Goal: Task Accomplishment & Management: Manage account settings

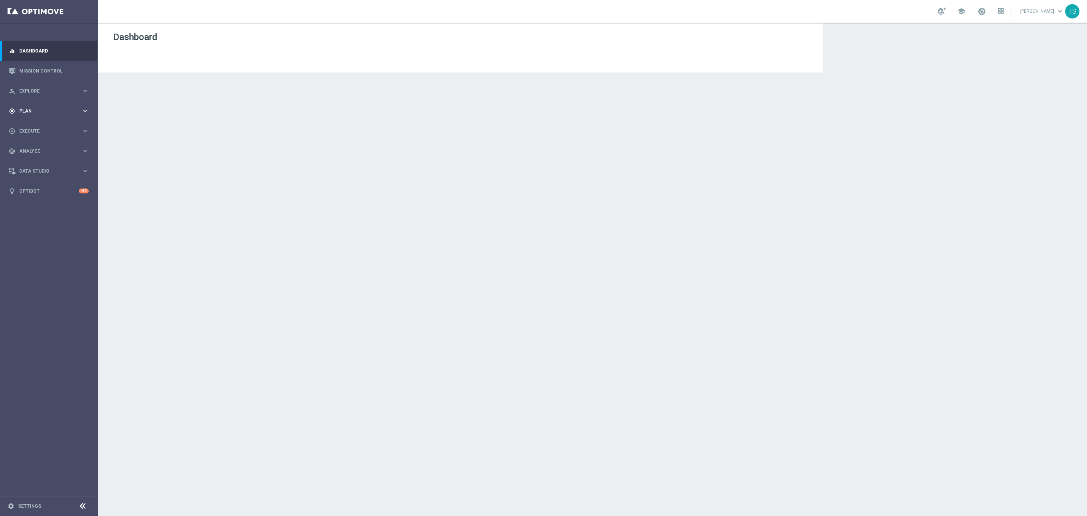
click at [33, 109] on span "Plan" at bounding box center [50, 111] width 62 height 5
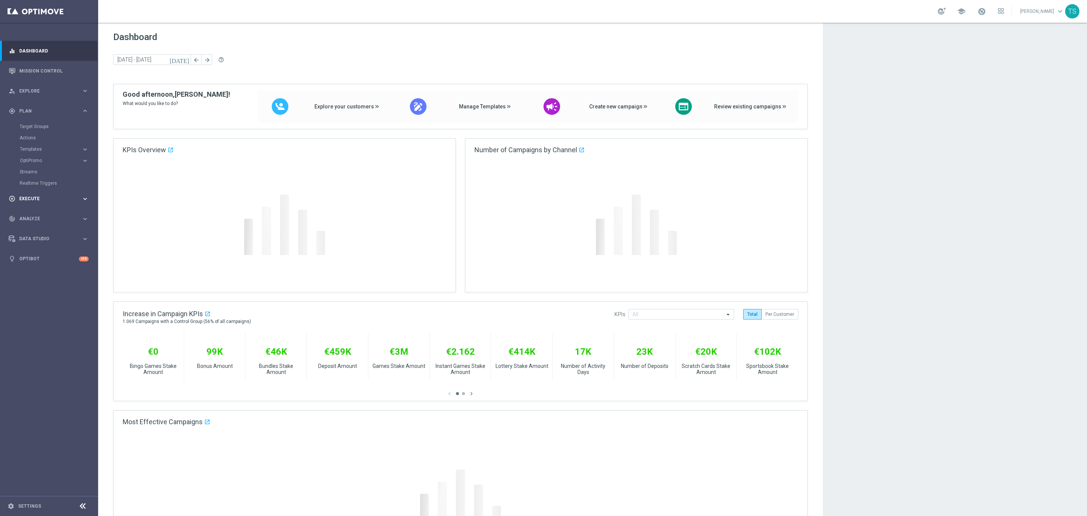
click at [34, 197] on span "Execute" at bounding box center [50, 198] width 62 height 5
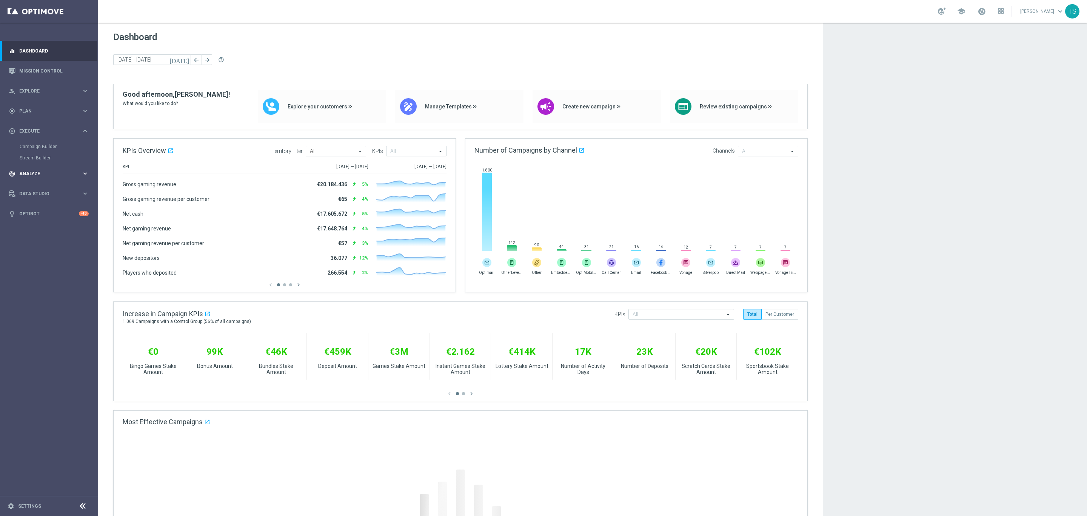
click at [80, 179] on div "track_changes Analyze keyboard_arrow_right" at bounding box center [48, 174] width 97 height 20
click at [33, 169] on link "Customer 360" at bounding box center [49, 167] width 59 height 6
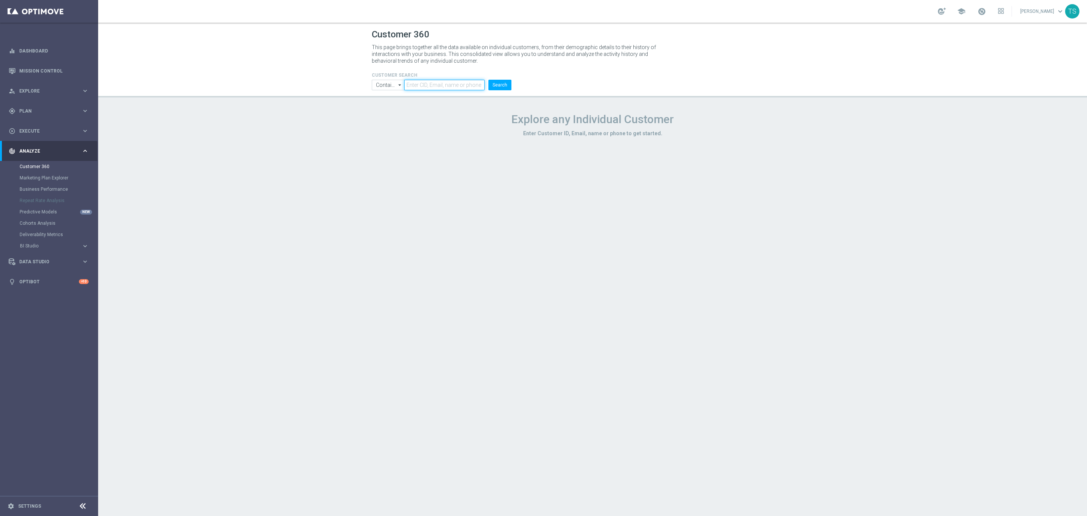
click at [435, 84] on input "text" at bounding box center [444, 85] width 80 height 11
click at [429, 87] on input "text" at bounding box center [444, 85] width 80 height 11
paste input "[URL][DOMAIN_NAME]"
type input "[URL][DOMAIN_NAME]"
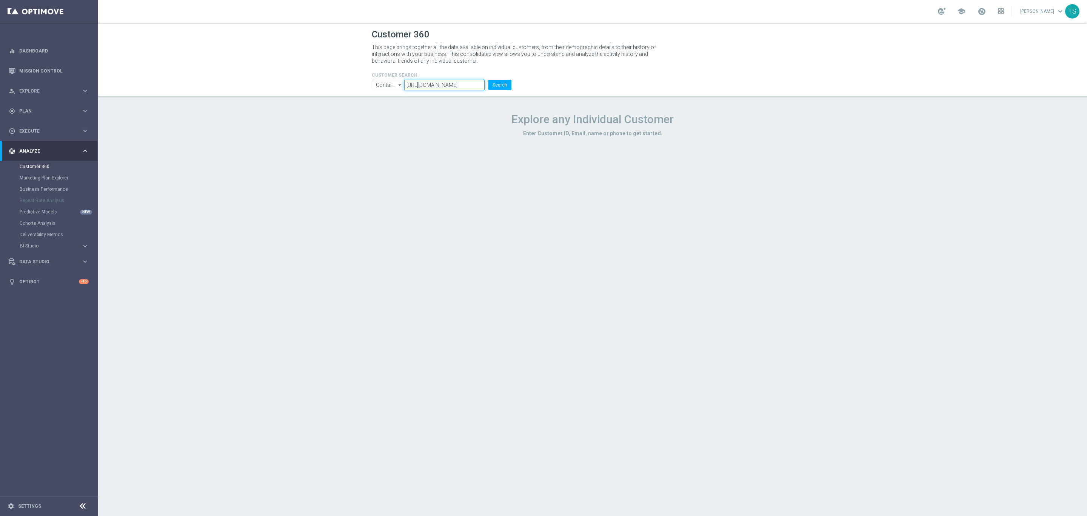
click at [441, 83] on input "[URL][DOMAIN_NAME]" at bounding box center [444, 85] width 80 height 11
click at [440, 83] on input "[URL][DOMAIN_NAME]" at bounding box center [444, 85] width 80 height 11
click at [462, 88] on input "text" at bounding box center [444, 85] width 80 height 11
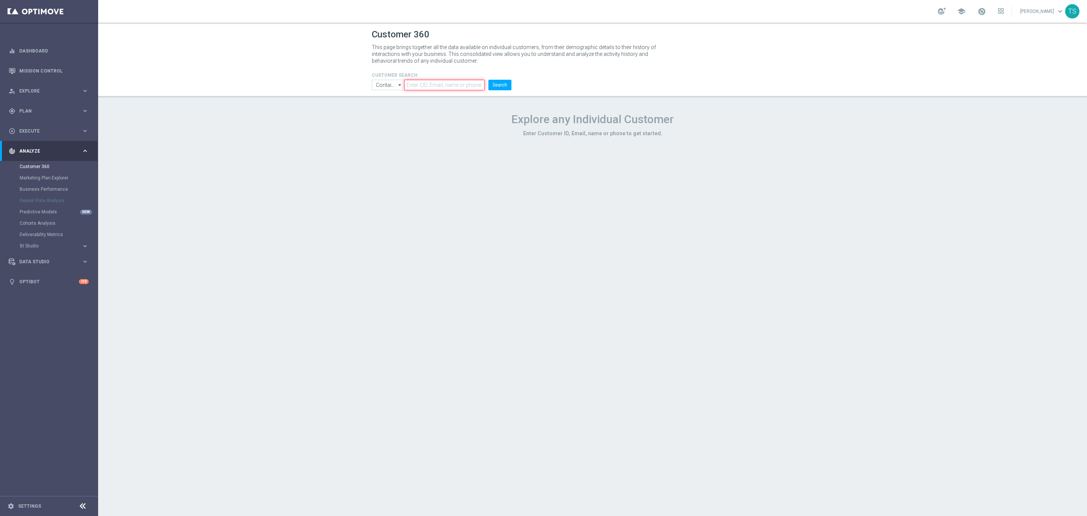
paste input "[EMAIL_ADDRESS][DOMAIN_NAME]"
type input "[EMAIL_ADDRESS][DOMAIN_NAME]"
click at [500, 85] on button "Search" at bounding box center [500, 85] width 23 height 11
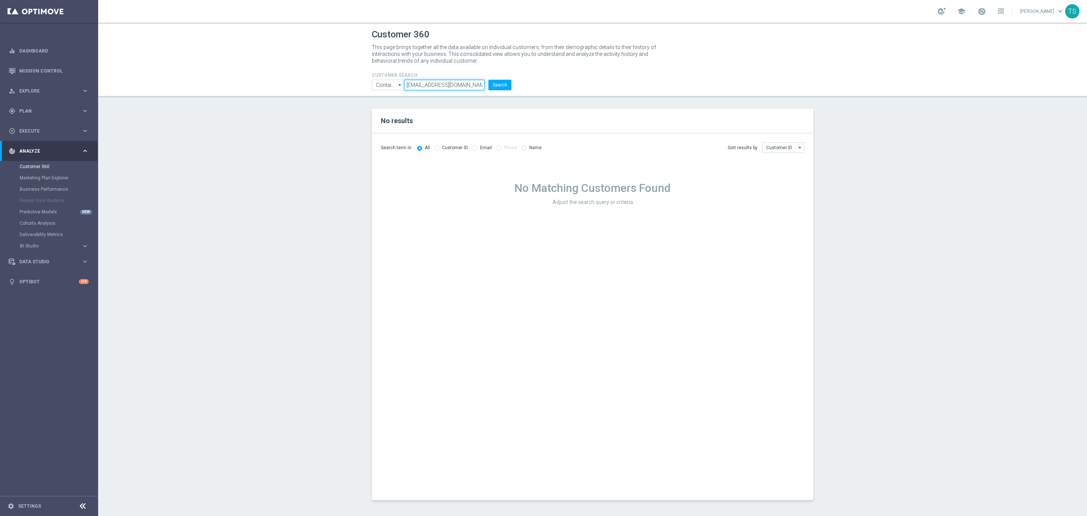
click at [408, 86] on input "[EMAIL_ADDRESS][DOMAIN_NAME]" at bounding box center [444, 85] width 80 height 11
click at [504, 86] on button "Search" at bounding box center [500, 85] width 23 height 11
click at [400, 88] on icon "arrow_drop_down" at bounding box center [400, 85] width 8 height 10
click at [403, 110] on div "Equals" at bounding box center [388, 107] width 32 height 11
type input "Equals"
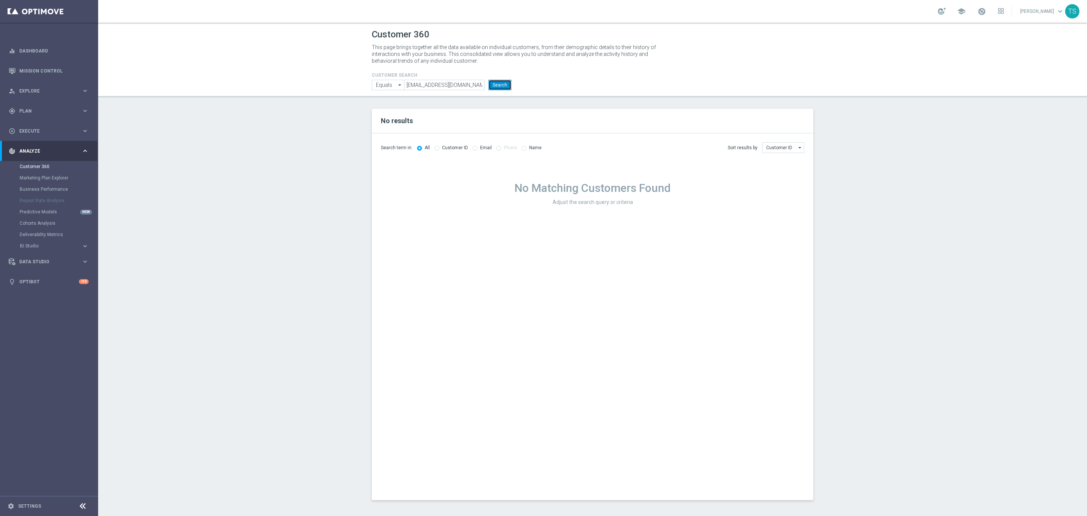
click at [502, 84] on button "Search" at bounding box center [500, 85] width 23 height 11
click at [794, 147] on input "Customer ID" at bounding box center [783, 147] width 42 height 11
click at [784, 173] on div "Email" at bounding box center [783, 170] width 42 height 11
type input "Email"
click at [499, 84] on button "Search" at bounding box center [500, 85] width 23 height 11
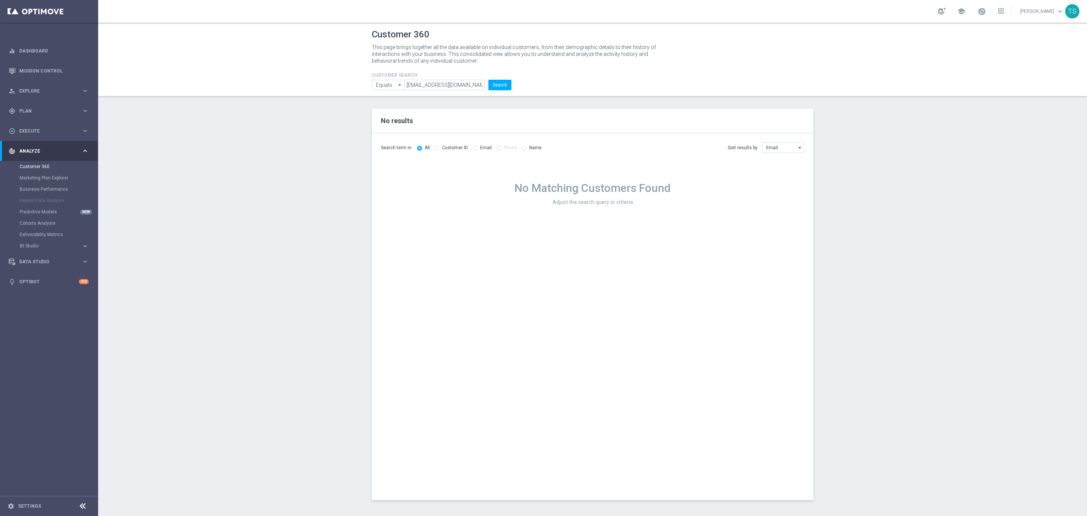
click at [469, 148] on div "Search term in: All Customer ID Email Phone Name" at bounding box center [461, 148] width 161 height 6
click at [473, 149] on input "radio" at bounding box center [475, 147] width 5 height 5
radio input "true"
radio input "false"
click at [509, 82] on button "Search" at bounding box center [500, 85] width 23 height 11
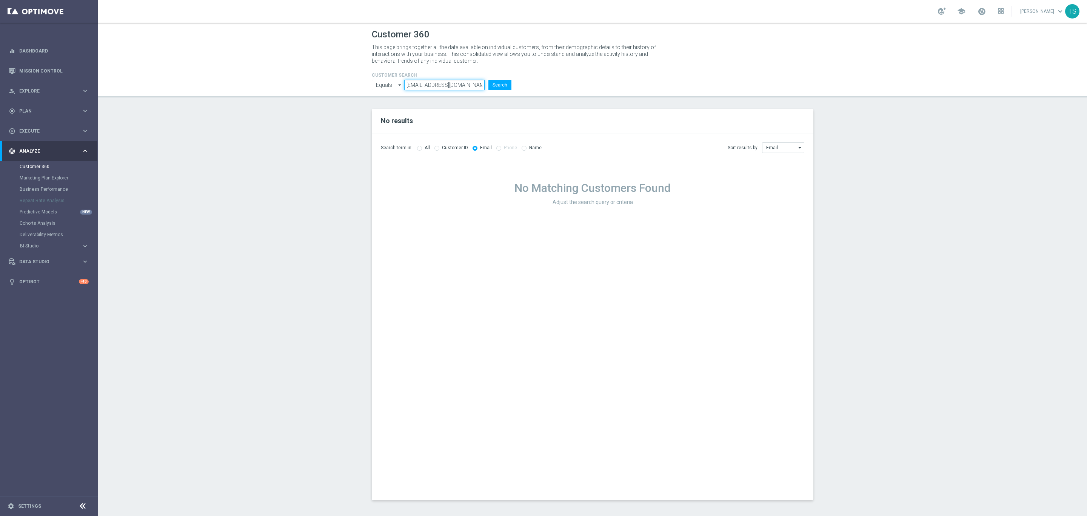
click at [431, 88] on input "[EMAIL_ADDRESS][DOMAIN_NAME]" at bounding box center [444, 85] width 80 height 11
click at [476, 84] on input "[EMAIL_ADDRESS][DOMAIN_NAME]" at bounding box center [444, 85] width 80 height 11
drag, startPoint x: 384, startPoint y: 84, endPoint x: 390, endPoint y: 91, distance: 9.1
click at [385, 84] on input "Equals" at bounding box center [388, 85] width 32 height 11
click at [391, 97] on div "Contains" at bounding box center [385, 96] width 19 height 7
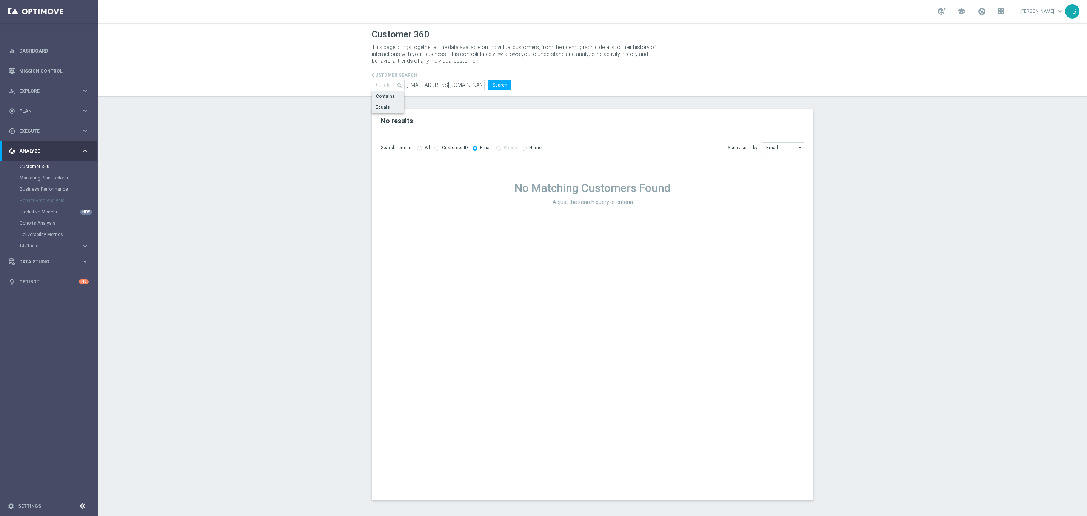
type input "Contains"
click at [498, 84] on button "Search" at bounding box center [500, 85] width 23 height 11
drag, startPoint x: 442, startPoint y: 86, endPoint x: 536, endPoint y: 76, distance: 94.6
click at [537, 76] on div "CUSTOMER SEARCH Contains Contains arrow_drop_down Show Selected 0 of NaN Contai…" at bounding box center [592, 78] width 453 height 24
type input "eduardob0407"
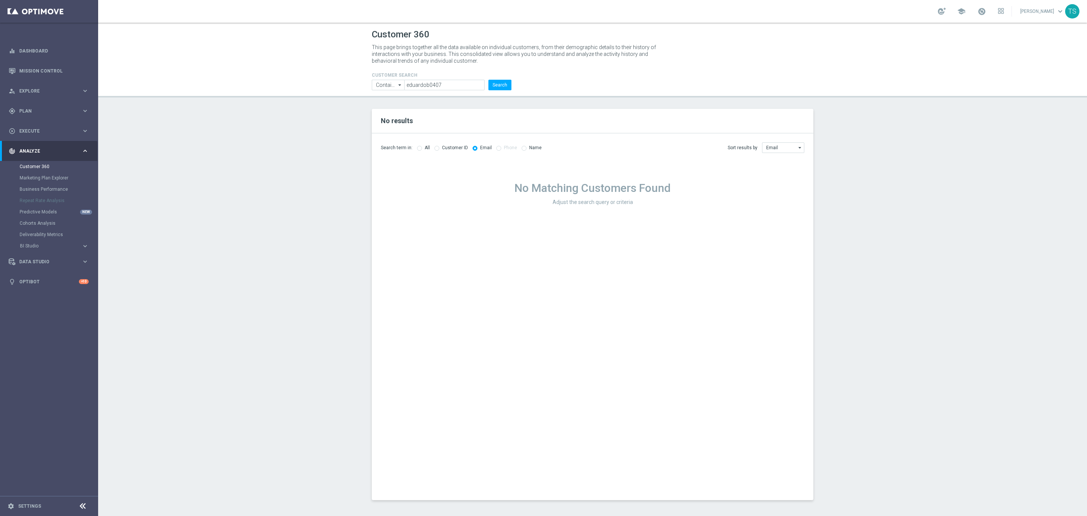
click at [512, 83] on li "Search" at bounding box center [500, 85] width 27 height 11
click at [503, 85] on button "Search" at bounding box center [500, 85] width 23 height 11
click at [349, 88] on header "Customer 360 This page brings together all the data available on individual cus…" at bounding box center [592, 60] width 989 height 75
click at [63, 92] on span "Explore" at bounding box center [50, 91] width 62 height 5
click at [41, 205] on div "gps_fixed Plan keyboard_arrow_right" at bounding box center [48, 201] width 97 height 20
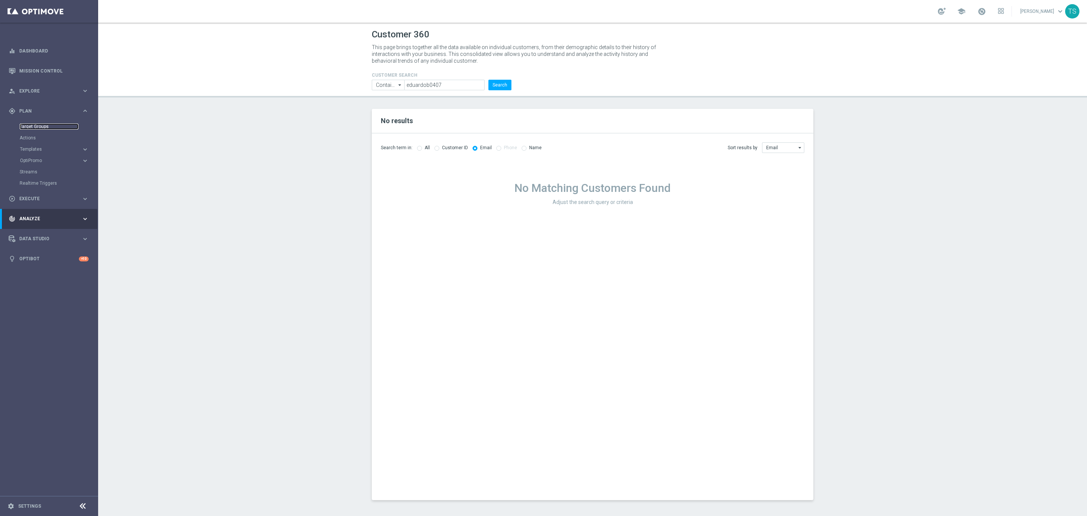
click at [42, 126] on link "Target Groups" at bounding box center [49, 126] width 59 height 6
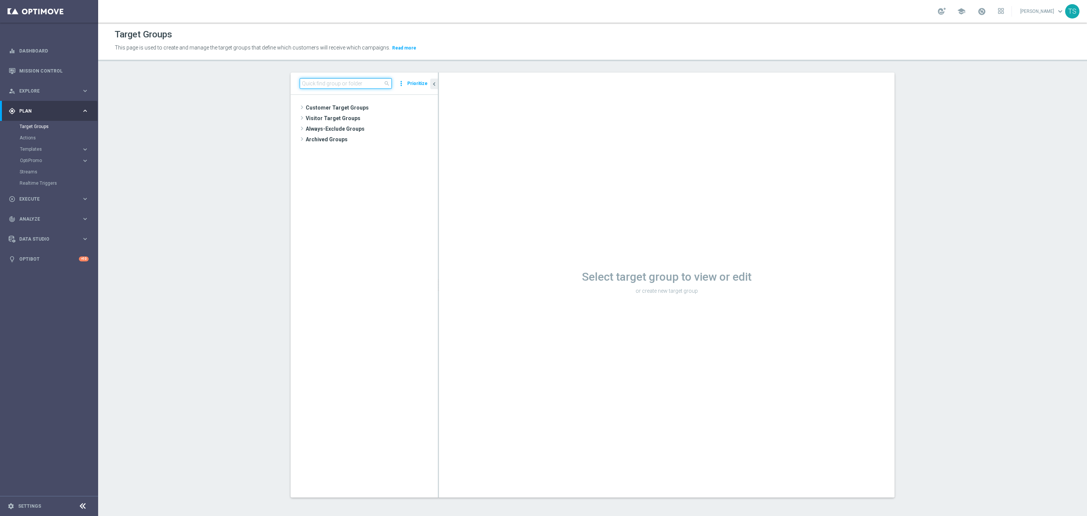
click at [350, 82] on input at bounding box center [346, 83] width 92 height 11
click at [336, 82] on input at bounding box center [346, 83] width 92 height 11
paste input "eduardob0407"
type input "eduardob0407"
drag, startPoint x: 332, startPoint y: 77, endPoint x: 150, endPoint y: 83, distance: 182.5
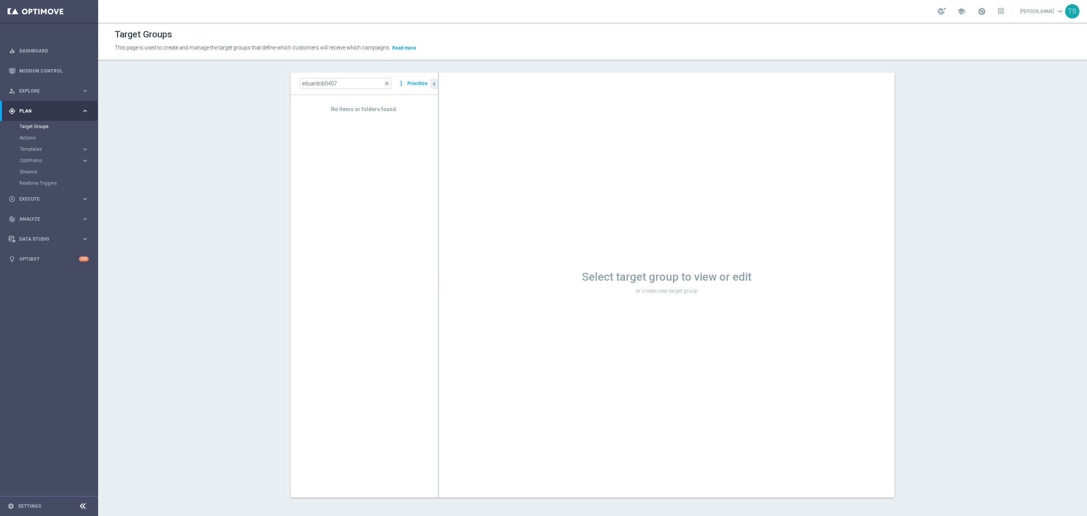
click at [164, 80] on section "eduardob0407 close more_vert Prioritize No items or folders found. chevron_left…" at bounding box center [592, 290] width 989 height 437
click at [345, 80] on input "eduardob0407" at bounding box center [346, 83] width 92 height 11
click at [342, 79] on input "eduardob0407" at bounding box center [346, 83] width 92 height 11
click at [421, 109] on icon "library_add" at bounding box center [424, 108] width 6 height 6
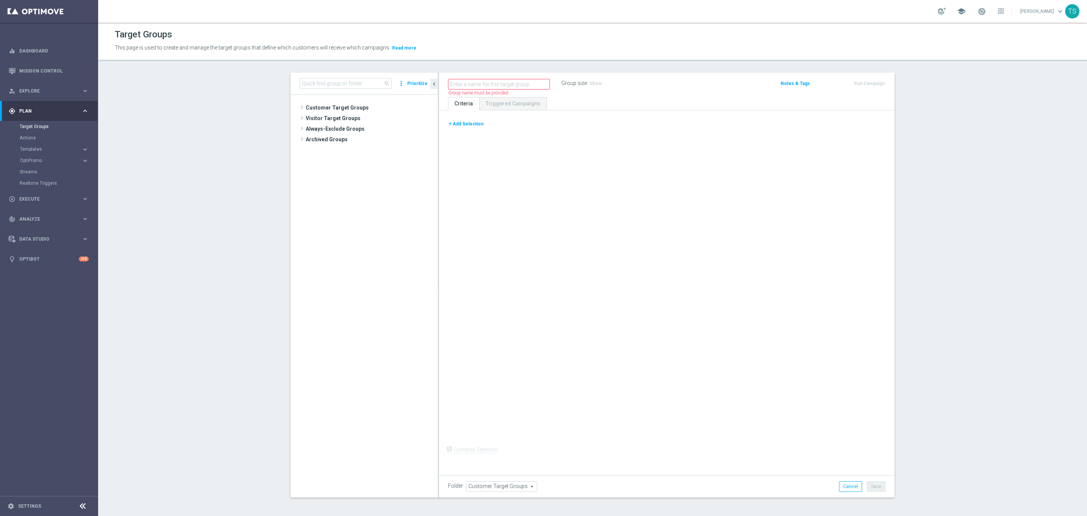
click at [966, 12] on span "school" at bounding box center [962, 11] width 8 height 8
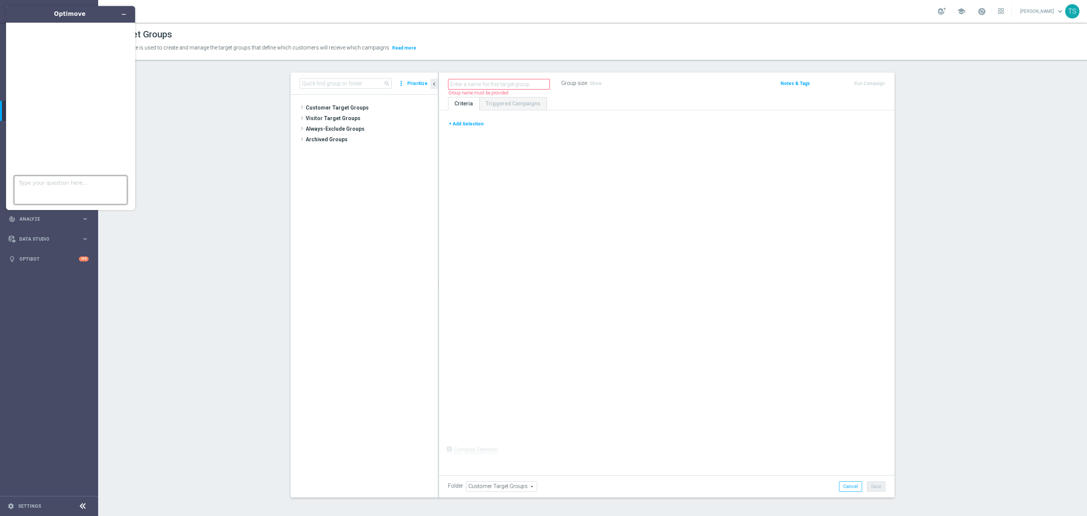
click at [63, 181] on textarea "Type your question here..." at bounding box center [70, 190] width 113 height 29
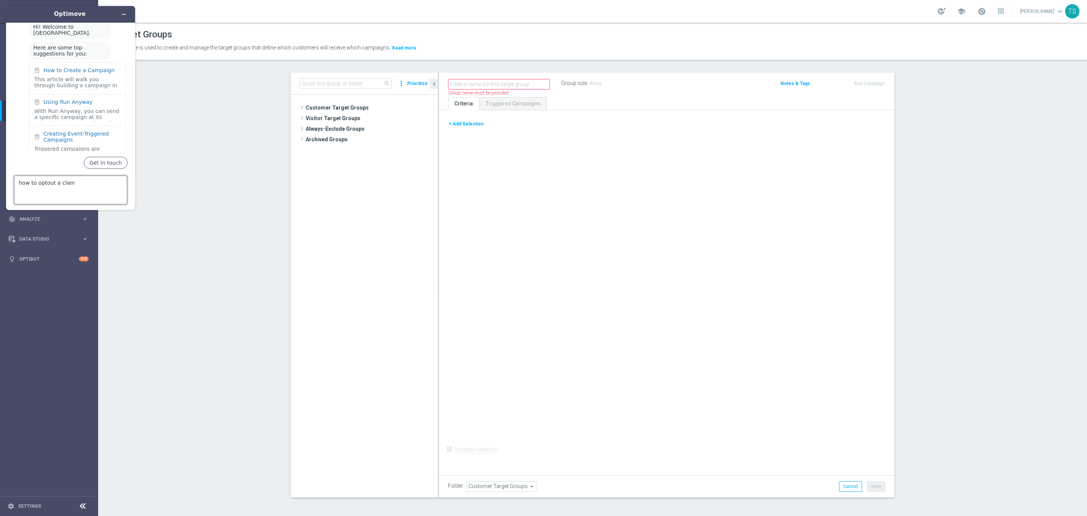
type textarea "how to optout a client"
click at [76, 54] on div "Subscription Management" at bounding box center [77, 51] width 69 height 6
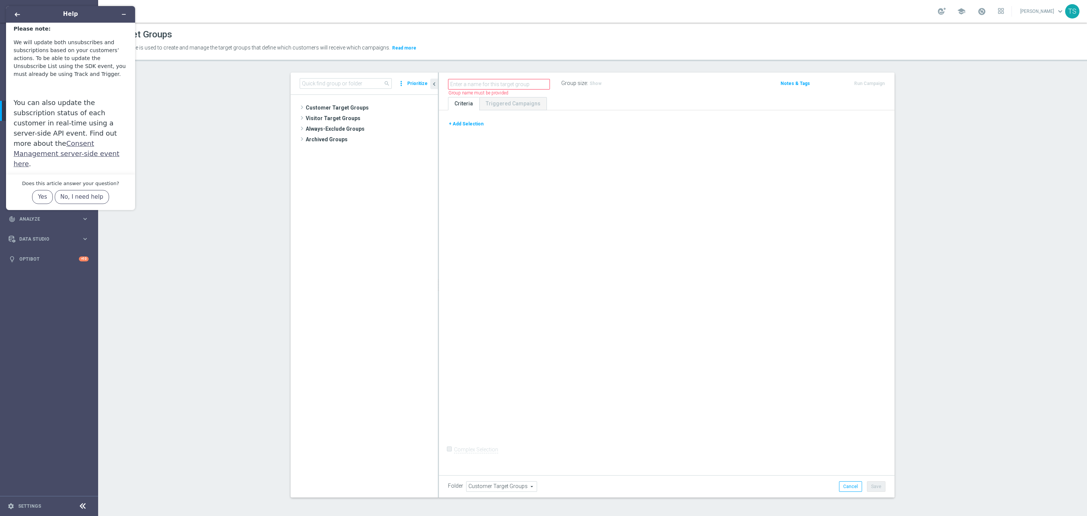
scroll to position [1669, 0]
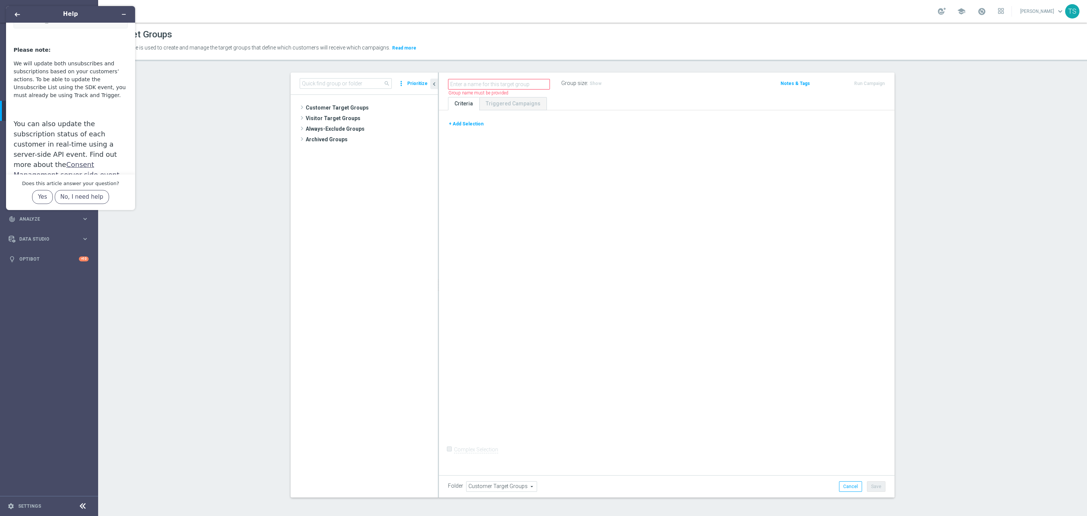
drag, startPoint x: 76, startPoint y: 13, endPoint x: 105, endPoint y: 15, distance: 29.2
click at [105, 15] on h1 "Help" at bounding box center [70, 14] width 73 height 9
drag, startPoint x: 75, startPoint y: 17, endPoint x: 81, endPoint y: 21, distance: 7.1
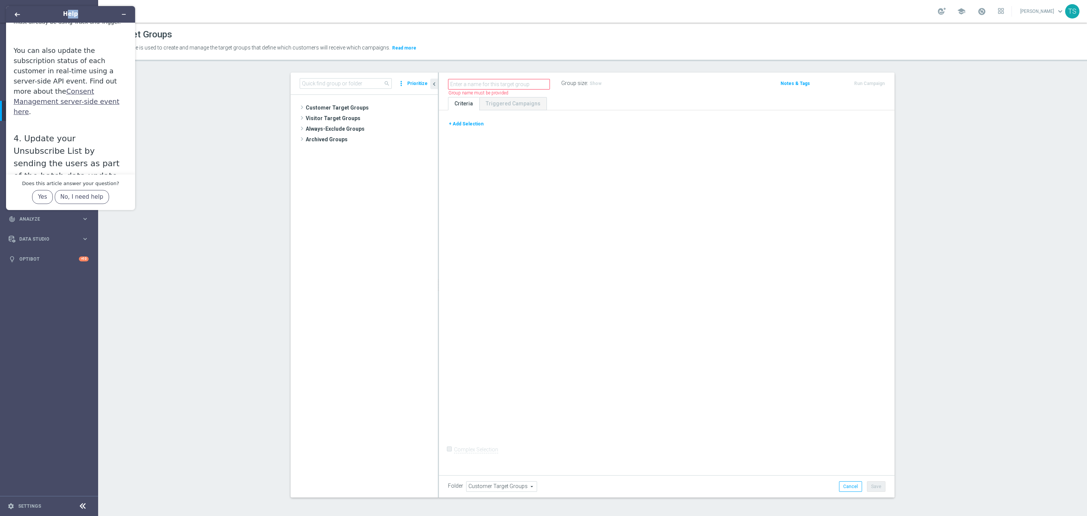
click at [81, 21] on header "Help" at bounding box center [70, 14] width 129 height 17
click at [464, 126] on button "+ Add Selection" at bounding box center [466, 124] width 36 height 8
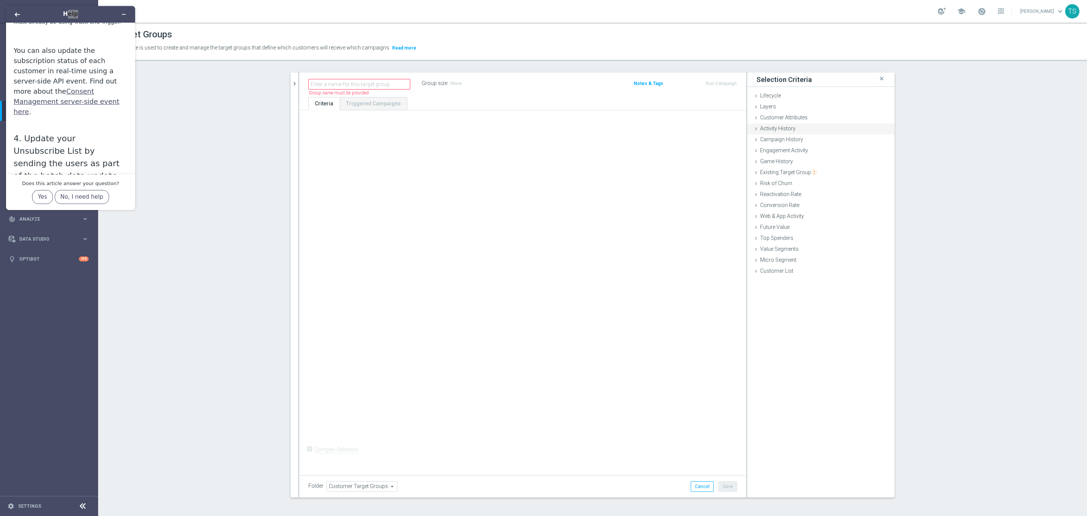
click at [770, 115] on span "Customer Attributes" at bounding box center [784, 117] width 48 height 6
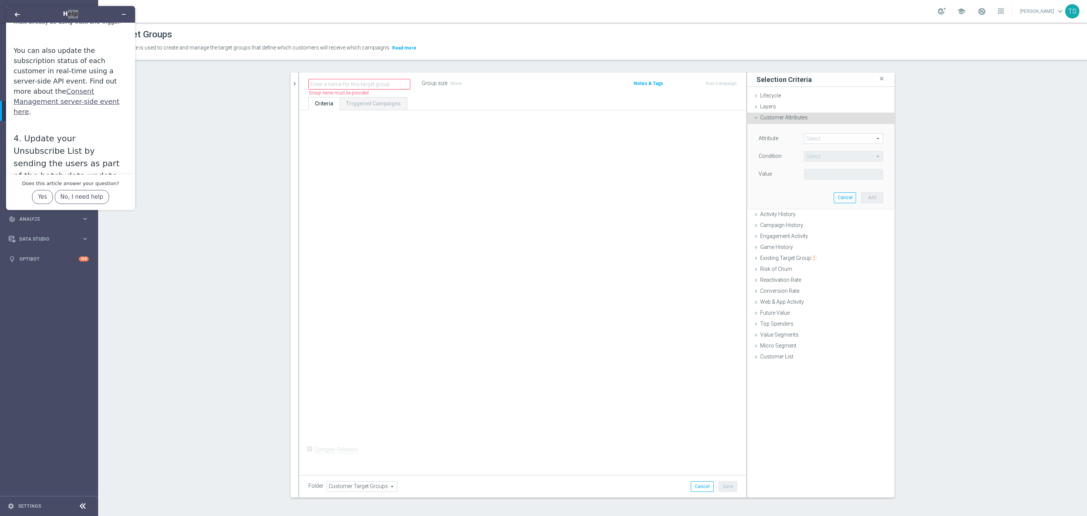
click at [817, 144] on div "Select arrow_drop_down search" at bounding box center [843, 138] width 79 height 11
click at [810, 135] on input "search" at bounding box center [843, 138] width 79 height 11
type input "email"
click at [858, 162] on span "contact_pref_email" at bounding box center [844, 160] width 72 height 6
type input "contact_pref_email"
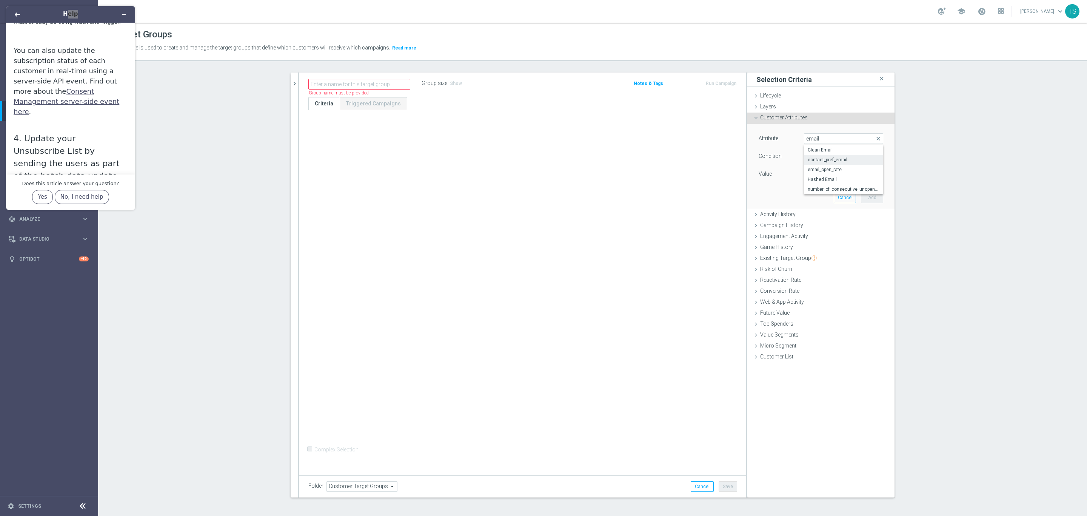
type input "Equals"
click at [835, 176] on span at bounding box center [844, 174] width 79 height 10
click at [822, 135] on span "contact_pref_email" at bounding box center [844, 139] width 79 height 10
click at [837, 139] on input "search" at bounding box center [843, 138] width 79 height 11
drag, startPoint x: 827, startPoint y: 139, endPoint x: 639, endPoint y: 140, distance: 188.0
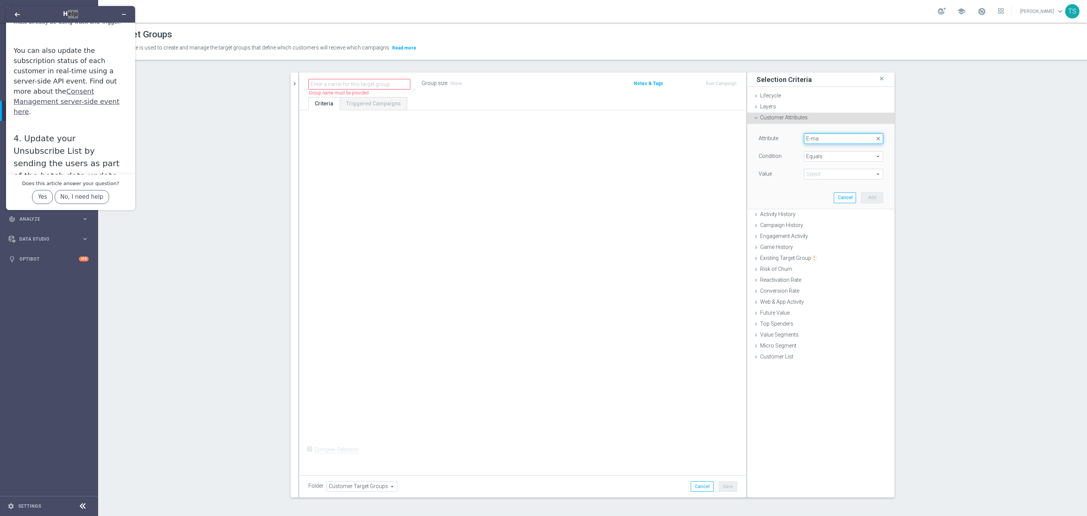
click at [653, 136] on as-split "search more_vert Prioritize Customer Target Groups library_add create_new_folder" at bounding box center [593, 284] width 604 height 425
click at [836, 139] on span "contact_pref_email" at bounding box center [844, 139] width 79 height 10
click at [826, 137] on input "search" at bounding box center [843, 138] width 79 height 11
type input "ema"
click at [830, 152] on span "Clean Email" at bounding box center [844, 150] width 72 height 6
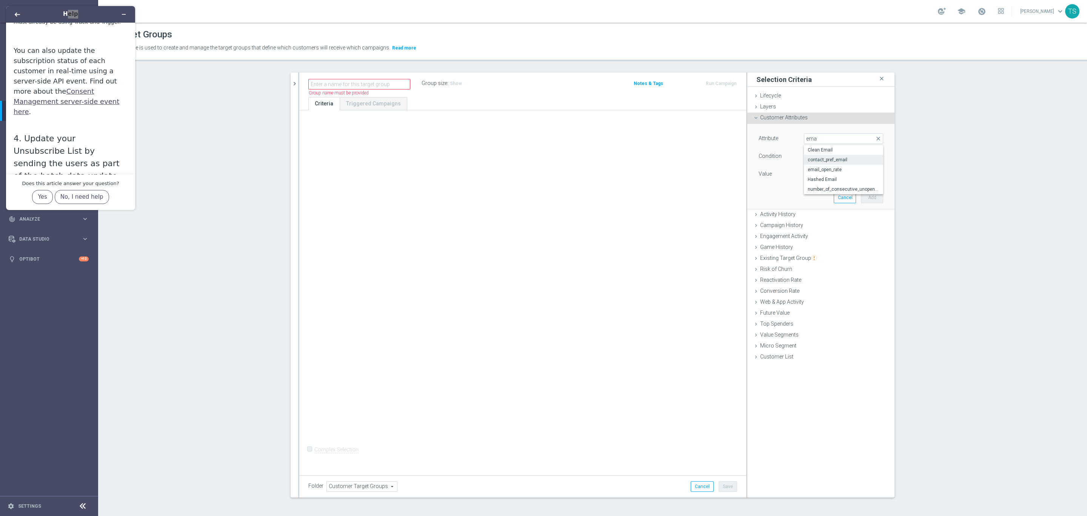
type input "Clean Email"
click at [830, 156] on span "Equals" at bounding box center [844, 156] width 79 height 10
click at [760, 193] on div "Attribute Clean Email Clean Email arrow_drop_down search Condition Equals Equal…" at bounding box center [821, 166] width 136 height 85
click at [812, 172] on input "text" at bounding box center [843, 174] width 79 height 11
click at [822, 159] on span "Equals" at bounding box center [844, 156] width 79 height 10
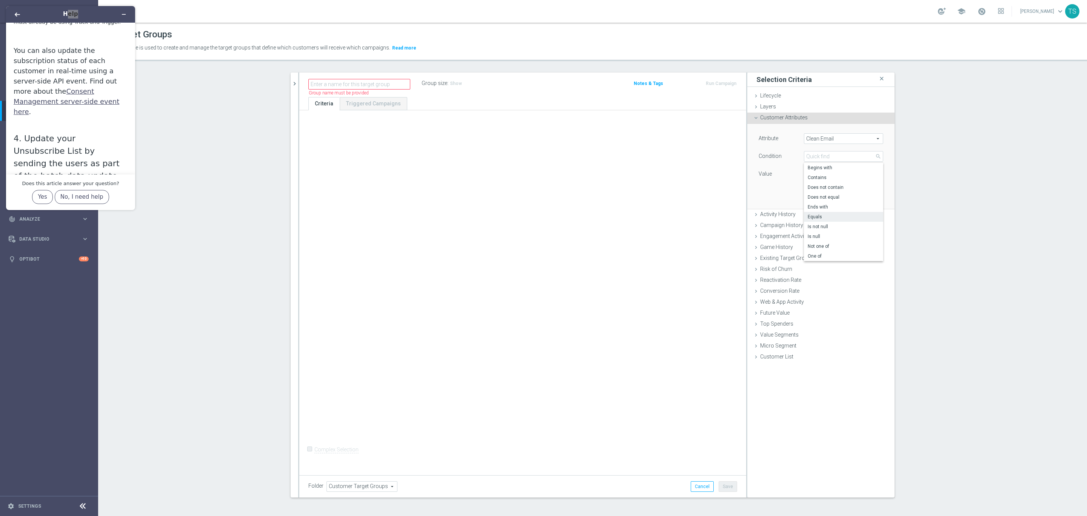
click at [826, 178] on span "Contains" at bounding box center [844, 177] width 72 height 6
type input "Contains"
drag, startPoint x: 819, startPoint y: 177, endPoint x: 825, endPoint y: 177, distance: 6.0
click at [820, 177] on input "text" at bounding box center [843, 174] width 79 height 11
paste input "eduardob0407"
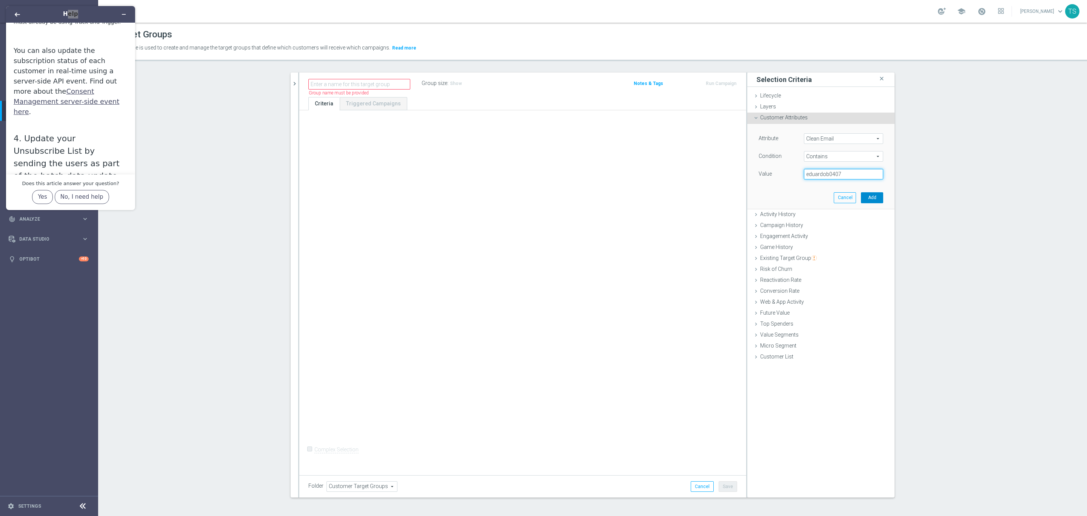
type input "eduardob0407"
click at [873, 194] on button "Add" at bounding box center [872, 197] width 22 height 11
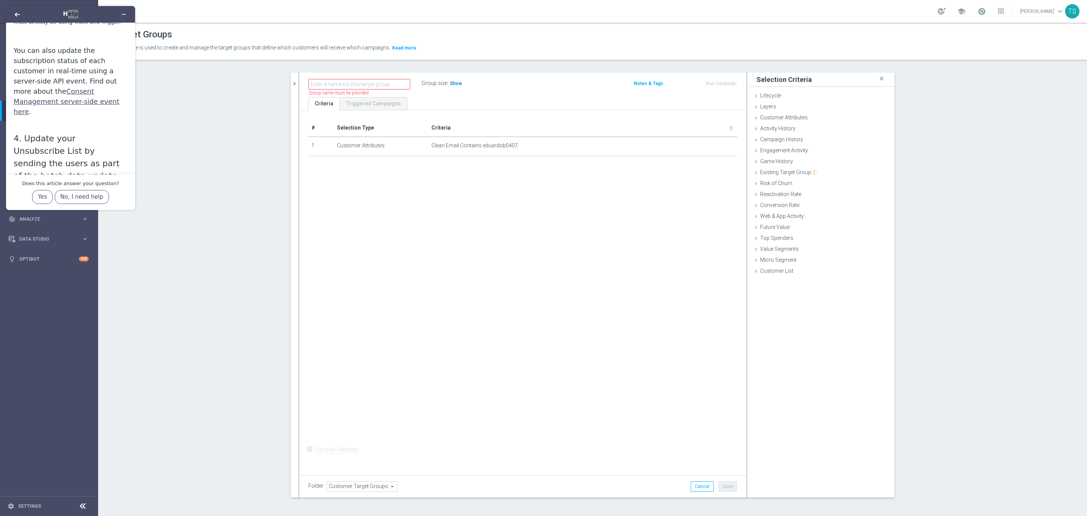
click at [450, 81] on span "Show" at bounding box center [456, 83] width 12 height 5
click at [710, 144] on icon "mode_edit" at bounding box center [713, 146] width 6 height 6
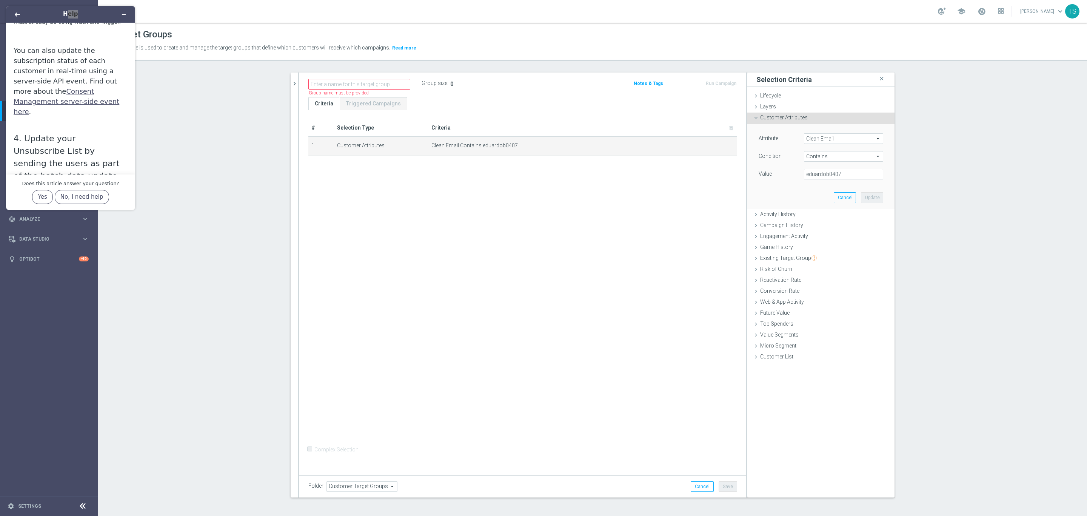
click at [841, 158] on span "Contains" at bounding box center [844, 156] width 79 height 10
click at [845, 166] on span "Begins with" at bounding box center [844, 168] width 72 height 6
type input "Begins with"
click at [830, 174] on input "text" at bounding box center [843, 174] width 79 height 11
paste input "eduardob0407"
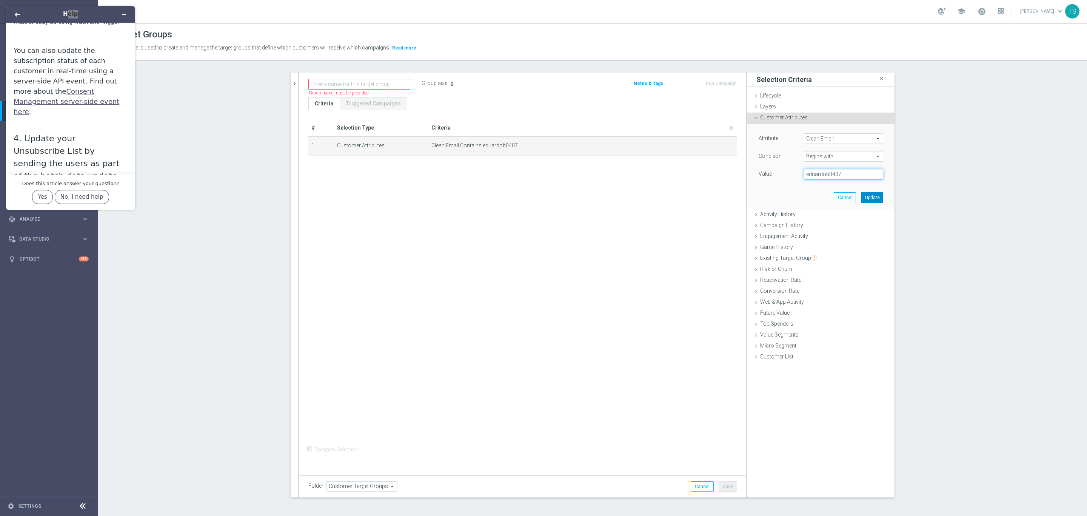
type input "eduardob0407"
click at [874, 195] on button "Update" at bounding box center [872, 197] width 22 height 11
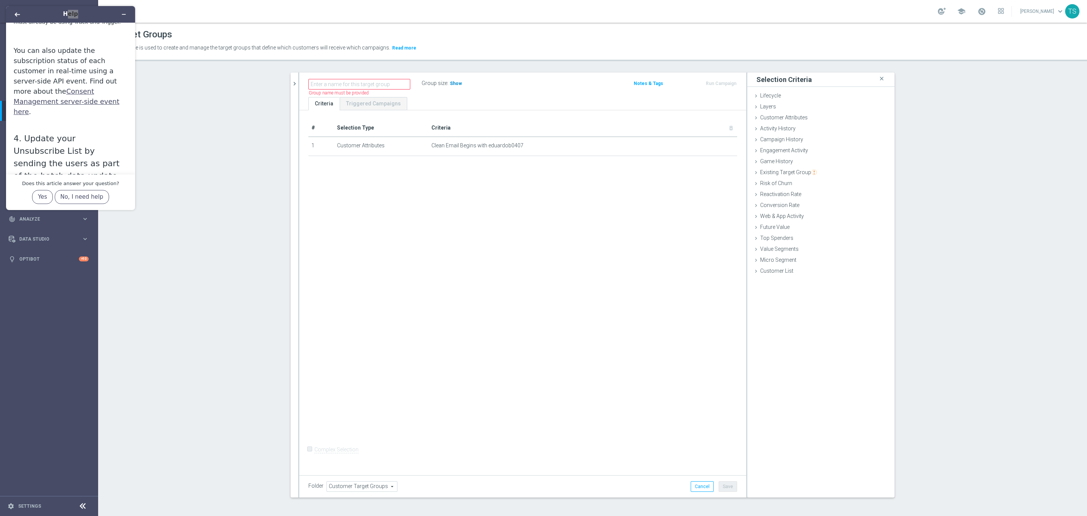
click at [450, 82] on span "Show" at bounding box center [456, 83] width 12 height 5
click at [809, 121] on div "Customer Attributes done selection updated" at bounding box center [821, 118] width 147 height 11
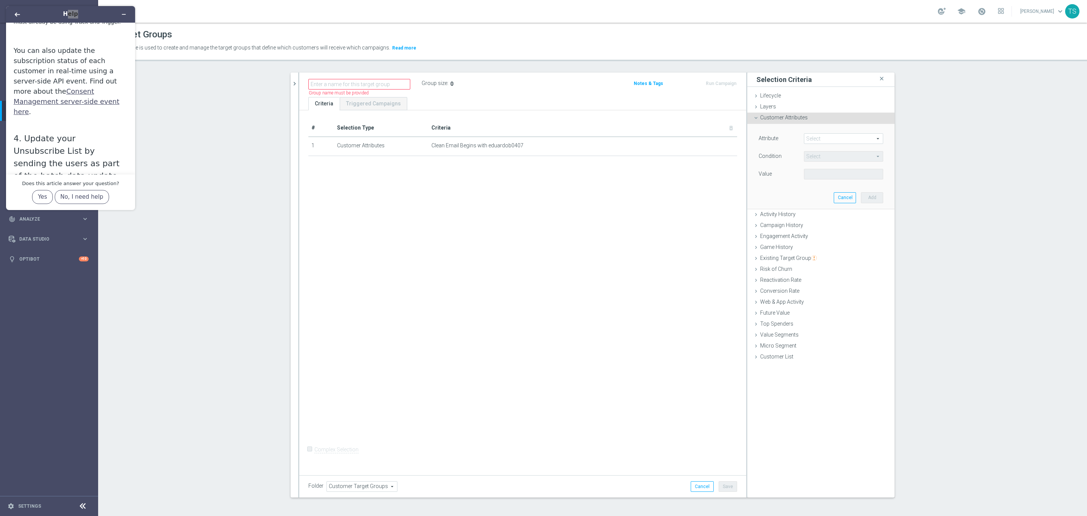
click at [830, 136] on span at bounding box center [844, 139] width 79 height 10
click at [824, 140] on input "search" at bounding box center [843, 138] width 79 height 11
type input "emai"
click at [857, 179] on span "Hashed Email" at bounding box center [844, 179] width 72 height 6
type input "Hashed Email"
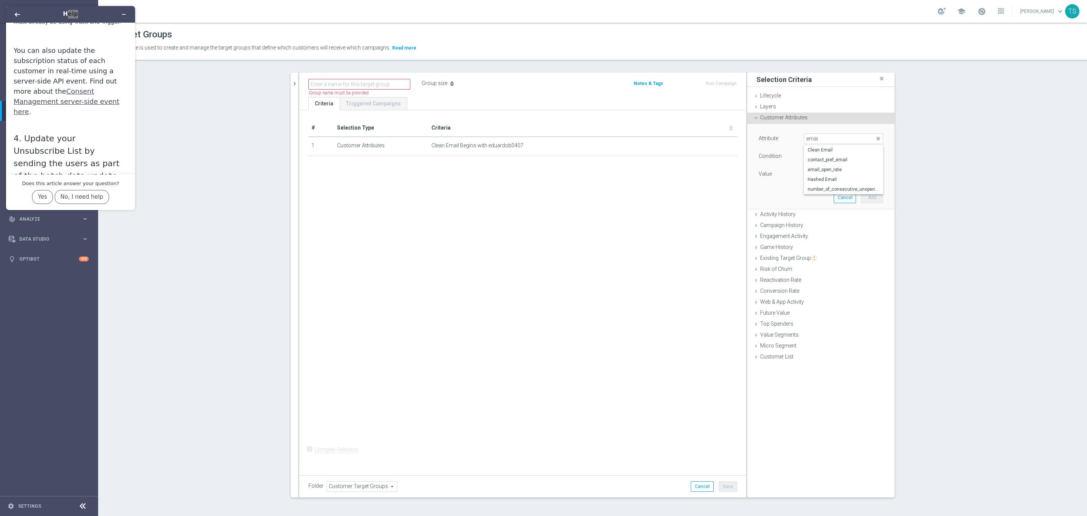
type input "Equals"
click at [845, 160] on span "Equals" at bounding box center [844, 156] width 79 height 10
click at [753, 188] on div "Attribute Hashed Email Hashed Email arrow_drop_down search Condition Equals Equ…" at bounding box center [821, 166] width 136 height 85
click at [811, 176] on input "text" at bounding box center [843, 174] width 79 height 11
paste input "eduardob0407"
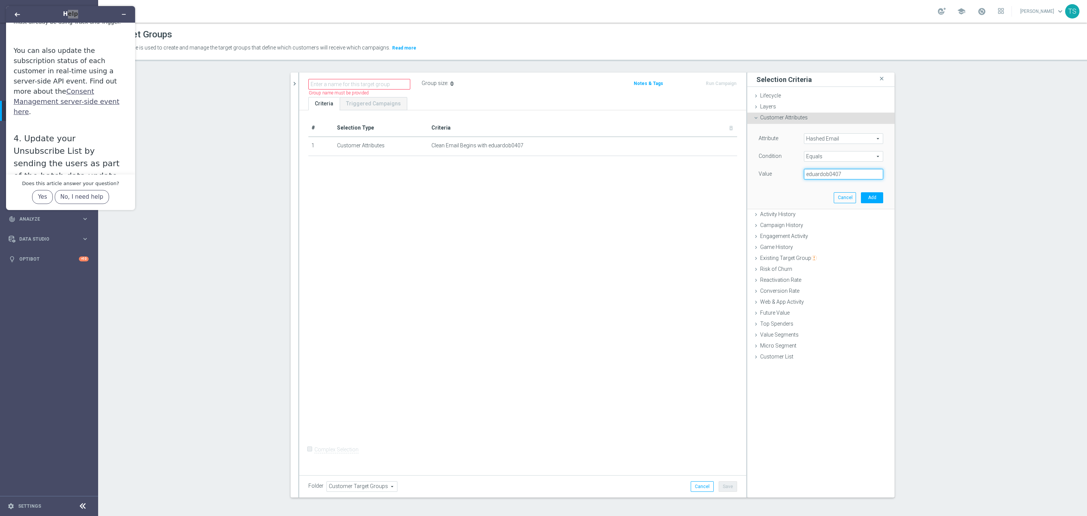
type input "eduardob0407"
click at [841, 153] on span "Equals" at bounding box center [844, 156] width 79 height 10
click at [827, 174] on span "Contains" at bounding box center [844, 177] width 72 height 6
type input "Contains"
click at [827, 174] on input "text" at bounding box center [843, 174] width 79 height 11
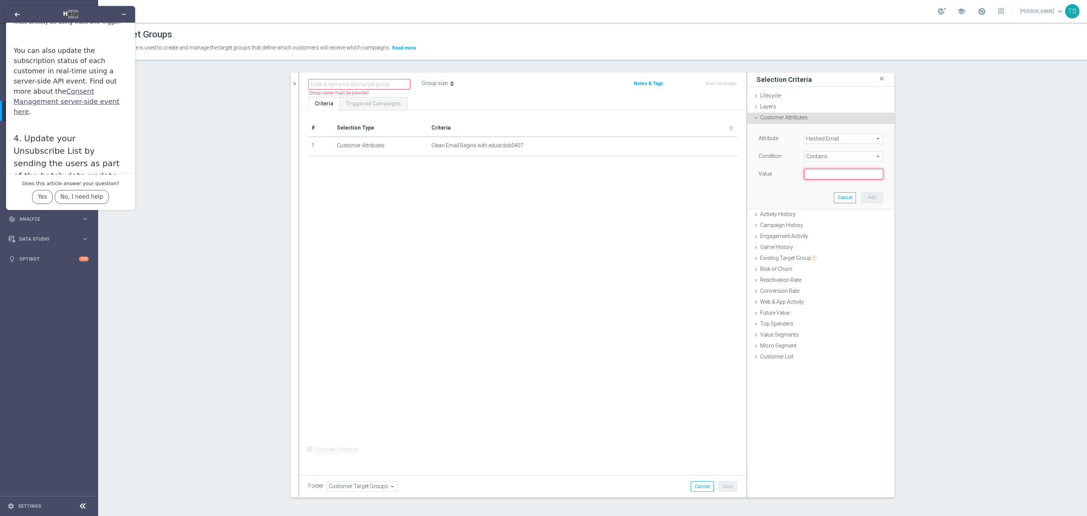
paste input "eduardob0407"
type input "eduardob0407"
click at [875, 203] on button "Add" at bounding box center [872, 197] width 22 height 11
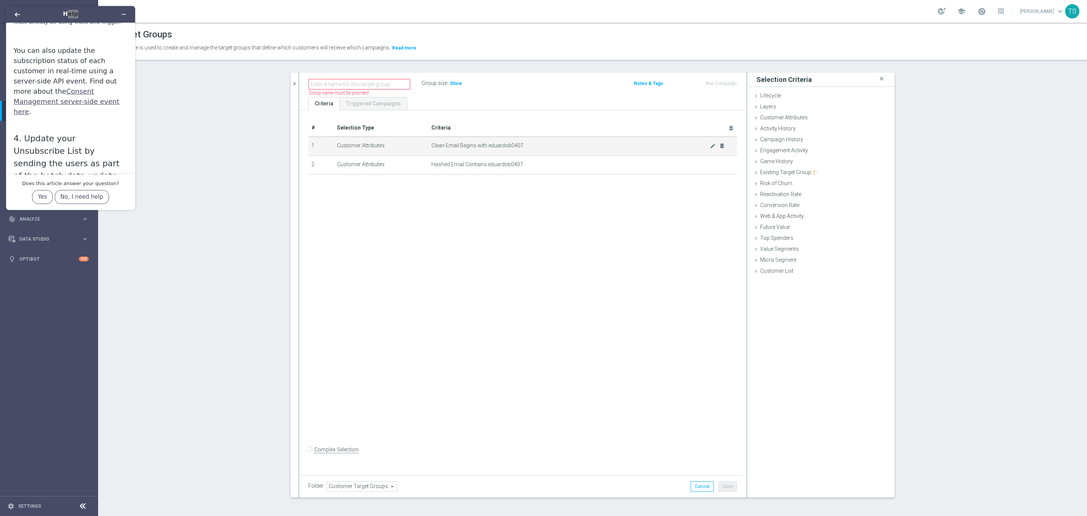
drag, startPoint x: 715, startPoint y: 145, endPoint x: 719, endPoint y: 145, distance: 4.2
click at [719, 145] on icon "delete_forever" at bounding box center [722, 146] width 6 height 6
click at [450, 85] on span "Show" at bounding box center [456, 83] width 12 height 5
drag, startPoint x: 807, startPoint y: 162, endPoint x: 802, endPoint y: 173, distance: 12.1
click at [805, 172] on ul "Lifecycle done Cancel Add Layers done Cancel Add Customer Attributes done" at bounding box center [821, 184] width 147 height 187
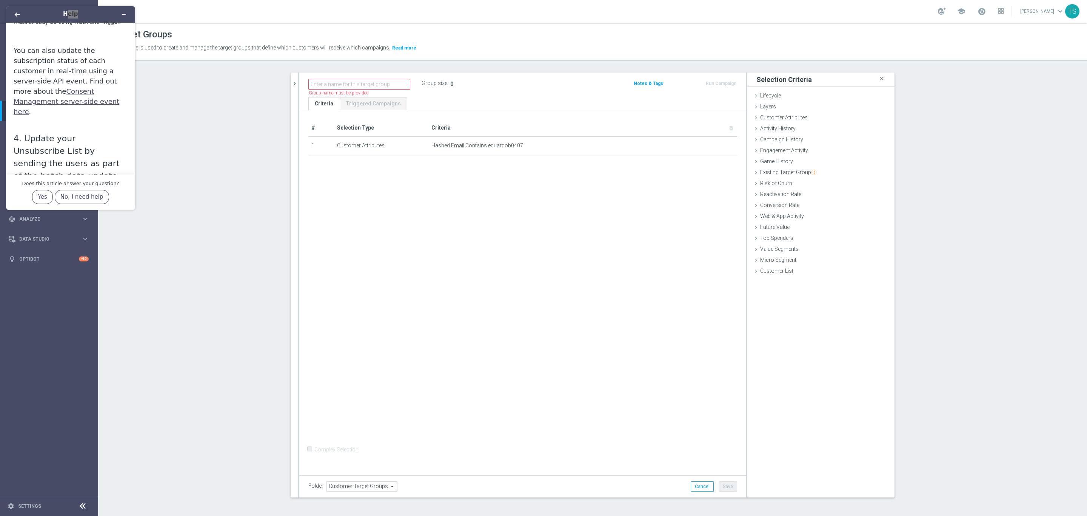
click at [936, 207] on section "search more_vert Prioritize Customer Target Groups library_add create_new_folder" at bounding box center [592, 290] width 989 height 437
click at [48, 240] on span "Data Studio" at bounding box center [50, 239] width 62 height 5
drag, startPoint x: 50, startPoint y: 11, endPoint x: 132, endPoint y: 8, distance: 81.6
click at [132, 8] on header "Help" at bounding box center [70, 14] width 129 height 17
click at [86, 14] on h1 "Help" at bounding box center [70, 14] width 73 height 9
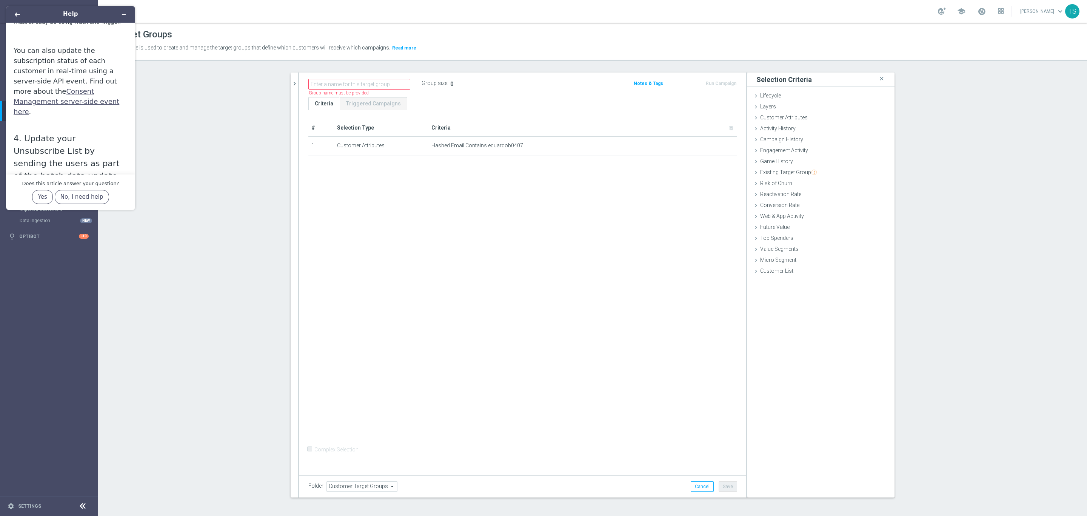
click at [71, 14] on h1 "Help" at bounding box center [70, 14] width 73 height 9
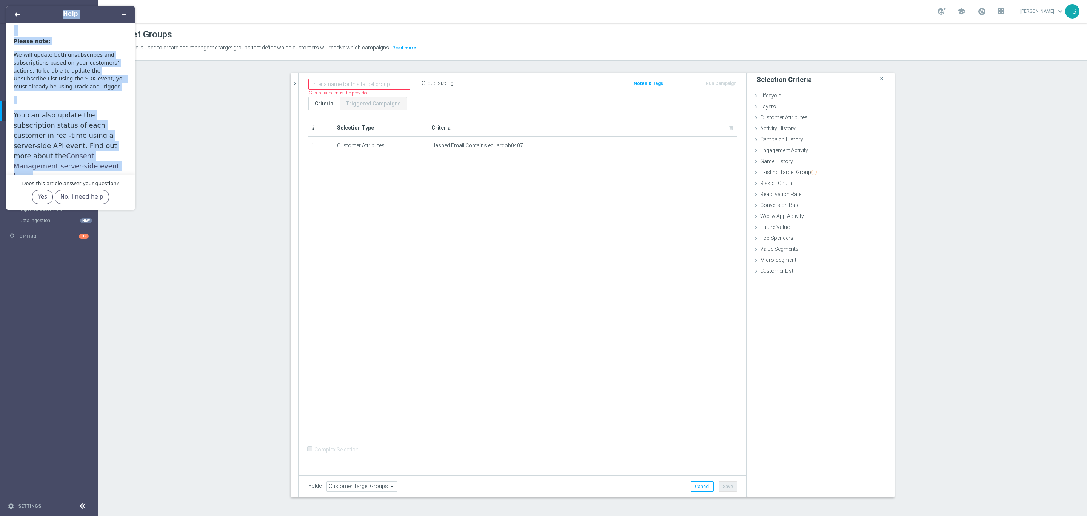
drag, startPoint x: 24, startPoint y: 15, endPoint x: 39, endPoint y: 39, distance: 27.9
click at [33, 30] on div "Help Subscription Management The following article covers everything you need t…" at bounding box center [70, 108] width 129 height 204
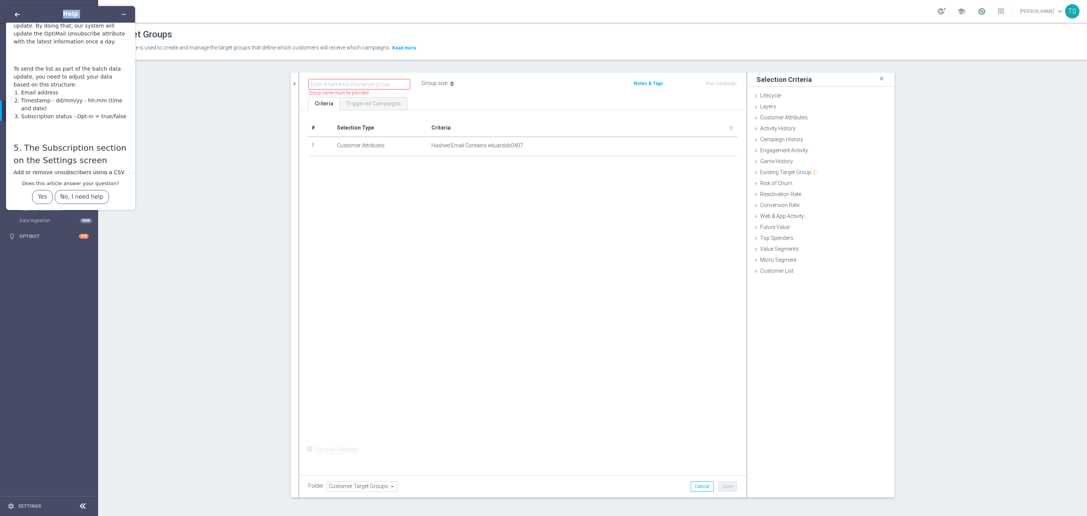
scroll to position [2149, 0]
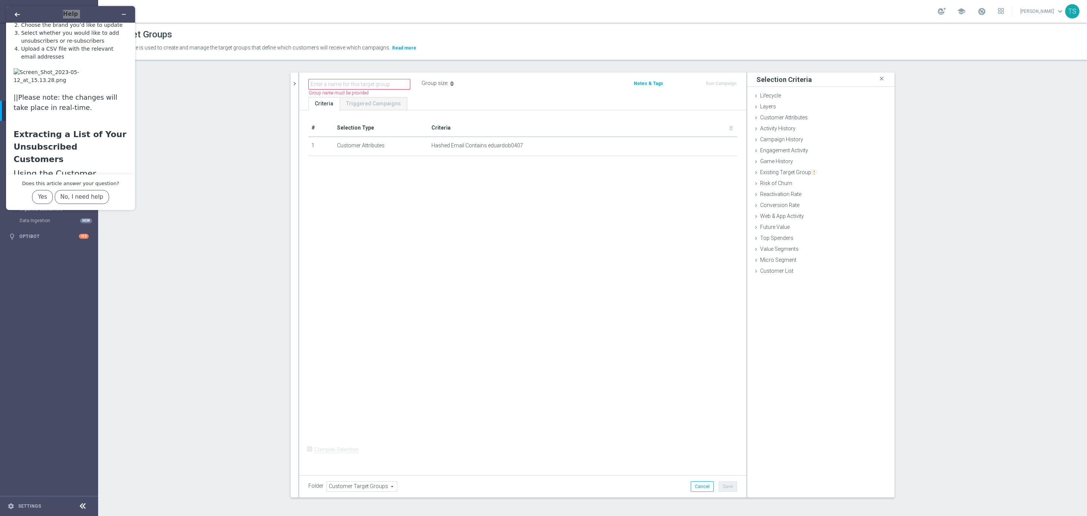
click at [532, 196] on div "# Selection Type Criteria delete_forever 1 Customer Attributes Hashed Email Con…" at bounding box center [522, 290] width 447 height 361
click at [16, 16] on icon "Back" at bounding box center [17, 14] width 5 height 5
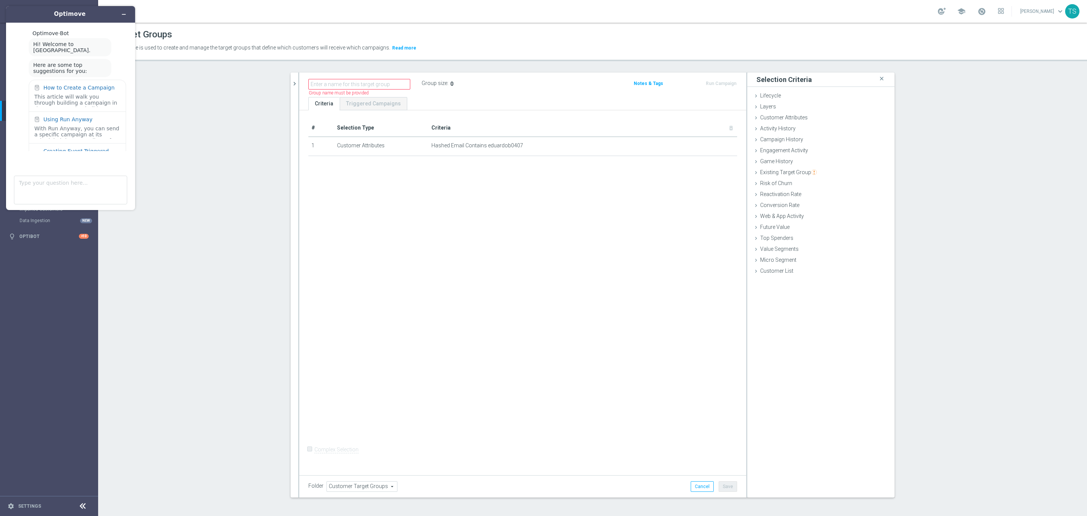
scroll to position [225, 0]
click at [120, 13] on button "Minimize widget" at bounding box center [124, 14] width 12 height 11
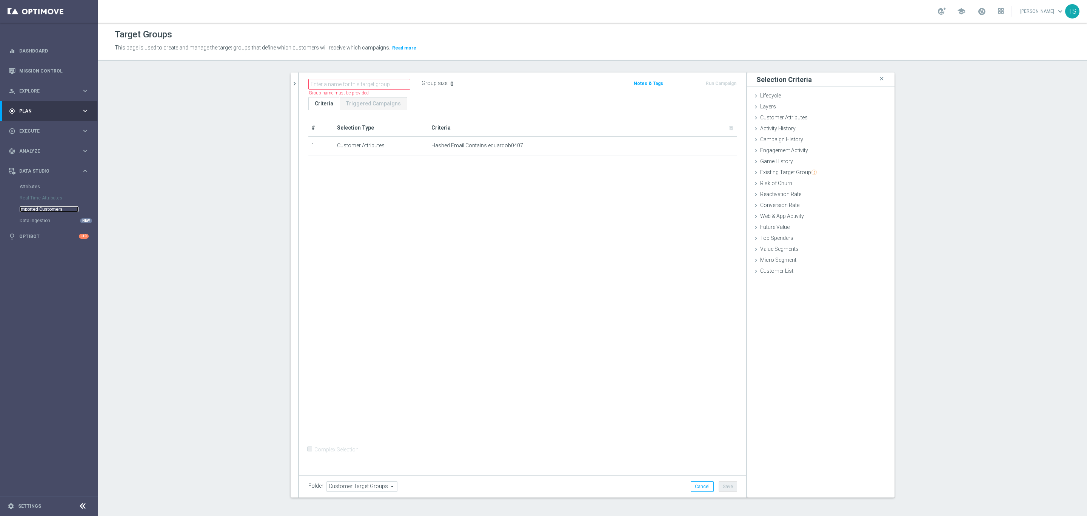
click at [34, 208] on link "Imported Customers" at bounding box center [49, 209] width 59 height 6
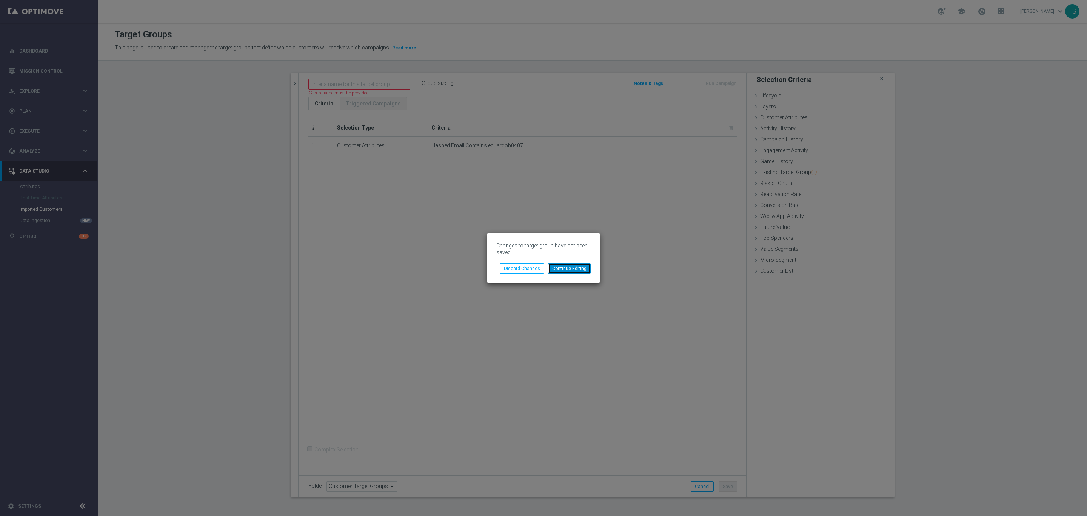
drag, startPoint x: 573, startPoint y: 270, endPoint x: 563, endPoint y: 270, distance: 9.8
click at [571, 269] on button "Continue Editing" at bounding box center [569, 268] width 43 height 11
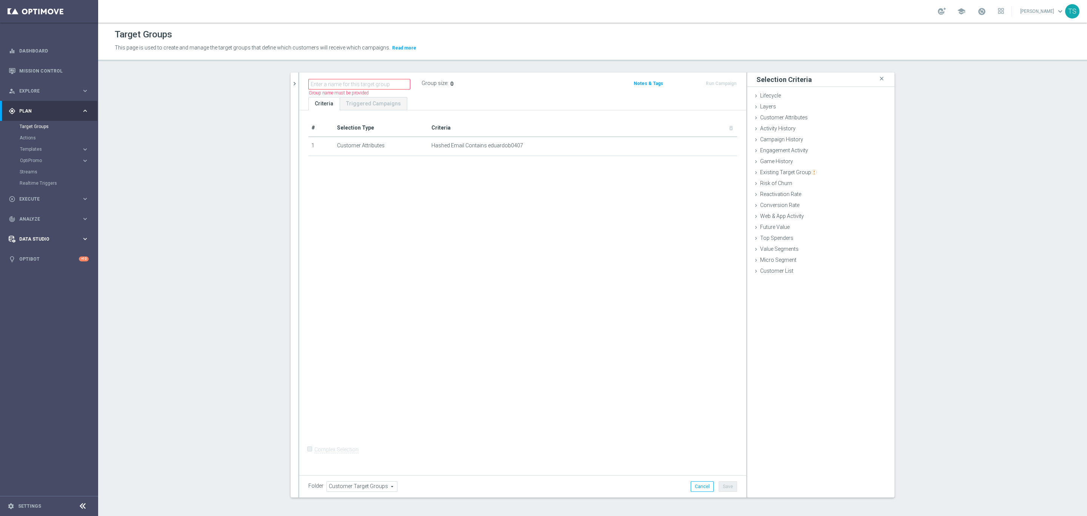
click at [57, 233] on div "Data Studio keyboard_arrow_right" at bounding box center [48, 239] width 97 height 20
click at [45, 208] on link "Imported Customers" at bounding box center [49, 209] width 59 height 6
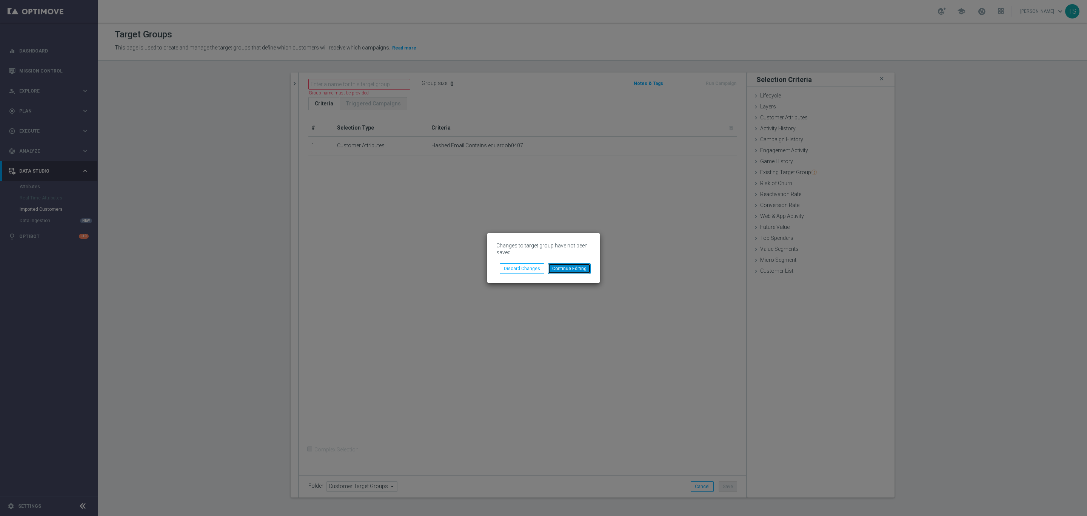
click at [577, 270] on button "Continue Editing" at bounding box center [569, 268] width 43 height 11
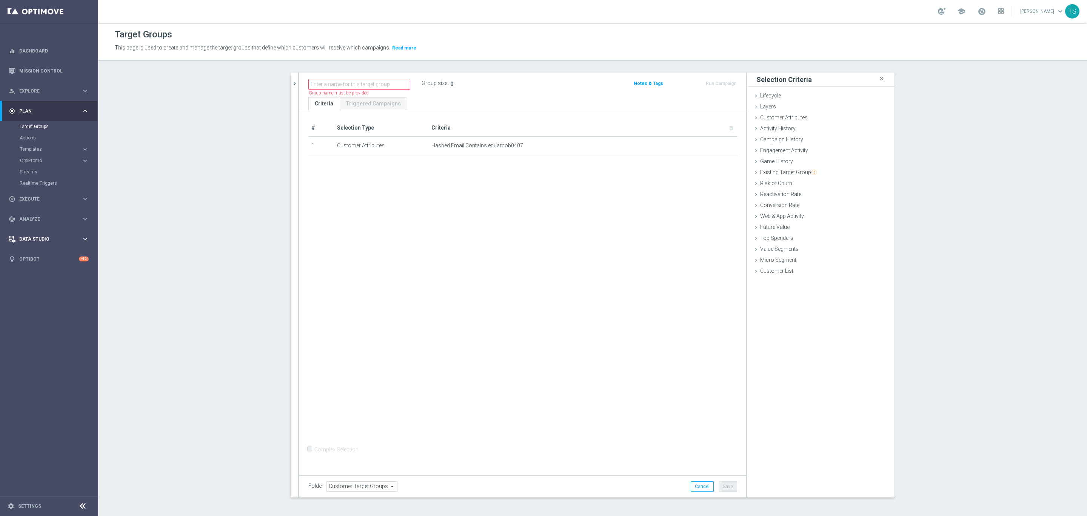
click at [25, 239] on span "Data Studio" at bounding box center [50, 239] width 62 height 5
click at [46, 212] on link "Imported Customers" at bounding box center [49, 209] width 59 height 6
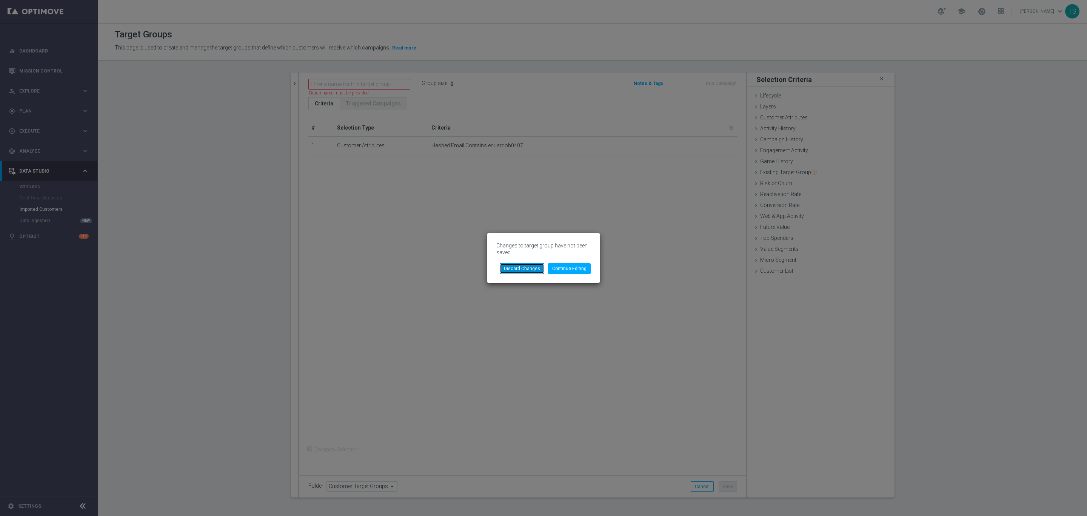
drag, startPoint x: 532, startPoint y: 268, endPoint x: 537, endPoint y: 268, distance: 4.9
click at [533, 268] on button "Discard Changes" at bounding box center [522, 268] width 45 height 11
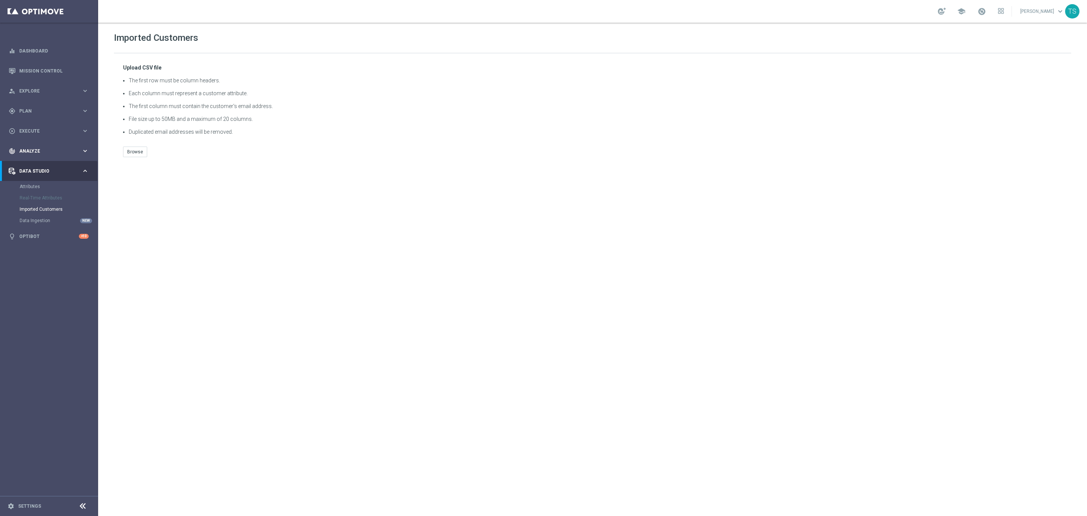
click at [50, 149] on span "Analyze" at bounding box center [50, 151] width 62 height 5
click at [43, 165] on link "Customer 360" at bounding box center [49, 167] width 59 height 6
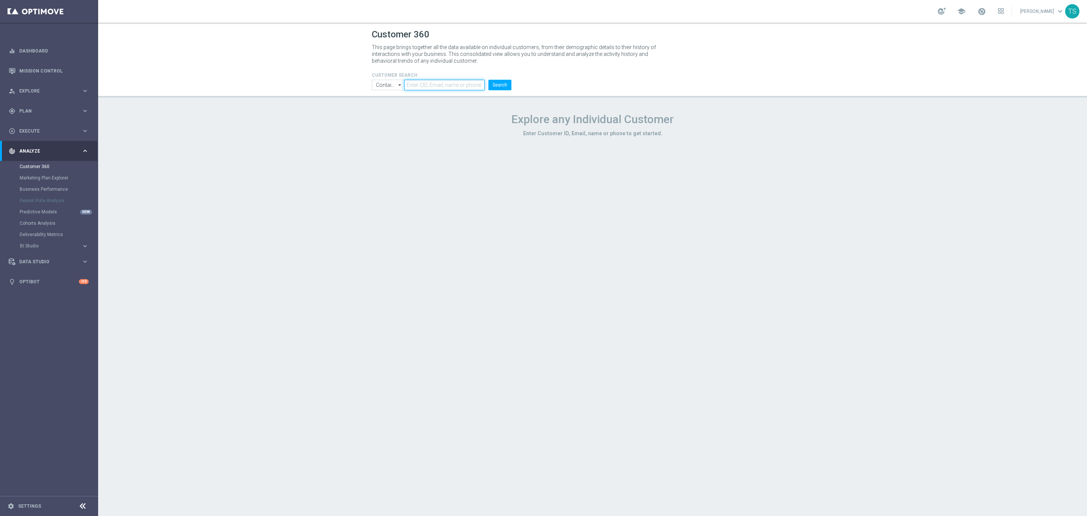
click at [460, 85] on input "text" at bounding box center [444, 85] width 80 height 11
paste input "[EMAIL_ADDRESS][DOMAIN_NAME]"
type input "[EMAIL_ADDRESS][DOMAIN_NAME]"
click at [498, 88] on button "Search" at bounding box center [500, 85] width 23 height 11
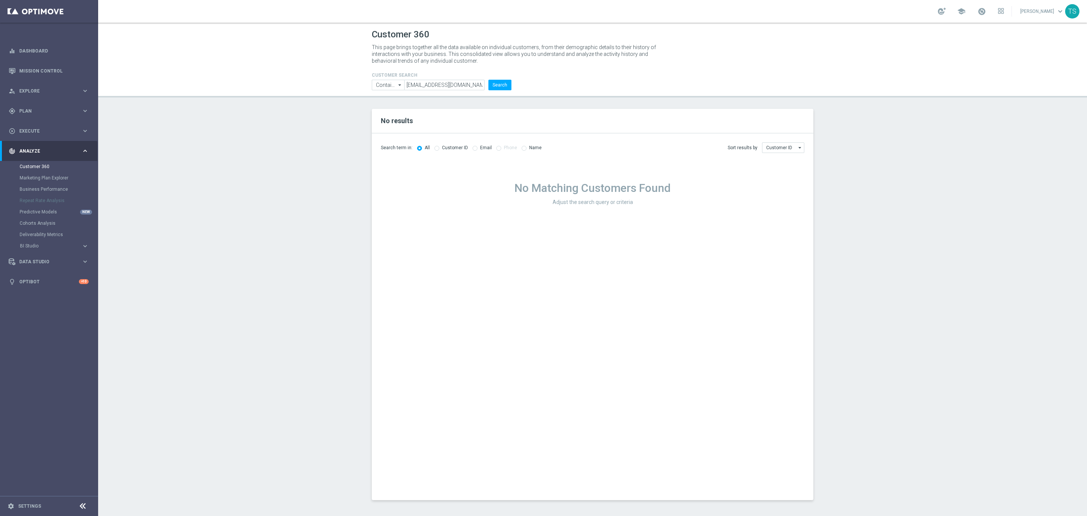
click at [473, 148] on input "radio" at bounding box center [475, 147] width 5 height 5
radio input "true"
radio input "false"
click at [502, 91] on header "Customer 360 This page brings together all the data available on individual cus…" at bounding box center [592, 60] width 989 height 75
click at [503, 86] on button "Search" at bounding box center [500, 85] width 23 height 11
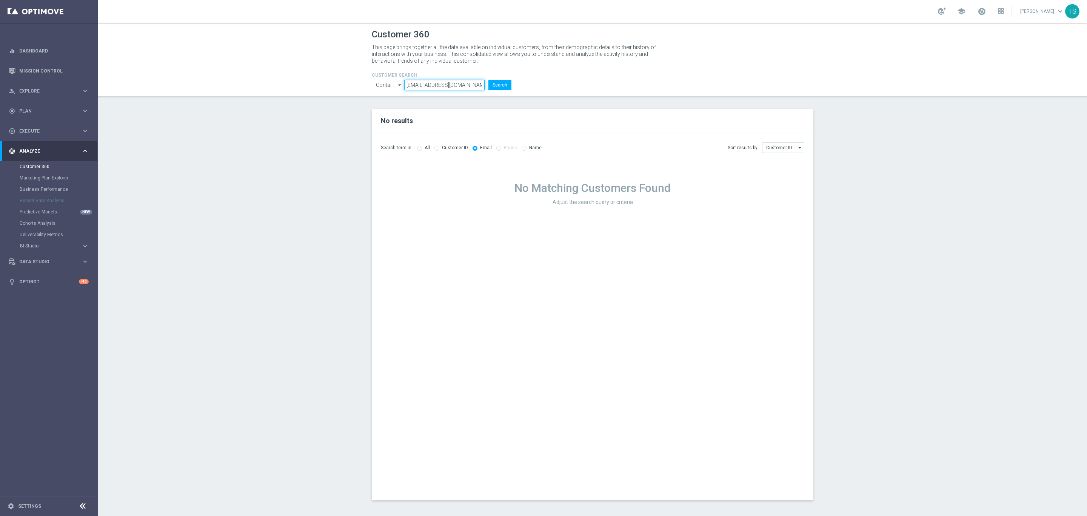
click at [466, 82] on input "[EMAIL_ADDRESS][DOMAIN_NAME]" at bounding box center [444, 85] width 80 height 11
paste input "[EMAIL_ADDRESS][DOMAIN_NAME]"
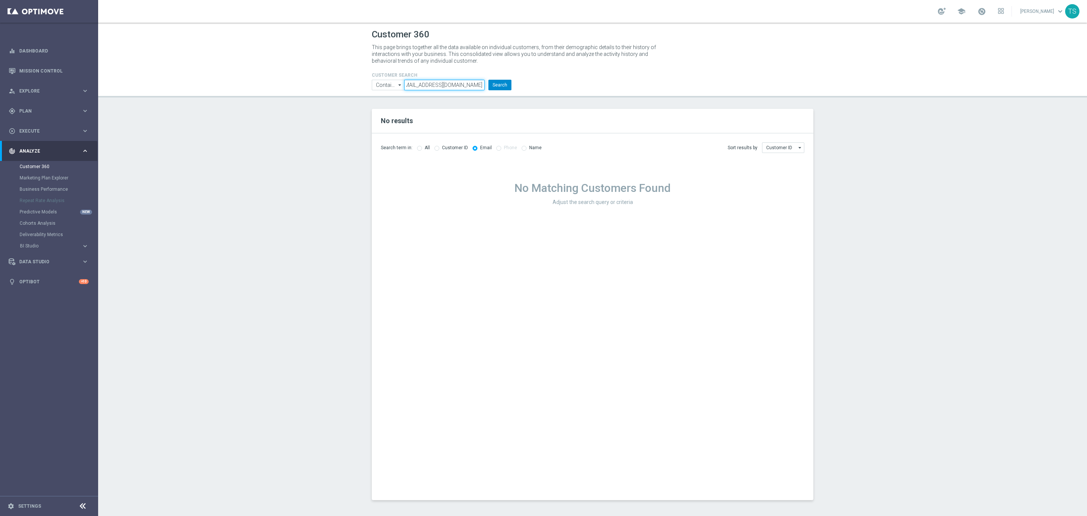
type input "[EMAIL_ADDRESS][DOMAIN_NAME]"
click at [498, 89] on button "Search" at bounding box center [500, 85] width 23 height 11
click at [420, 147] on input "radio" at bounding box center [419, 147] width 5 height 5
radio input "true"
radio input "false"
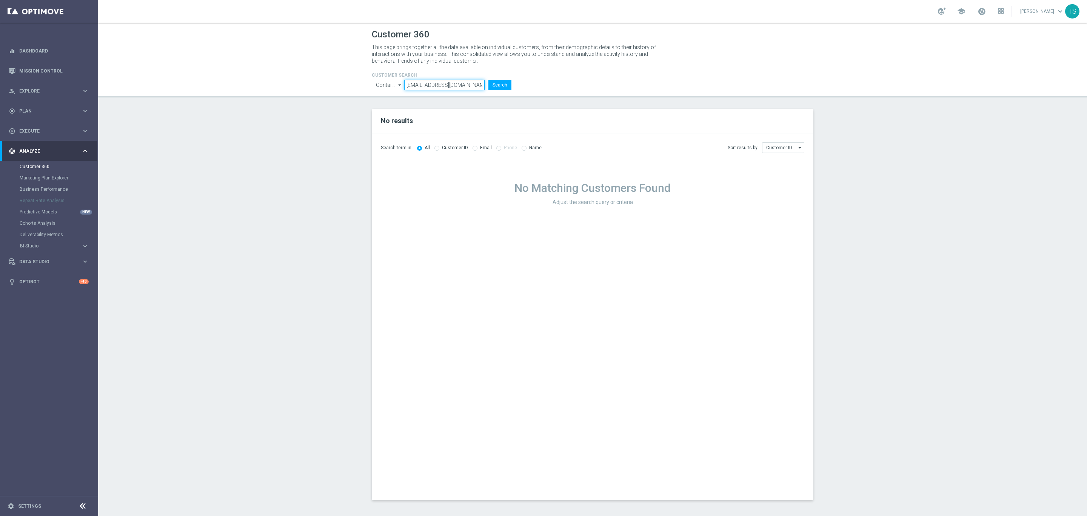
scroll to position [0, 7]
drag, startPoint x: 464, startPoint y: 86, endPoint x: 595, endPoint y: 82, distance: 130.4
click at [595, 82] on div "CUSTOMER SEARCH Contains Contains arrow_drop_down Show Selected 0 of NaN Contai…" at bounding box center [592, 78] width 453 height 24
type input "barbosafreitasvinicius"
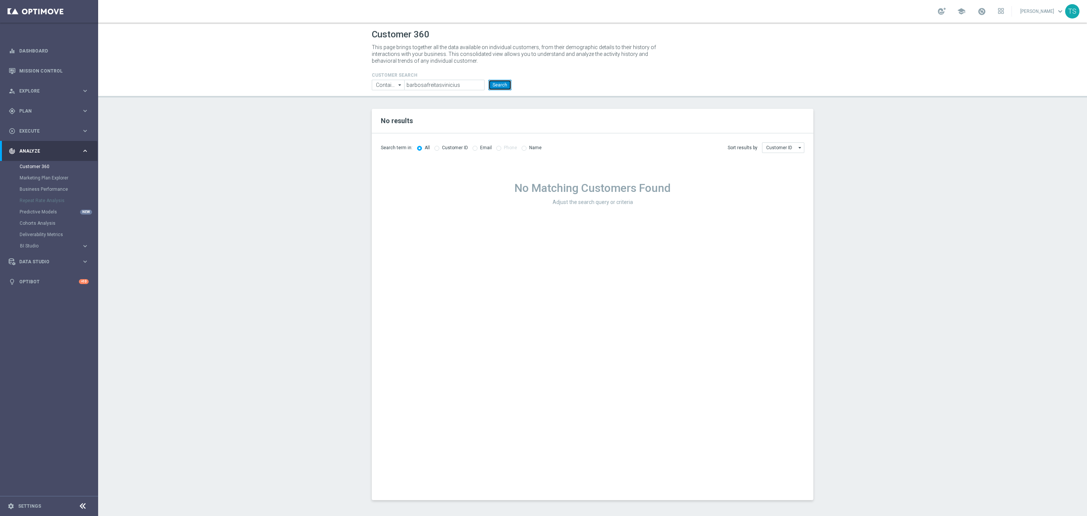
click at [498, 87] on button "Search" at bounding box center [500, 85] width 23 height 11
click at [474, 146] on input "radio" at bounding box center [475, 147] width 5 height 5
radio input "true"
radio input "false"
click at [494, 93] on header "Customer 360 This page brings together all the data available on individual cus…" at bounding box center [592, 60] width 989 height 75
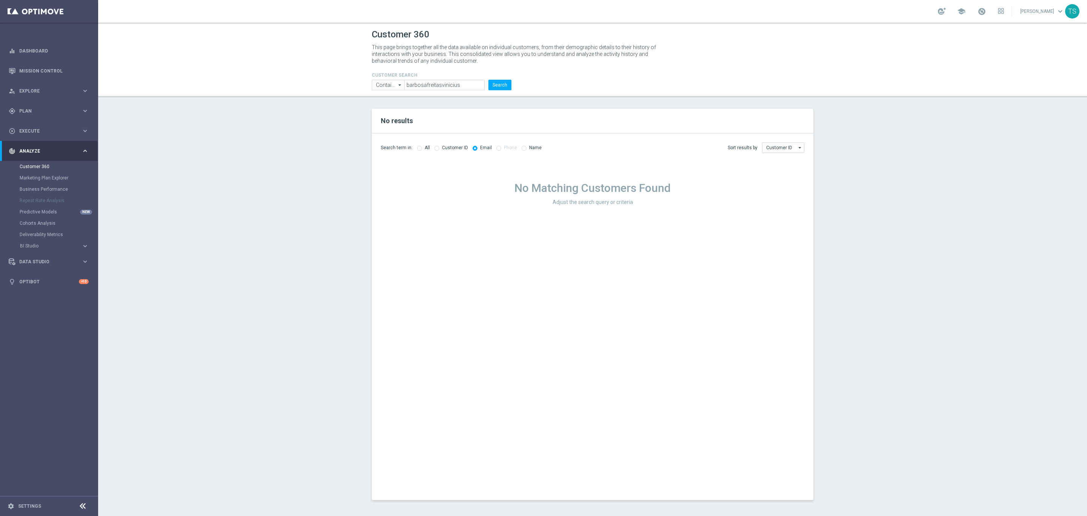
click at [509, 96] on header "Customer 360 This page brings together all the data available on individual cus…" at bounding box center [592, 60] width 989 height 75
click at [510, 86] on button "Search" at bounding box center [500, 85] width 23 height 11
click at [66, 89] on span "Explore" at bounding box center [50, 91] width 62 height 5
click at [50, 201] on span "Plan" at bounding box center [50, 201] width 62 height 5
click at [45, 198] on span "Execute" at bounding box center [50, 198] width 62 height 5
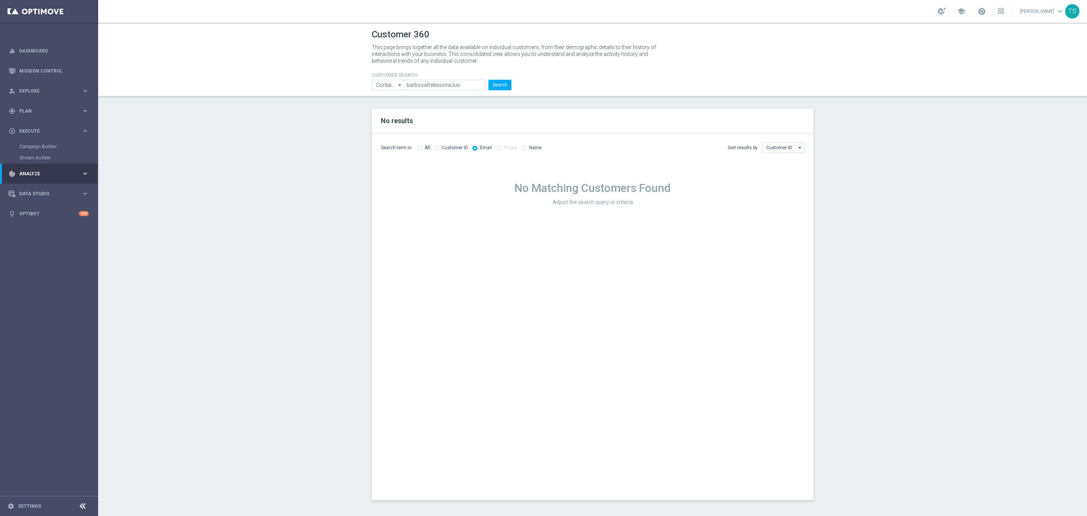
click at [66, 175] on span "Analyze" at bounding box center [50, 173] width 62 height 5
click at [55, 268] on div "Data Studio keyboard_arrow_right" at bounding box center [48, 261] width 97 height 20
click at [21, 504] on link "Settings" at bounding box center [29, 506] width 23 height 5
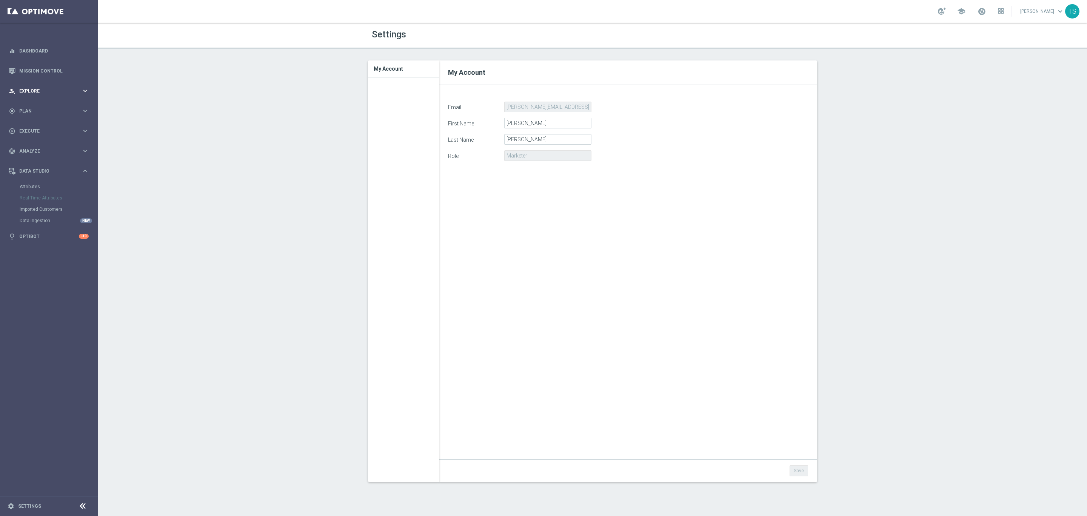
drag, startPoint x: 61, startPoint y: 94, endPoint x: 70, endPoint y: 96, distance: 9.1
click at [65, 96] on div "person_search Explore keyboard_arrow_right" at bounding box center [48, 91] width 97 height 20
click at [55, 210] on div "gps_fixed Plan keyboard_arrow_right" at bounding box center [48, 201] width 97 height 20
click at [39, 197] on span "Execute" at bounding box center [50, 198] width 62 height 5
click at [46, 172] on span "Analyze" at bounding box center [50, 173] width 62 height 5
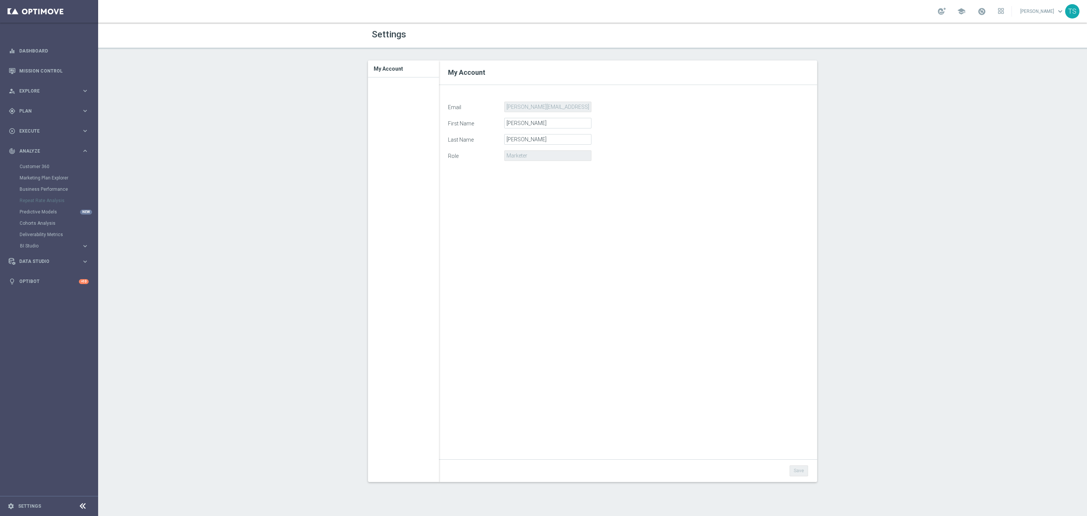
drag, startPoint x: 45, startPoint y: 259, endPoint x: 49, endPoint y: 257, distance: 4.8
click at [45, 259] on span "Data Studio" at bounding box center [50, 261] width 62 height 5
click at [54, 68] on link "Mission Control" at bounding box center [53, 71] width 69 height 20
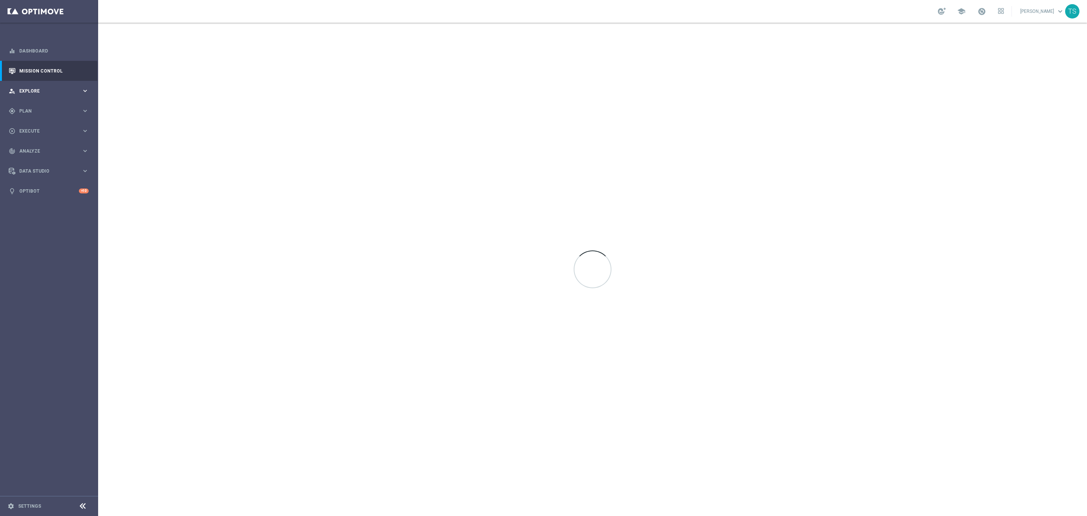
click at [51, 90] on span "Explore" at bounding box center [50, 91] width 62 height 5
click at [45, 108] on link "Customer Explorer" at bounding box center [49, 106] width 59 height 6
click at [53, 127] on link "Customer Model" at bounding box center [49, 129] width 59 height 6
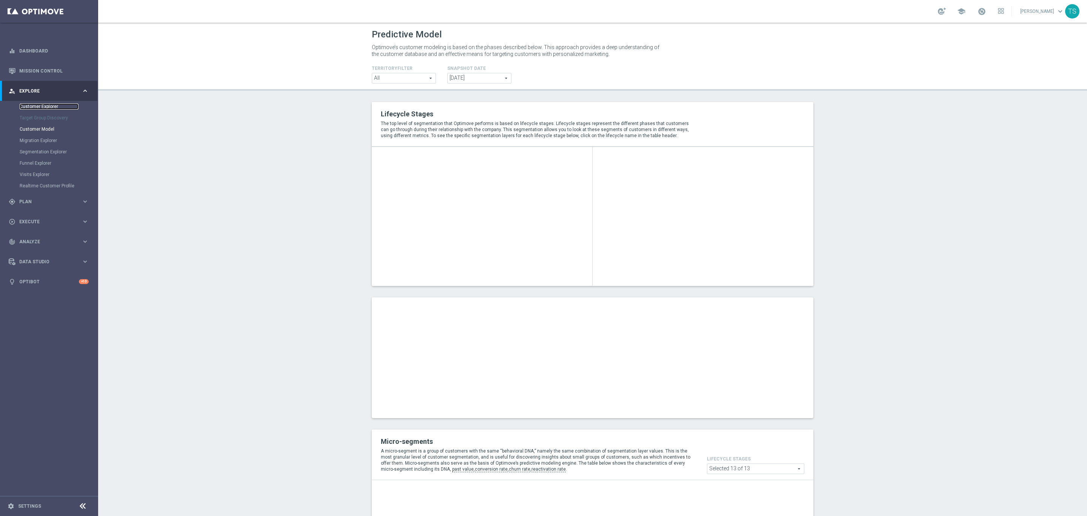
click at [49, 108] on link "Customer Explorer" at bounding box center [49, 106] width 59 height 6
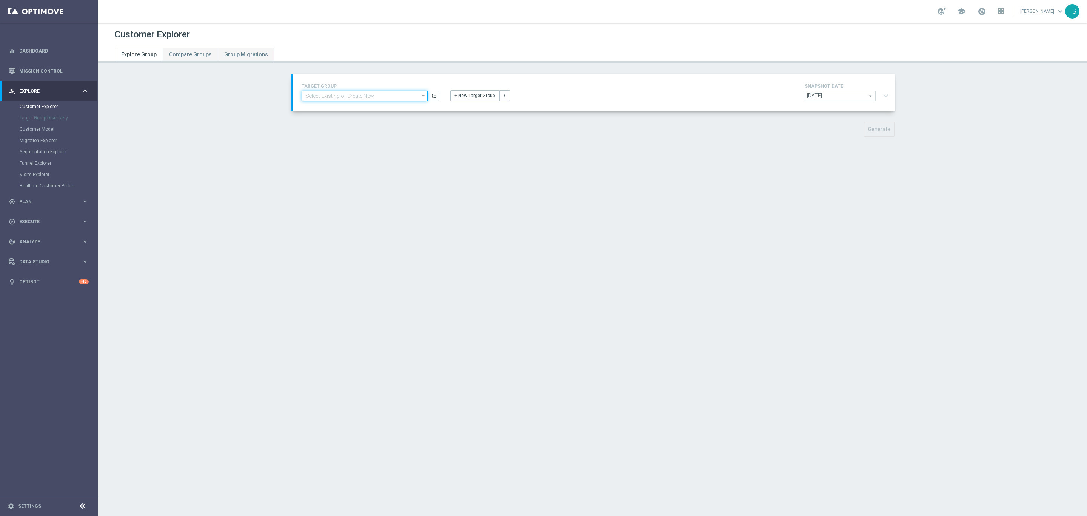
click at [404, 98] on input at bounding box center [365, 96] width 126 height 11
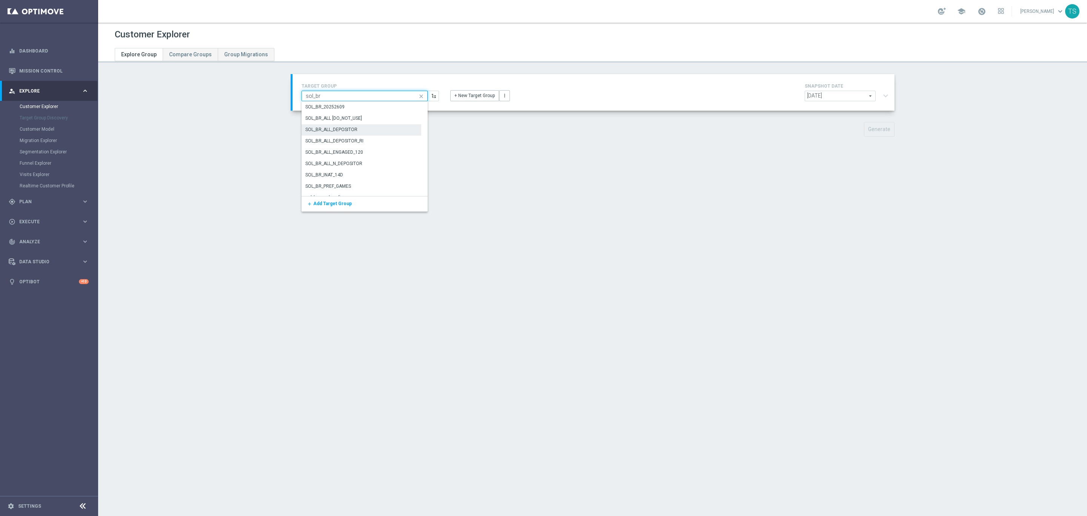
type input "sol_br"
click at [370, 133] on div "SOL_BR_ALL_DEPOSITOR" at bounding box center [362, 129] width 120 height 11
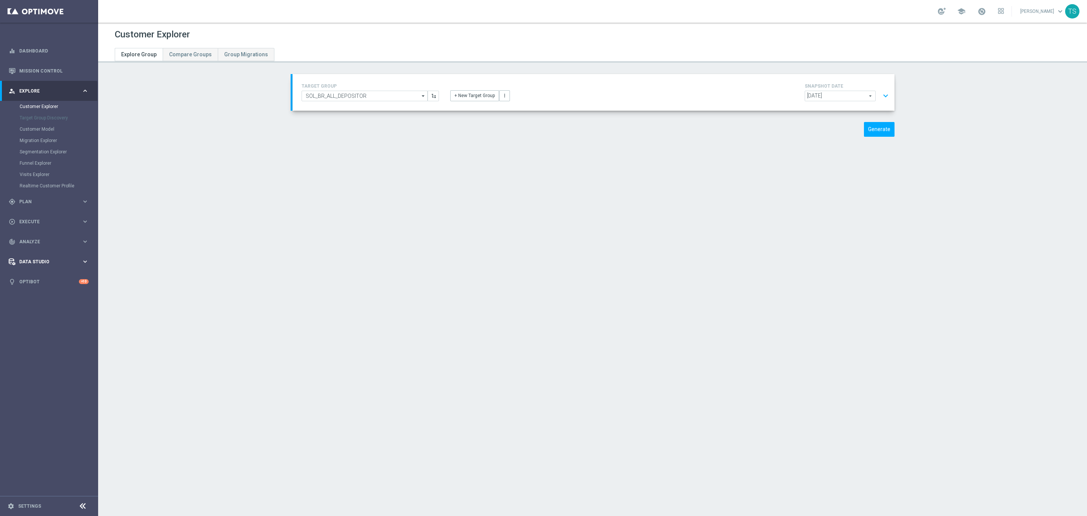
click at [38, 264] on div "Data Studio" at bounding box center [45, 261] width 73 height 7
click at [45, 207] on link "Imported Customers" at bounding box center [49, 209] width 59 height 6
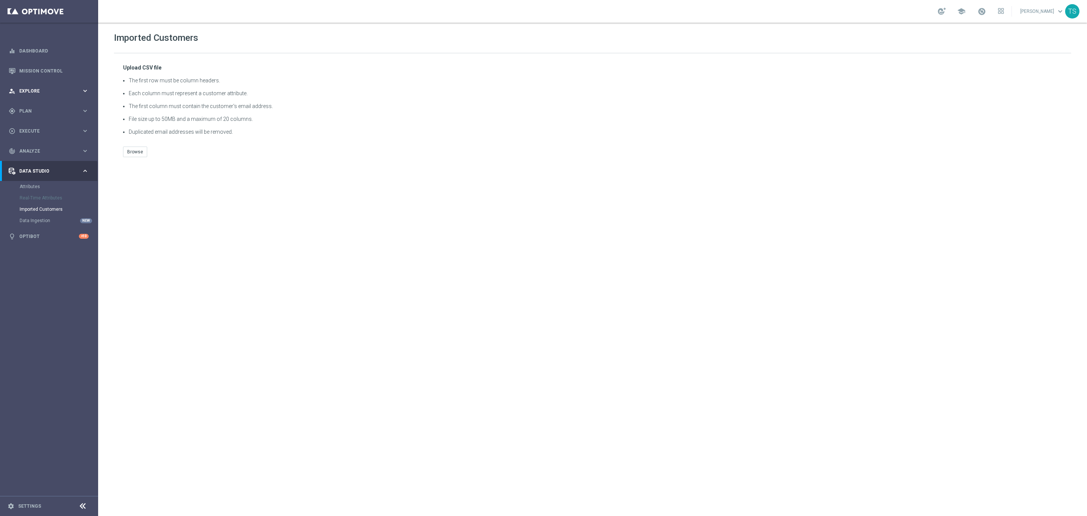
click at [42, 83] on div "person_search Explore keyboard_arrow_right" at bounding box center [48, 91] width 97 height 20
click at [56, 109] on link "Customer Explorer" at bounding box center [49, 106] width 59 height 6
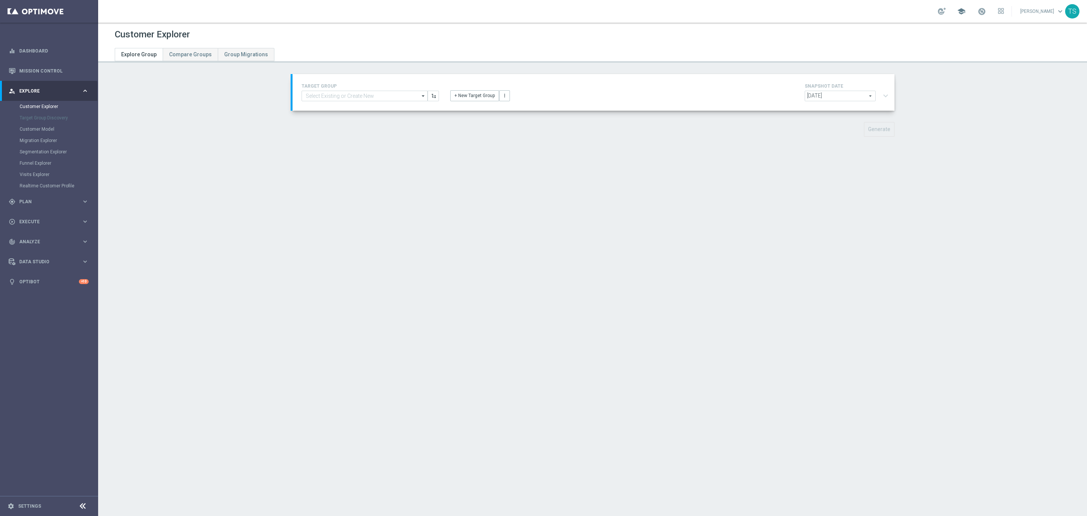
click at [966, 11] on span "school" at bounding box center [962, 11] width 8 height 8
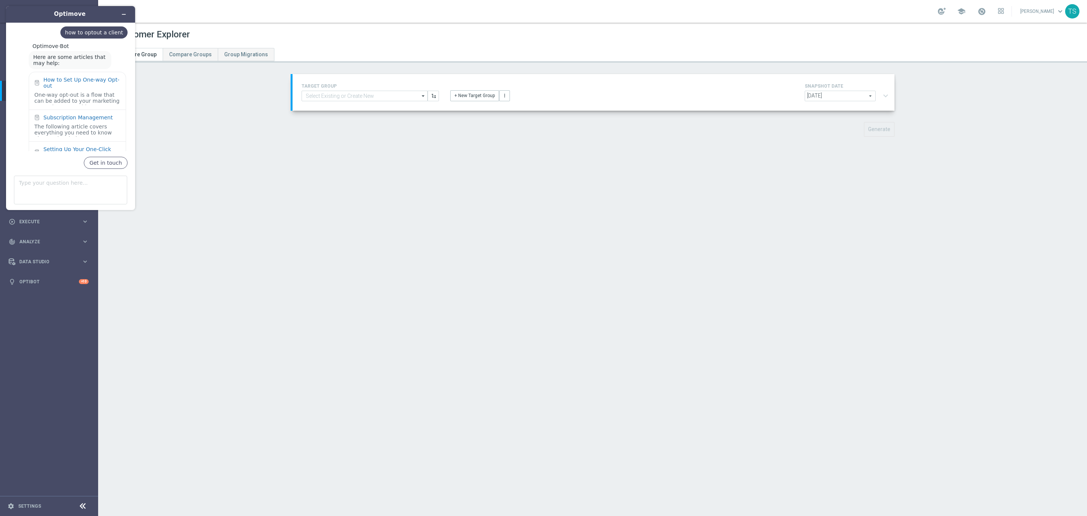
scroll to position [162, 0]
click at [87, 80] on div "How to Set Up One-way Opt-out" at bounding box center [81, 86] width 77 height 12
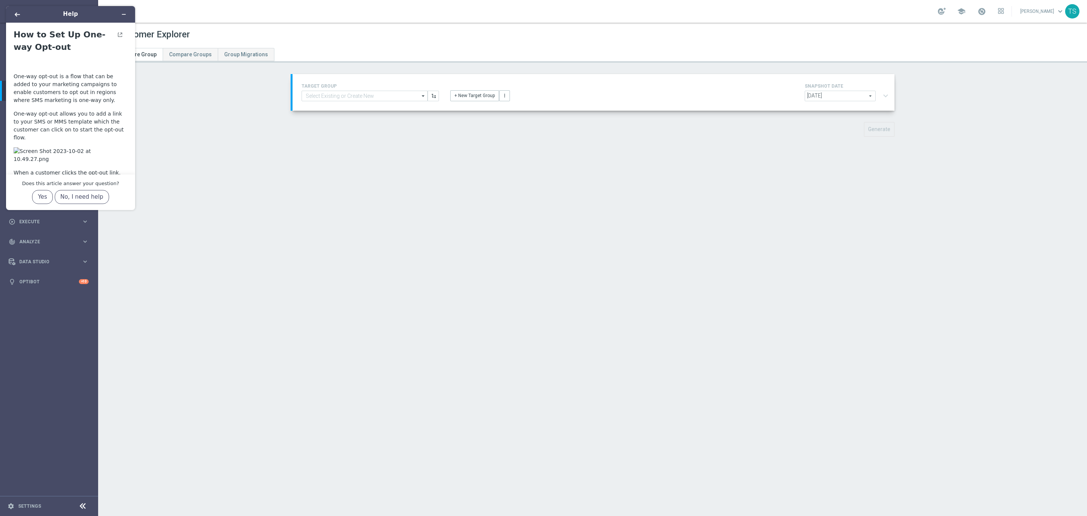
scroll to position [31, 0]
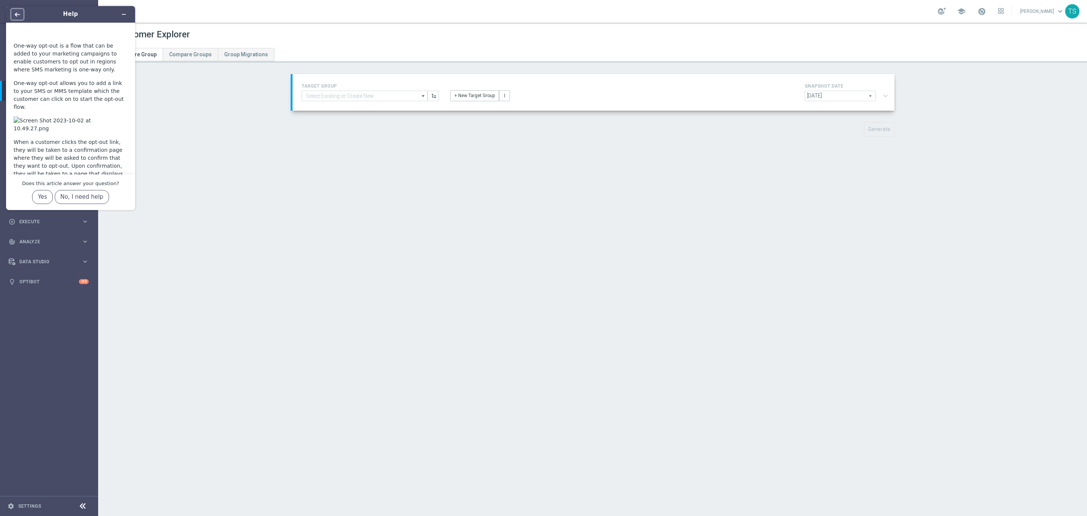
click at [16, 12] on icon "Back" at bounding box center [17, 14] width 5 height 5
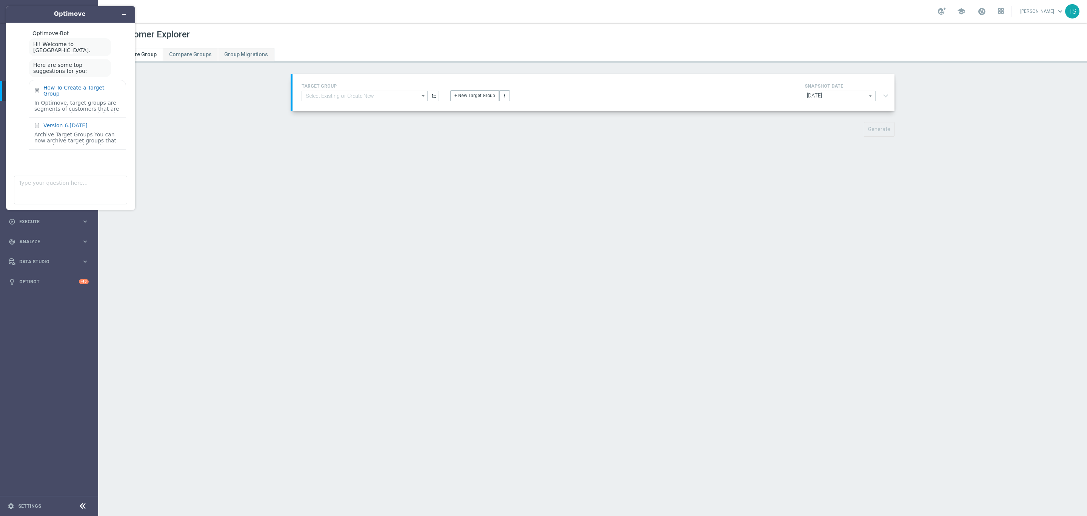
scroll to position [162, 0]
click at [60, 118] on div "Subscription Management" at bounding box center [77, 121] width 69 height 6
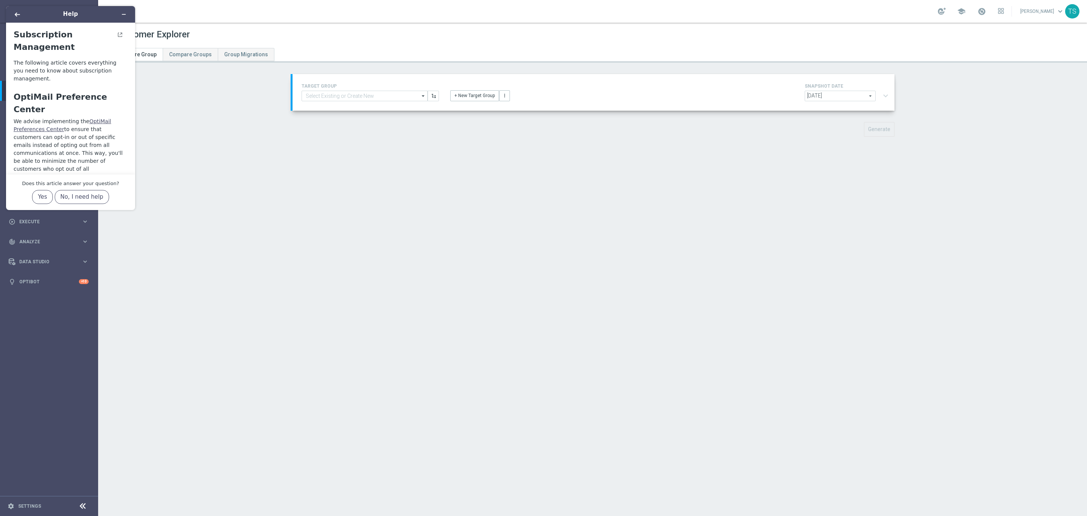
click at [131, 34] on main "Subscription Management The following article covers everything you need to kno…" at bounding box center [71, 99] width 123 height 152
click at [91, 118] on link "OptiMail Preferences Center" at bounding box center [62, 125] width 97 height 14
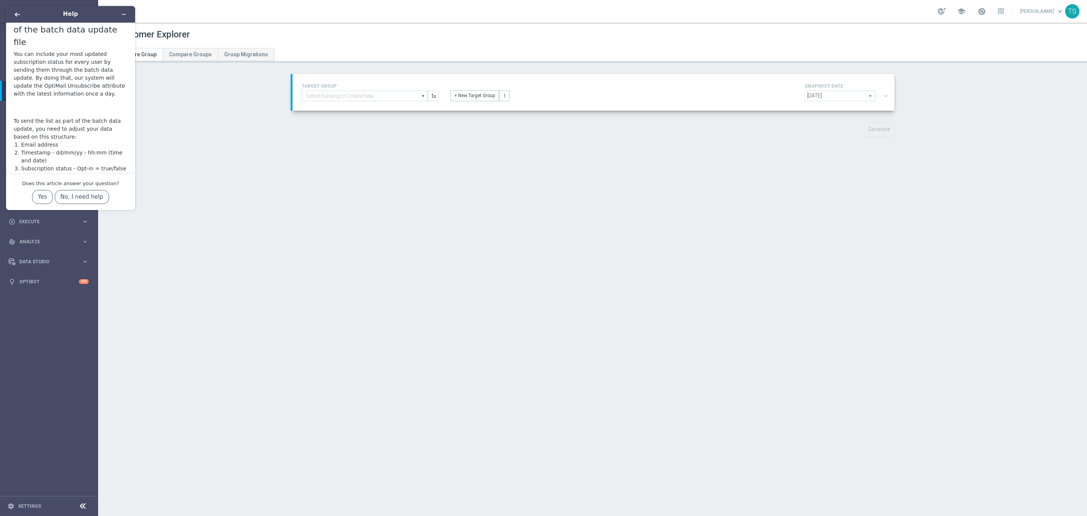
scroll to position [1919, 0]
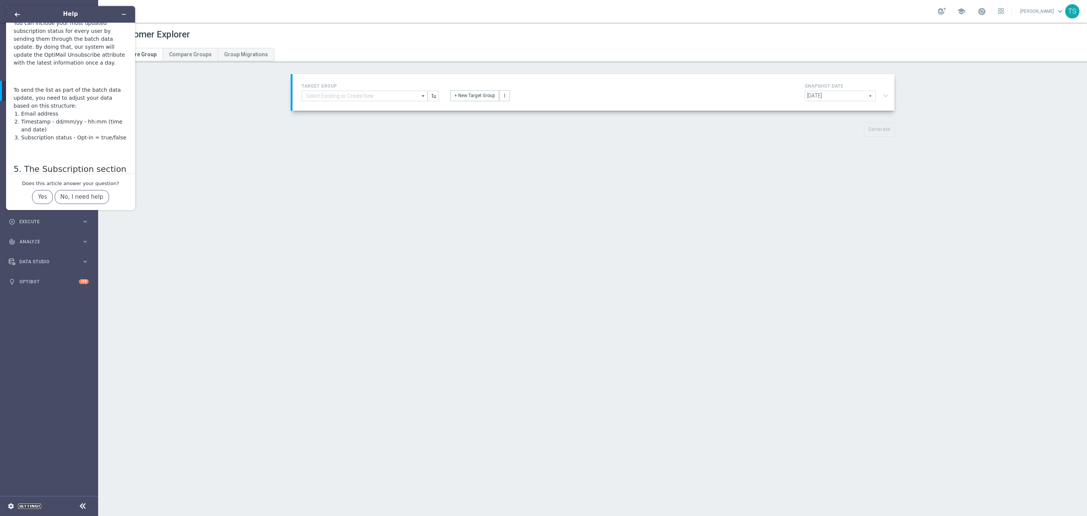
click at [26, 504] on link "Settings" at bounding box center [29, 506] width 23 height 5
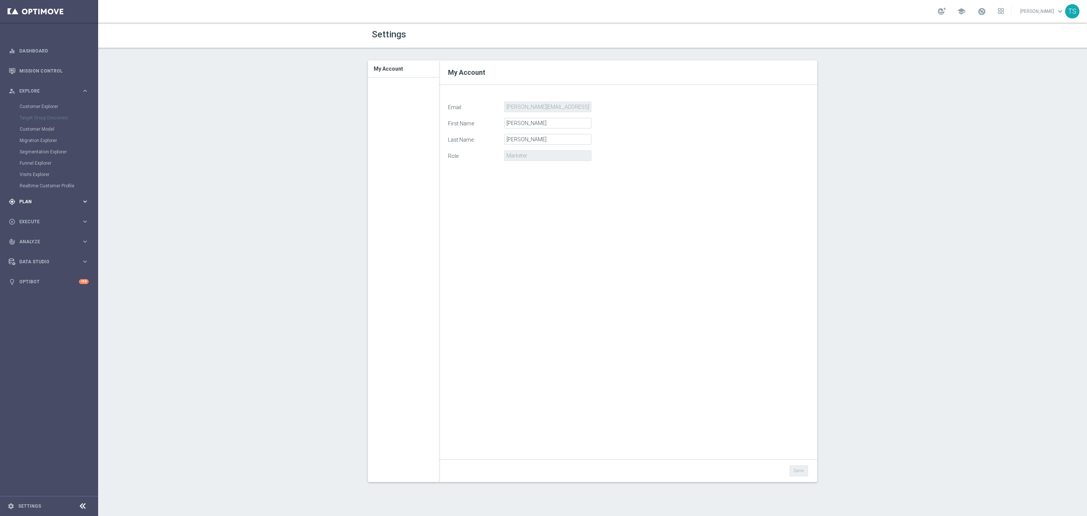
click at [39, 207] on div "gps_fixed Plan keyboard_arrow_right" at bounding box center [48, 201] width 97 height 20
click at [45, 81] on div "person_search Explore keyboard_arrow_right" at bounding box center [48, 91] width 97 height 20
click at [52, 108] on link "Customer Explorer" at bounding box center [49, 106] width 59 height 6
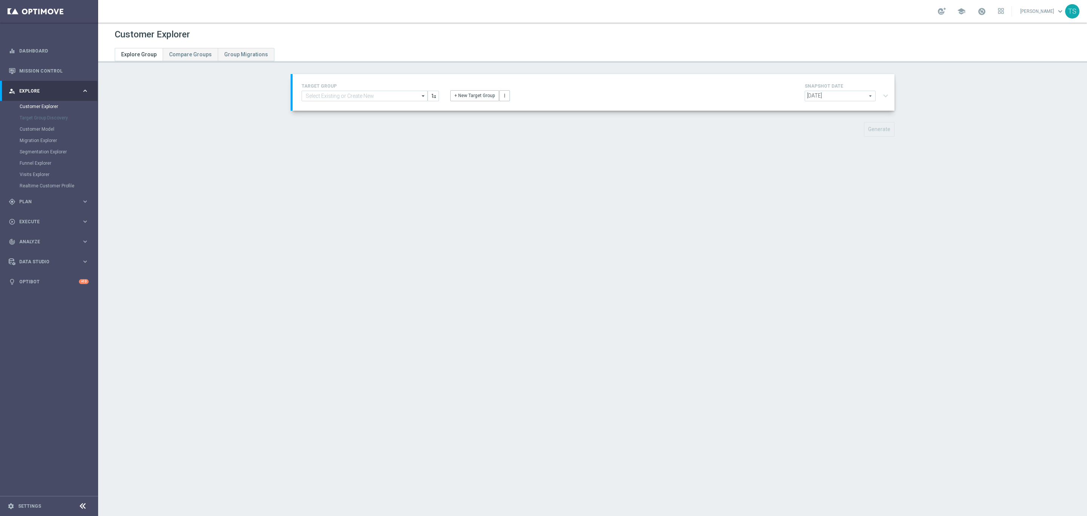
click at [347, 103] on div "TARGET GROUP arrow_drop_down Show Selected 0 of 20708 (OLD) EMAIL - UK_LOTTERY_…" at bounding box center [594, 92] width 602 height 37
click at [342, 96] on input at bounding box center [365, 96] width 126 height 11
click at [39, 201] on span "Plan" at bounding box center [50, 201] width 62 height 5
click at [45, 126] on link "Target Groups" at bounding box center [49, 126] width 59 height 6
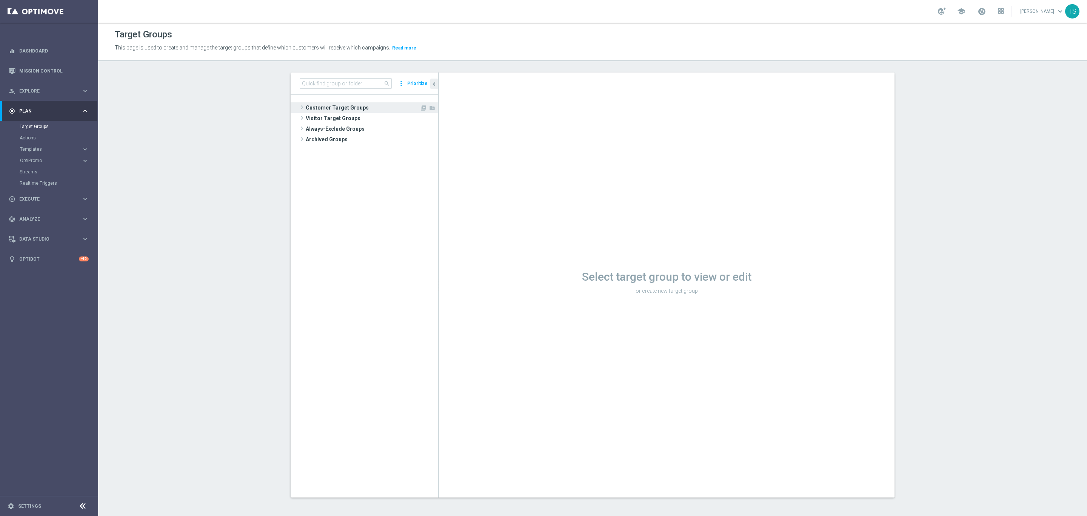
click at [346, 108] on span "Customer Target Groups" at bounding box center [363, 107] width 114 height 11
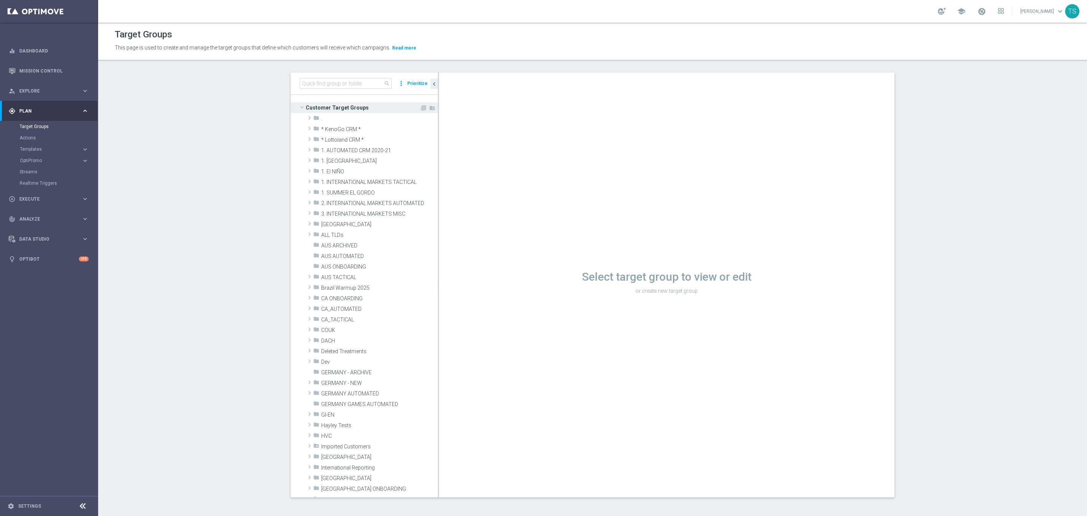
click at [346, 108] on span "Customer Target Groups" at bounding box center [363, 107] width 114 height 11
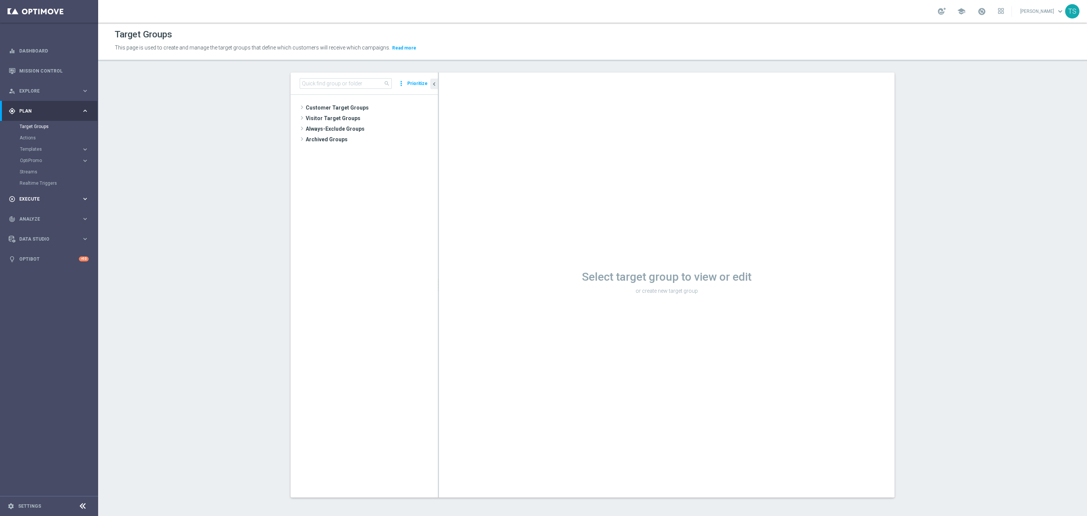
click at [45, 204] on div "play_circle_outline Execute keyboard_arrow_right" at bounding box center [48, 199] width 97 height 20
click at [50, 145] on link "Campaign Builder" at bounding box center [49, 146] width 59 height 6
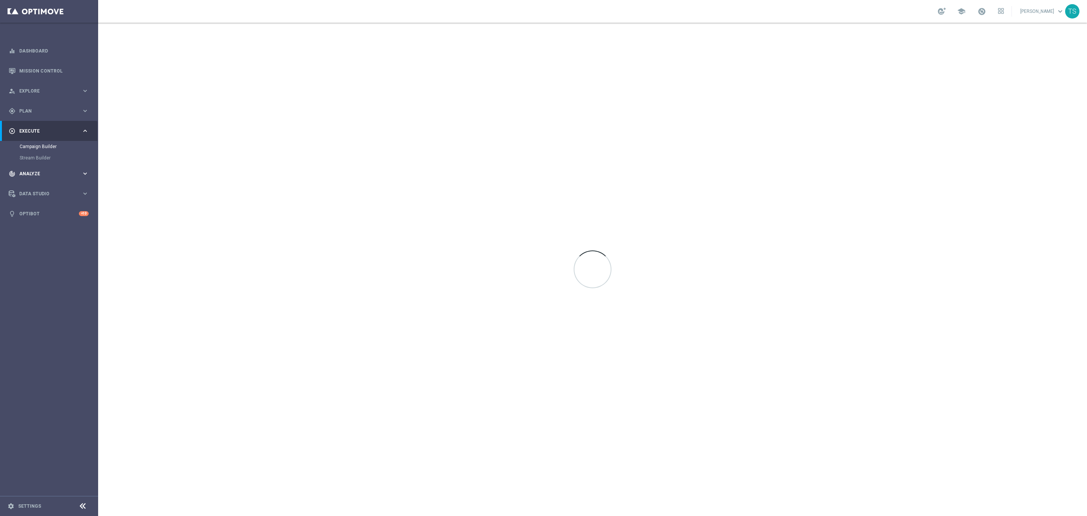
click at [46, 170] on div "track_changes Analyze" at bounding box center [45, 173] width 73 height 7
click at [43, 162] on div "Customer 360" at bounding box center [59, 166] width 78 height 11
click at [45, 165] on link "Customer 360" at bounding box center [49, 167] width 59 height 6
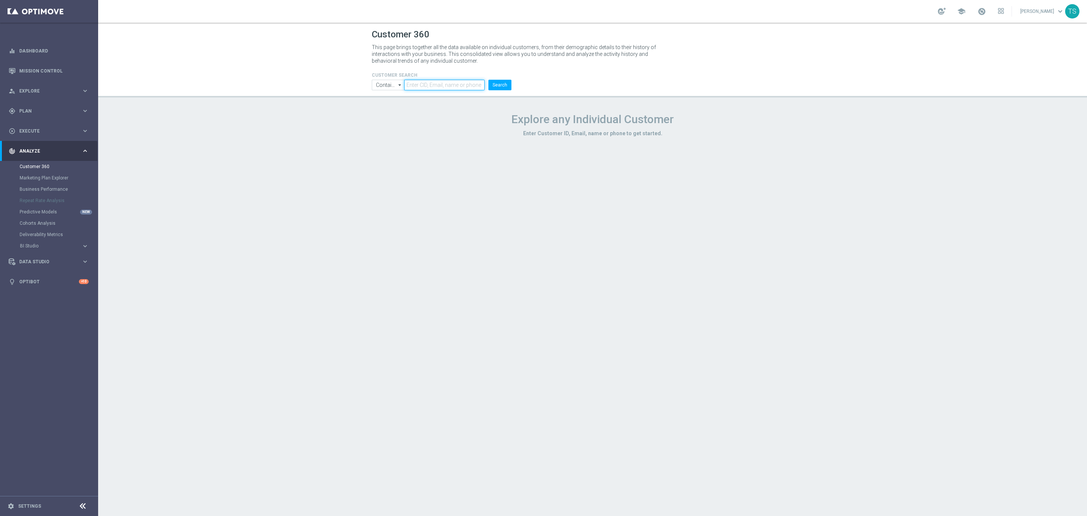
drag, startPoint x: 402, startPoint y: 82, endPoint x: 395, endPoint y: 85, distance: 7.8
click at [400, 83] on ul "Contains Contains arrow_drop_down Show Selected 0 of NaN Contains Equals" at bounding box center [441, 85] width 143 height 11
click at [385, 88] on input "Contains" at bounding box center [388, 85] width 32 height 11
click at [438, 89] on input "text" at bounding box center [444, 85] width 80 height 11
type input "Contains"
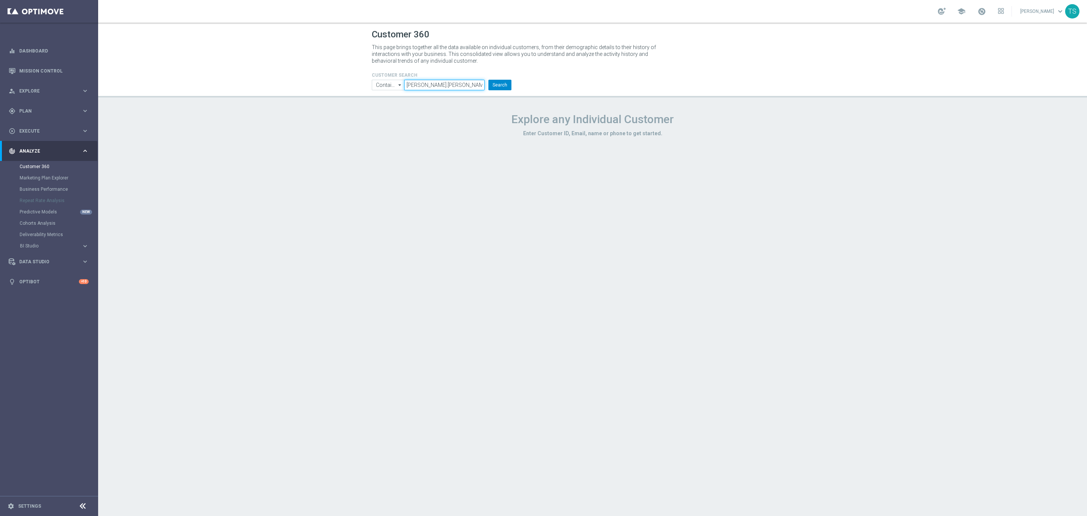
type input "[PERSON_NAME].[PERSON_NAME]"
click at [497, 80] on button "Search" at bounding box center [500, 85] width 23 height 11
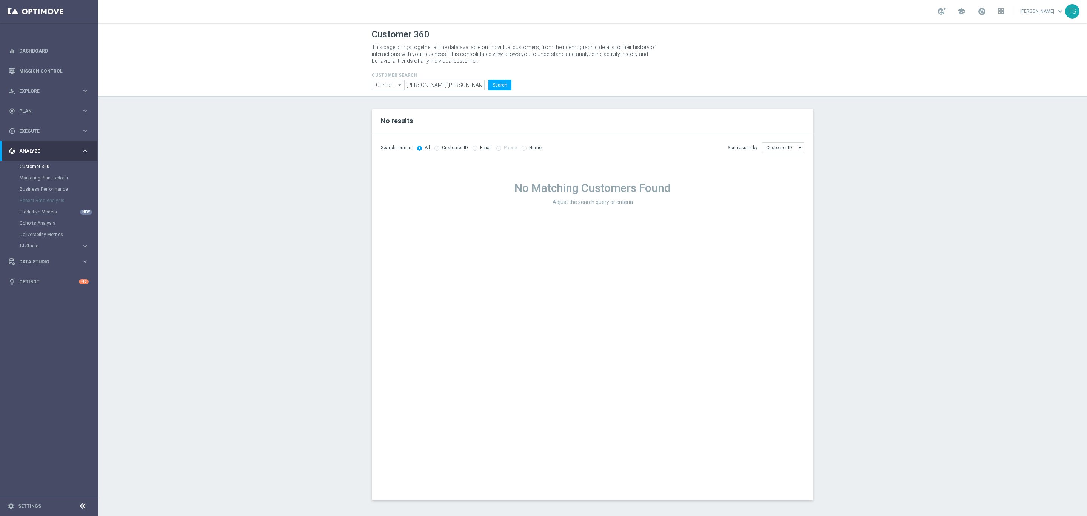
click at [438, 150] on div "Customer ID" at bounding box center [452, 148] width 34 height 6
click at [435, 145] on input "radio" at bounding box center [437, 147] width 5 height 5
radio input "true"
radio input "false"
click at [476, 145] on div "Email" at bounding box center [482, 148] width 19 height 6
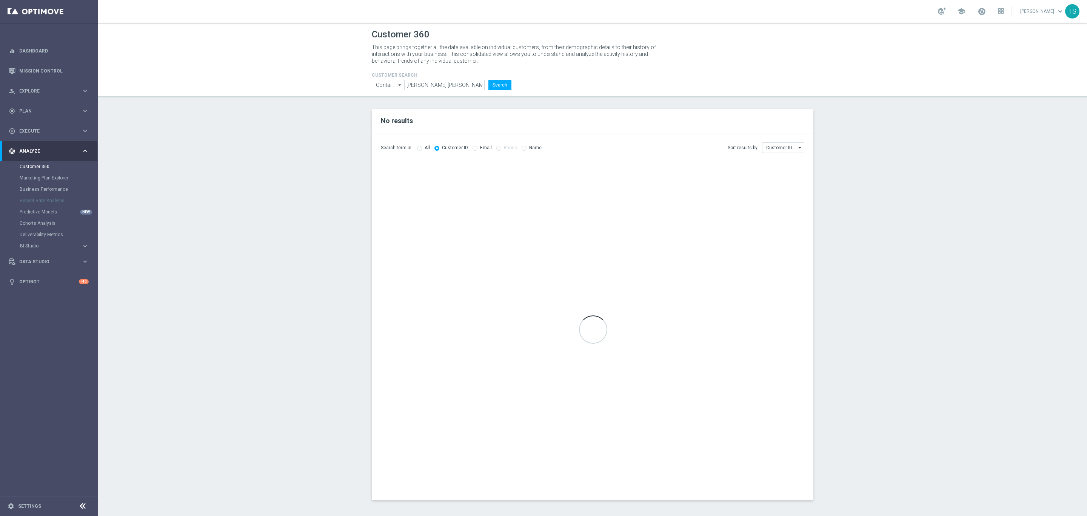
click at [473, 150] on input "radio" at bounding box center [475, 147] width 5 height 5
radio input "true"
radio input "false"
drag, startPoint x: 496, startPoint y: 87, endPoint x: 498, endPoint y: 93, distance: 6.2
click at [497, 87] on button "Search" at bounding box center [500, 85] width 23 height 11
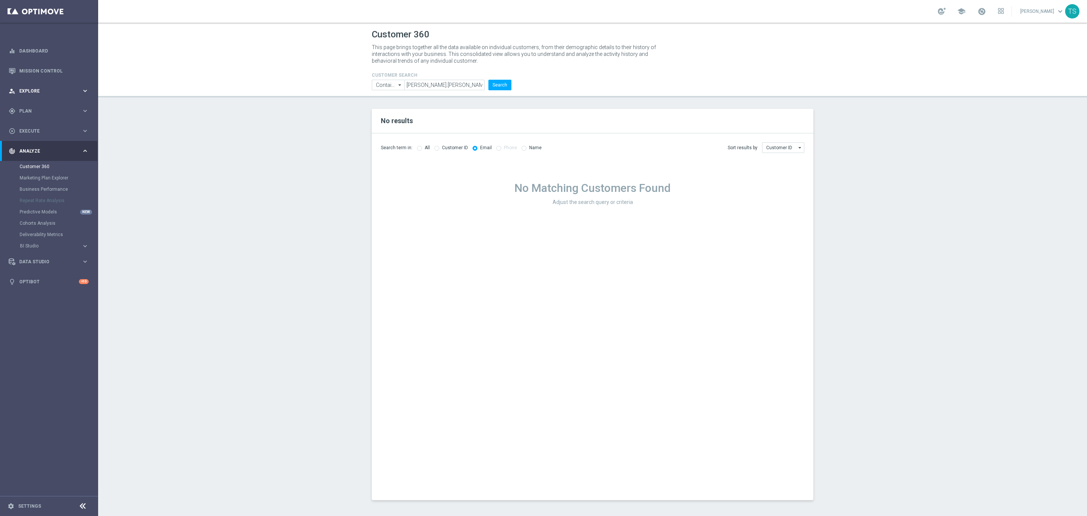
click at [24, 86] on div "person_search Explore keyboard_arrow_right" at bounding box center [48, 91] width 97 height 20
click at [51, 108] on link "Customer Explorer" at bounding box center [49, 106] width 59 height 6
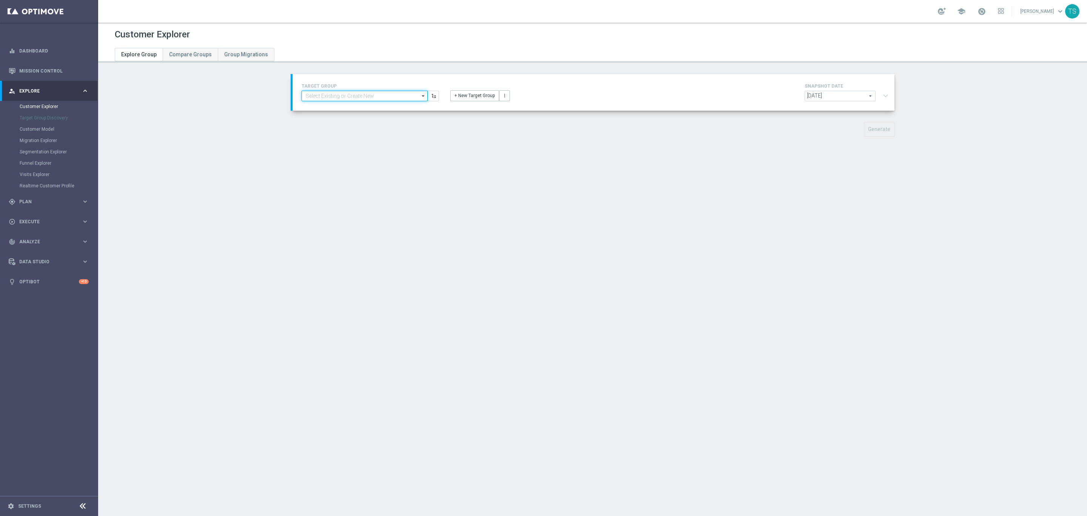
click at [402, 96] on input at bounding box center [365, 96] width 126 height 11
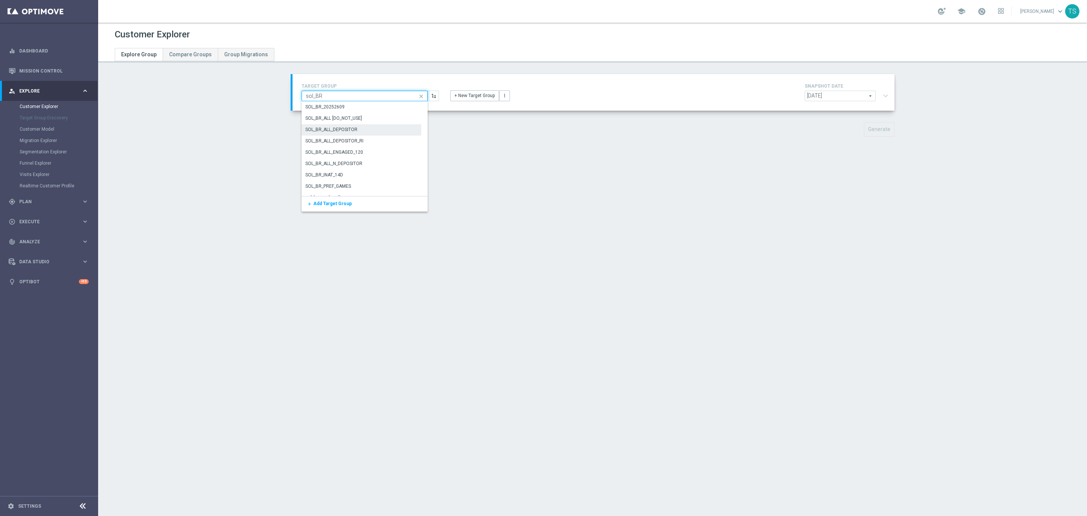
type input "sol_BR"
click at [366, 130] on div "SOL_BR_ALL_DEPOSITOR" at bounding box center [362, 129] width 120 height 11
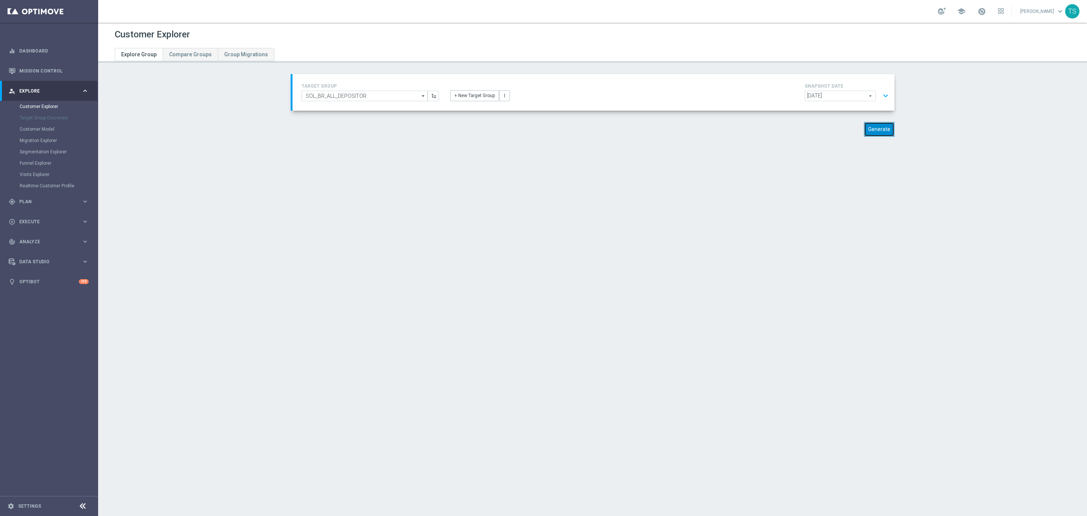
click at [881, 128] on button "Generate" at bounding box center [879, 129] width 31 height 15
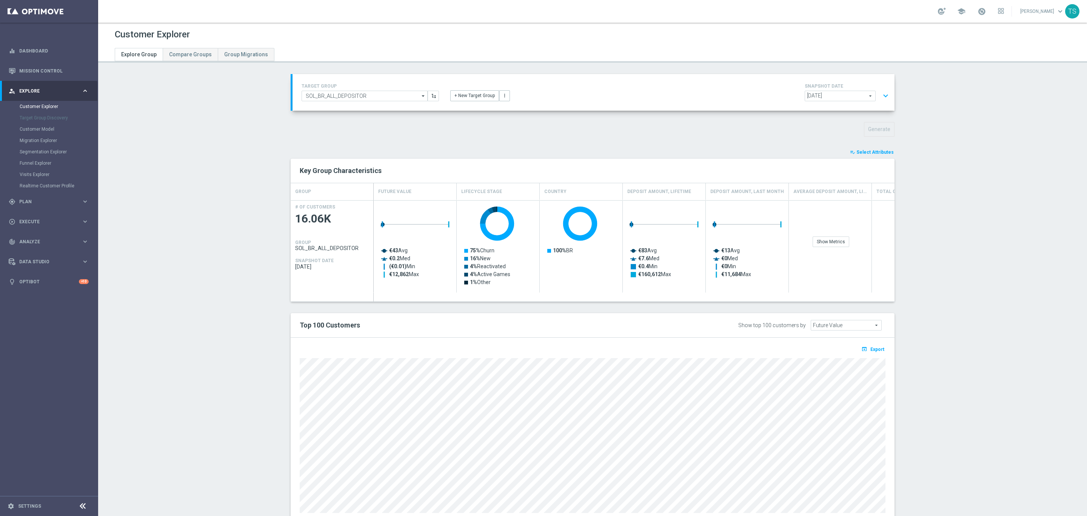
click at [879, 154] on span "Select Attributes" at bounding box center [875, 152] width 37 height 5
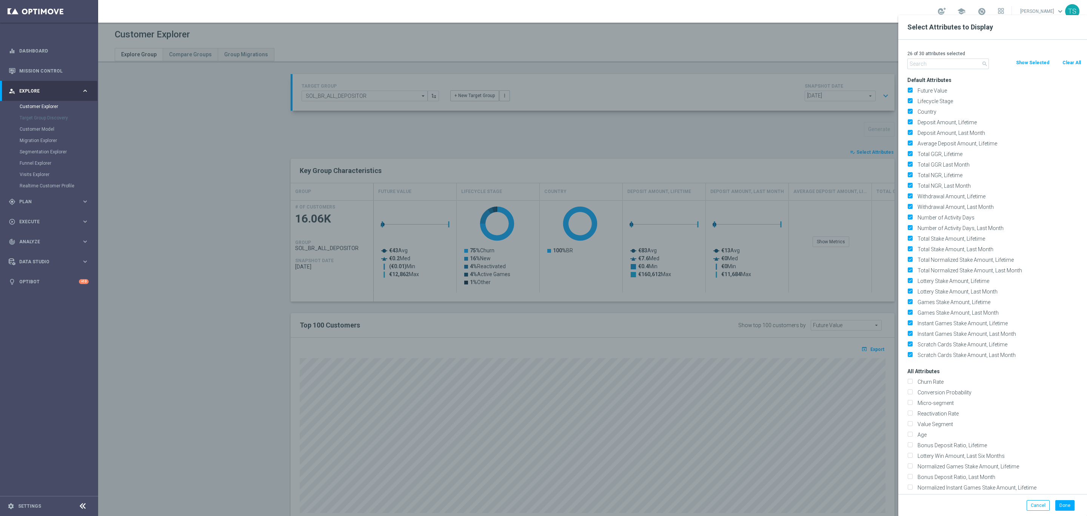
click at [932, 65] on input "text" at bounding box center [949, 64] width 82 height 11
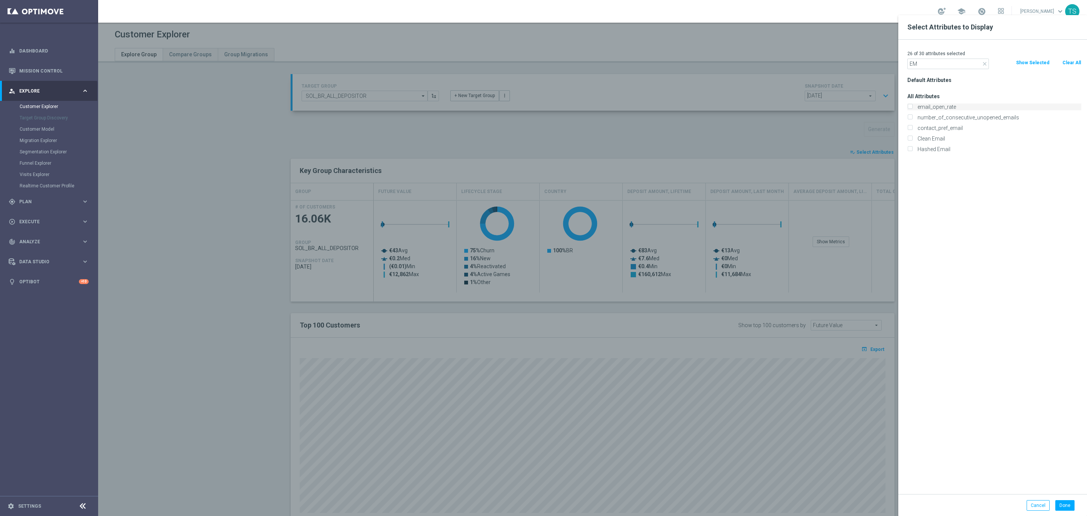
type input "EM"
click at [943, 105] on label "email_open_rate" at bounding box center [998, 106] width 167 height 7
click at [913, 105] on input "email_open_rate" at bounding box center [910, 107] width 5 height 5
checkbox input "true"
click at [946, 121] on div "number_of_consecutive_unopened_emails" at bounding box center [994, 117] width 185 height 11
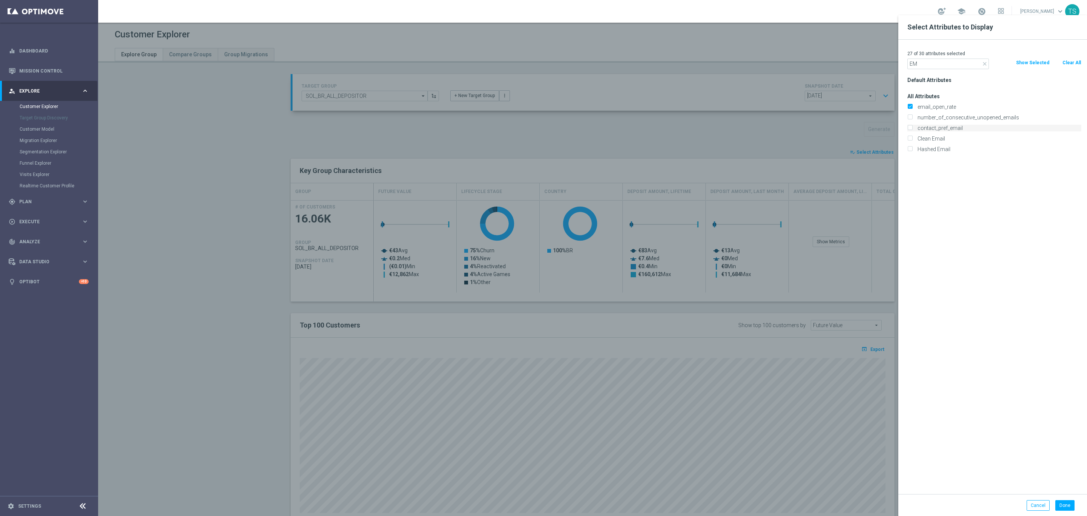
click at [945, 128] on label "contact_pref_email" at bounding box center [998, 128] width 167 height 7
click at [913, 128] on input "contact_pref_email" at bounding box center [910, 128] width 5 height 5
checkbox input "true"
click at [942, 119] on label "number_of_consecutive_unopened_emails" at bounding box center [998, 117] width 167 height 7
click at [913, 119] on input "number_of_consecutive_unopened_emails" at bounding box center [910, 118] width 5 height 5
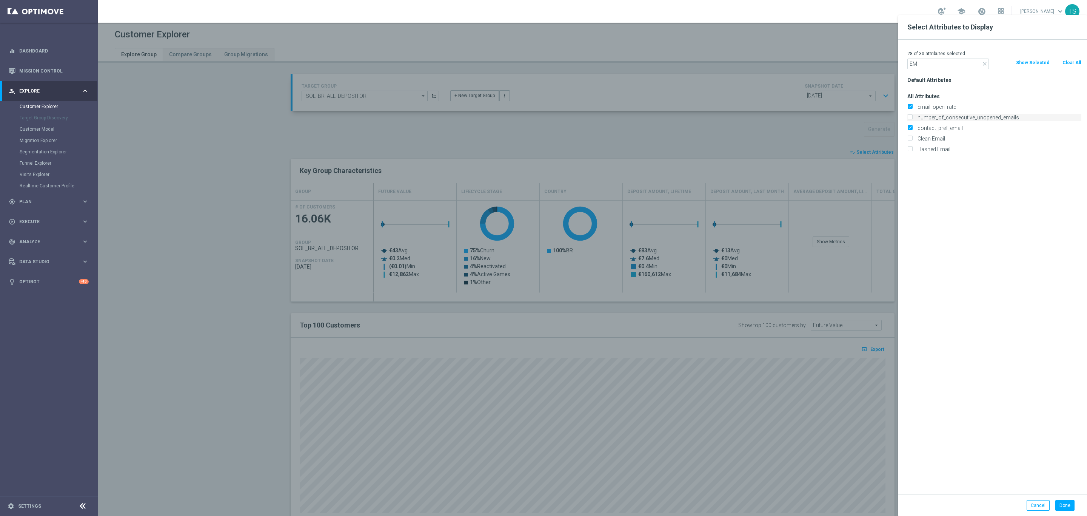
checkbox input "true"
click at [939, 140] on label "Clean Email" at bounding box center [998, 138] width 167 height 7
click at [913, 140] on input "Clean Email" at bounding box center [910, 139] width 5 height 5
click at [938, 153] on div "Hashed Email" at bounding box center [994, 149] width 185 height 11
click at [947, 141] on label "Clean Email" at bounding box center [998, 138] width 167 height 7
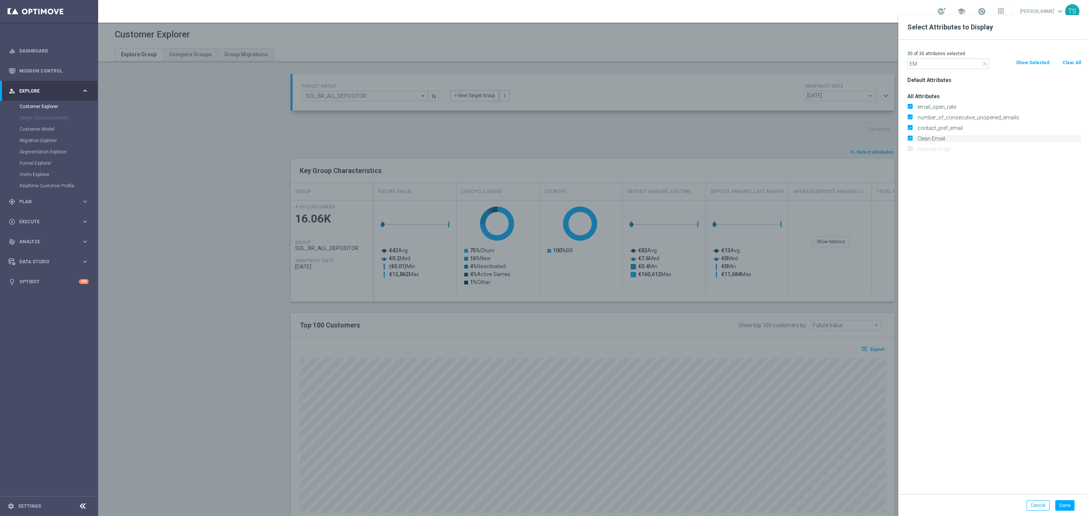
click at [913, 141] on input "Clean Email" at bounding box center [910, 139] width 5 height 5
checkbox input "false"
click at [948, 150] on label "Hashed Email" at bounding box center [998, 149] width 167 height 7
click at [913, 150] on input "Hashed Email" at bounding box center [910, 150] width 5 height 5
click at [948, 150] on label "Hashed Email" at bounding box center [998, 149] width 167 height 7
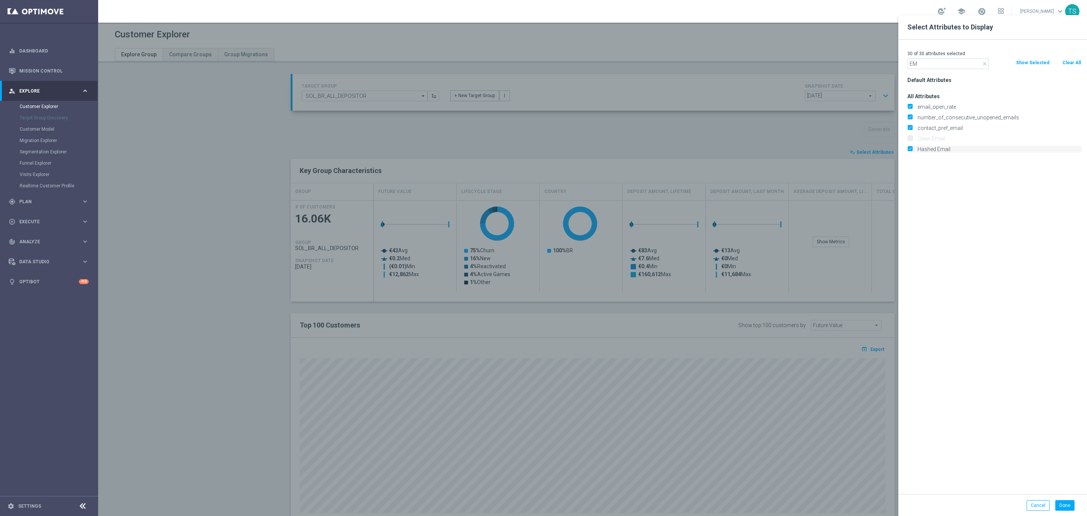
click at [913, 150] on input "Hashed Email" at bounding box center [910, 150] width 5 height 5
checkbox input "false"
click at [939, 138] on label "Clean Email" at bounding box center [998, 138] width 167 height 7
click at [913, 138] on input "Clean Email" at bounding box center [910, 139] width 5 height 5
checkbox input "true"
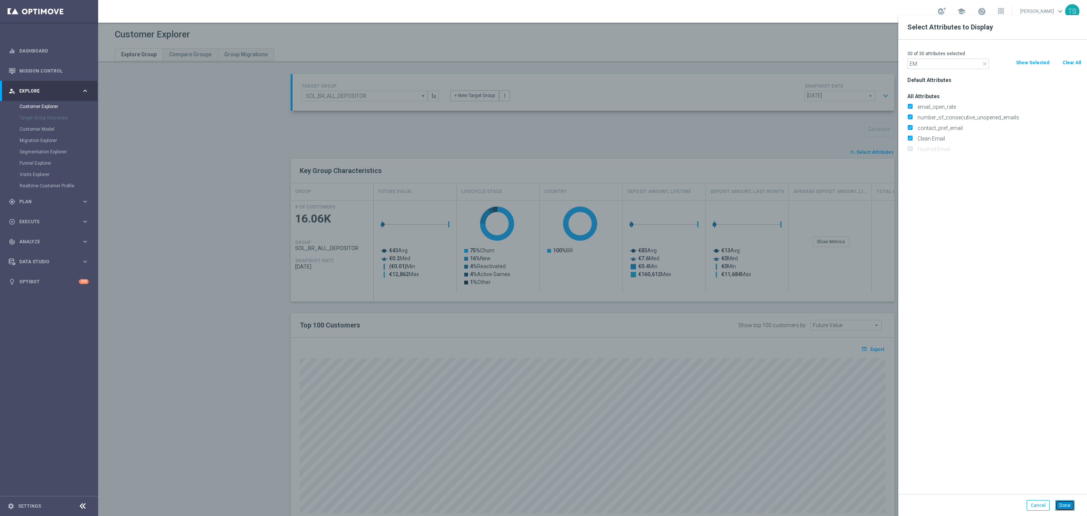
click at [1071, 501] on button "Done" at bounding box center [1065, 505] width 19 height 11
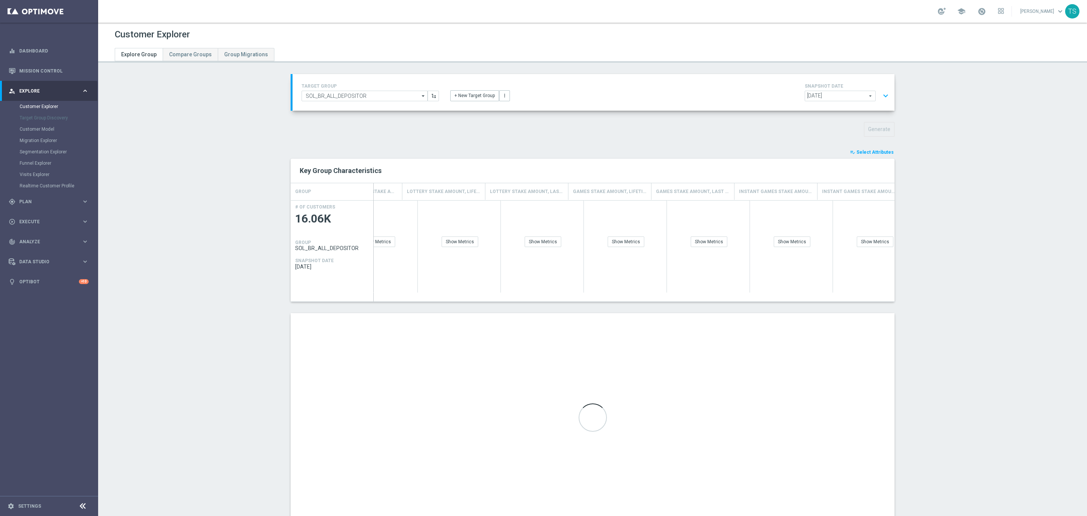
scroll to position [0, 1970]
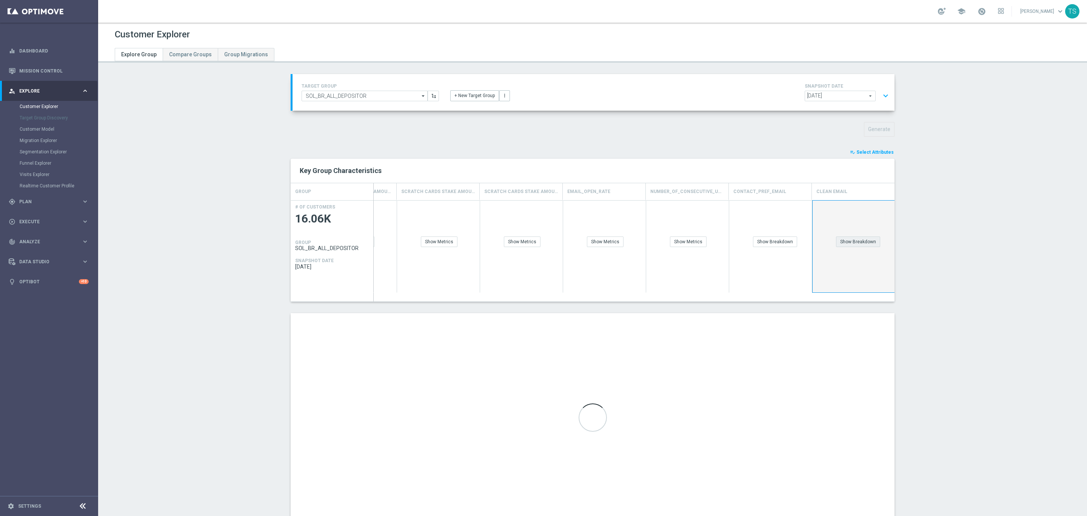
click at [854, 245] on div "Show Breakdown" at bounding box center [858, 241] width 44 height 11
click at [783, 242] on div "Show Breakdown" at bounding box center [775, 241] width 44 height 11
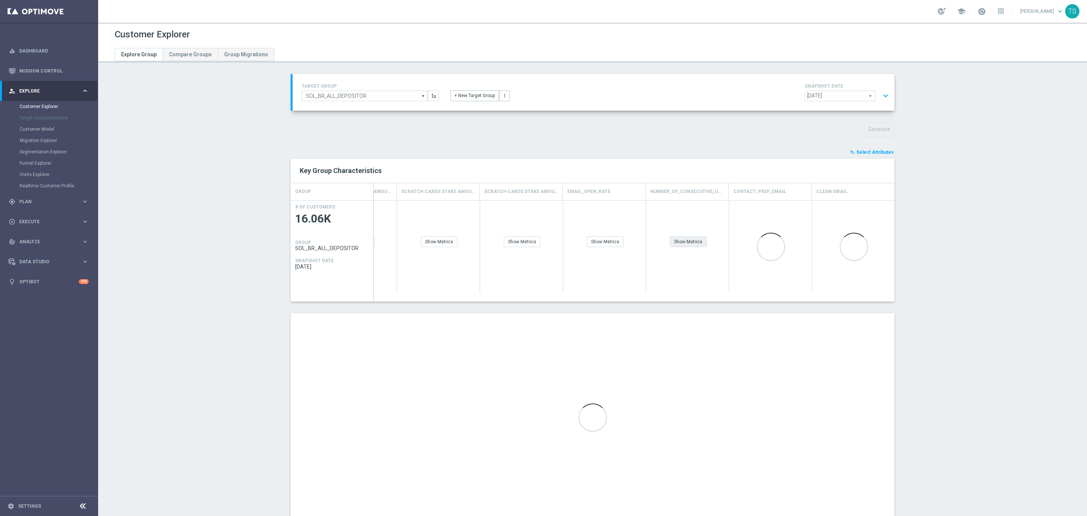
click at [683, 240] on div "Show Metrics" at bounding box center [688, 241] width 37 height 11
click at [612, 236] on div "Show Metrics" at bounding box center [605, 224] width 82 height 46
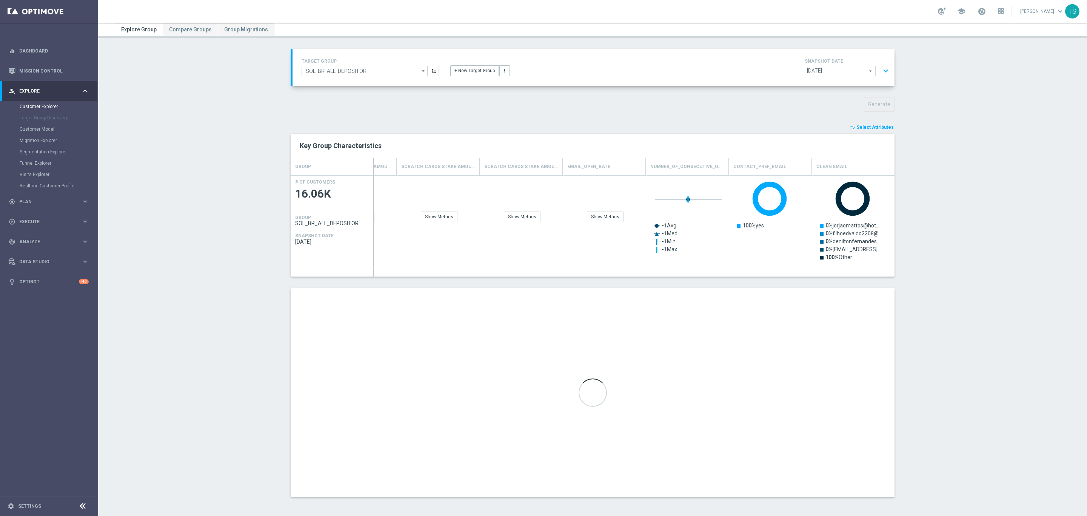
scroll to position [0, 1515]
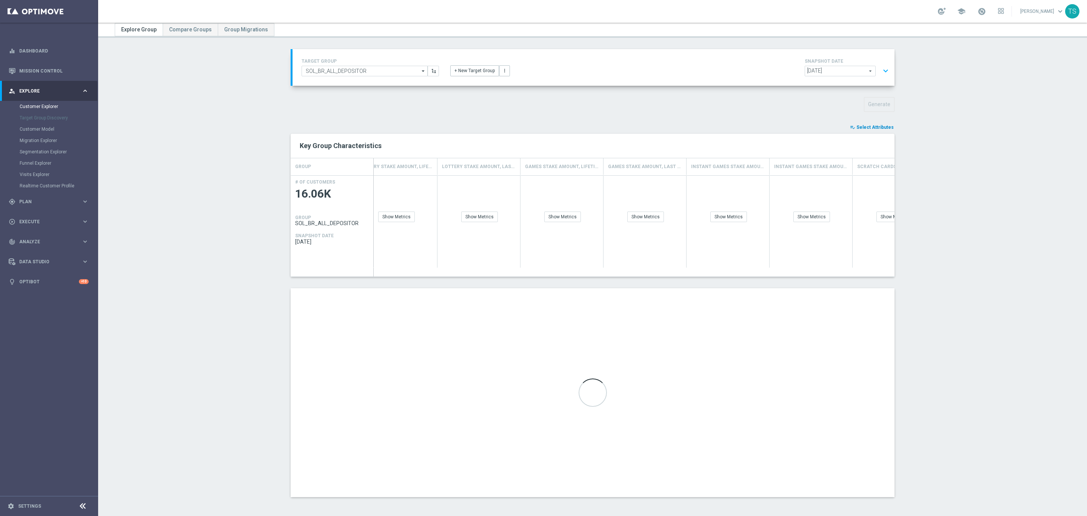
click at [879, 116] on div "TARGET GROUP SOL_BR_ALL_DEPOSITOR SOL_BR_ALL_DEPOSITOR arrow_drop_down Show Sel…" at bounding box center [593, 278] width 634 height 459
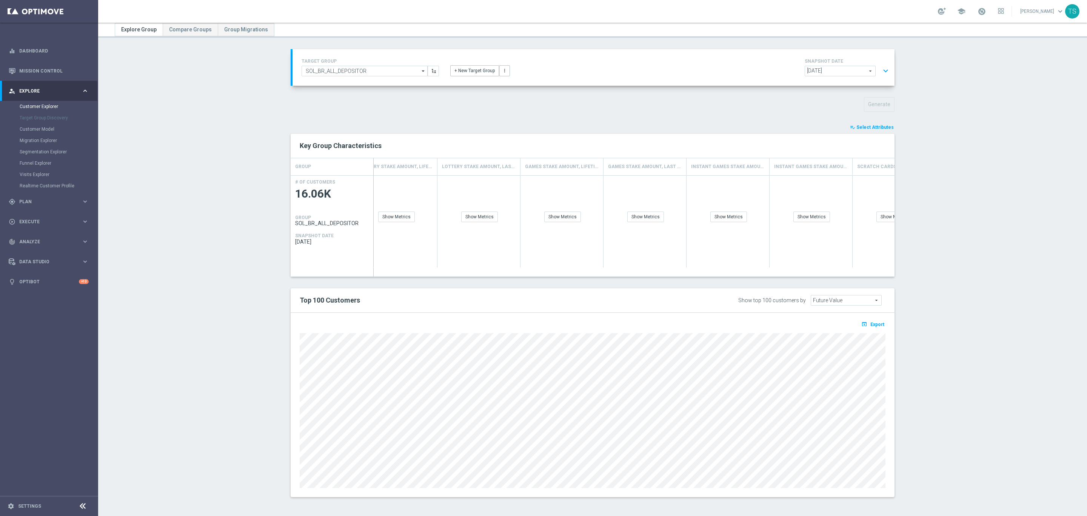
click at [879, 128] on span "Select Attributes" at bounding box center [875, 127] width 37 height 5
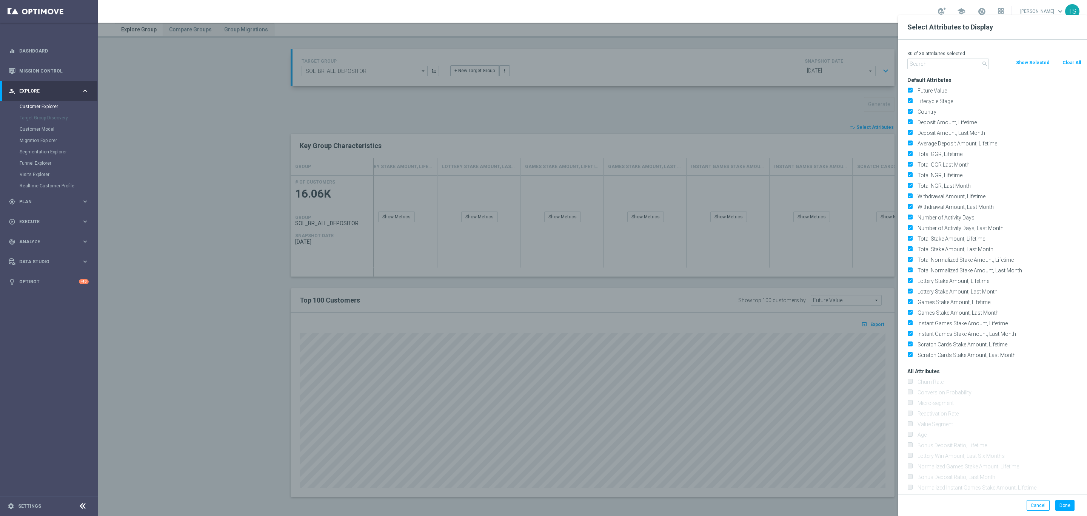
click at [878, 292] on div at bounding box center [641, 273] width 1087 height 516
click at [1040, 509] on button "Cancel" at bounding box center [1038, 505] width 23 height 11
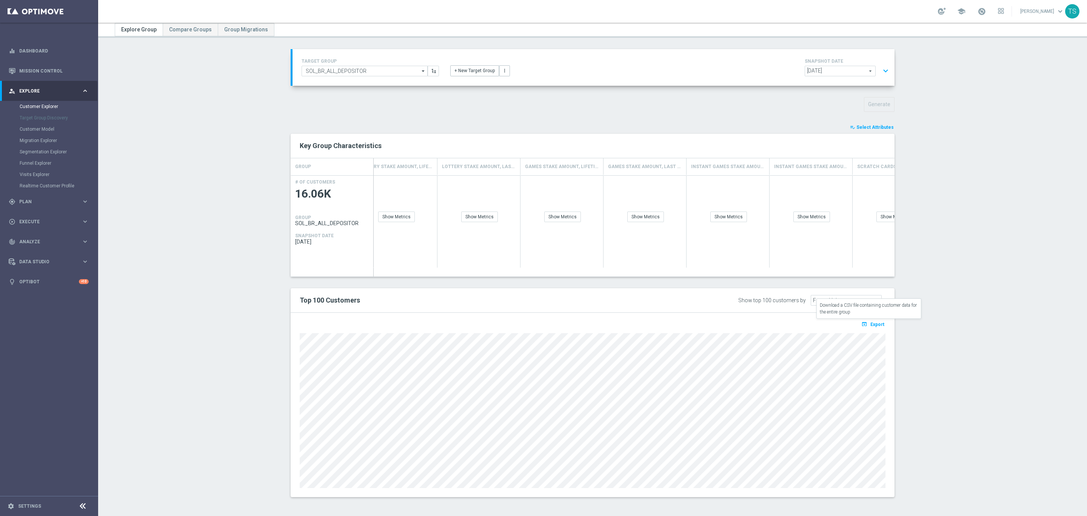
click at [873, 325] on span "Export" at bounding box center [878, 324] width 14 height 5
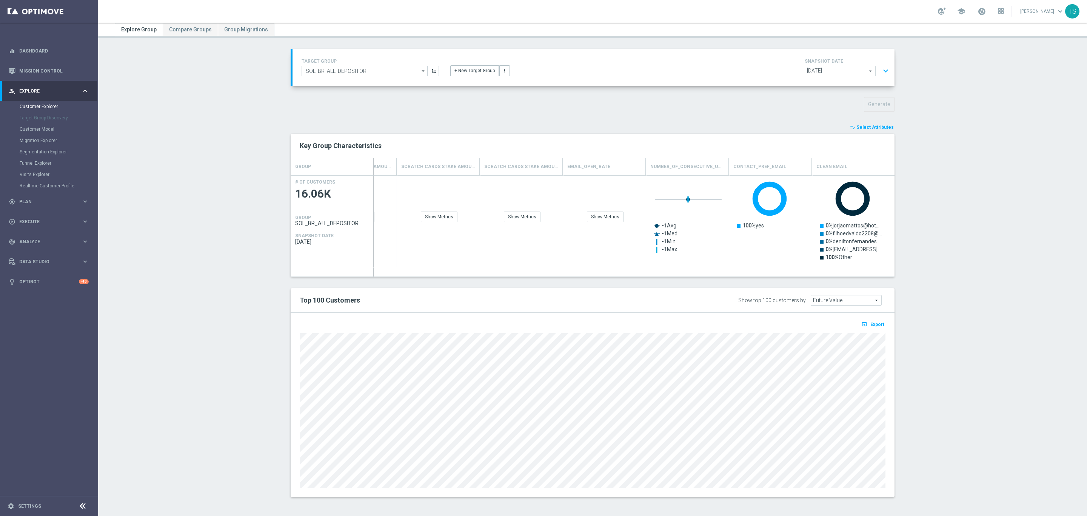
drag, startPoint x: 870, startPoint y: 126, endPoint x: 925, endPoint y: 136, distance: 55.8
click at [870, 126] on span "Select Attributes" at bounding box center [875, 127] width 37 height 5
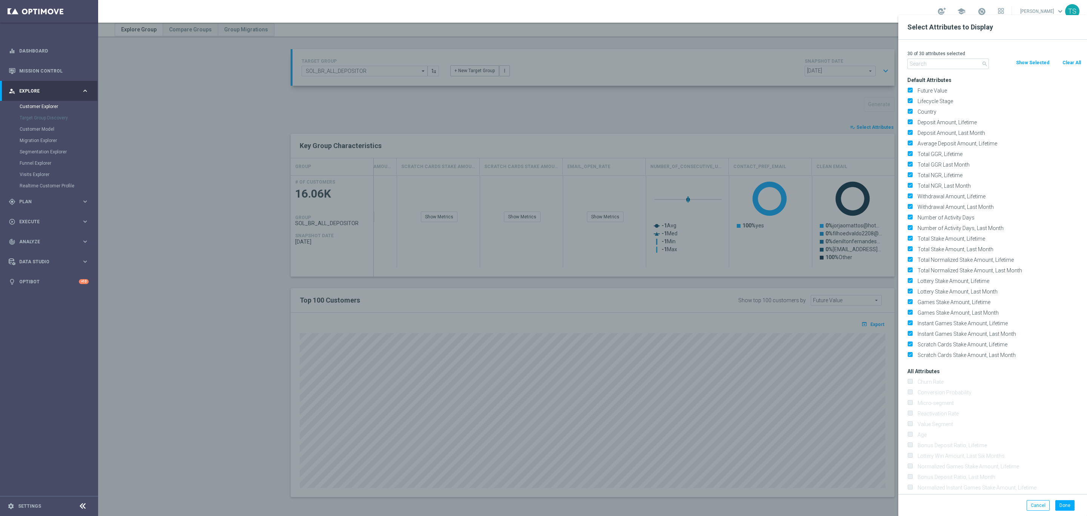
click at [702, 271] on div at bounding box center [641, 273] width 1087 height 516
click at [655, 333] on div at bounding box center [641, 273] width 1087 height 516
click at [1075, 62] on button "Clear All" at bounding box center [1072, 63] width 20 height 8
checkbox input "false"
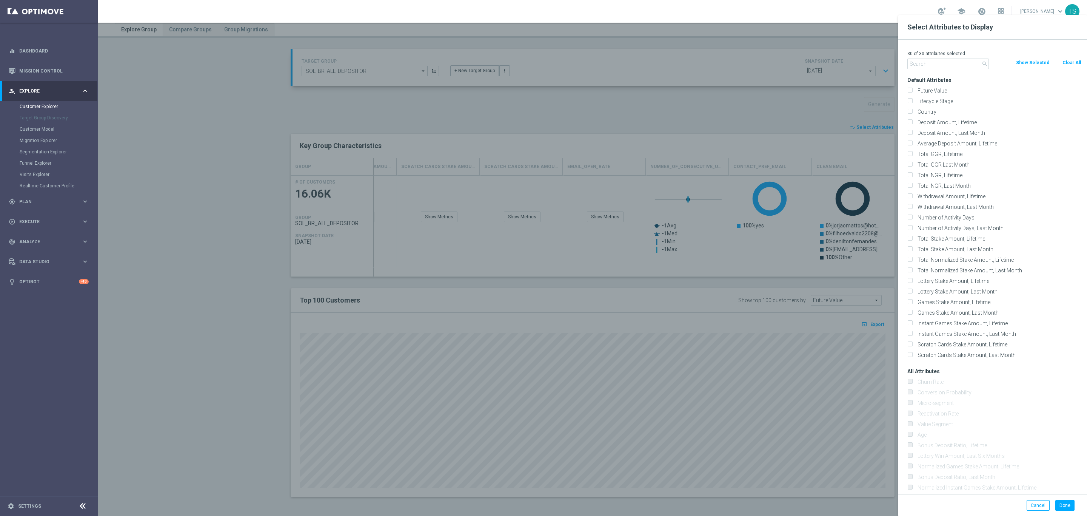
checkbox input "false"
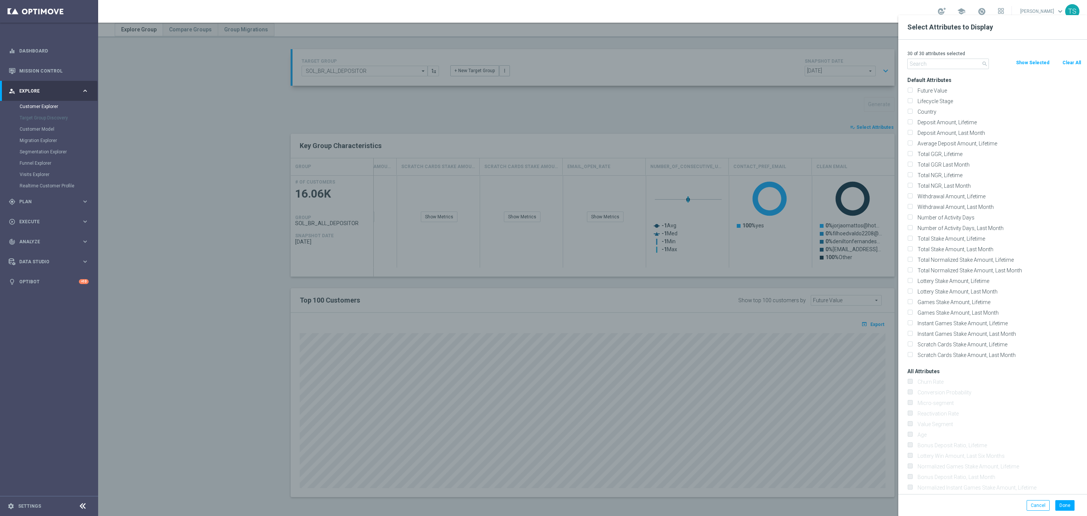
checkbox input "false"
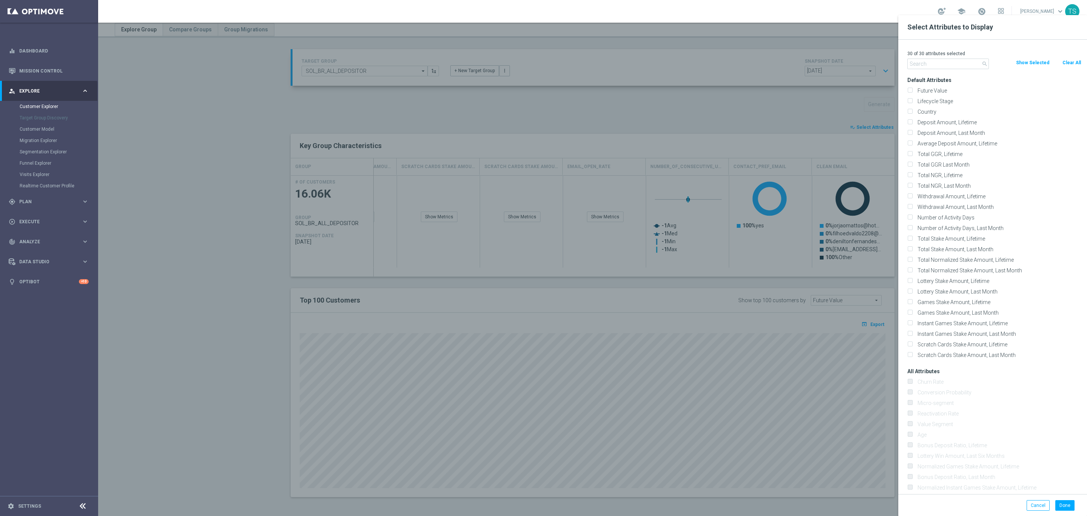
checkbox input "false"
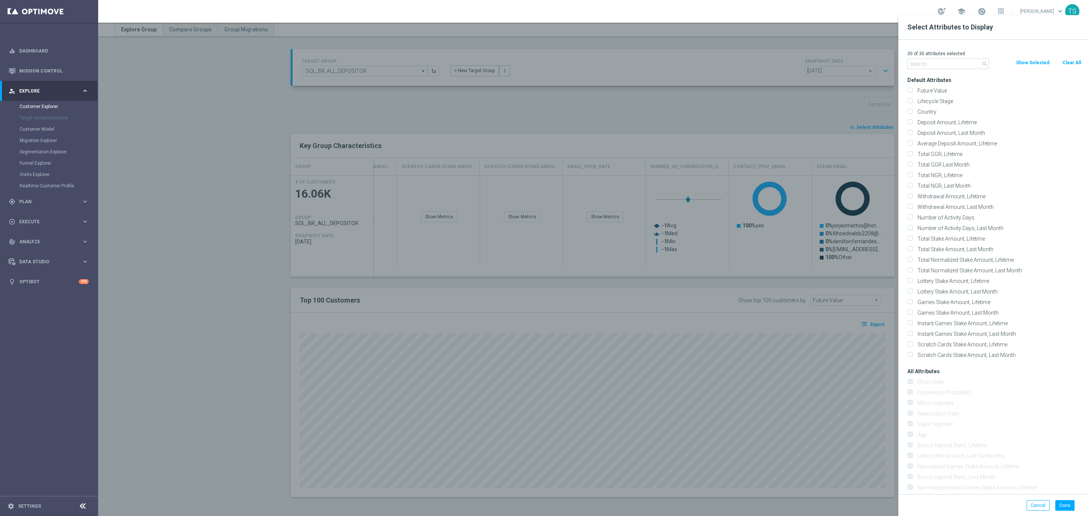
checkbox input "false"
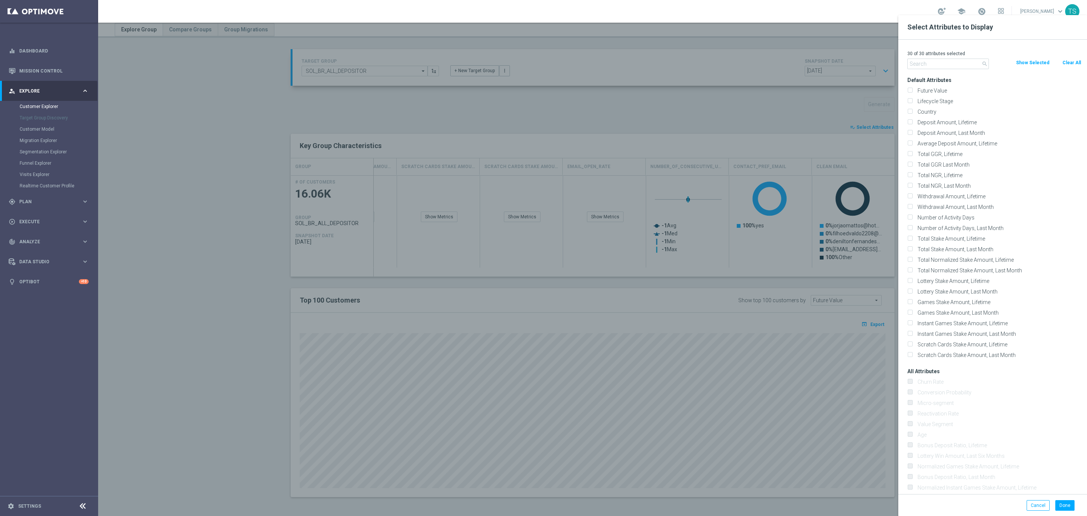
checkbox input "false"
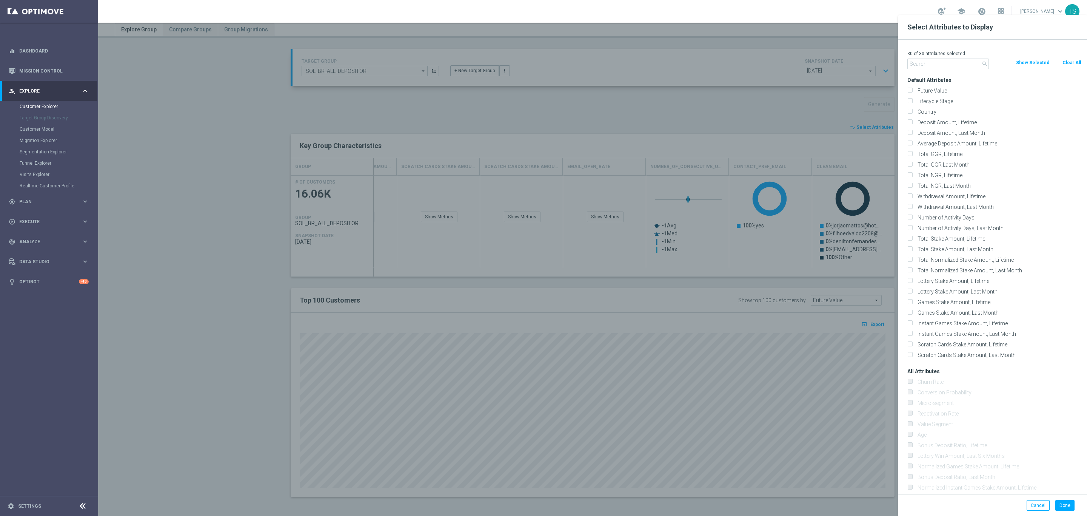
checkbox input "false"
click at [1073, 56] on p "0 of 30 attributes selected" at bounding box center [995, 54] width 174 height 6
click at [1075, 62] on button "Clear All" at bounding box center [1072, 63] width 20 height 8
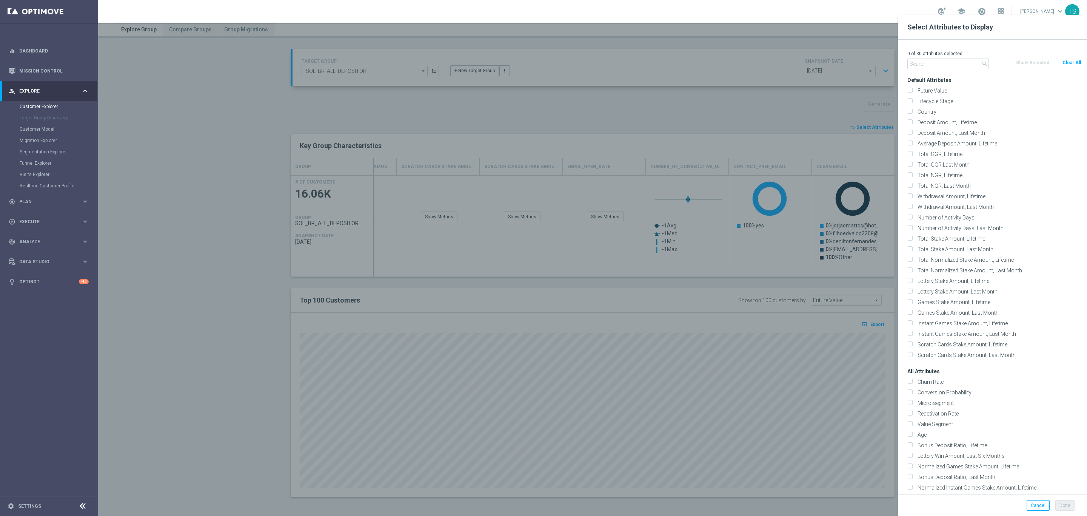
click at [1075, 62] on button "Clear All" at bounding box center [1072, 63] width 20 height 8
click at [1074, 62] on button "Clear All" at bounding box center [1072, 63] width 20 height 8
click at [1041, 503] on button "Cancel" at bounding box center [1038, 505] width 23 height 11
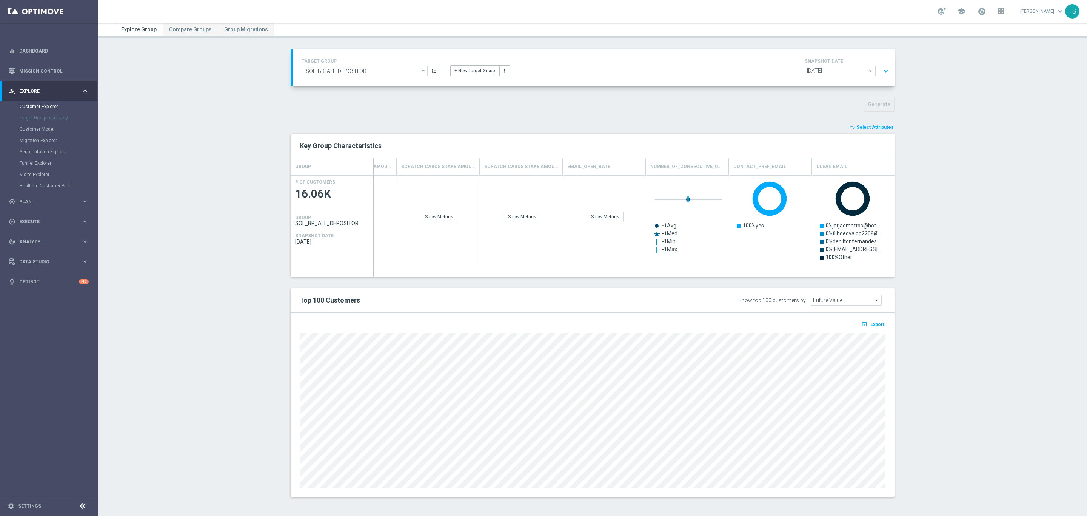
click at [875, 125] on span "Select Attributes" at bounding box center [875, 127] width 37 height 5
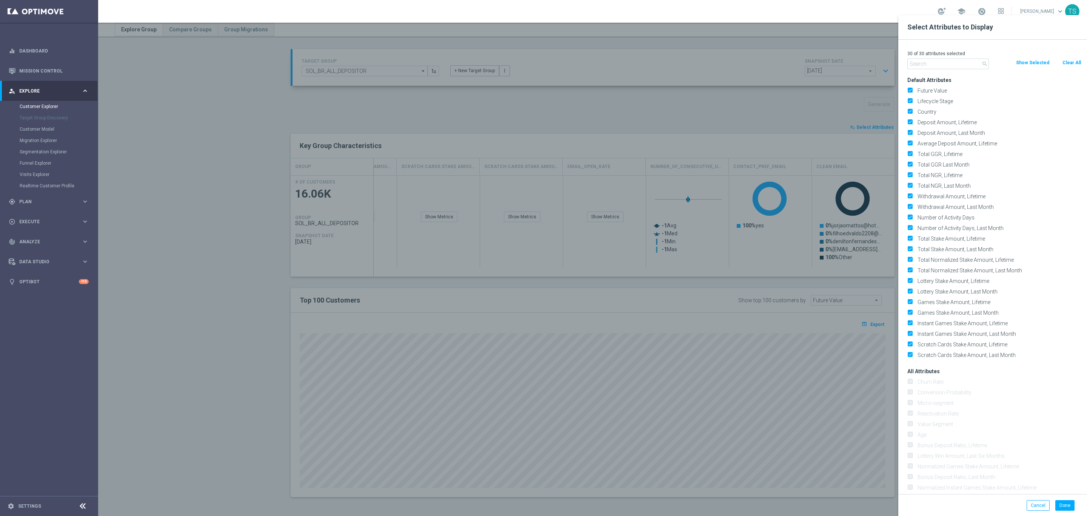
click at [1081, 62] on button "Clear All" at bounding box center [1072, 63] width 20 height 8
checkbox input "false"
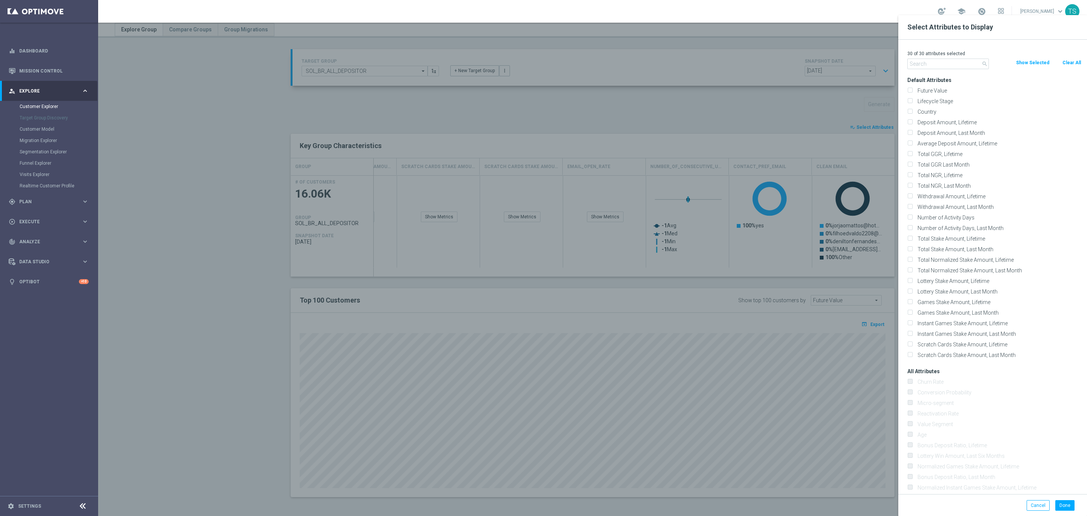
checkbox input "false"
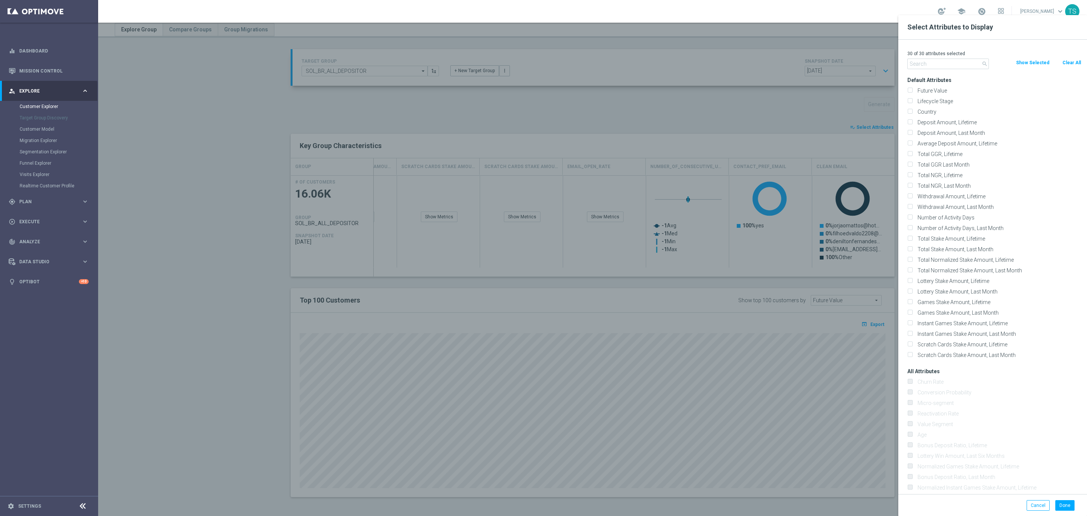
checkbox input "false"
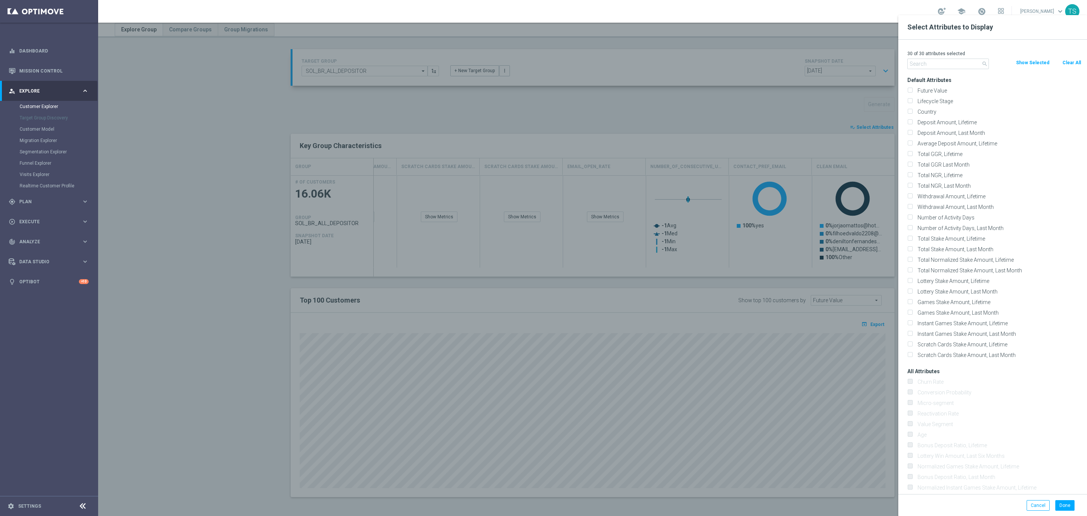
checkbox input "false"
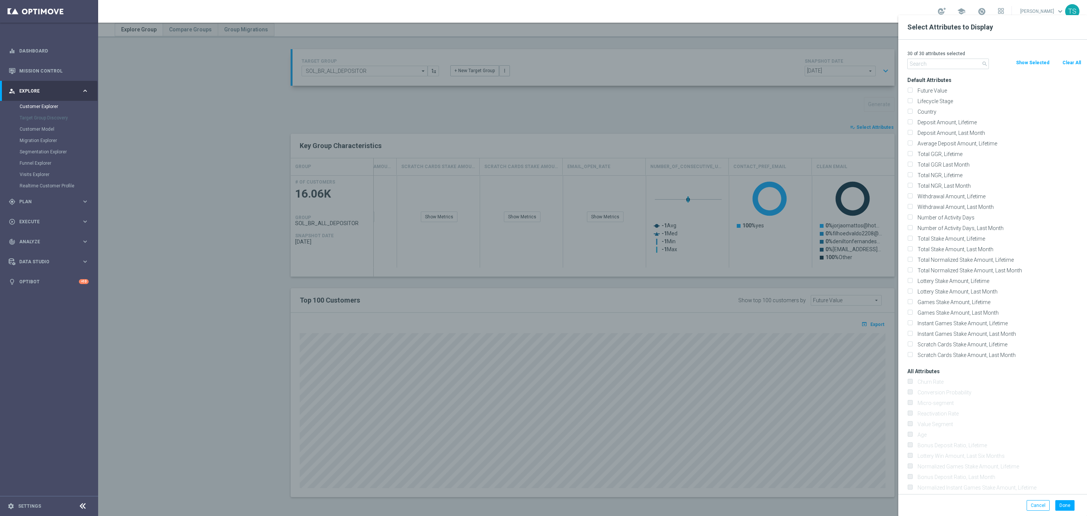
checkbox input "false"
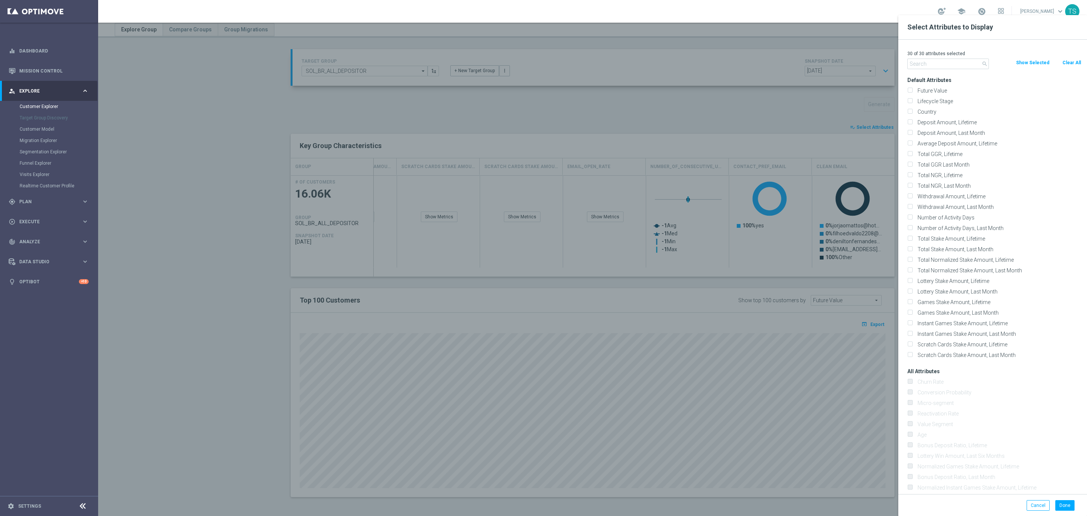
checkbox input "false"
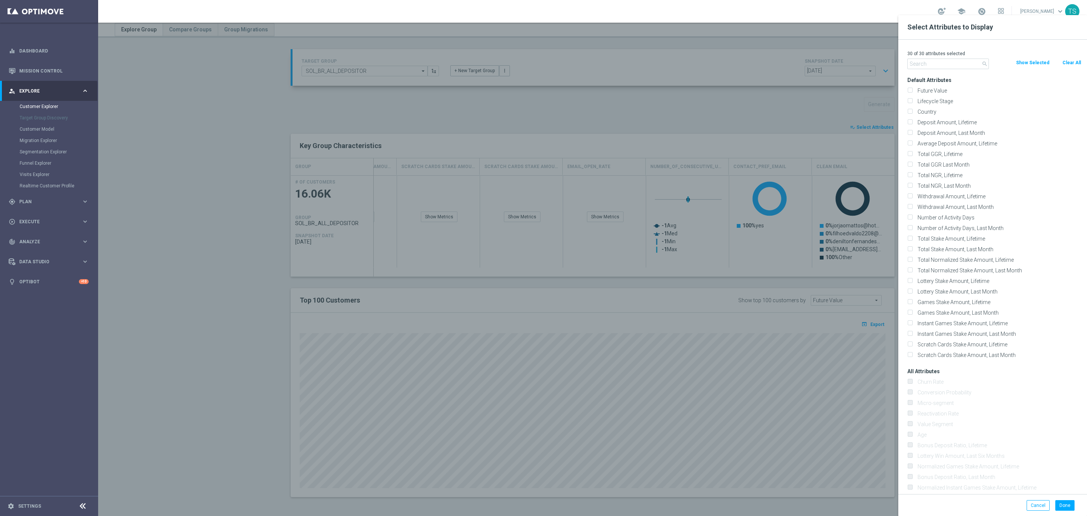
checkbox input "false"
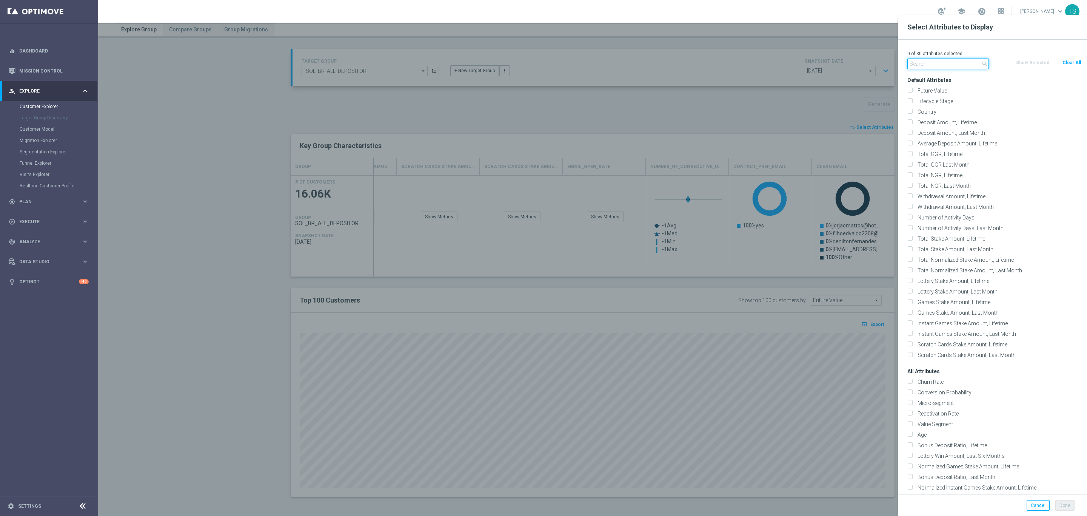
click at [957, 63] on input "text" at bounding box center [949, 64] width 82 height 11
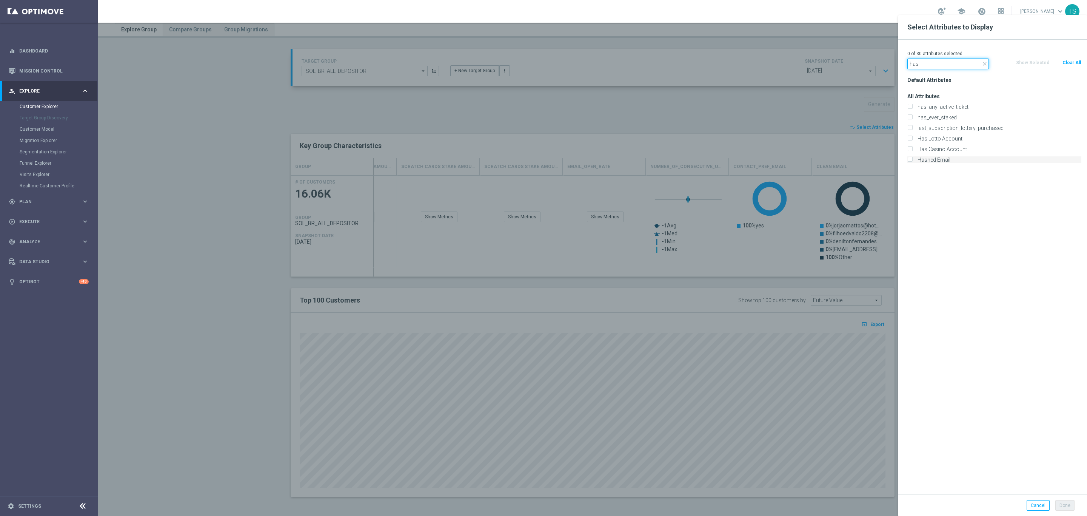
type input "has"
click at [962, 159] on label "Hashed Email" at bounding box center [998, 159] width 167 height 7
click at [913, 159] on input "Hashed Email" at bounding box center [910, 160] width 5 height 5
checkbox input "true"
click at [1067, 506] on button "Done" at bounding box center [1065, 505] width 19 height 11
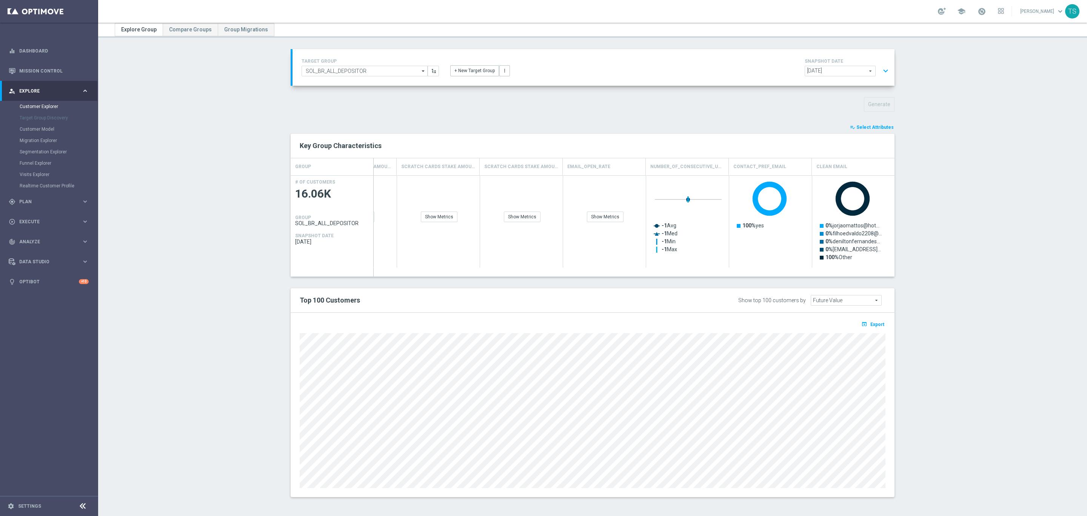
type input "Search"
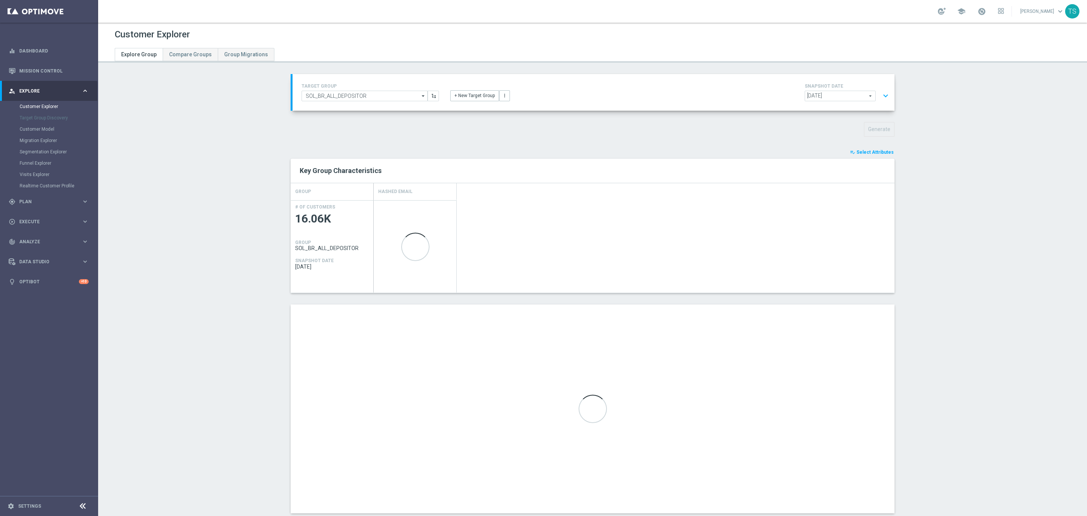
scroll to position [0, 0]
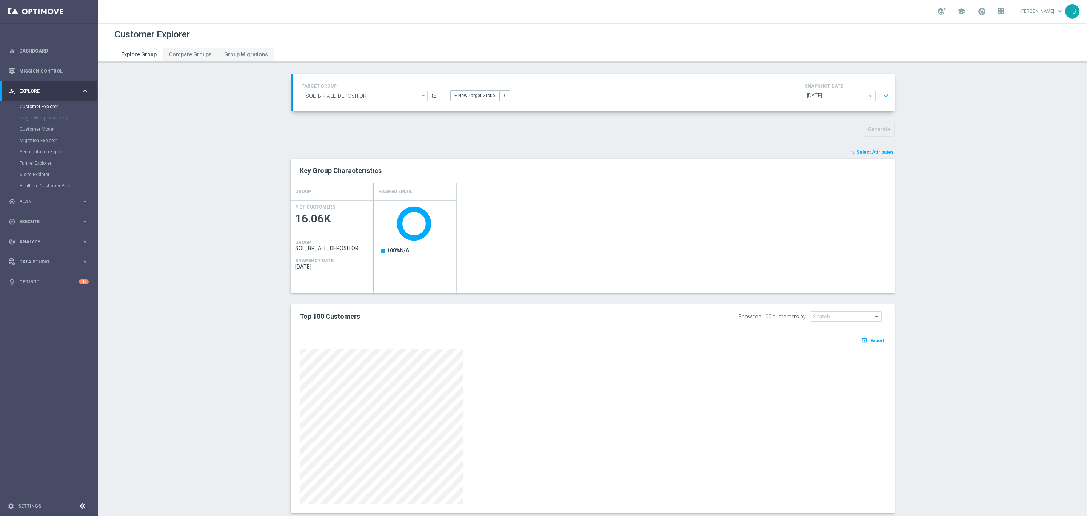
click at [379, 89] on div "TARGET GROUP SOL_BR_ALL_DEPOSITOR SOL_BR_ALL_DEPOSITOR arrow_drop_down Show Sel…" at bounding box center [370, 92] width 149 height 20
click at [381, 94] on input "SOL_BR_ALL_DEPOSITOR" at bounding box center [365, 96] width 126 height 11
click at [374, 117] on div "SOL_BR_ALL [DO_NOT_USE]" at bounding box center [362, 118] width 120 height 11
type input "SOL_BR_ALL [DO_NOT_USE]"
click at [876, 131] on button "Generate" at bounding box center [879, 129] width 31 height 15
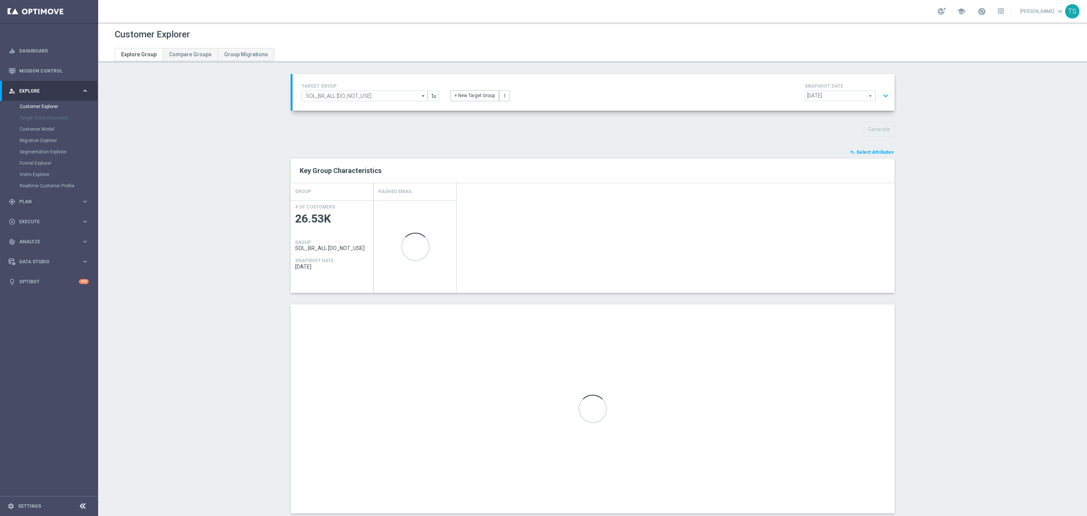
click at [864, 153] on span "Select Attributes" at bounding box center [875, 152] width 37 height 5
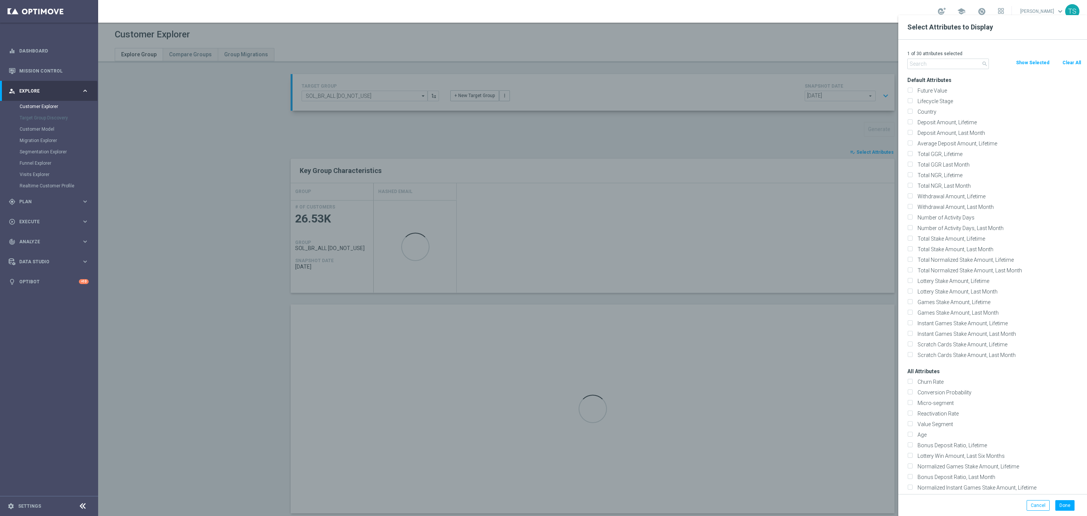
click at [932, 67] on input "text" at bounding box center [949, 64] width 82 height 11
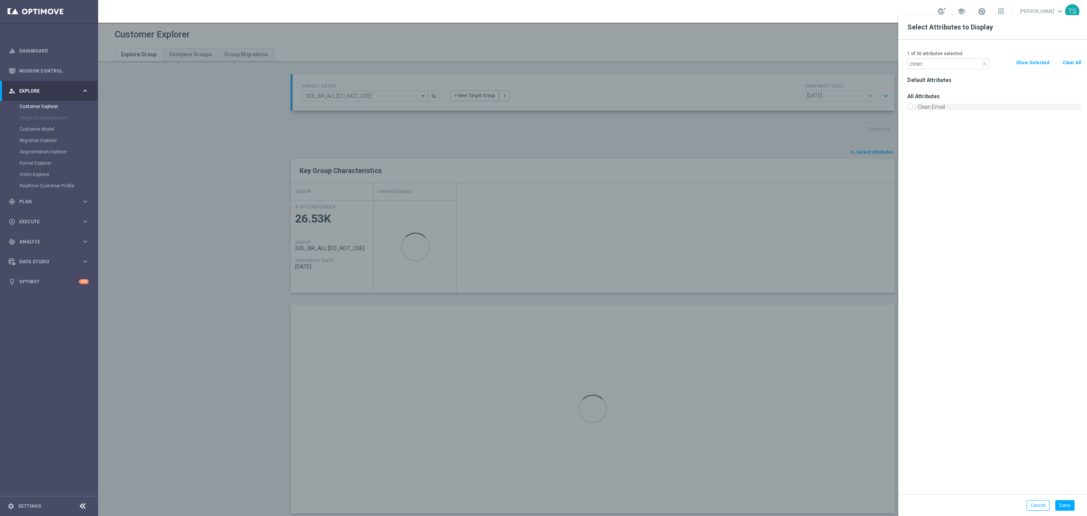
type input "clean"
click at [951, 106] on label "Clean Email" at bounding box center [998, 106] width 167 height 7
click at [913, 106] on input "Clean Email" at bounding box center [910, 107] width 5 height 5
checkbox input "true"
click at [814, 139] on div at bounding box center [641, 273] width 1087 height 516
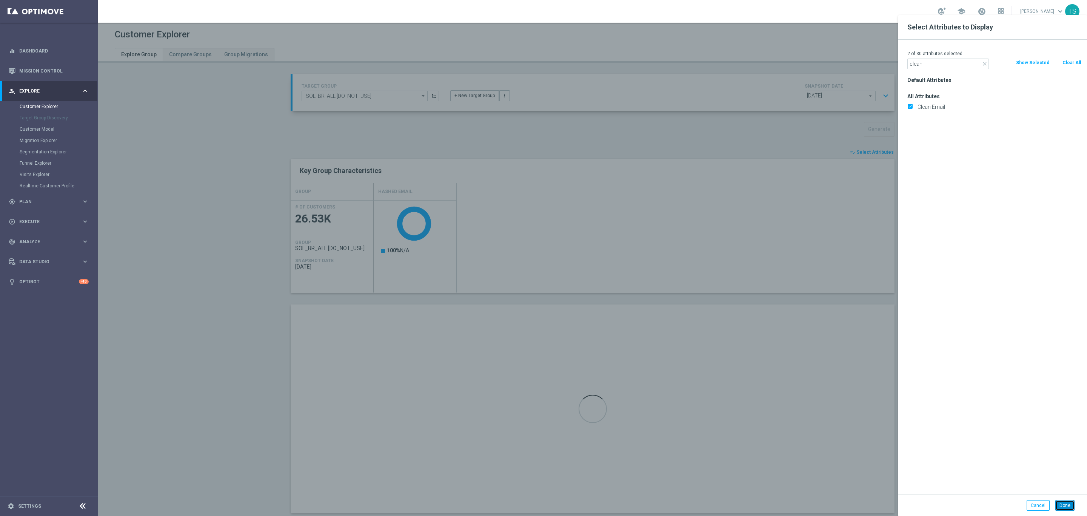
click at [1064, 506] on button "Done" at bounding box center [1065, 505] width 19 height 11
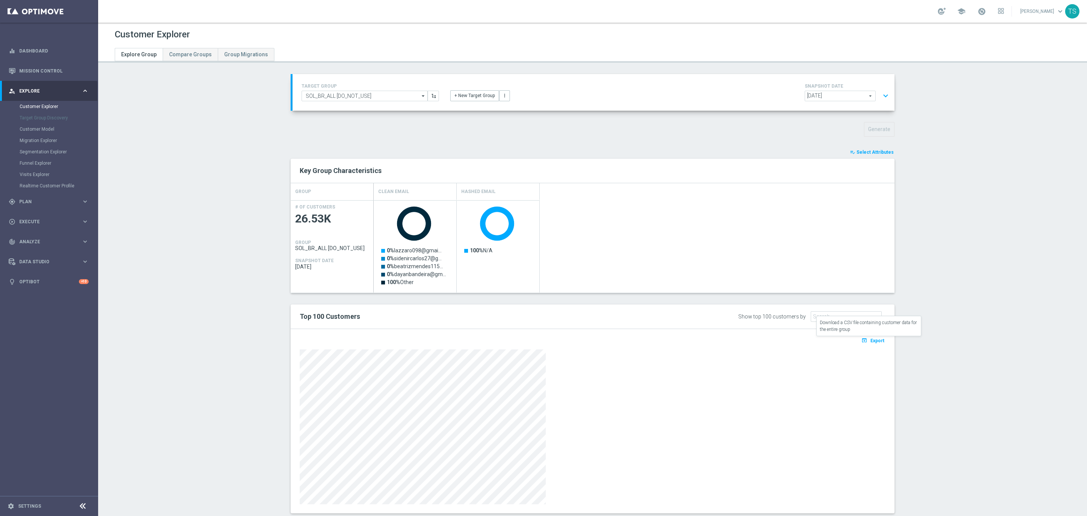
click at [862, 342] on icon "open_in_browser" at bounding box center [866, 340] width 8 height 6
click at [45, 109] on link "Customer Explorer" at bounding box center [49, 106] width 59 height 6
click at [32, 204] on div "gps_fixed Plan" at bounding box center [45, 201] width 73 height 7
click at [467, 91] on button "+ New Target Group" at bounding box center [474, 95] width 49 height 11
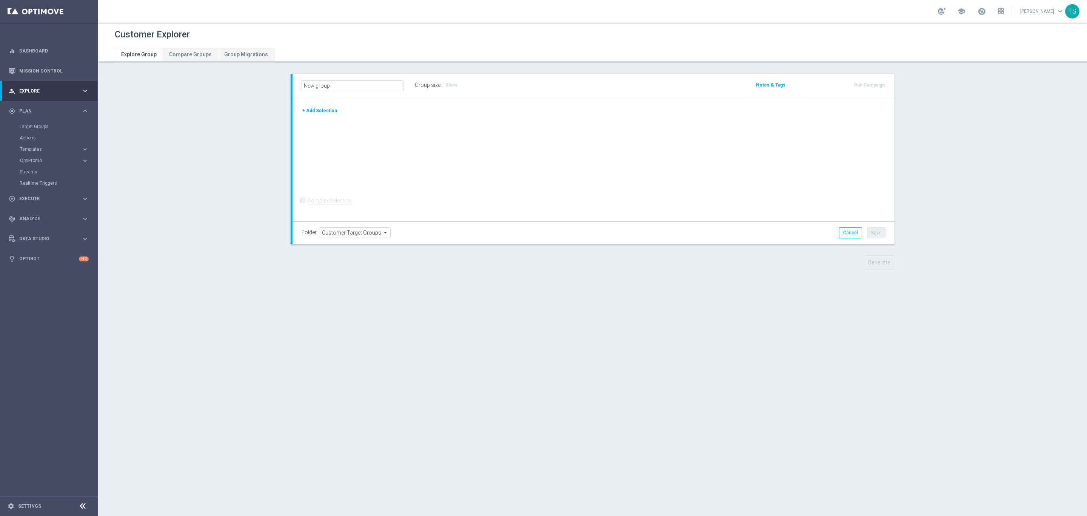
click at [316, 109] on button "+ Add Selection" at bounding box center [320, 110] width 36 height 8
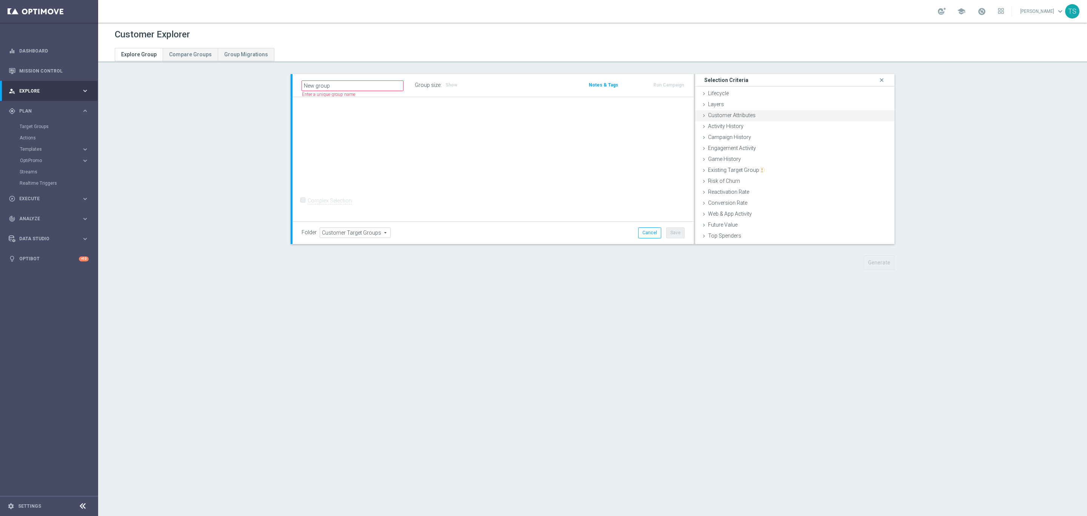
click at [756, 116] on div "Customer Attributes done" at bounding box center [795, 115] width 199 height 11
click at [749, 110] on div "Customer Attributes done" at bounding box center [795, 115] width 199 height 11
click at [807, 131] on div "Select arrow_drop_down search" at bounding box center [827, 136] width 114 height 11
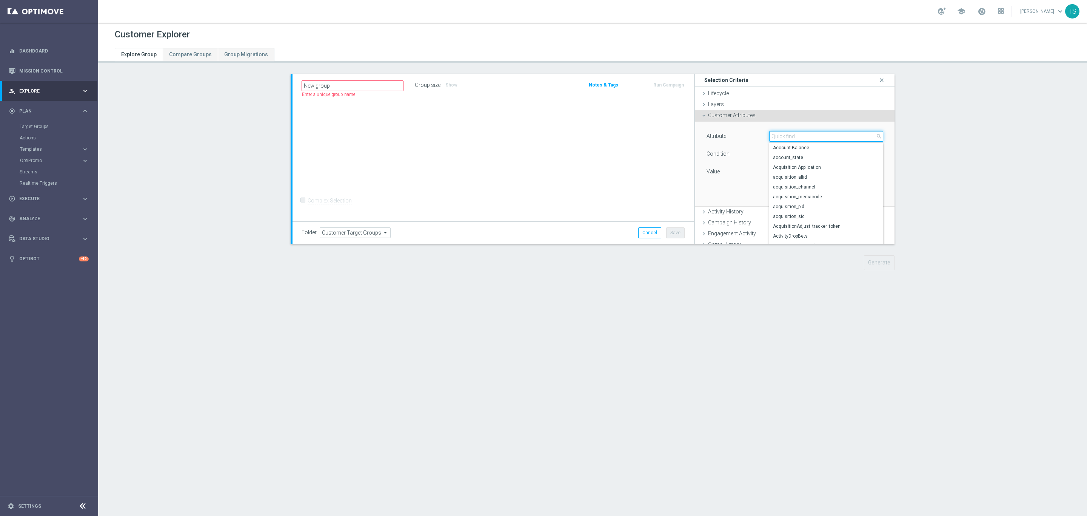
click at [776, 137] on input "search" at bounding box center [827, 136] width 114 height 11
type input "[PERSON_NAME]"
click at [785, 147] on span "Territory" at bounding box center [826, 148] width 106 height 6
type input "Territory"
type input "Equals"
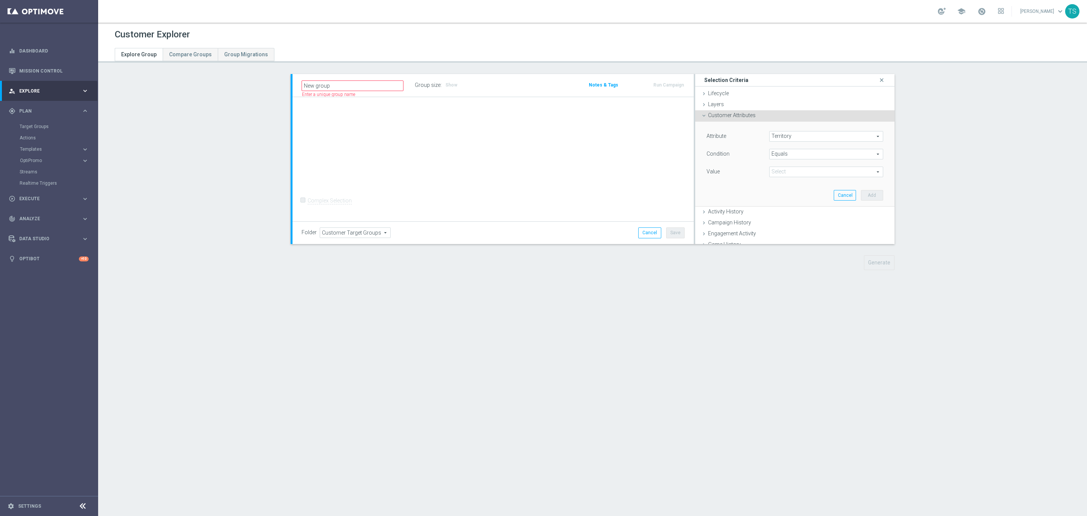
click at [788, 175] on span at bounding box center [826, 172] width 113 height 10
click at [788, 176] on input "search" at bounding box center [827, 172] width 114 height 11
type input "sort"
click at [794, 196] on label "[DOMAIN_NAME]" at bounding box center [827, 193] width 114 height 10
type input "[DOMAIN_NAME]"
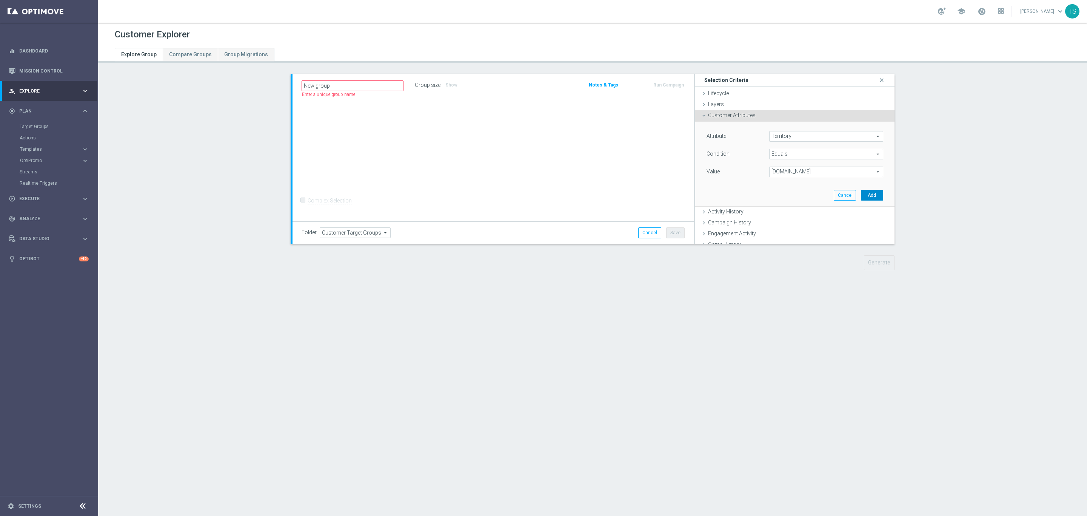
click at [861, 197] on button "Add" at bounding box center [872, 195] width 22 height 11
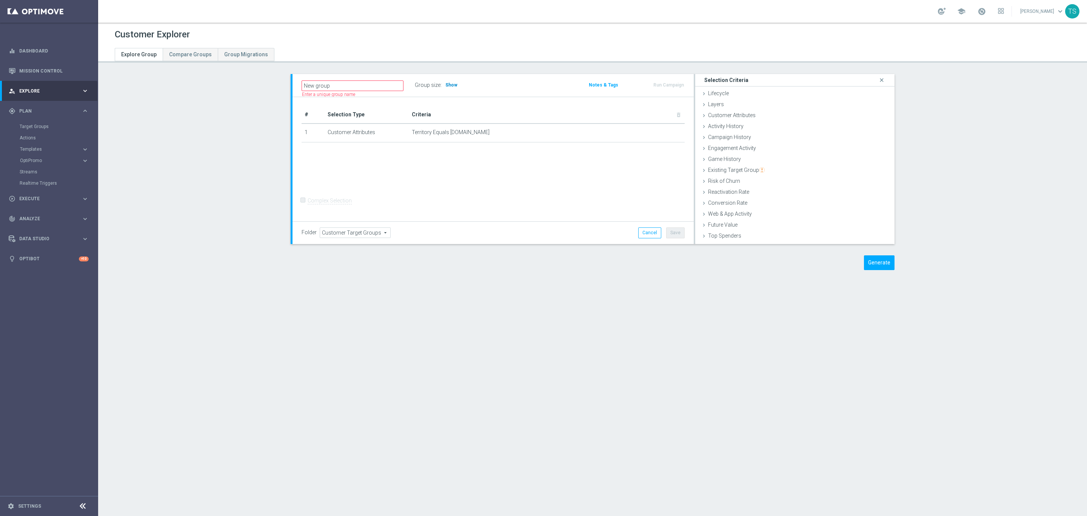
click at [446, 84] on span "Show" at bounding box center [452, 84] width 12 height 5
click at [874, 255] on button "Generate" at bounding box center [879, 262] width 31 height 15
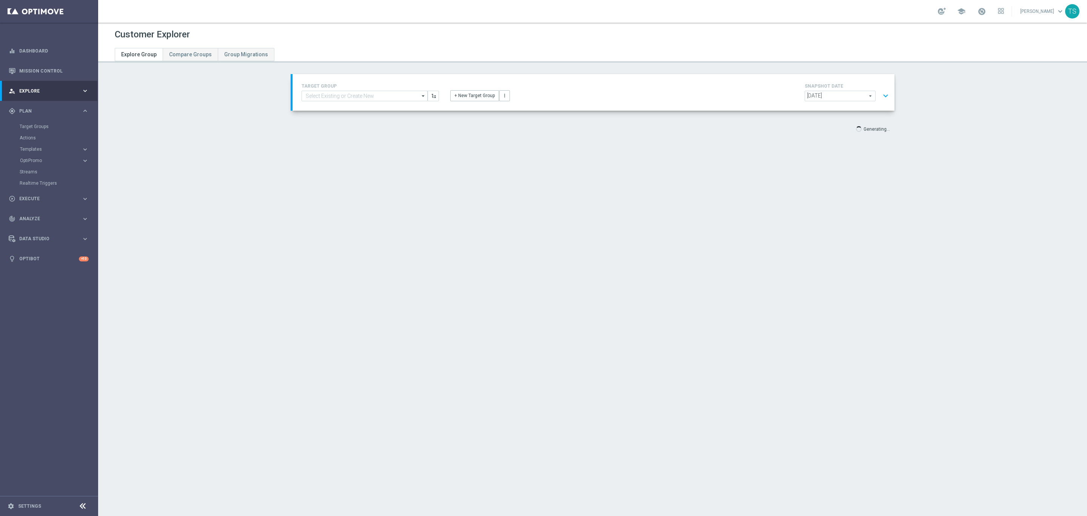
scroll to position [14, 0]
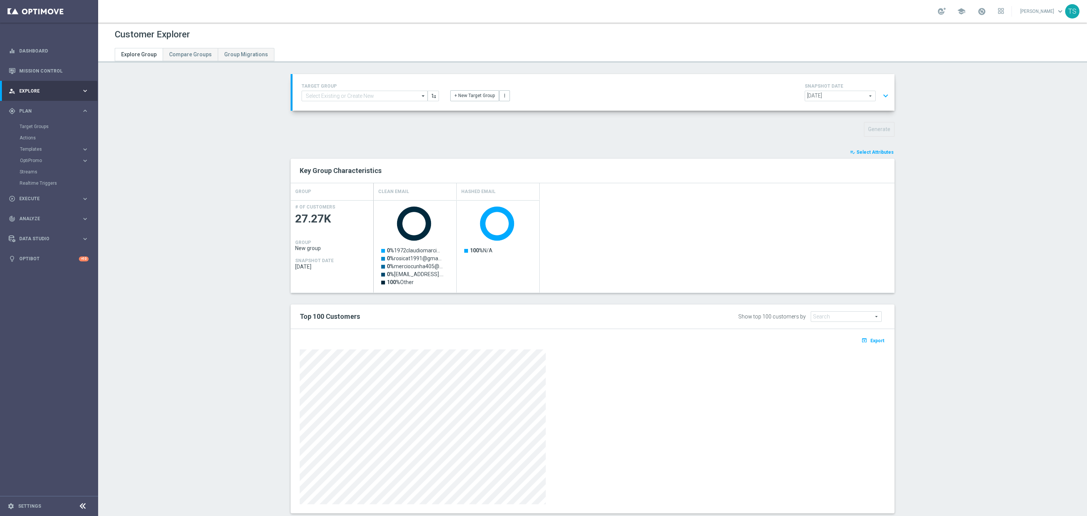
click at [876, 336] on div "open_in_browser Export" at bounding box center [593, 421] width 604 height 184
click at [871, 342] on span "Export" at bounding box center [878, 340] width 14 height 5
click at [34, 126] on link "Target Groups" at bounding box center [49, 126] width 59 height 6
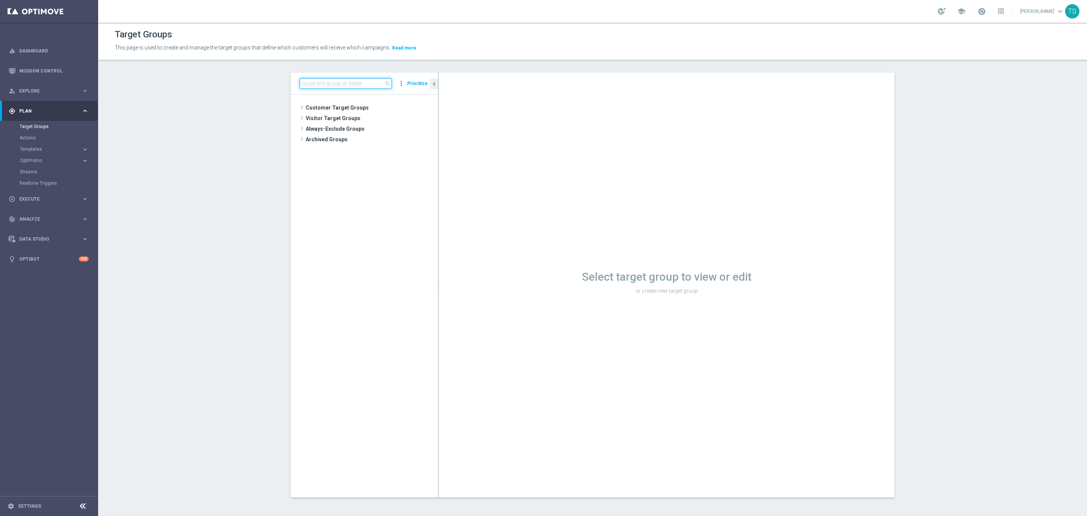
drag, startPoint x: 357, startPoint y: 86, endPoint x: 373, endPoint y: 92, distance: 16.7
click at [357, 87] on input at bounding box center [346, 83] width 92 height 11
click at [421, 108] on icon "library_add" at bounding box center [424, 108] width 6 height 6
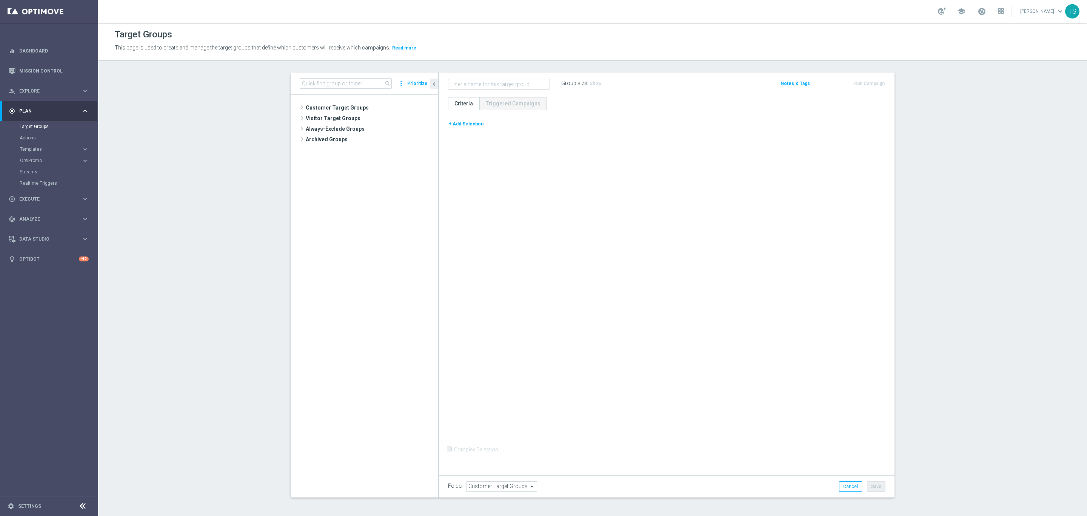
click at [464, 126] on button "+ Add Selection" at bounding box center [466, 124] width 36 height 8
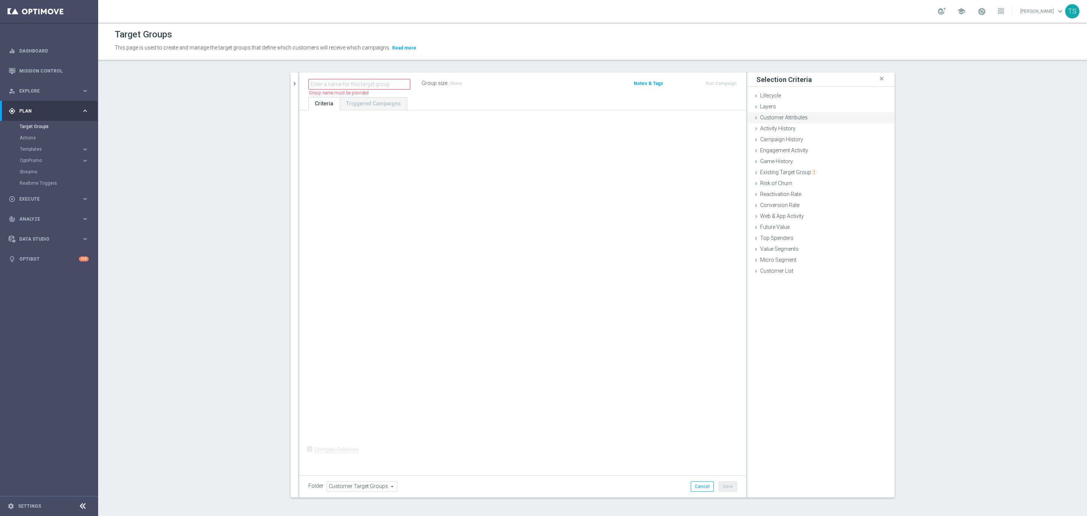
click at [799, 118] on span "Customer Attributes" at bounding box center [784, 117] width 48 height 6
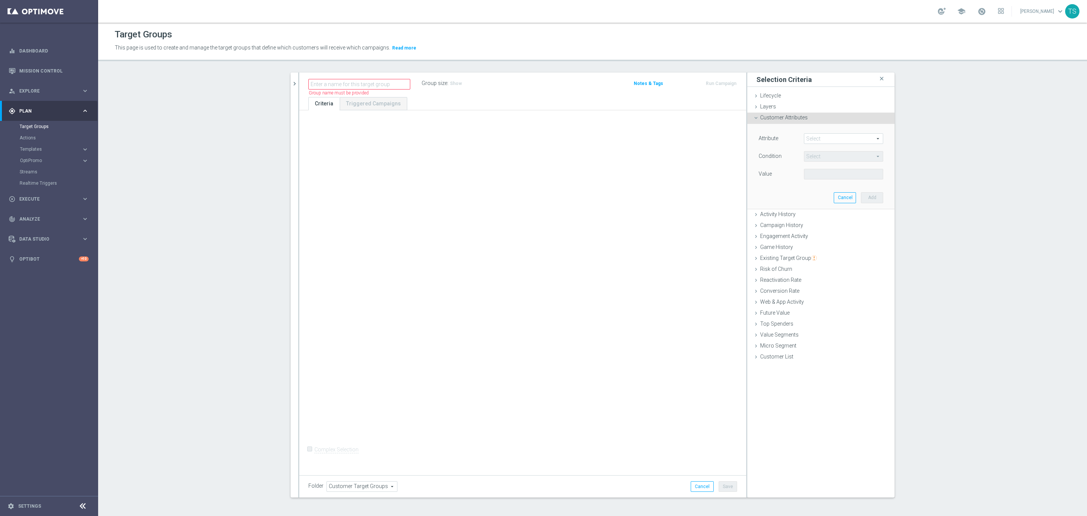
click at [813, 138] on span at bounding box center [844, 139] width 79 height 10
click at [818, 138] on input "search" at bounding box center [843, 138] width 79 height 11
type input "id"
click at [844, 177] on span "CustomerID" at bounding box center [844, 179] width 72 height 6
type input "CustomerID"
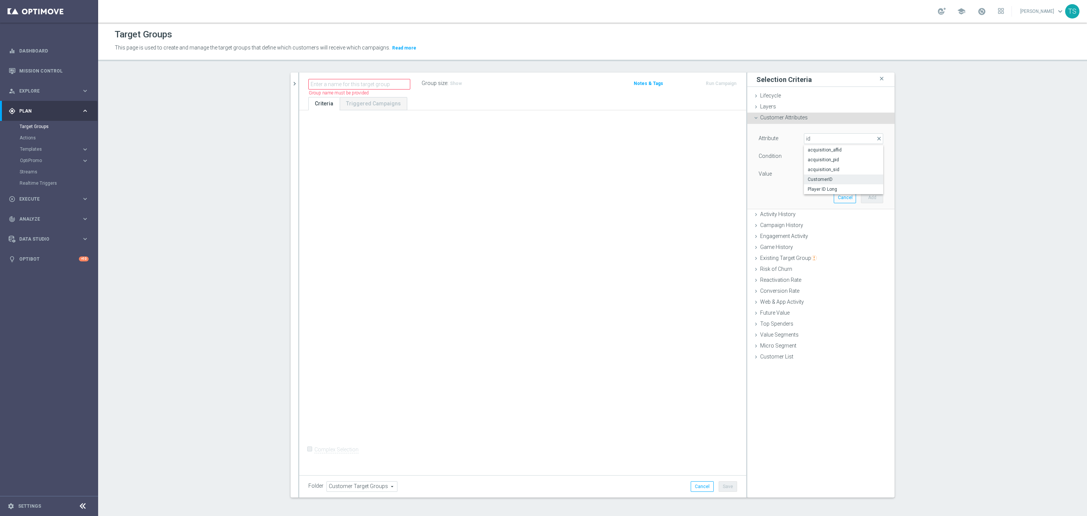
type input "Equals"
click at [827, 177] on input "text" at bounding box center [843, 174] width 79 height 11
paste input "3112619"
type input "3112619"
click at [870, 199] on button "Add" at bounding box center [872, 197] width 22 height 11
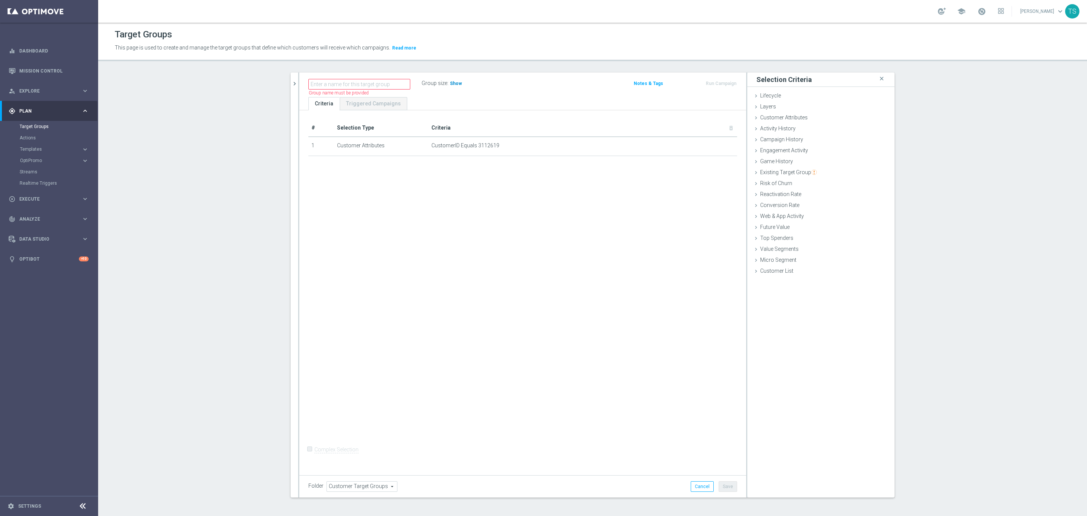
click at [450, 84] on span "Show" at bounding box center [456, 83] width 12 height 5
click at [710, 144] on icon "mode_edit" at bounding box center [713, 146] width 6 height 6
click at [838, 140] on span "CustomerID" at bounding box center [844, 139] width 79 height 10
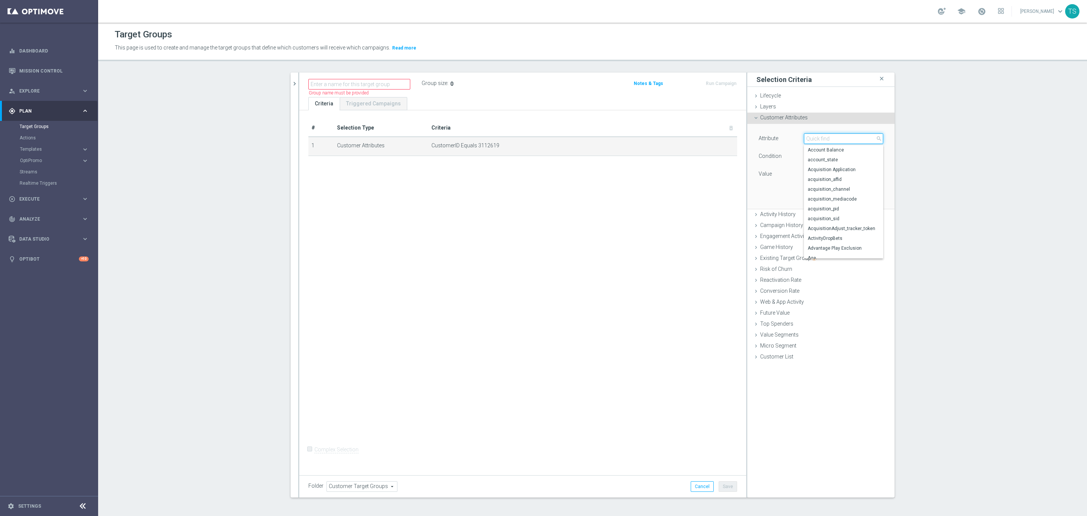
click at [836, 140] on input "search" at bounding box center [843, 138] width 79 height 11
type input "id"
click at [835, 187] on span "Player ID Long" at bounding box center [844, 189] width 72 height 6
type input "Player ID Long"
click at [834, 174] on input "text" at bounding box center [843, 174] width 79 height 11
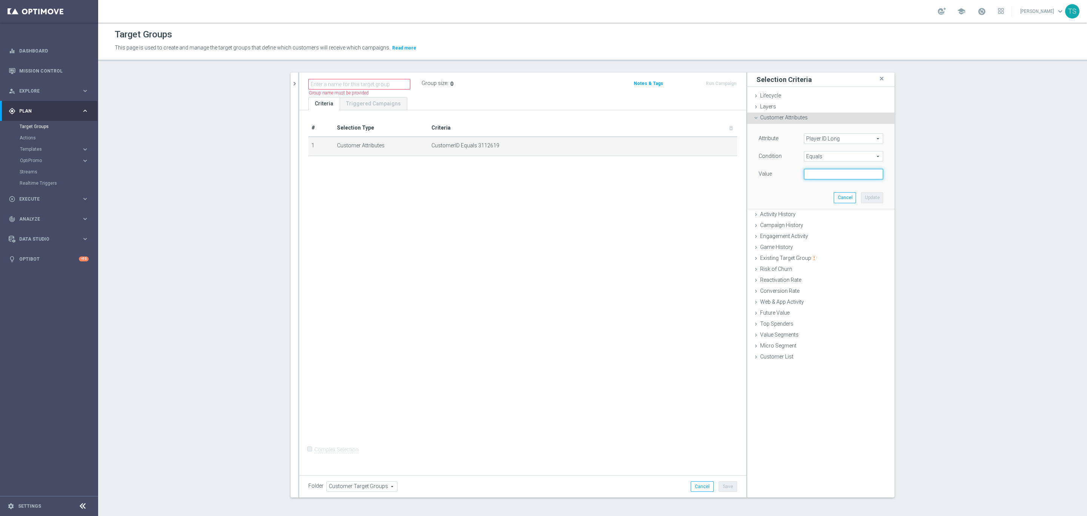
paste input "3112619"
type input "3112619"
click at [865, 197] on button "Update" at bounding box center [872, 197] width 22 height 11
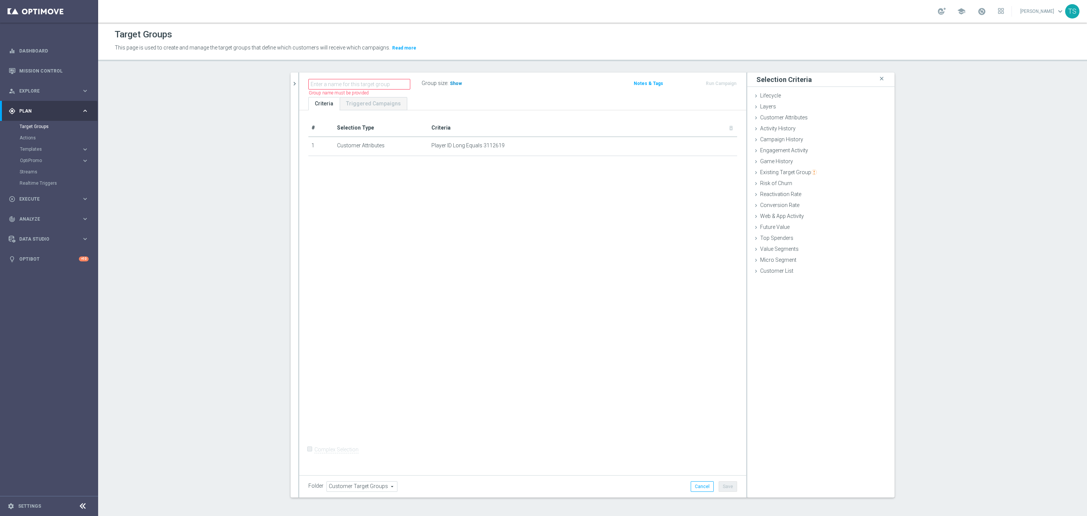
click at [453, 84] on span "Show" at bounding box center [456, 83] width 12 height 5
drag, startPoint x: 710, startPoint y: 145, endPoint x: 577, endPoint y: 190, distance: 139.8
click at [0, 0] on icon "mode_edit" at bounding box center [0, 0] width 0 height 0
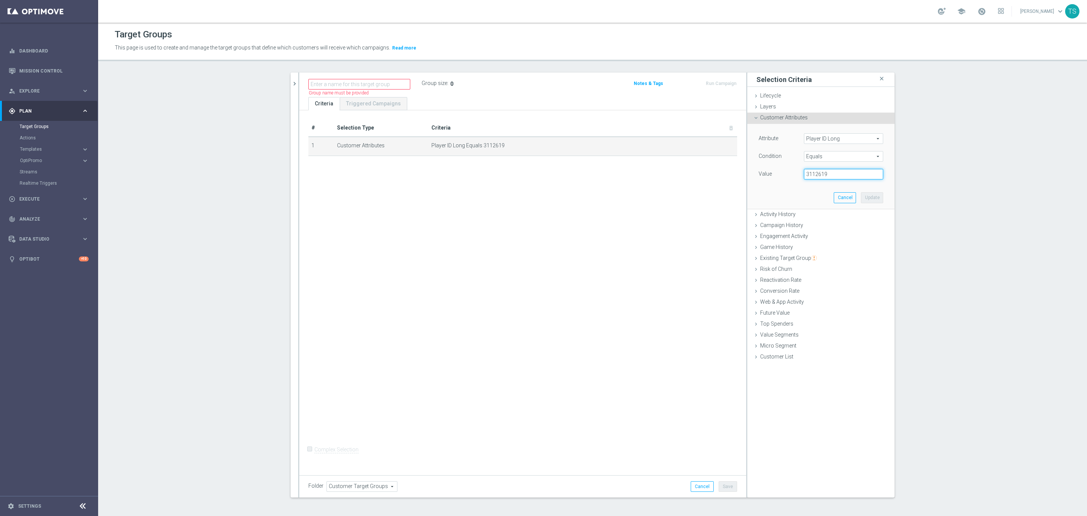
drag, startPoint x: 841, startPoint y: 176, endPoint x: 614, endPoint y: 201, distance: 228.3
click at [652, 199] on as-split "search more_vert Prioritize Customer Target Groups library_add create_new_folder" at bounding box center [593, 284] width 604 height 425
paste input "4805283"
type input "4805283"
click at [868, 197] on button "Update" at bounding box center [872, 197] width 22 height 11
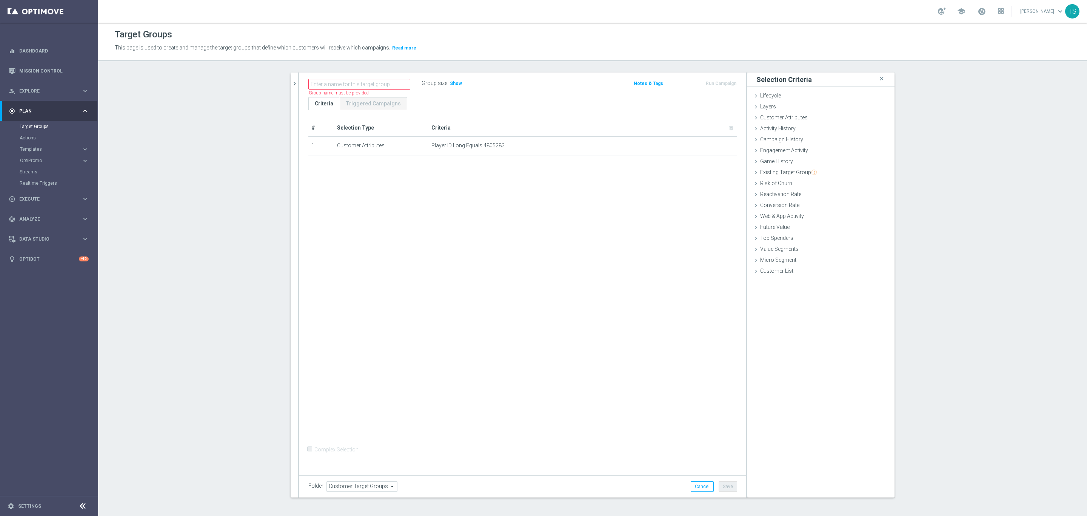
click at [441, 83] on label "Group size" at bounding box center [435, 83] width 26 height 6
click at [452, 81] on span "Show" at bounding box center [456, 83] width 12 height 5
click at [710, 148] on icon "mode_edit" at bounding box center [713, 146] width 6 height 6
click at [818, 141] on span "Player ID Long" at bounding box center [844, 139] width 79 height 10
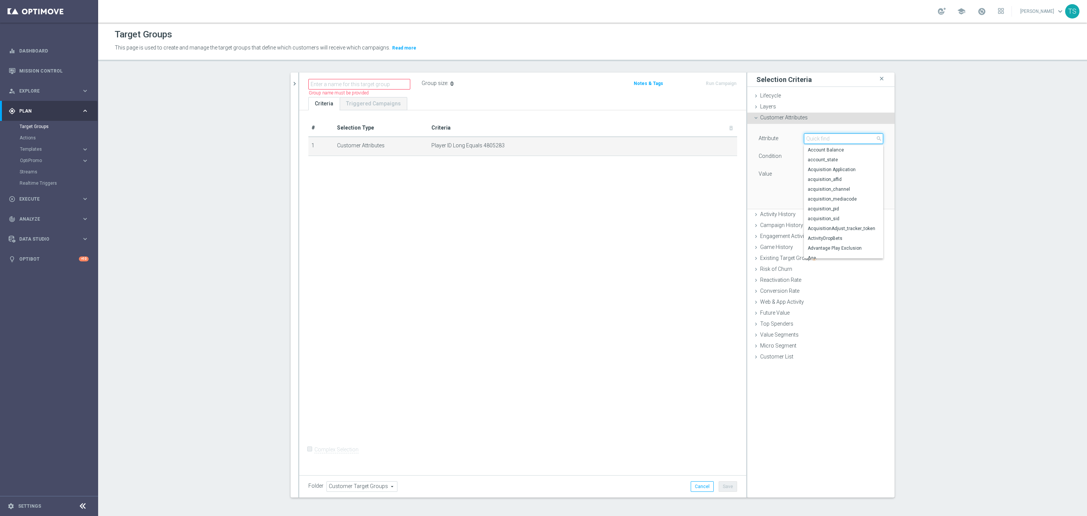
click at [826, 142] on input "search" at bounding box center [843, 138] width 79 height 11
type input "id"
click at [856, 180] on span "CustomerID" at bounding box center [844, 179] width 72 height 6
type input "CustomerID"
click at [835, 177] on input "text" at bounding box center [843, 174] width 79 height 11
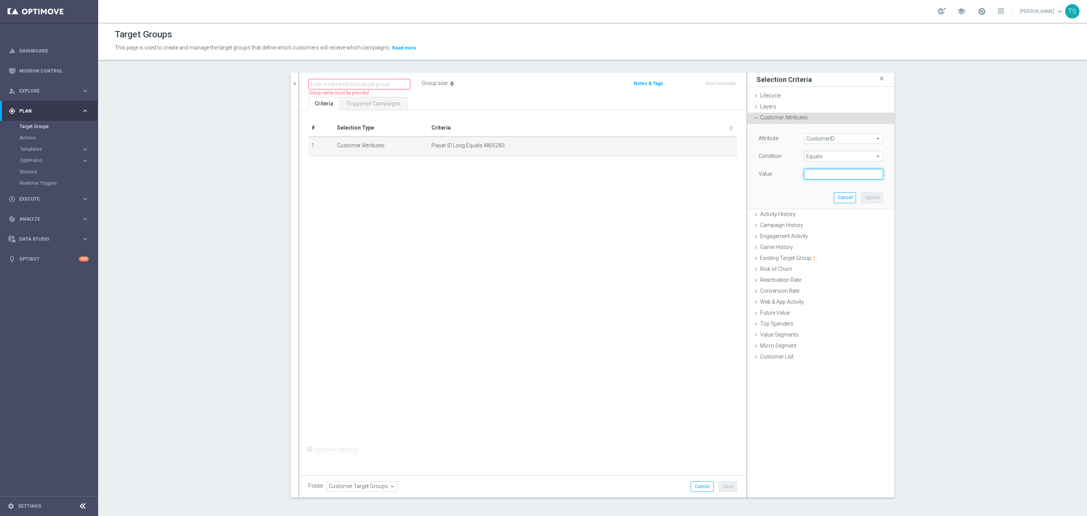
paste input "4805283"
type input "4805283"
click at [868, 199] on button "Update" at bounding box center [872, 197] width 22 height 11
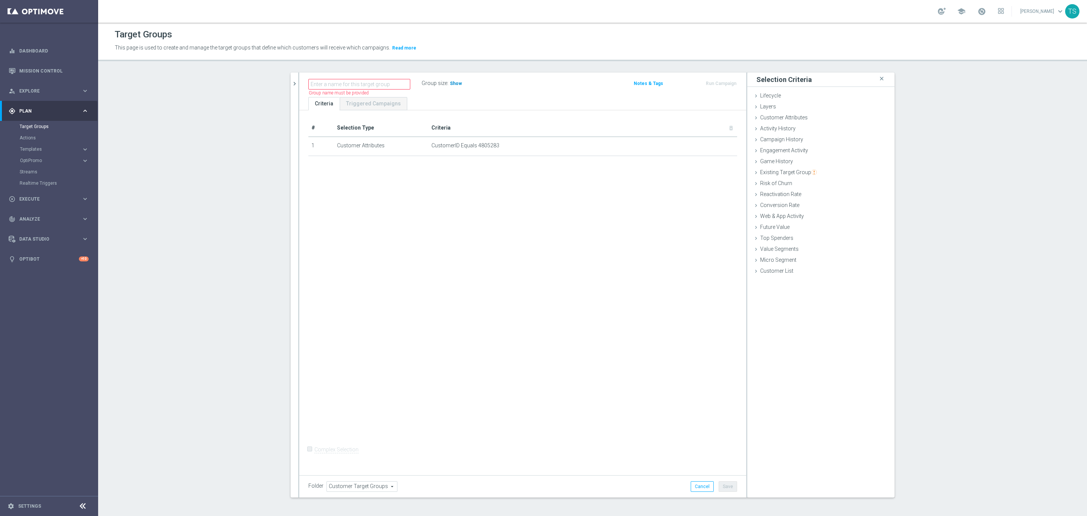
click at [455, 79] on h3 "Show" at bounding box center [456, 83] width 14 height 8
click at [383, 86] on input "text" at bounding box center [359, 84] width 102 height 11
paste input "4805283"
click at [358, 83] on input "id 4805283" at bounding box center [359, 84] width 102 height 11
type input "id 4805283"
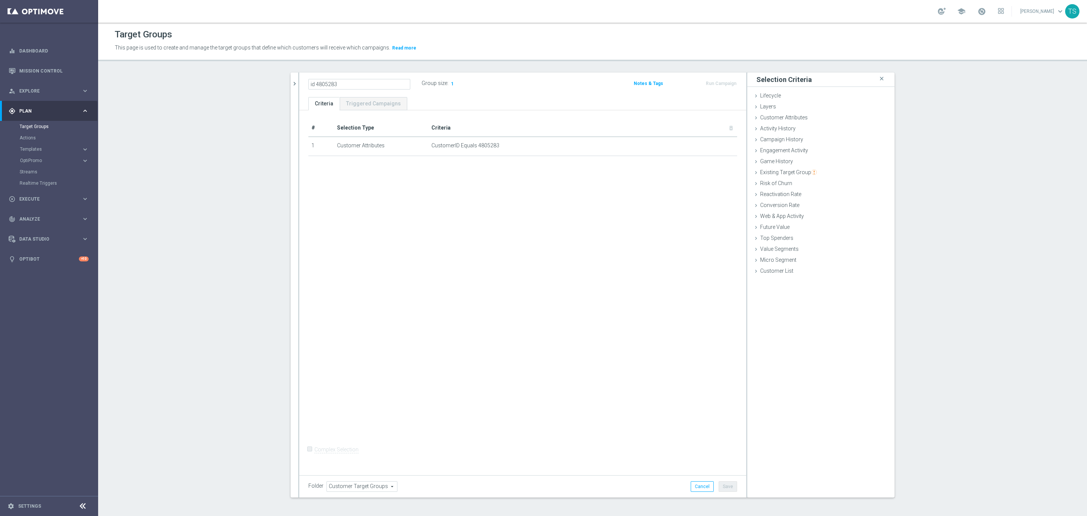
click at [549, 167] on div "+ Add Selection" at bounding box center [523, 166] width 440 height 6
click at [724, 488] on button "Save" at bounding box center [728, 486] width 19 height 11
click at [51, 94] on div "person_search Explore keyboard_arrow_right" at bounding box center [48, 91] width 97 height 20
click at [51, 99] on div "person_search Explore keyboard_arrow_right" at bounding box center [48, 91] width 97 height 20
click at [46, 85] on div "person_search Explore keyboard_arrow_right" at bounding box center [48, 91] width 97 height 20
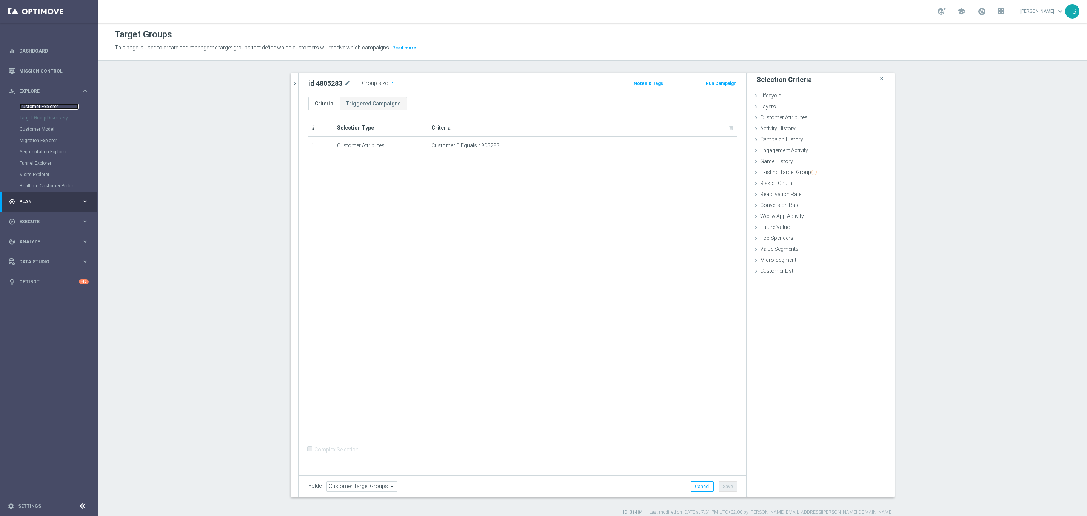
click at [44, 104] on link "Customer Explorer" at bounding box center [49, 106] width 59 height 6
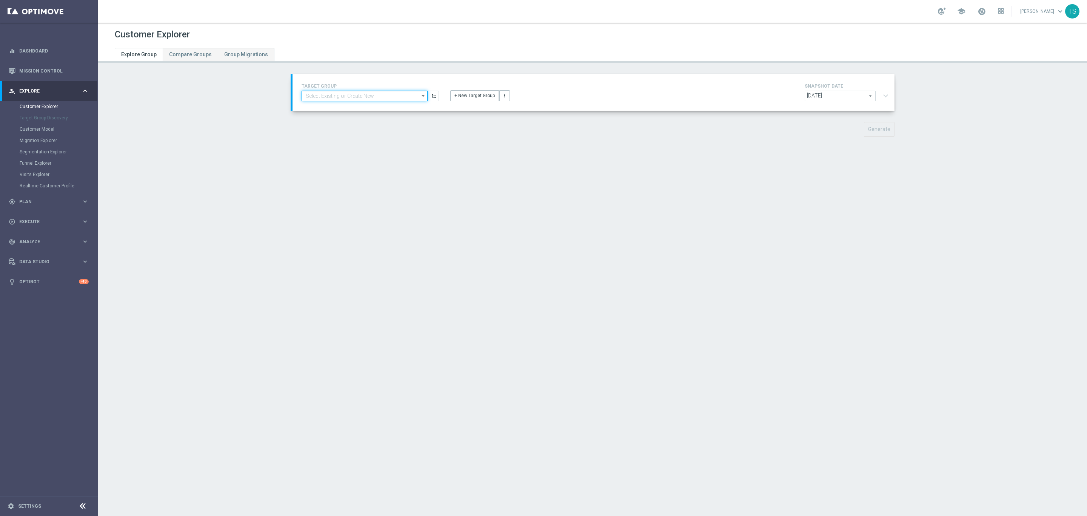
click at [370, 97] on input at bounding box center [365, 96] width 126 height 11
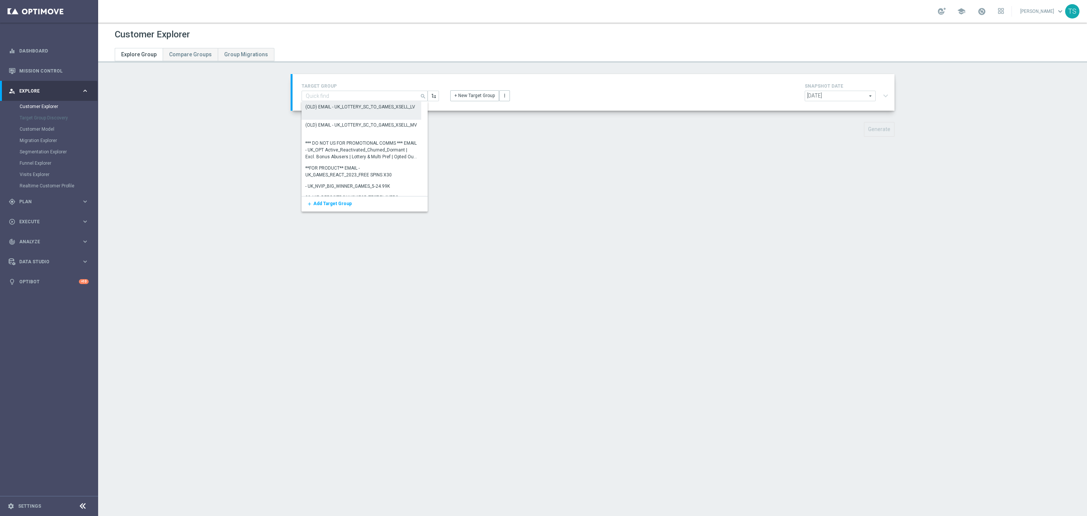
click at [349, 89] on div "TARGET GROUP search Show Selected 0 of 20709 (OLD) EMAIL - UK_LOTTERY_SC_TO_GAM…" at bounding box center [370, 92] width 149 height 20
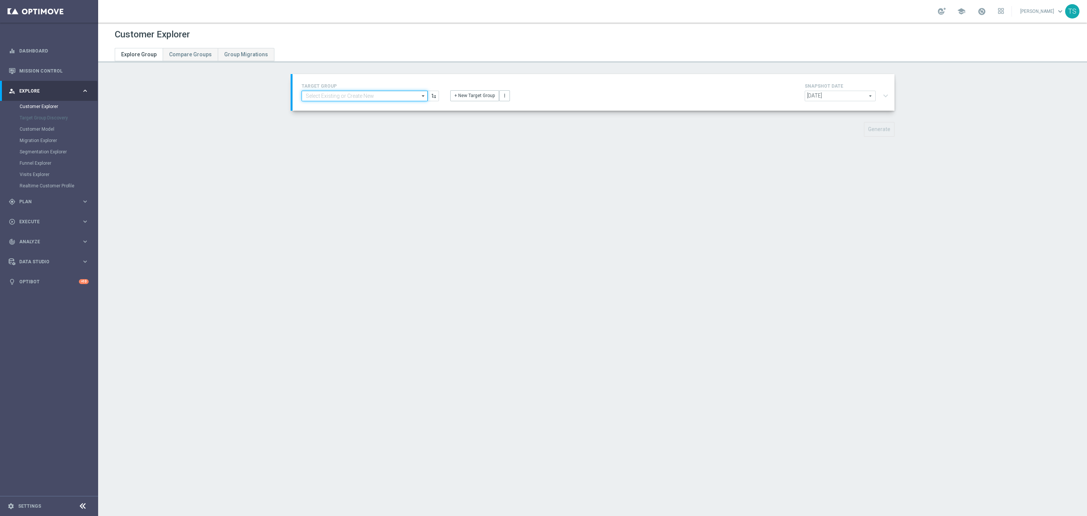
click at [348, 94] on input at bounding box center [365, 96] width 126 height 11
paste input "4805283"
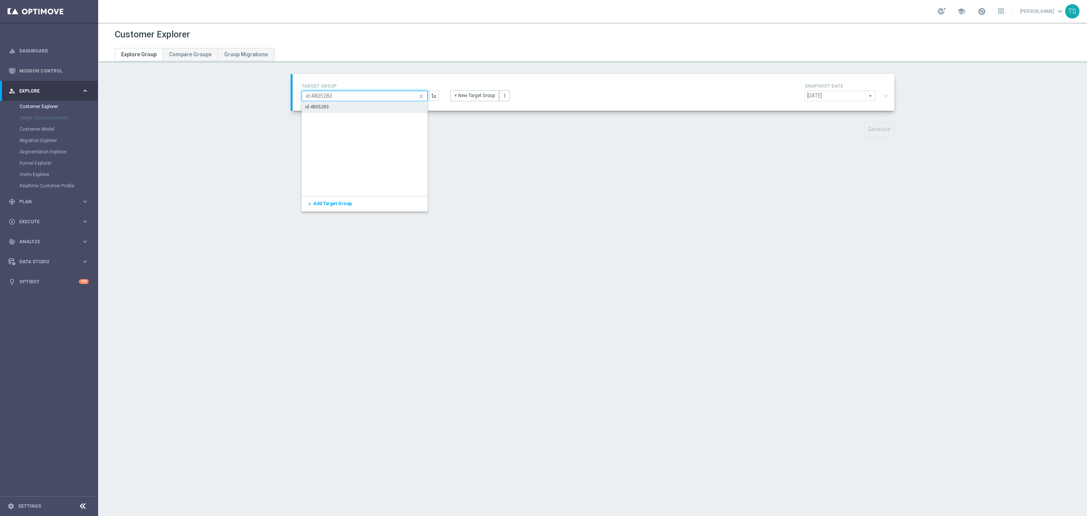
type input "id 4805283"
click at [327, 111] on div "id 4805283" at bounding box center [365, 107] width 126 height 11
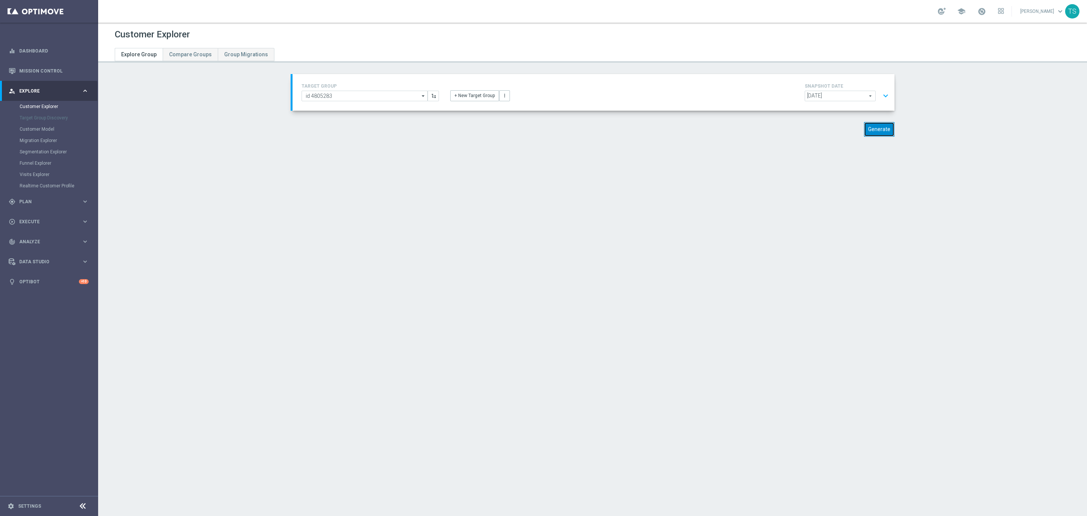
click at [873, 128] on button "Generate" at bounding box center [879, 129] width 31 height 15
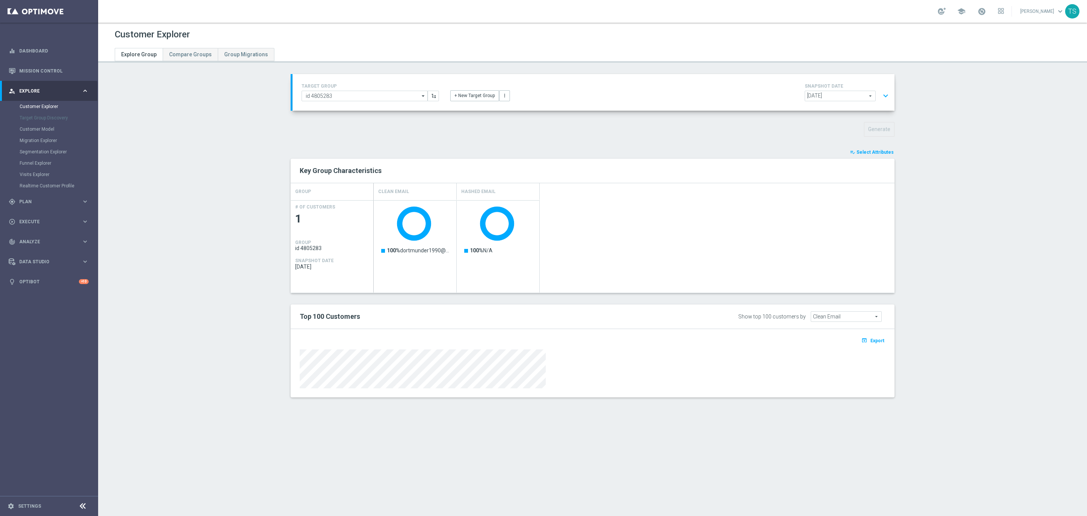
click at [234, 340] on section "TARGET GROUP id 4805283 id 4805283 arrow_drop_down Show Selected 0 of NaN" at bounding box center [592, 241] width 989 height 335
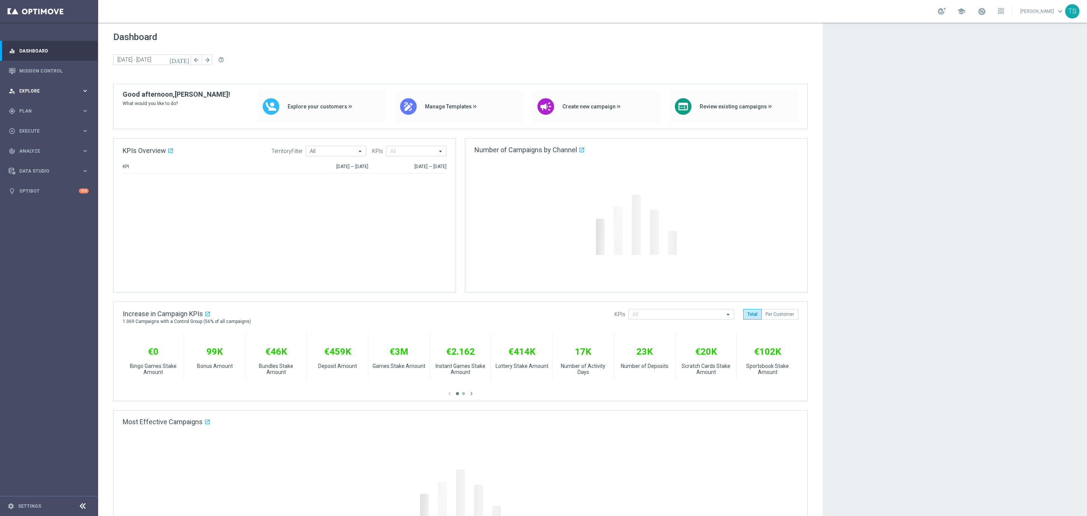
click at [33, 89] on span "Explore" at bounding box center [50, 91] width 62 height 5
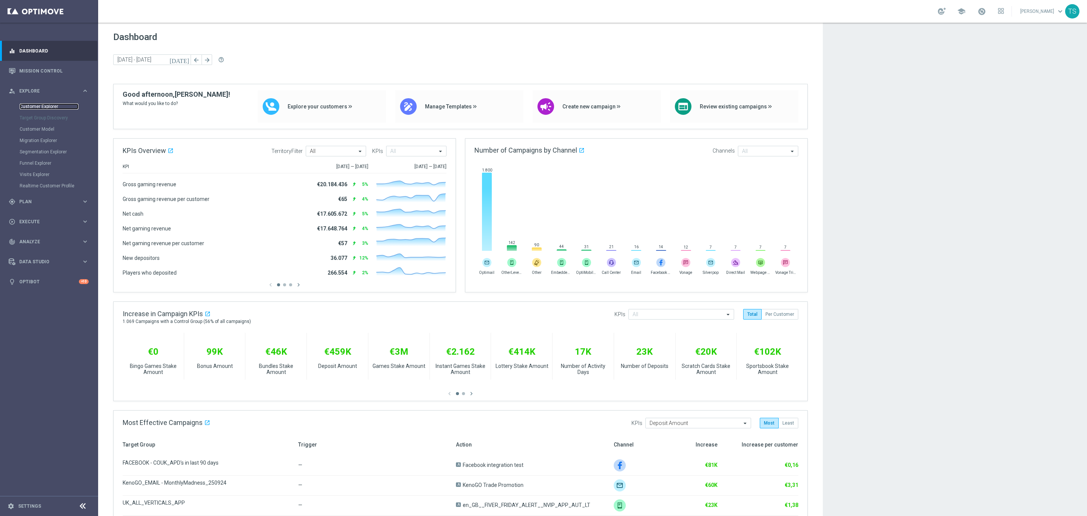
click at [48, 105] on link "Customer Explorer" at bounding box center [49, 106] width 59 height 6
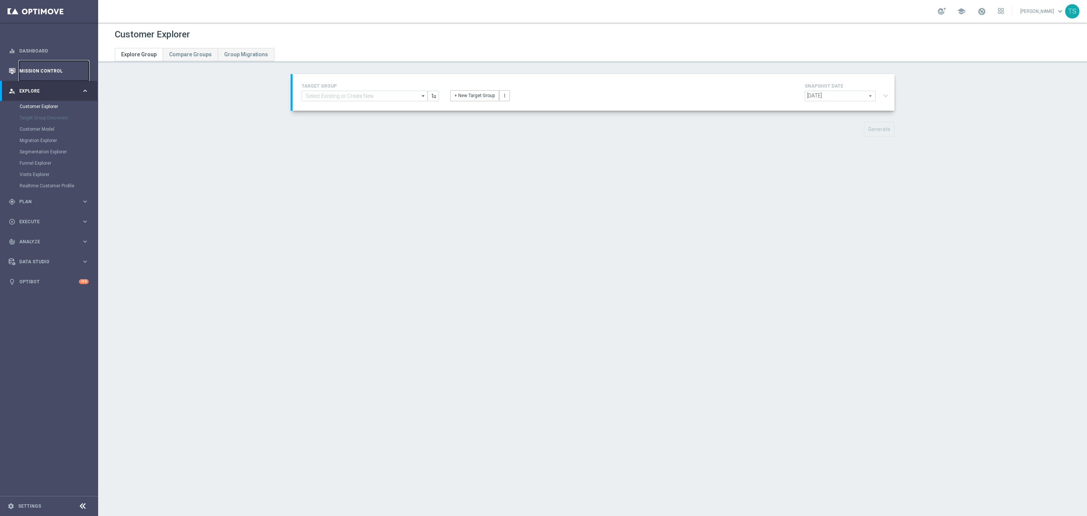
click at [46, 72] on link "Mission Control" at bounding box center [53, 71] width 69 height 20
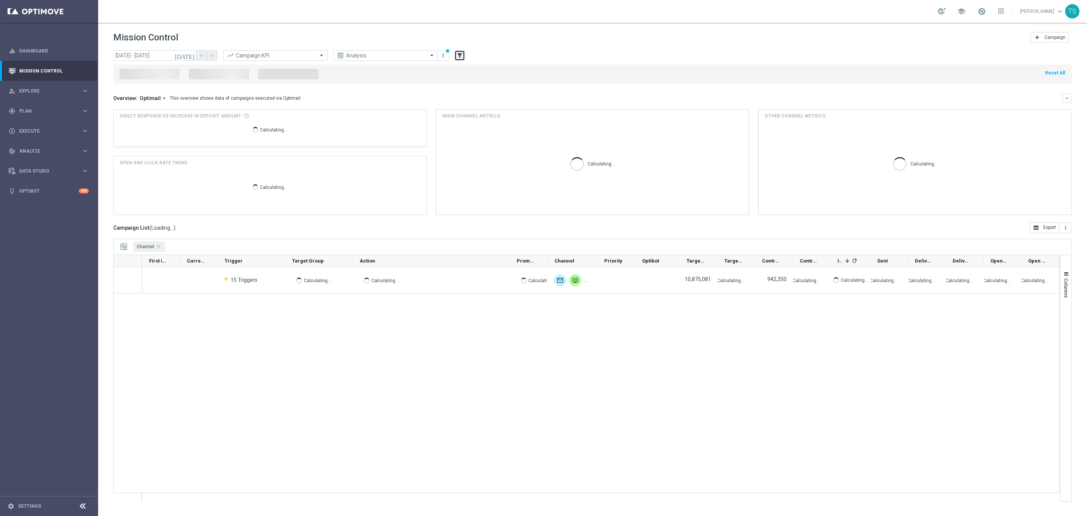
click at [460, 54] on icon "filter_alt" at bounding box center [460, 55] width 7 height 7
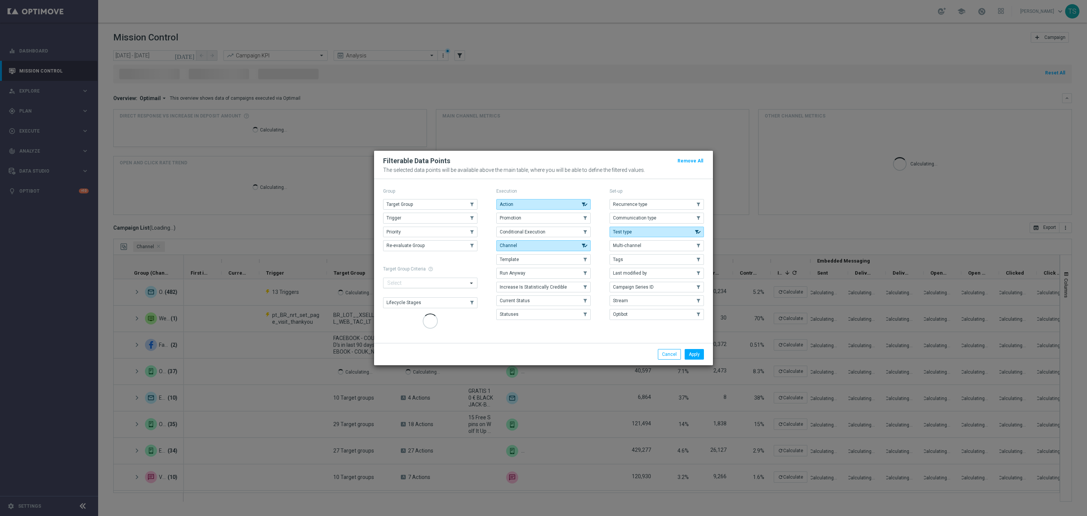
click at [434, 283] on input "text" at bounding box center [427, 283] width 80 height 6
click at [636, 272] on span "Last modified by" at bounding box center [630, 272] width 34 height 5
click at [623, 274] on span "Last modified by" at bounding box center [630, 272] width 34 height 5
click at [624, 274] on span "Last modified by" at bounding box center [630, 272] width 34 height 5
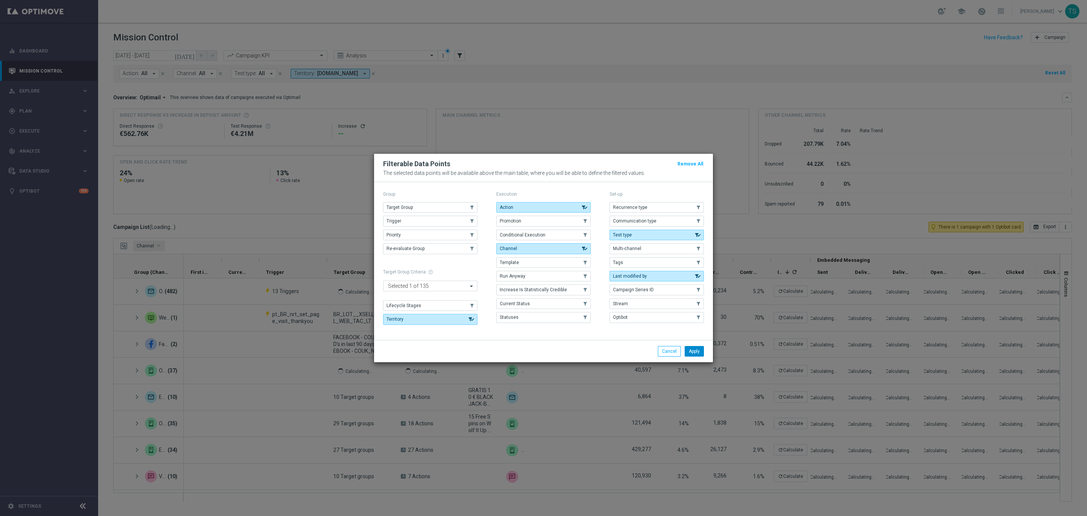
click at [692, 355] on button "Apply" at bounding box center [694, 351] width 19 height 11
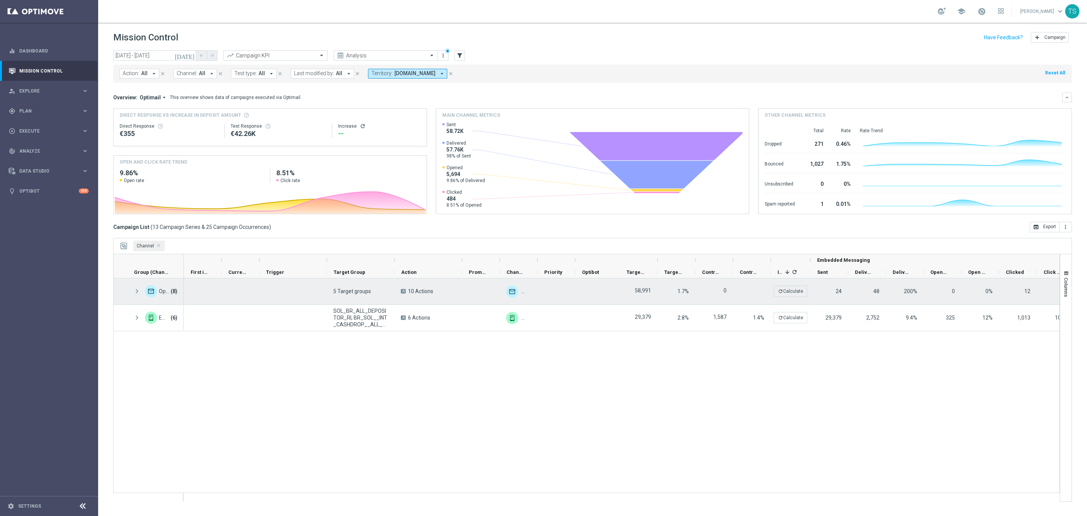
click at [135, 291] on span at bounding box center [137, 291] width 7 height 6
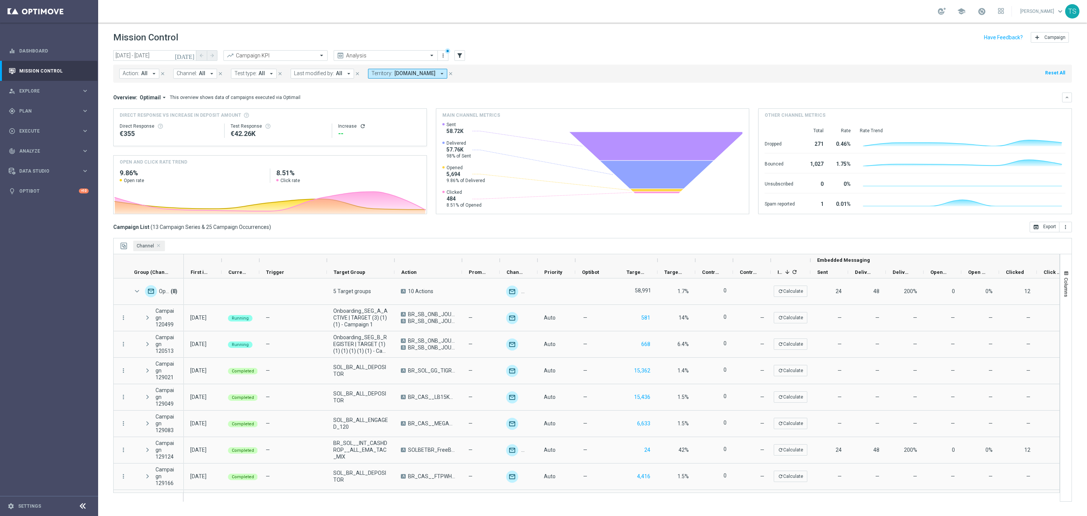
click at [453, 72] on icon "close" at bounding box center [450, 73] width 5 height 5
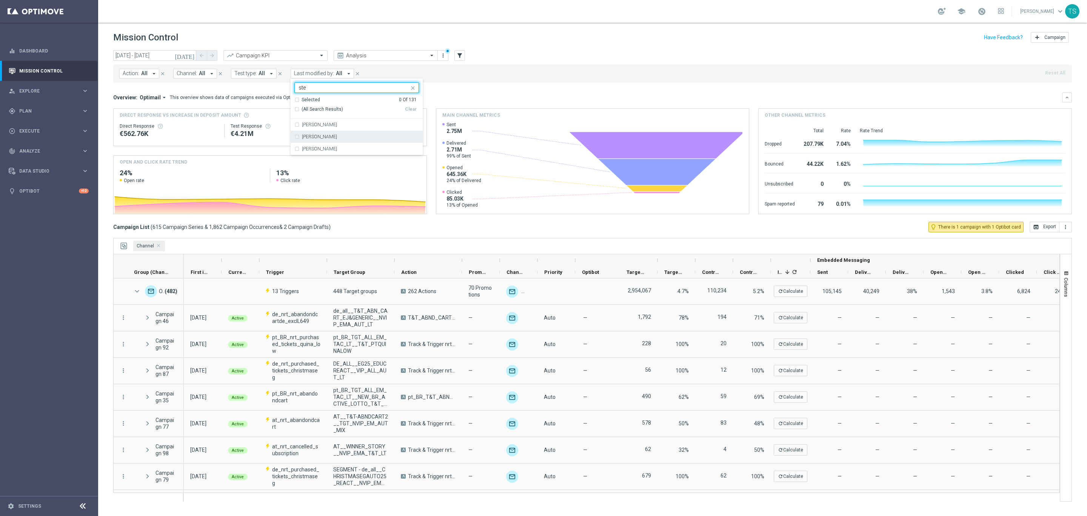
click at [362, 141] on div "Stephani Goncalves" at bounding box center [357, 137] width 125 height 12
type input "ste"
click at [502, 77] on div "Action: All arrow_drop_down close Channel: All arrow_drop_down close Test type:…" at bounding box center [592, 74] width 959 height 18
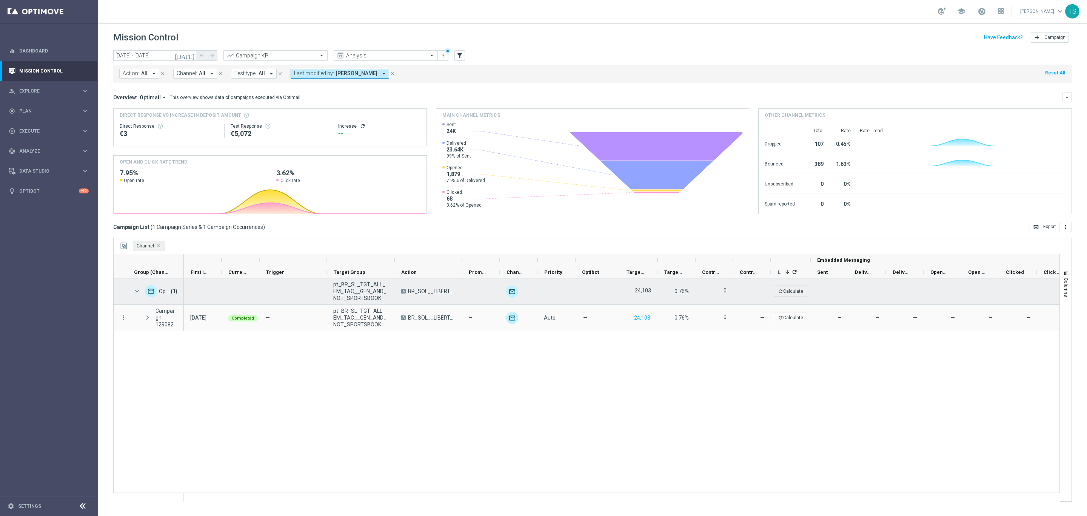
click at [138, 290] on span at bounding box center [137, 291] width 7 height 6
click at [137, 293] on span at bounding box center [137, 291] width 7 height 6
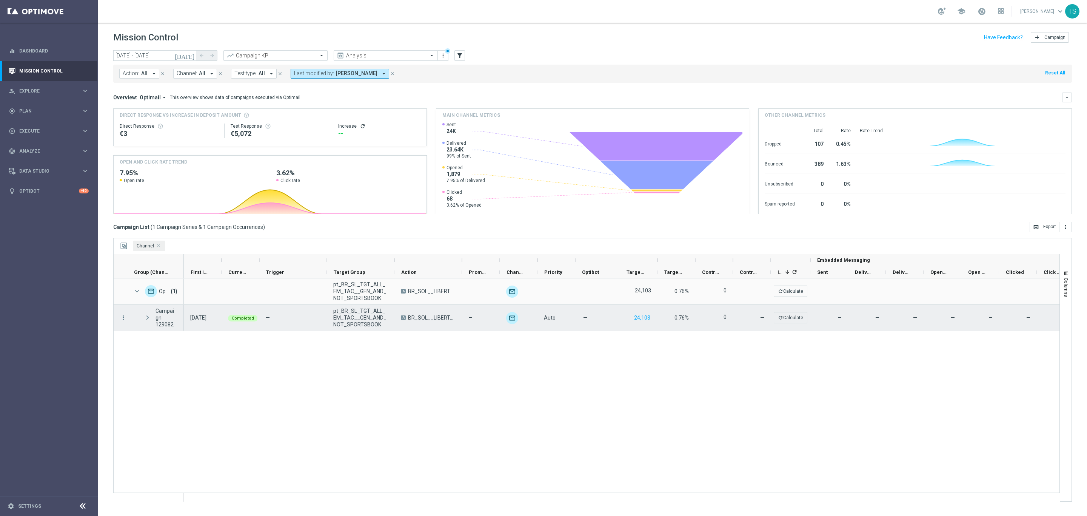
click at [148, 316] on span at bounding box center [147, 318] width 7 height 6
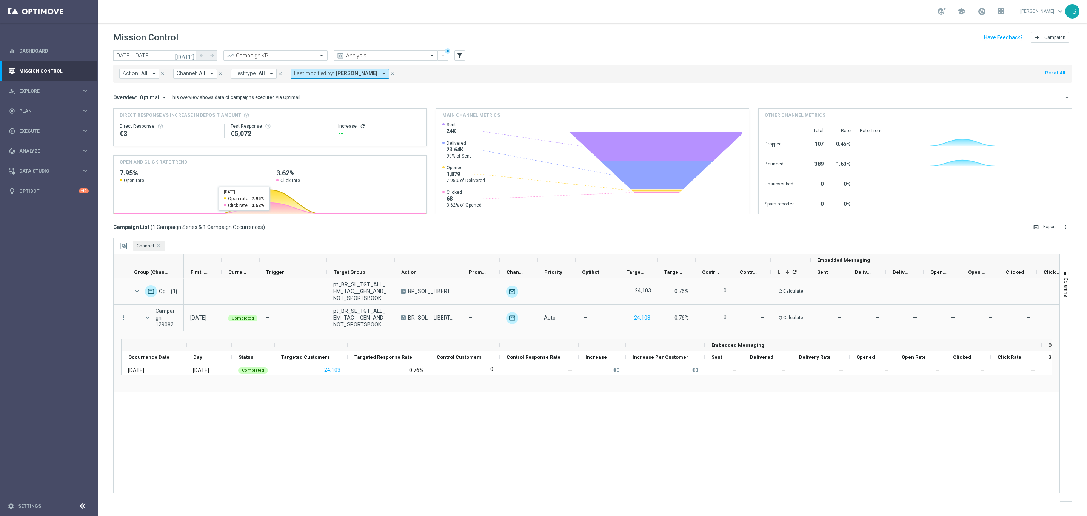
click at [191, 54] on icon "[DATE]" at bounding box center [185, 55] width 20 height 7
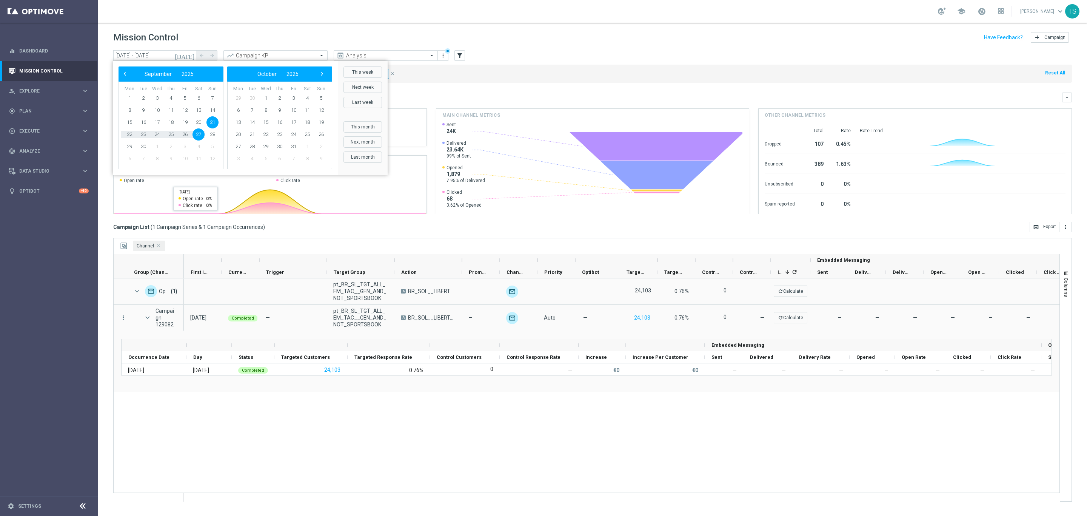
click at [322, 430] on div "pt_BR_SL_TGT_ALL_EM_TAC__GEN_AND_NOT_SPORTSBOOK A BR_SOL__LIBERTADORES_20250924…" at bounding box center [622, 389] width 876 height 223
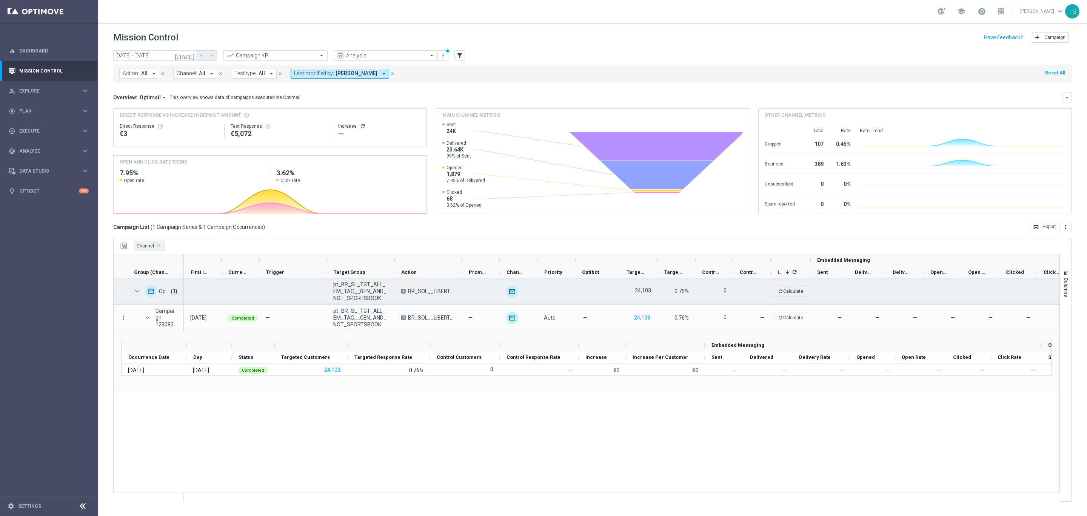
click at [135, 289] on span at bounding box center [137, 291] width 7 height 6
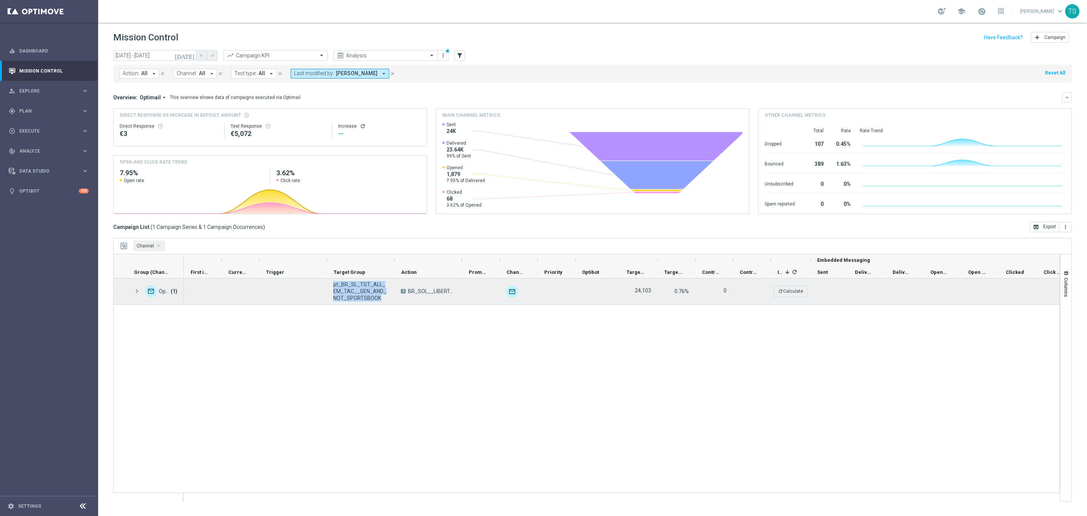
drag, startPoint x: 379, startPoint y: 299, endPoint x: 333, endPoint y: 283, distance: 48.0
click at [333, 283] on span "pt_BR_SL_TGT_ALL_EM_TAC__GEN_AND_NOT_SPORTSBOOK" at bounding box center [360, 291] width 55 height 20
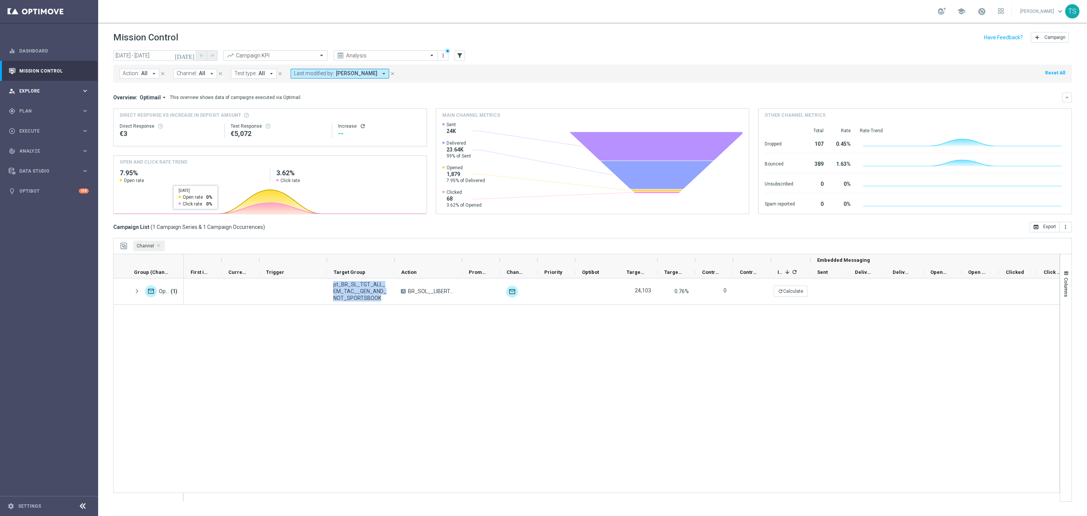
click at [62, 91] on span "Explore" at bounding box center [50, 91] width 62 height 5
click at [35, 204] on div "gps_fixed Plan" at bounding box center [45, 201] width 73 height 7
click at [49, 125] on link "Target Groups" at bounding box center [49, 126] width 59 height 6
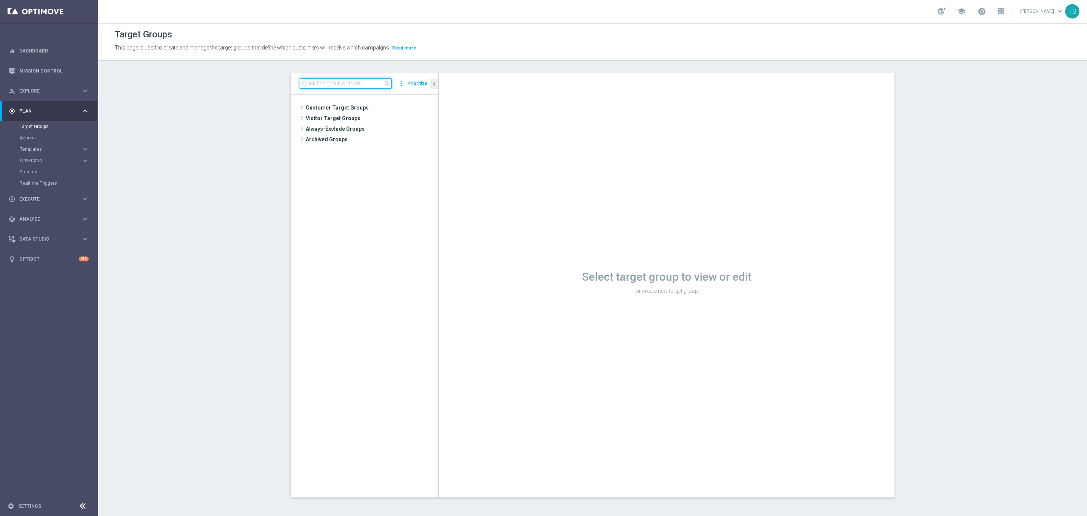
click at [373, 79] on input at bounding box center [346, 83] width 92 height 11
paste input "pt_BR_SL_TGT_ALL_EM_TAC__GEN_AND_NOT_SPORTSBOOK"
click at [397, 120] on span "pt_BR_SL_TGT_ALL_EM_TAC__GEN_AND_NOT_SPORTSBOOK" at bounding box center [371, 119] width 100 height 6
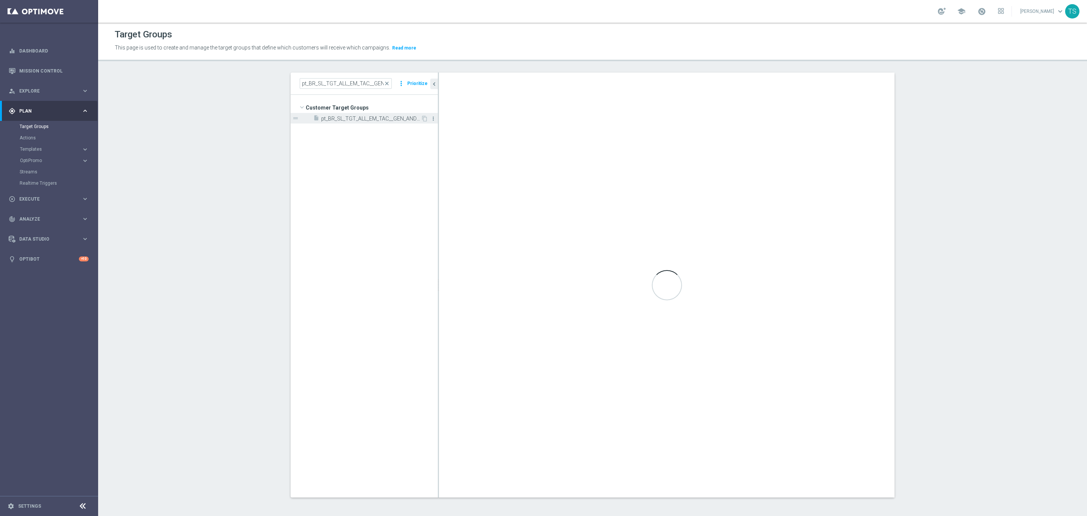
click at [430, 118] on icon "more_vert" at bounding box center [433, 119] width 6 height 6
click at [339, 80] on input "pt_BR_SL_TGT_ALL_EM_TAC__GEN_AND_NOT_SPORTSBOOK" at bounding box center [346, 83] width 92 height 11
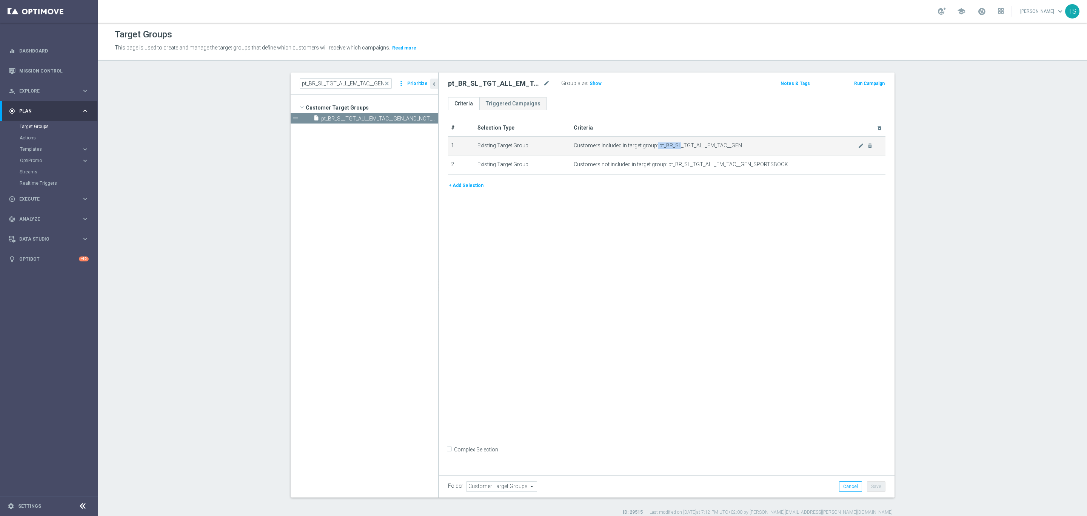
drag, startPoint x: 652, startPoint y: 144, endPoint x: 674, endPoint y: 145, distance: 22.3
click at [674, 145] on span "Customers included in target group: pt_BR_SL_TGT_ALL_EM_TAC__GEN" at bounding box center [716, 145] width 284 height 6
copy span "pt_BR_SL"
click at [332, 79] on input "pt_BR_SL_TGT_ALL_EM_TAC__GEN_AND_NOT_SPORTSBOOK" at bounding box center [346, 83] width 92 height 11
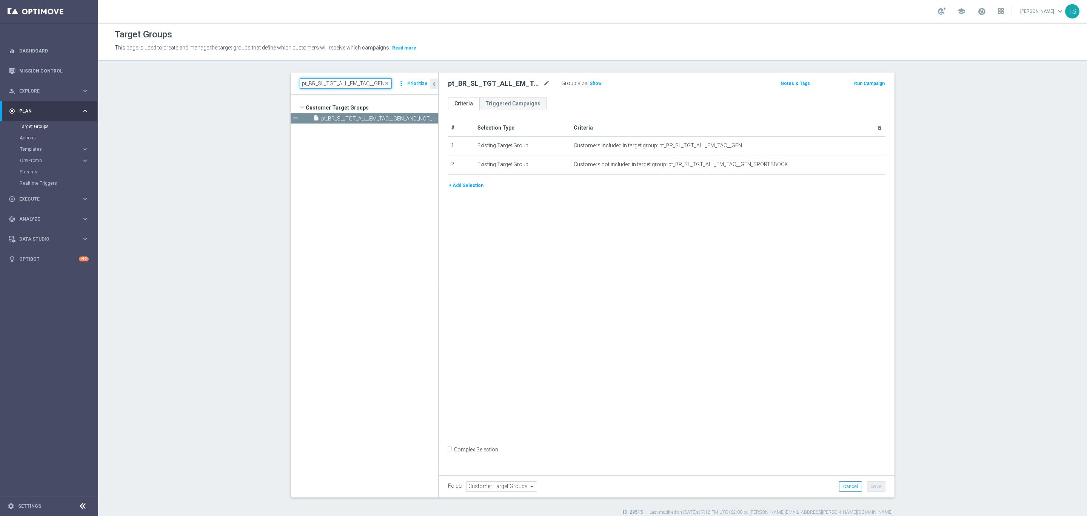
click at [332, 79] on input "pt_BR_SL_TGT_ALL_EM_TAC__GEN_AND_NOT_SPORTSBOOK" at bounding box center [346, 83] width 92 height 11
paste input "pt_BR_SL"
type input "pt_BR_SL"
click at [353, 118] on span "pt_BR_SL_TGT_ALL_EM_TAC__REGIONAL" at bounding box center [362, 119] width 82 height 6
click at [352, 118] on span "pt_BR_SL_TGT_ALL_EM_TAC__REGIONAL" at bounding box center [379, 119] width 117 height 6
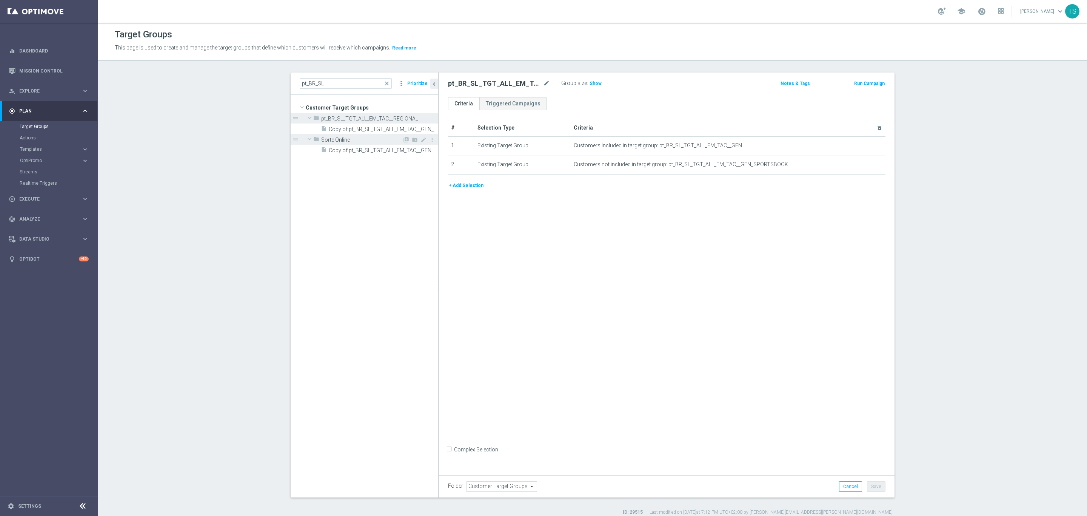
click at [342, 137] on span "Sorte Online" at bounding box center [361, 140] width 81 height 6
drag, startPoint x: 344, startPoint y: 139, endPoint x: 351, endPoint y: 139, distance: 6.8
click at [344, 139] on span "Sorte Online" at bounding box center [361, 140] width 81 height 6
click at [475, 81] on h2 "pt_BR_SL_TGT_ALL_EM_TAC__GEN_AND_NOT_SPORTSBOOK" at bounding box center [495, 83] width 94 height 9
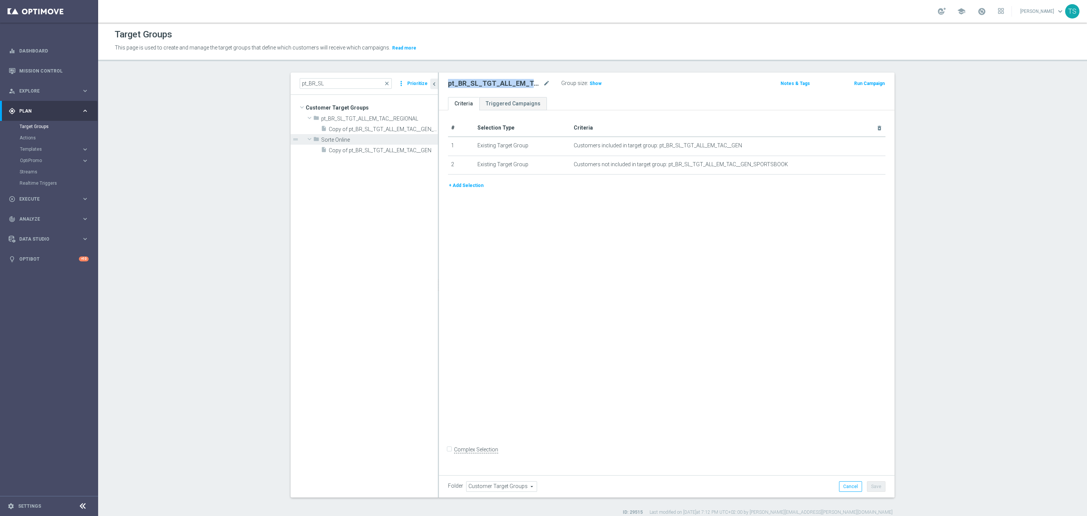
click at [475, 81] on h2 "pt_BR_SL_TGT_ALL_EM_TAC__GEN_AND_NOT_SPORTSBOOK" at bounding box center [495, 83] width 94 height 9
copy div "pt_BR_SL_TGT_ALL_EM_TAC__GEN_AND_NOT_SPORTSBOOK"
click at [48, 86] on div "person_search Explore keyboard_arrow_right" at bounding box center [48, 91] width 97 height 20
click at [56, 106] on link "Customer Explorer" at bounding box center [49, 106] width 59 height 6
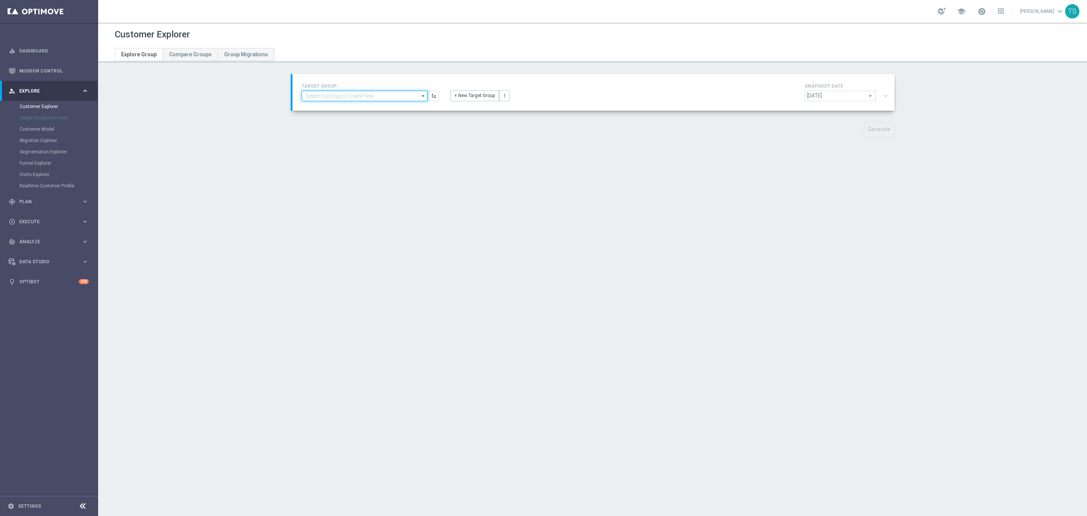
drag, startPoint x: 388, startPoint y: 96, endPoint x: 362, endPoint y: 99, distance: 25.5
click at [388, 96] on input at bounding box center [365, 96] width 126 height 11
paste input "pt_BR_SL_TGT_ALL_EM_TAC__GEN_AND_NOT_SPORTSBOOK"
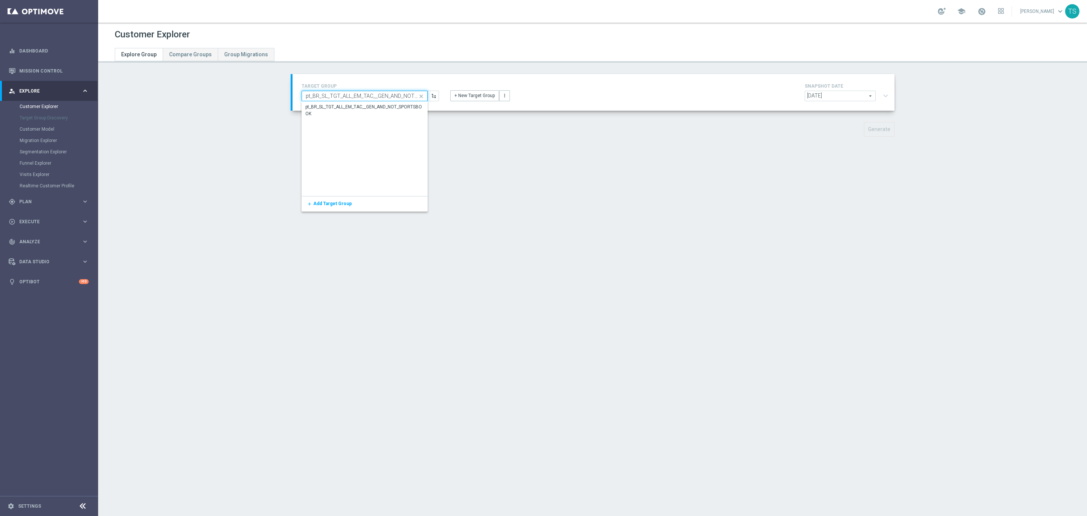
scroll to position [0, 29]
type input "pt_BR_SL_TGT_ALL_EM_TAC__GEN_AND_NOT_SPORTSBOOK"
click at [383, 116] on div "pt_BR_SL_TGT_ALL_EM_TAC__GEN_AND_NOT_SPORTSBOOK" at bounding box center [365, 111] width 118 height 14
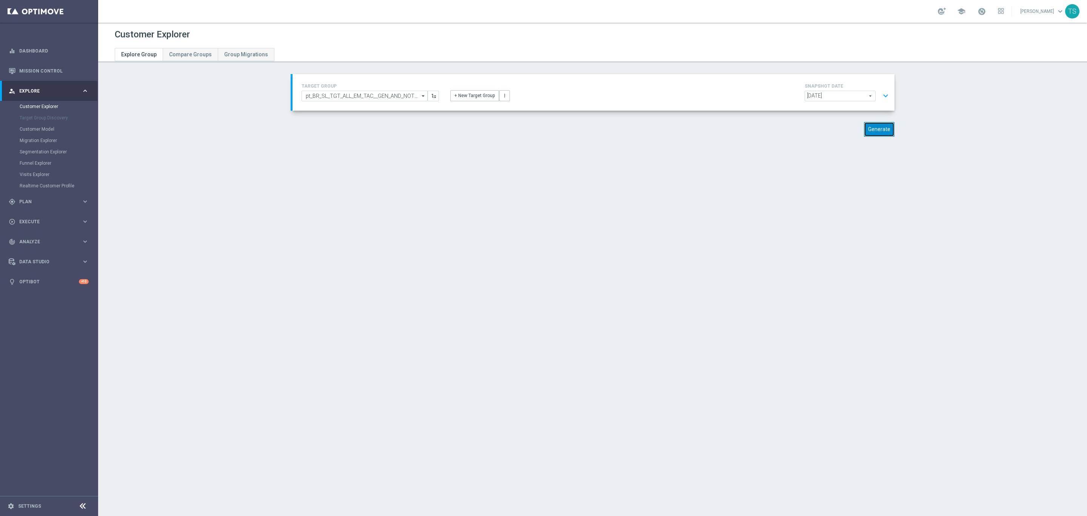
click at [882, 128] on button "Generate" at bounding box center [879, 129] width 31 height 15
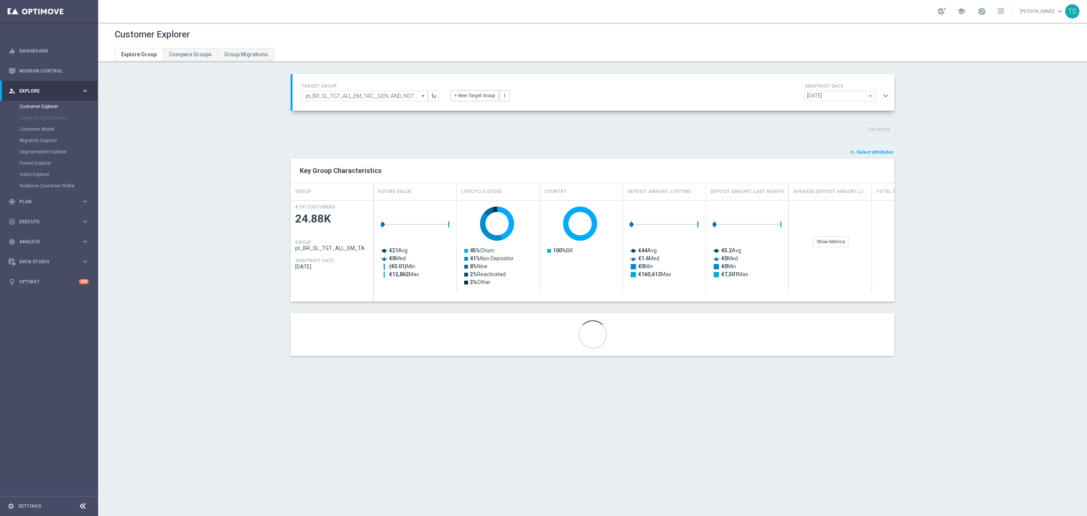
click at [876, 155] on button "playlist_add_check Select Attributes" at bounding box center [872, 152] width 45 height 8
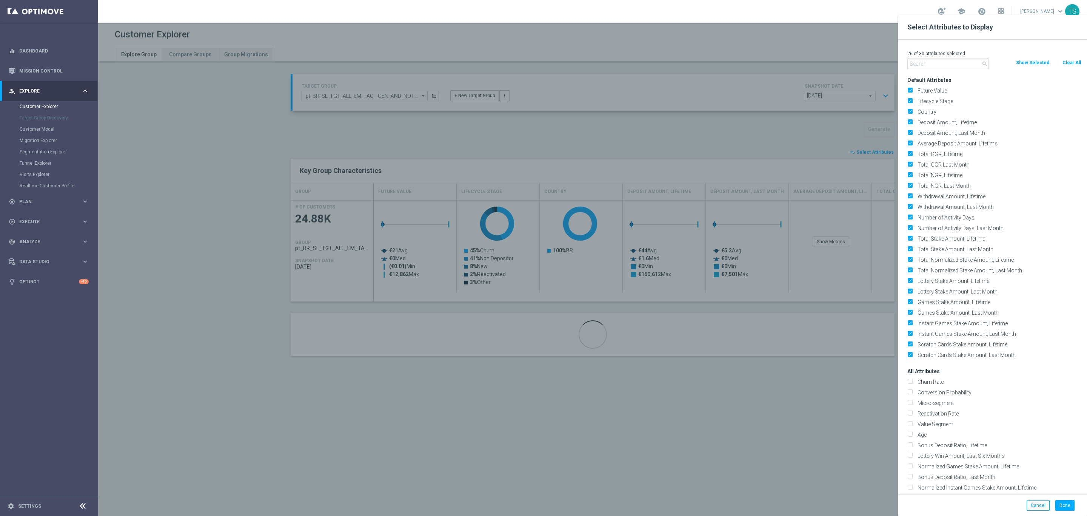
click at [1069, 60] on button "Clear All" at bounding box center [1072, 63] width 20 height 8
checkbox input "false"
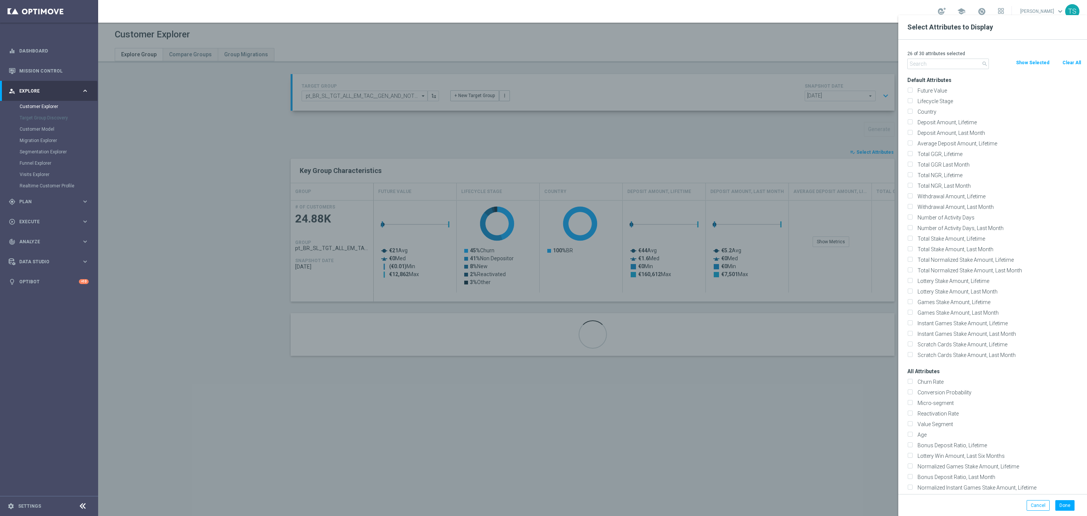
checkbox input "false"
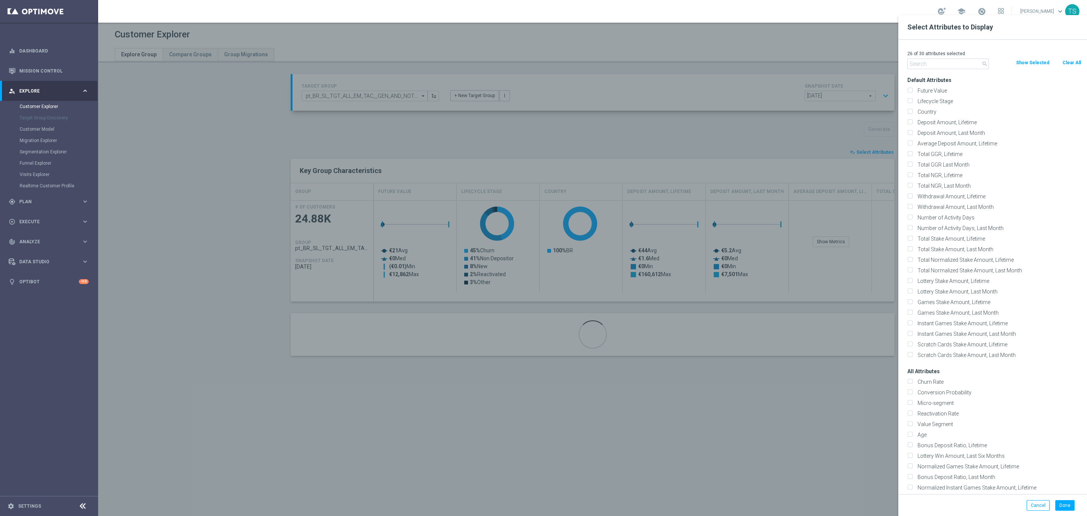
checkbox input "false"
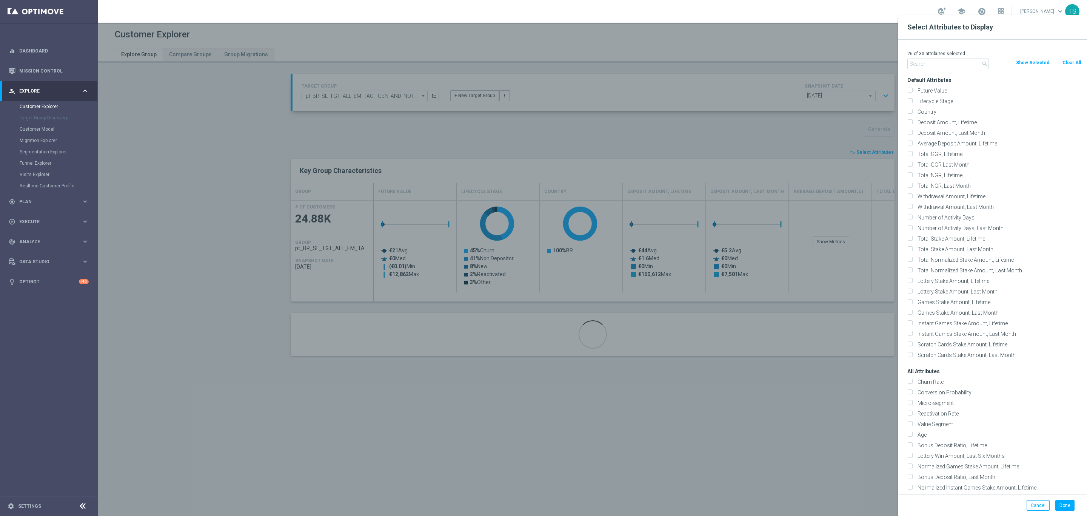
checkbox input "false"
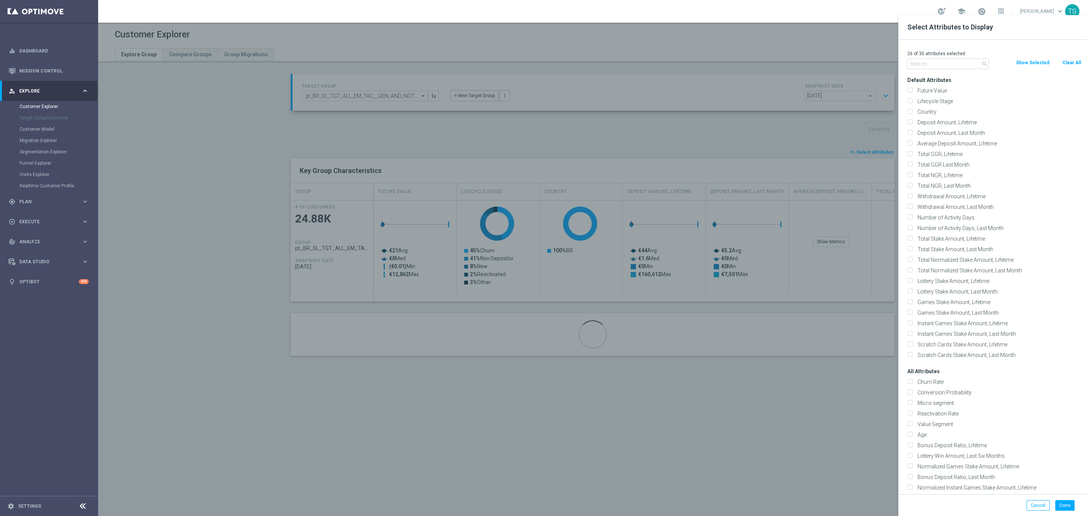
checkbox input "false"
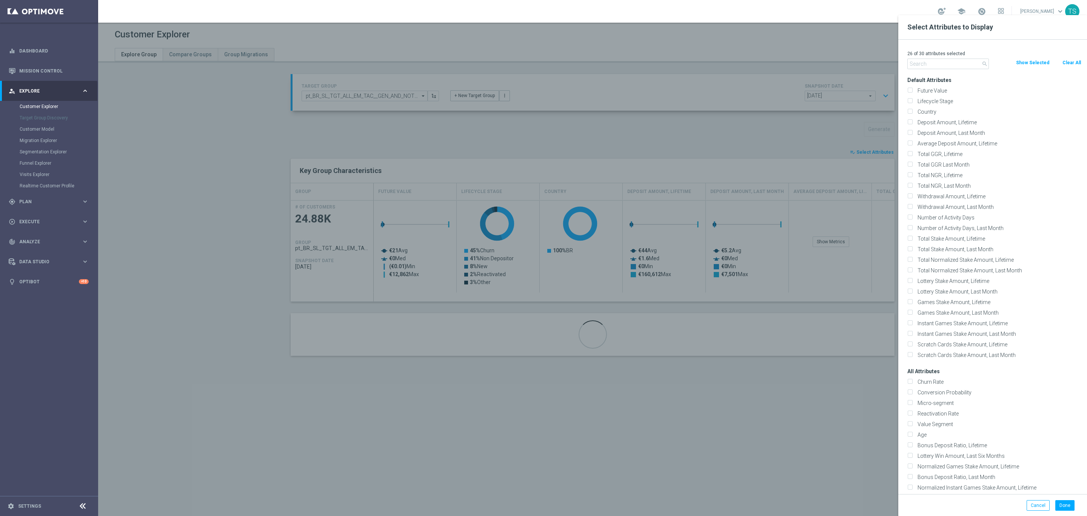
checkbox input "false"
click at [949, 60] on input "text" at bounding box center [949, 64] width 82 height 11
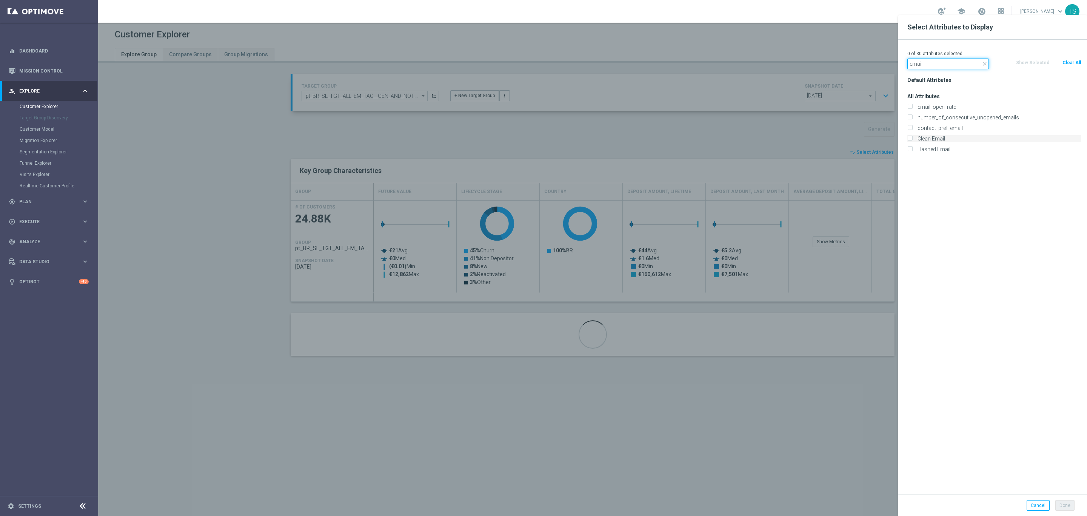
type input "email"
click at [938, 141] on label "Clean Email" at bounding box center [998, 138] width 167 height 7
click at [913, 141] on input "Clean Email" at bounding box center [910, 139] width 5 height 5
checkbox input "true"
click at [1065, 506] on button "Done" at bounding box center [1065, 505] width 19 height 11
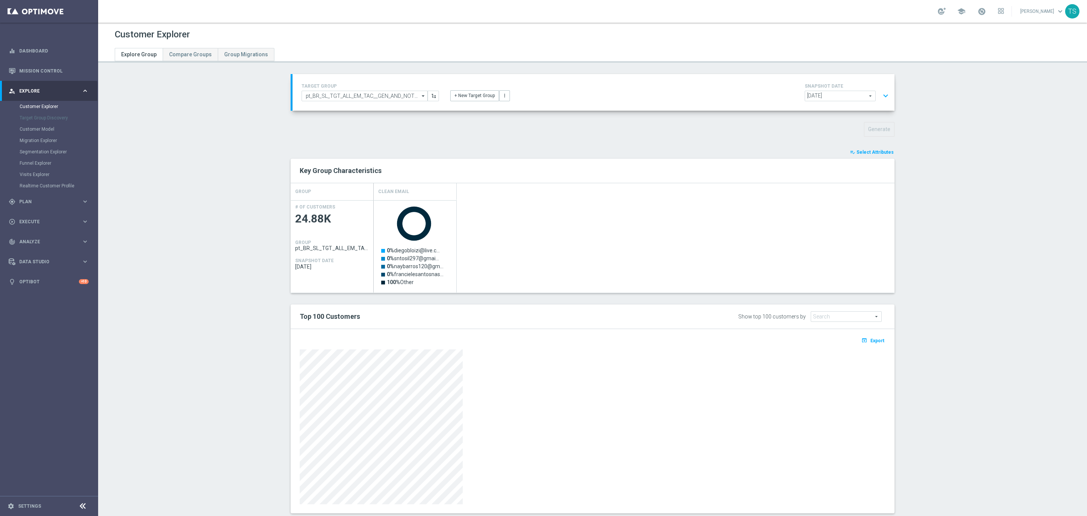
click at [862, 342] on icon "open_in_browser" at bounding box center [866, 340] width 8 height 6
click at [47, 131] on link "Customer Model" at bounding box center [49, 129] width 59 height 6
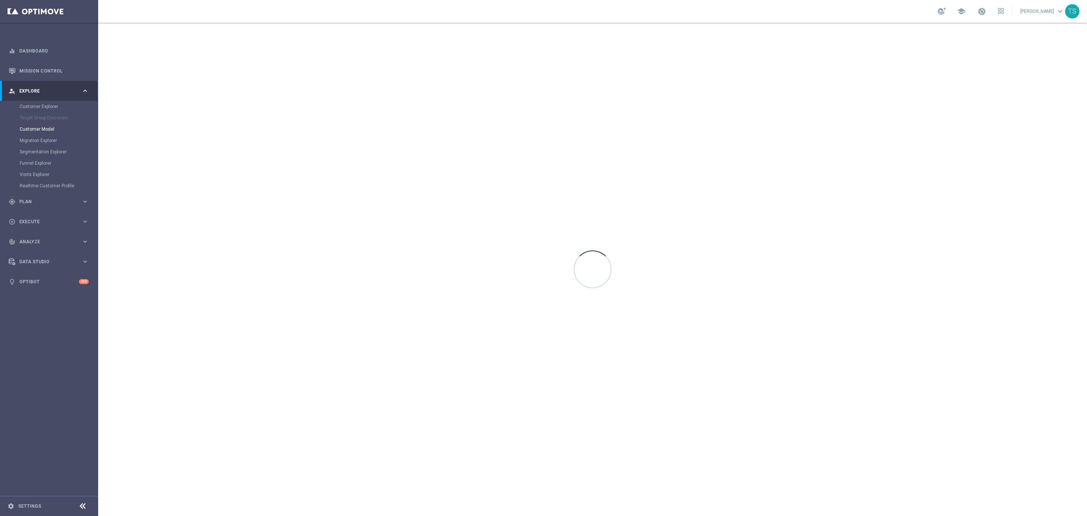
click at [36, 199] on span "Plan" at bounding box center [50, 201] width 62 height 5
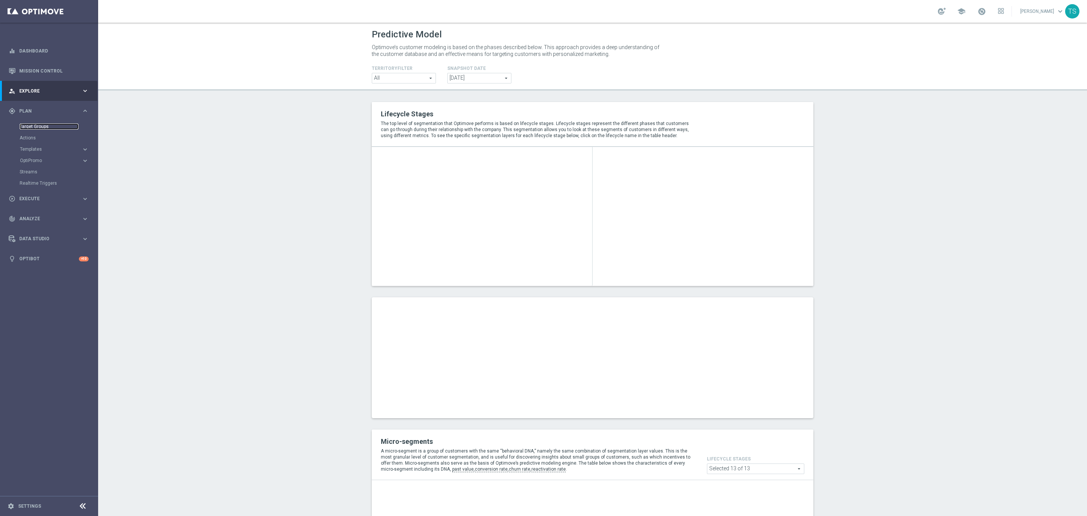
click at [39, 125] on link "Target Groups" at bounding box center [49, 126] width 59 height 6
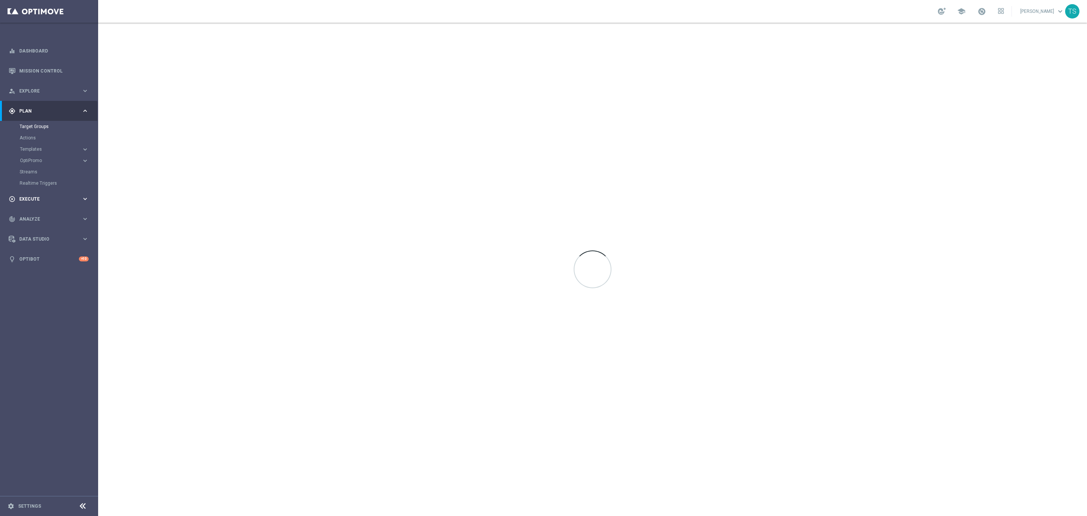
click at [38, 198] on span "Execute" at bounding box center [50, 199] width 62 height 5
click at [51, 145] on link "Campaign Builder" at bounding box center [49, 146] width 59 height 6
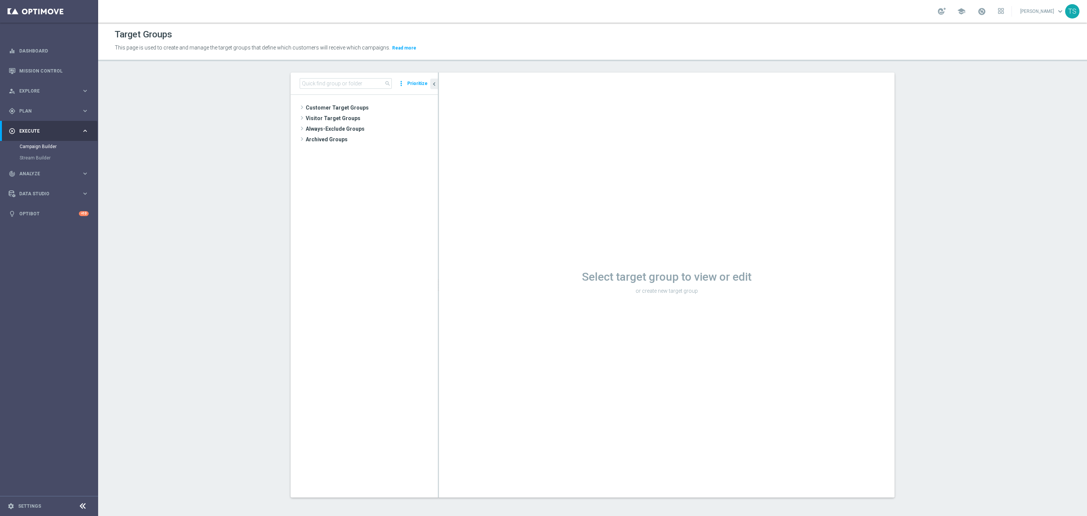
click at [49, 173] on span "Analyze" at bounding box center [50, 173] width 62 height 5
click at [0, 0] on div "Customer 360" at bounding box center [0, 0] width 0 height 0
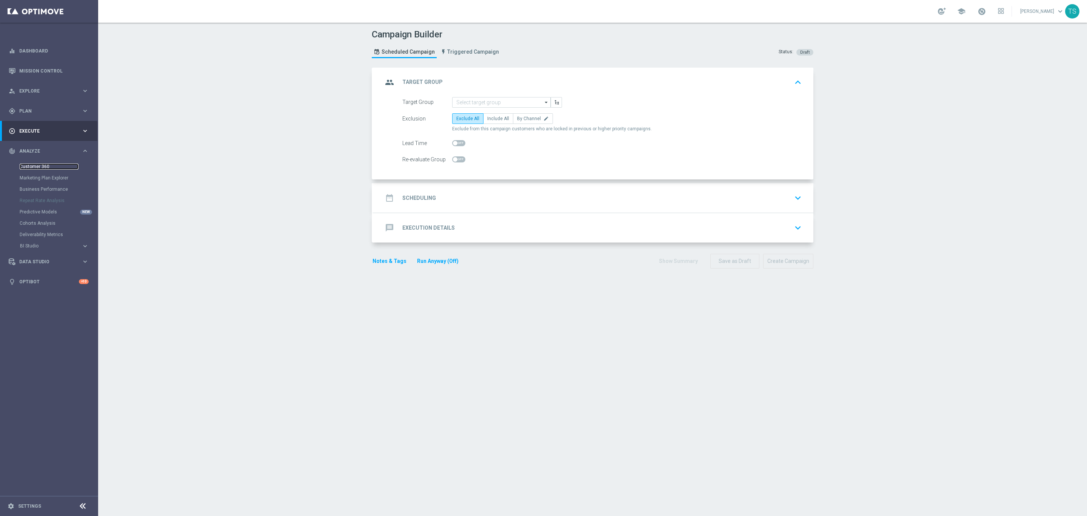
click at [44, 168] on link "Customer 360" at bounding box center [49, 167] width 59 height 6
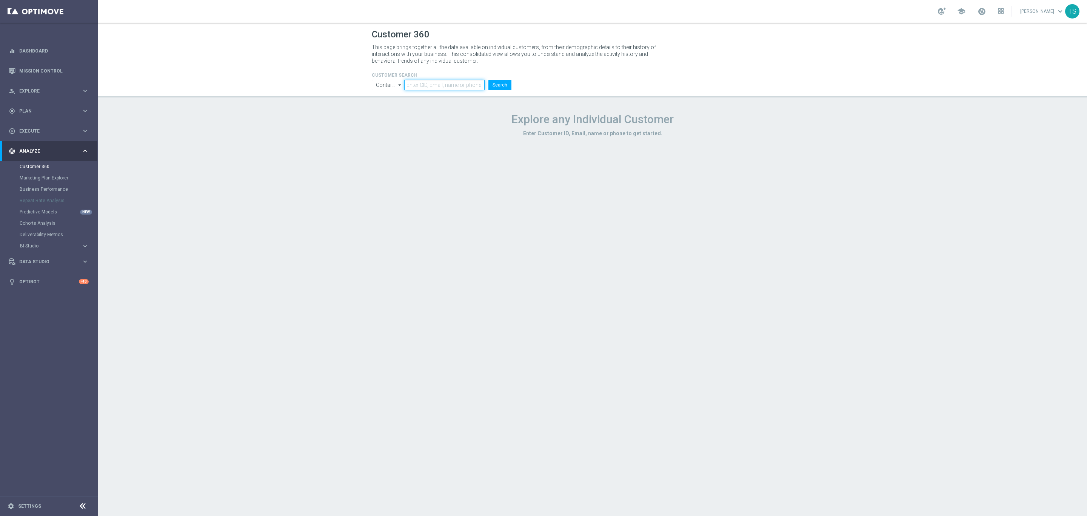
click at [435, 85] on input "text" at bounding box center [444, 85] width 80 height 11
paste input "424683754"
type input "424683754"
click at [503, 80] on button "Search" at bounding box center [500, 85] width 23 height 11
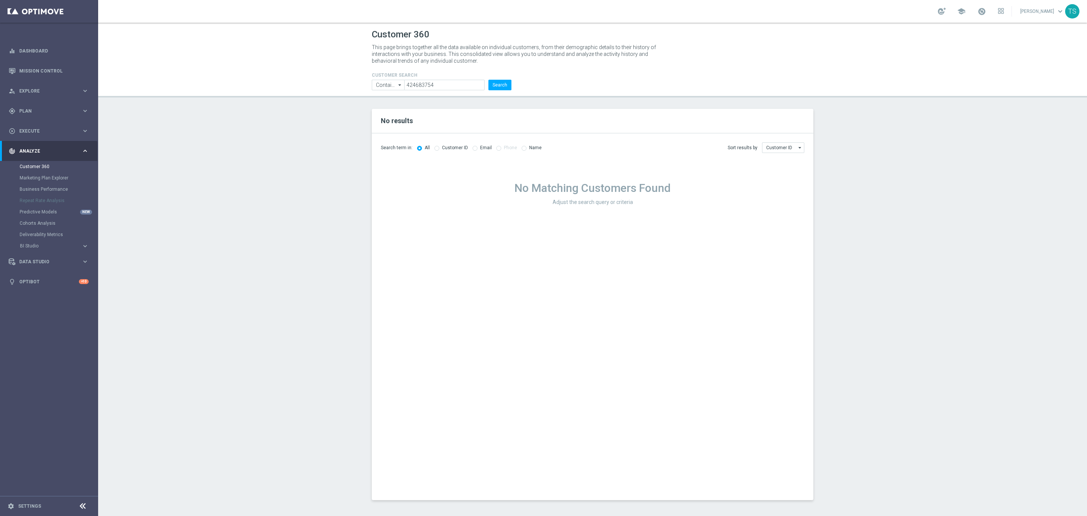
click at [438, 144] on div "Search term in: All Customer ID Email Phone Name" at bounding box center [487, 147] width 212 height 11
click at [438, 148] on div "Customer ID" at bounding box center [452, 148] width 34 height 6
click at [435, 148] on input "radio" at bounding box center [437, 147] width 5 height 5
radio input "true"
radio input "false"
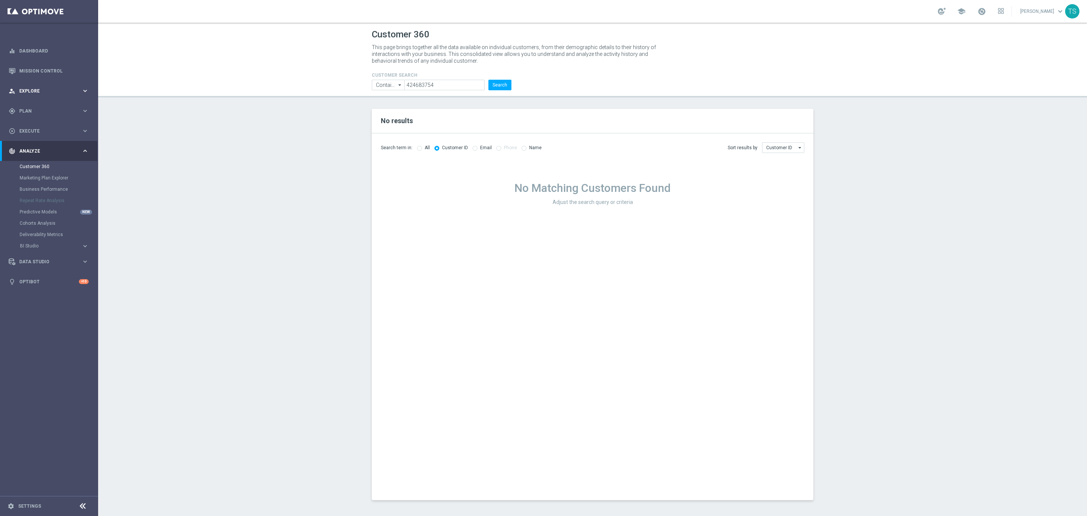
click at [57, 93] on div "person_search Explore" at bounding box center [45, 91] width 73 height 7
click at [59, 106] on link "Customer Explorer" at bounding box center [49, 106] width 59 height 6
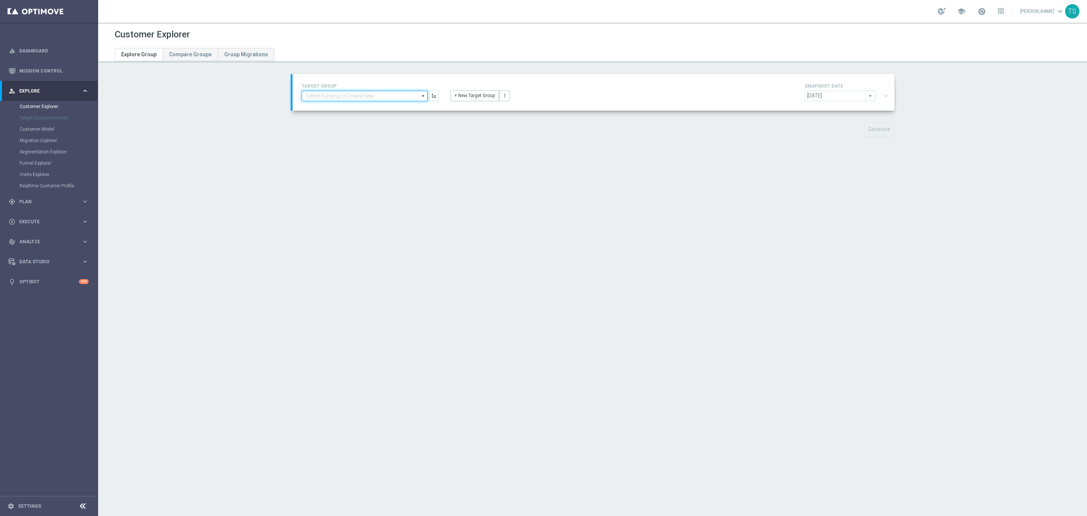
click at [369, 93] on input at bounding box center [365, 96] width 126 height 11
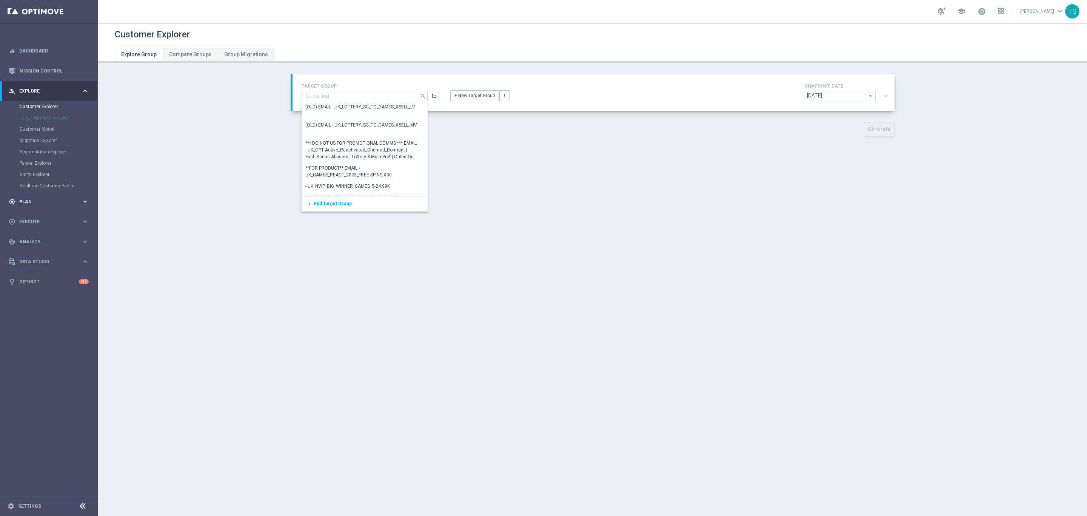
click at [30, 199] on span "Plan" at bounding box center [50, 201] width 62 height 5
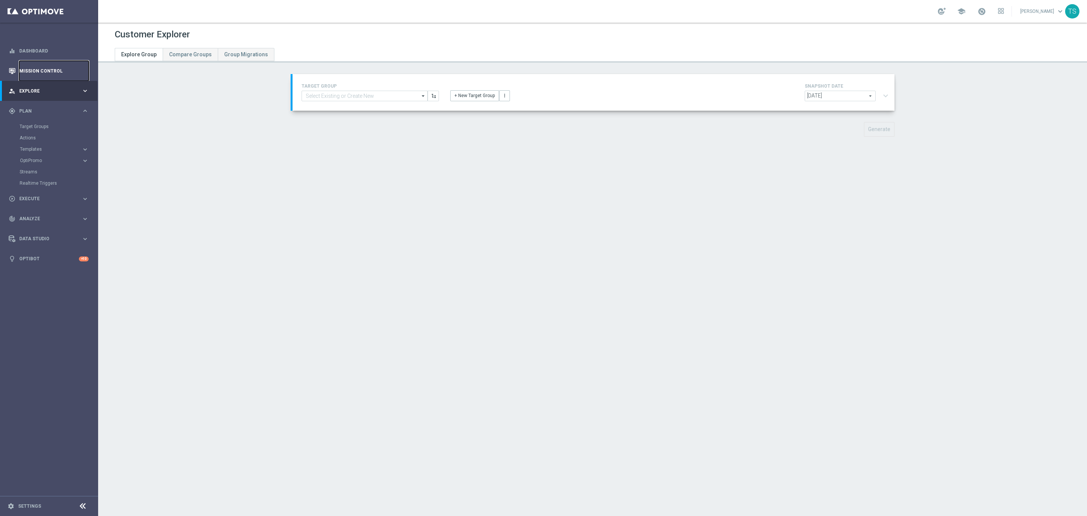
click at [74, 75] on link "Mission Control" at bounding box center [53, 71] width 69 height 20
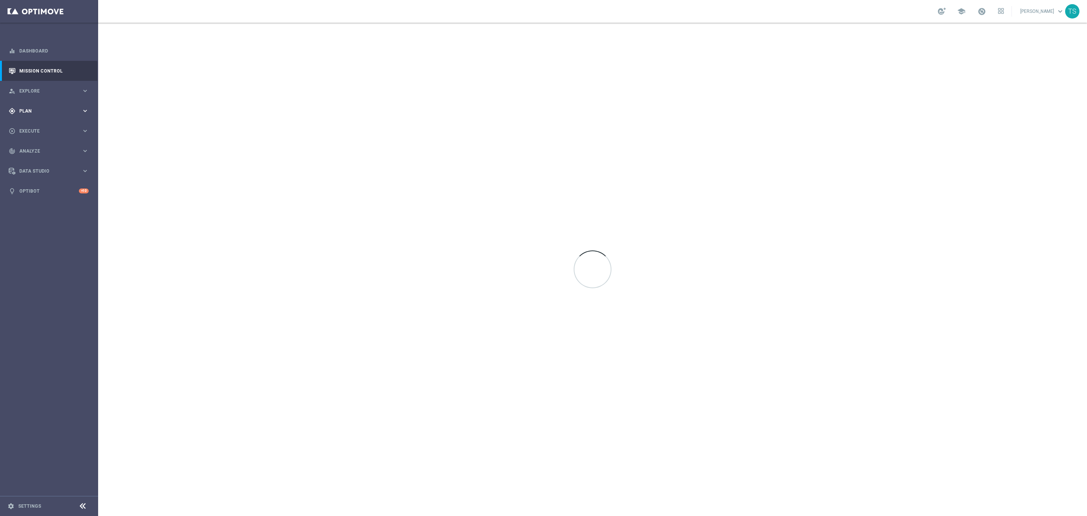
click at [44, 101] on div "gps_fixed Plan keyboard_arrow_right" at bounding box center [48, 111] width 97 height 20
click at [37, 125] on link "Target Groups" at bounding box center [49, 126] width 59 height 6
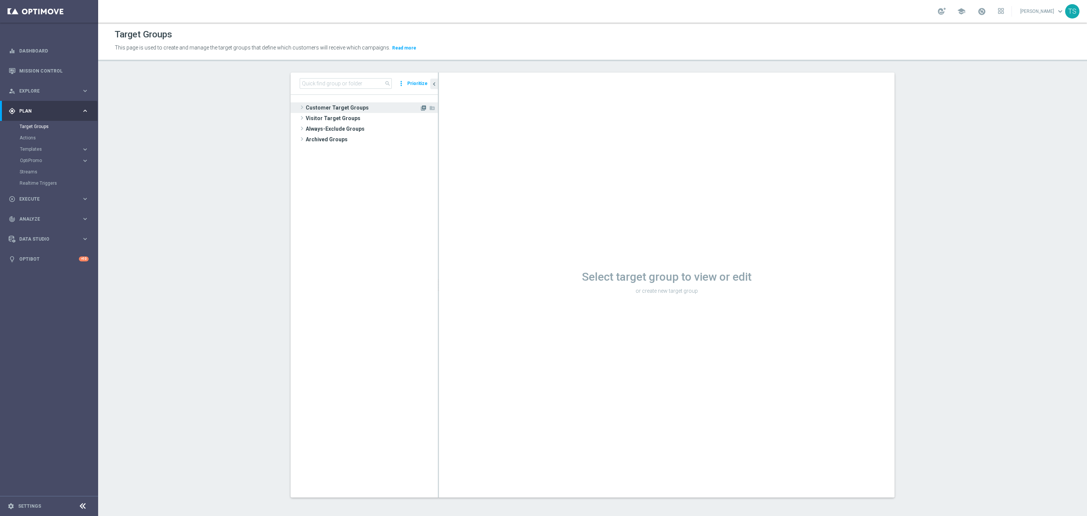
click at [421, 108] on icon "library_add" at bounding box center [424, 108] width 6 height 6
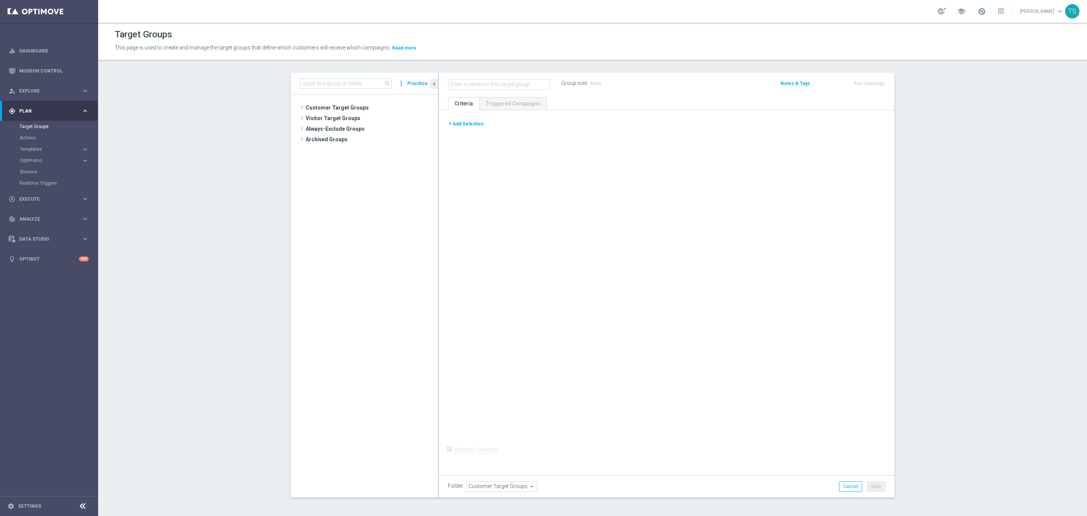
click at [457, 124] on button "+ Add Selection" at bounding box center [466, 124] width 36 height 8
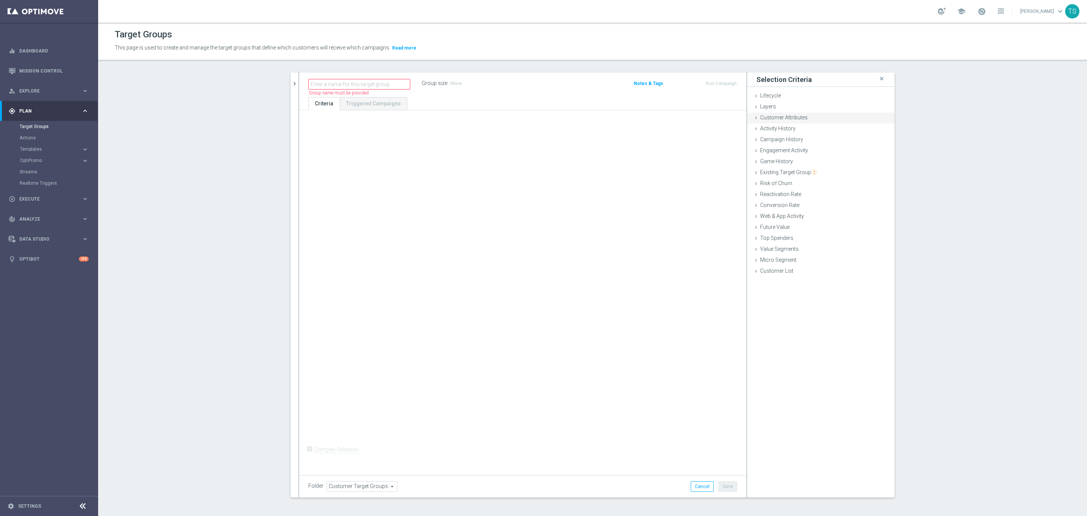
click at [795, 116] on span "Customer Attributes" at bounding box center [784, 117] width 48 height 6
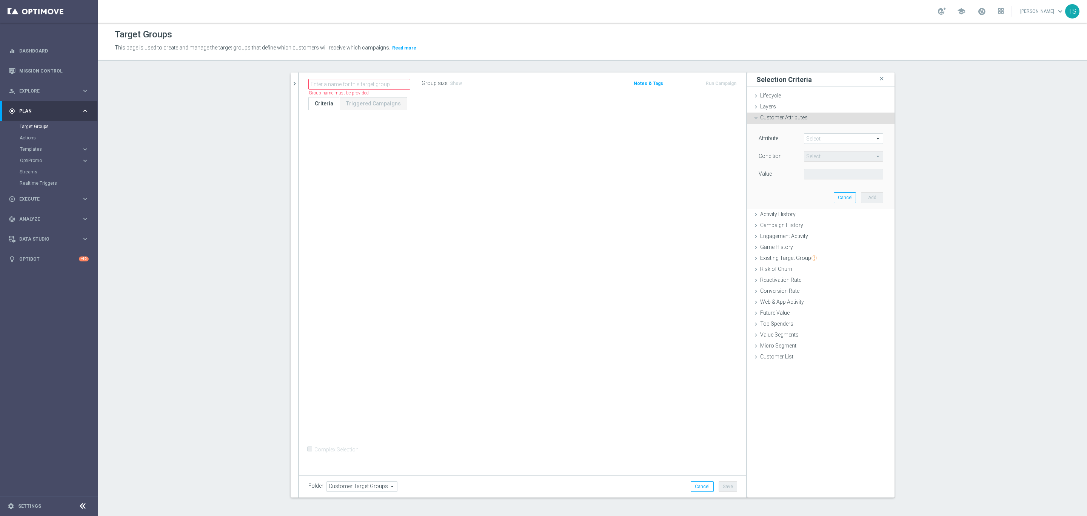
click at [813, 136] on span at bounding box center [844, 139] width 79 height 10
click at [816, 137] on input "search" at bounding box center [843, 138] width 79 height 11
type input "id"
click at [830, 180] on span "CustomerID" at bounding box center [844, 179] width 72 height 6
type input "CustomerID"
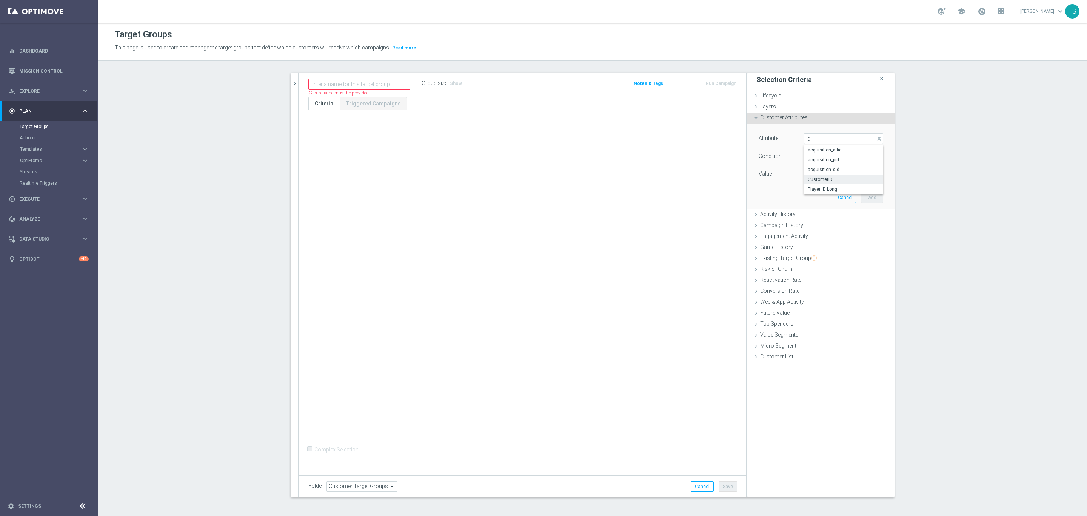
type input "Equals"
click at [824, 177] on input "text" at bounding box center [843, 174] width 79 height 11
paste input "424683754"
type input "424683754"
click at [871, 201] on button "Add" at bounding box center [872, 197] width 22 height 11
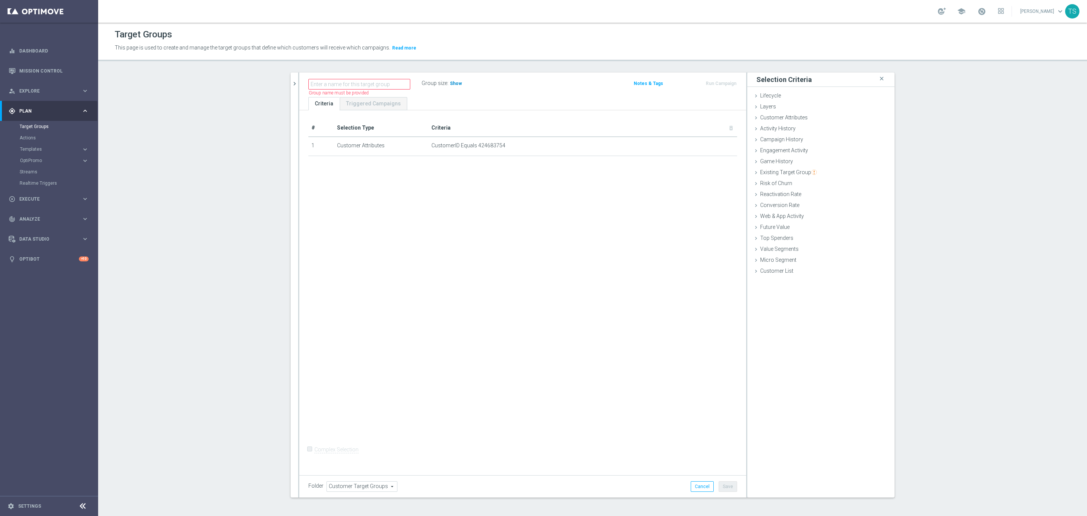
click at [452, 85] on span "Show" at bounding box center [456, 83] width 12 height 5
click at [710, 145] on icon "mode_edit" at bounding box center [713, 146] width 6 height 6
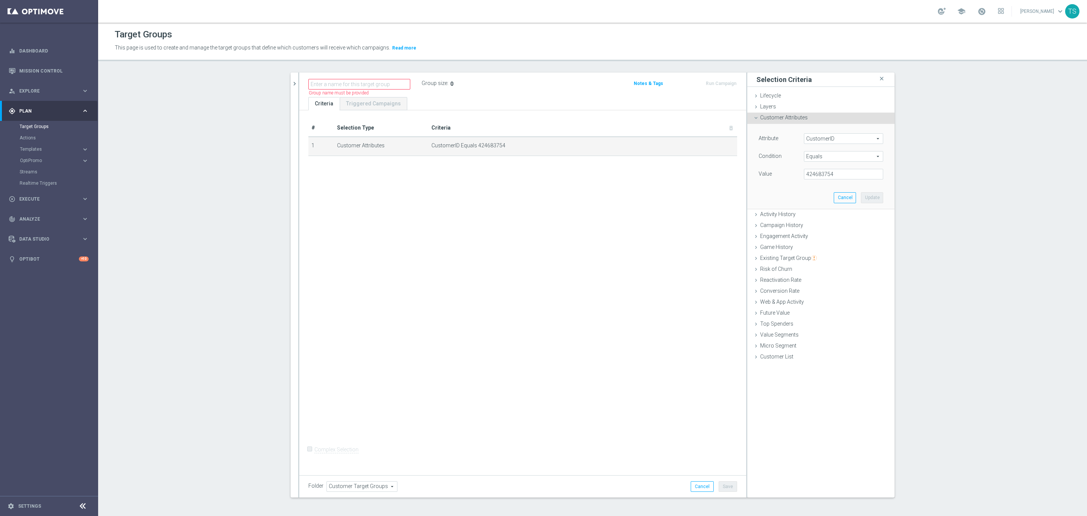
click at [844, 159] on span "Equals" at bounding box center [844, 156] width 79 height 10
click at [827, 179] on span "Contains" at bounding box center [844, 177] width 72 height 6
type input "Contains"
click at [826, 173] on input "text" at bounding box center [843, 174] width 79 height 11
paste input "424683754"
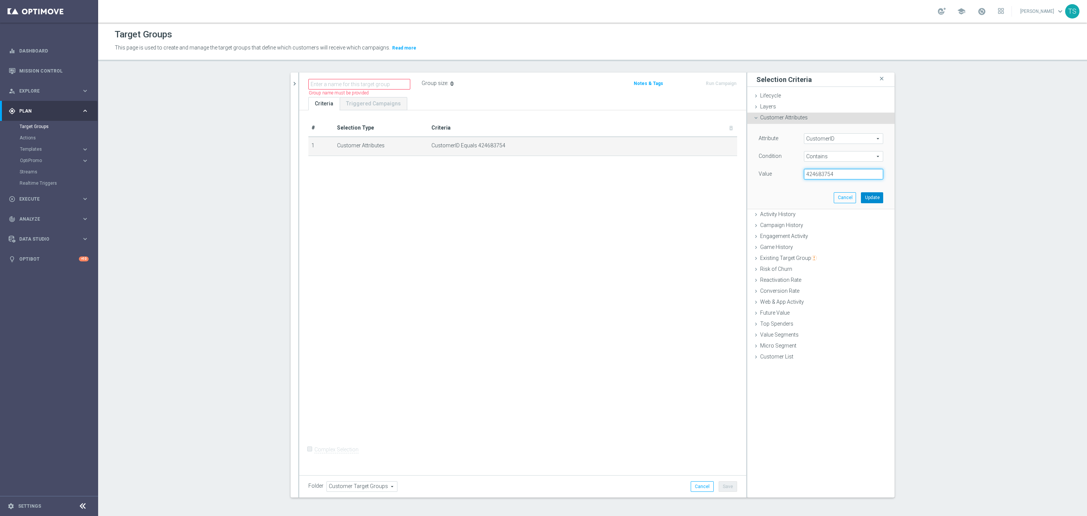
type input "424683754"
click at [870, 199] on button "Update" at bounding box center [872, 197] width 22 height 11
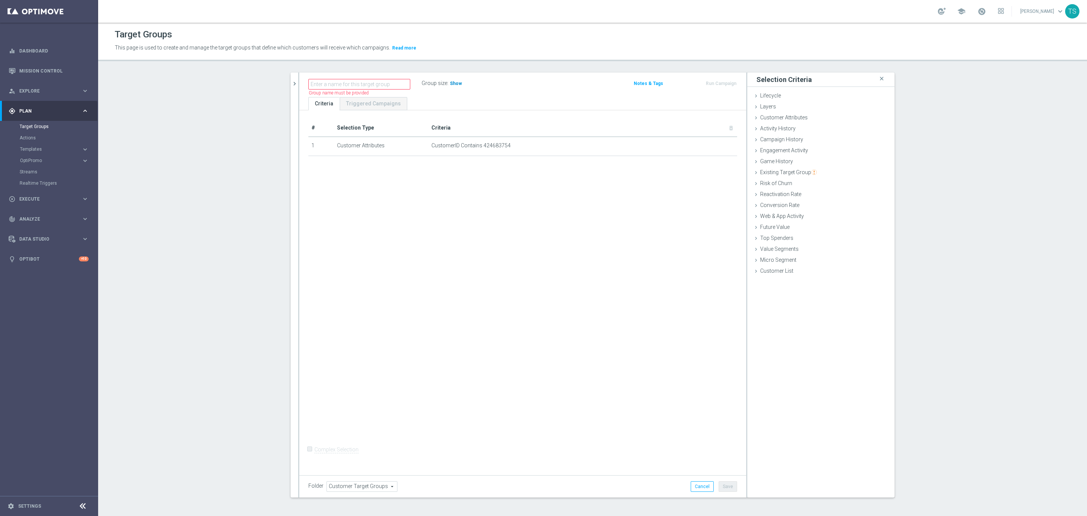
click at [452, 86] on span "Show" at bounding box center [456, 83] width 12 height 5
click at [827, 117] on div "Customer Attributes done selection updated" at bounding box center [821, 118] width 147 height 11
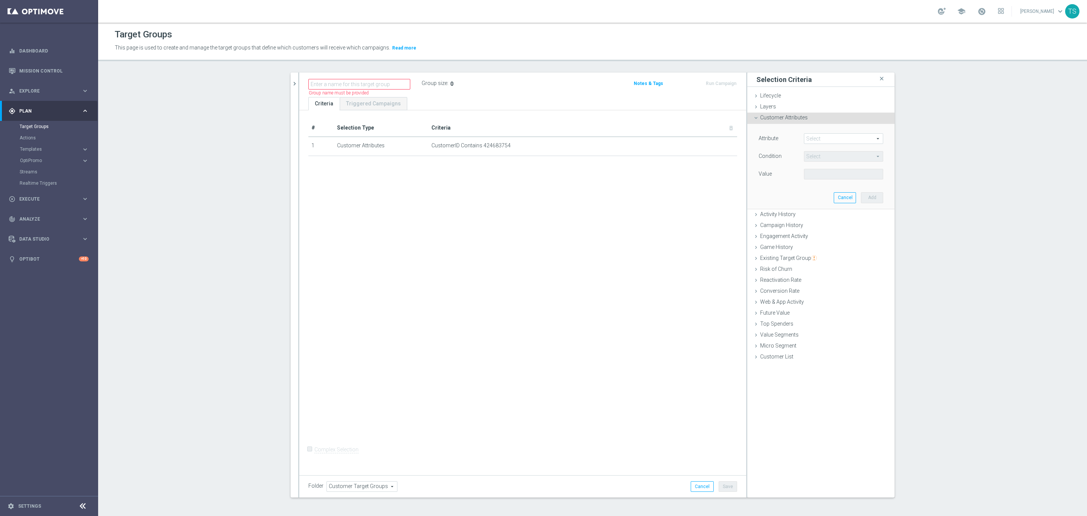
click at [828, 143] on span at bounding box center [844, 139] width 79 height 10
drag, startPoint x: 828, startPoint y: 143, endPoint x: 866, endPoint y: 162, distance: 42.2
type input "id"
click at [844, 189] on span "Player ID Long" at bounding box center [844, 189] width 72 height 6
type input "Player ID Long"
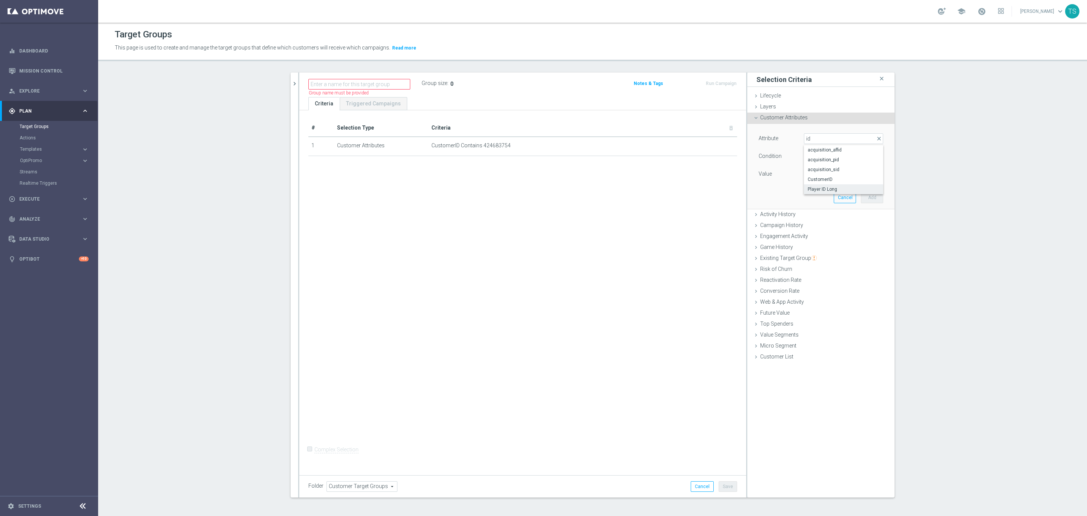
type input "Equals"
click at [827, 178] on input "text" at bounding box center [843, 174] width 79 height 11
paste input "424683754"
type input "424683754"
click at [869, 197] on button "Add" at bounding box center [872, 197] width 22 height 11
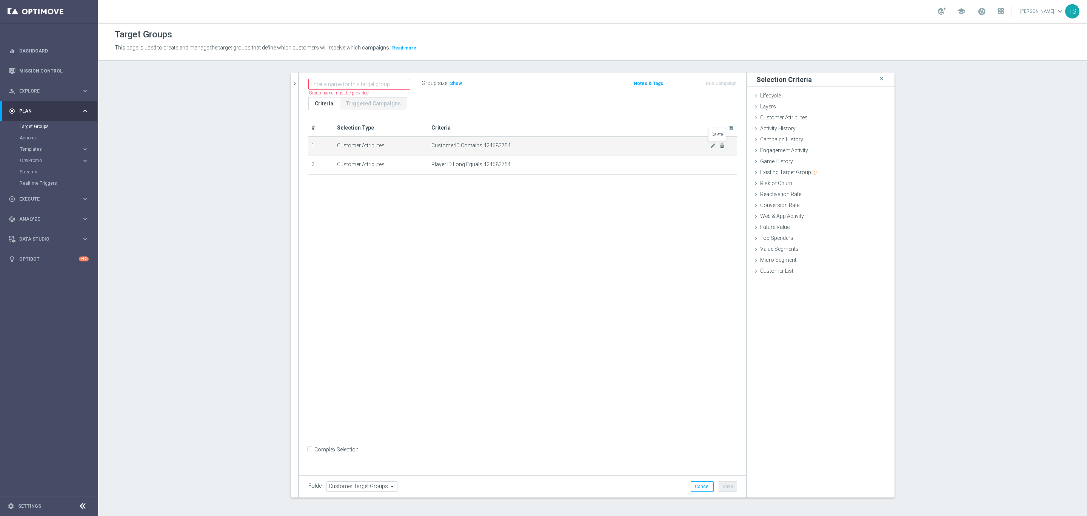
click at [721, 145] on icon "delete_forever" at bounding box center [722, 146] width 6 height 6
click at [450, 82] on span "Show" at bounding box center [456, 83] width 12 height 5
click at [710, 144] on icon "mode_edit" at bounding box center [713, 146] width 6 height 6
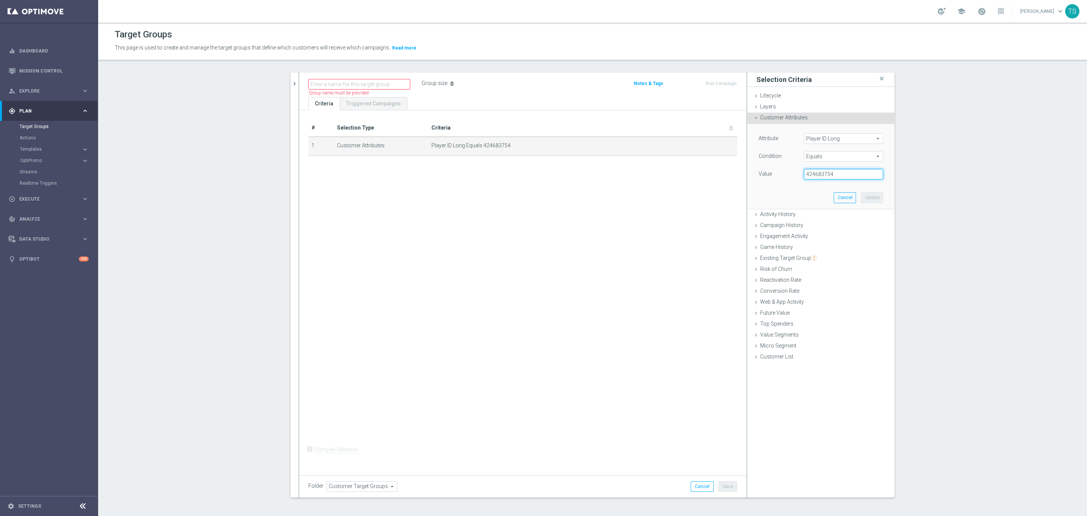
click at [573, 173] on as-split "search more_vert Prioritize Customer Target Groups library_add create_new_folder" at bounding box center [593, 284] width 604 height 425
paste input "6882ddcee201f374842239f9"
type input "6882ddcee201f374842239f9"
click at [869, 201] on button "Update" at bounding box center [872, 197] width 22 height 11
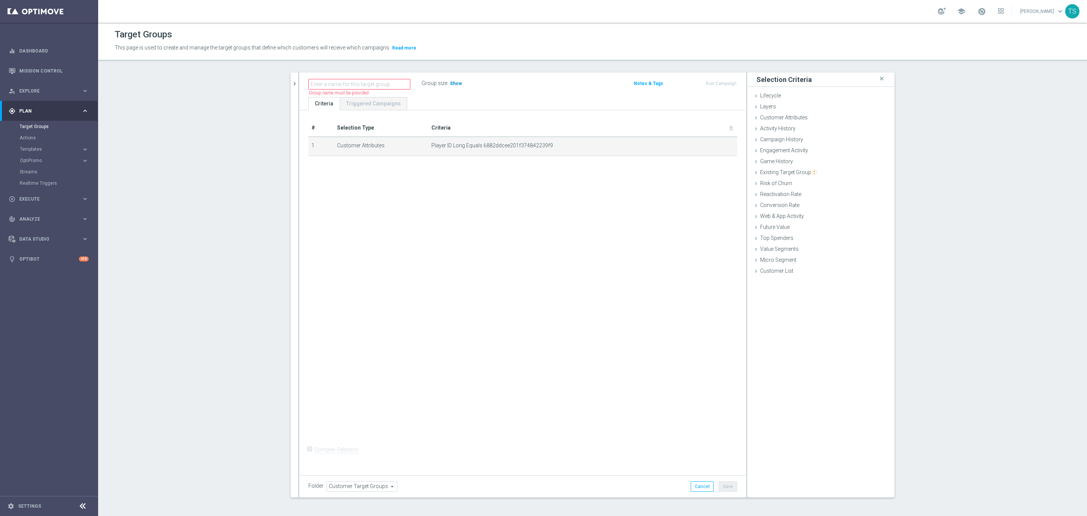
click at [452, 84] on span "Show" at bounding box center [456, 83] width 12 height 5
click at [507, 148] on span "Player ID Long Equals 6882ddcee201f374842239f9" at bounding box center [571, 145] width 279 height 6
click at [703, 144] on span "Player ID Long Equals 6882ddcee201f374842239f9" at bounding box center [571, 145] width 279 height 6
click at [710, 145] on icon "mode_edit" at bounding box center [713, 146] width 6 height 6
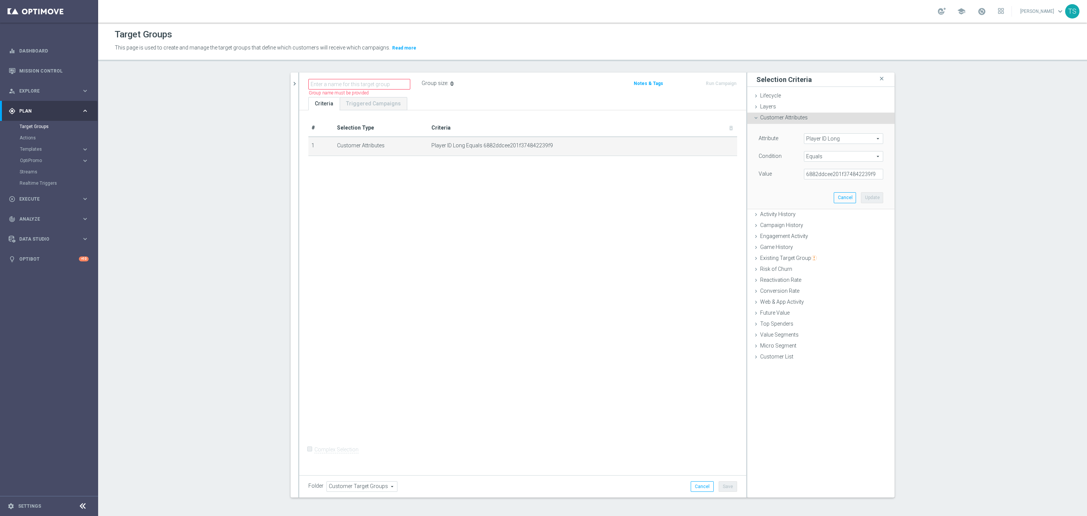
click at [810, 167] on div "Attribute Player ID Long Player ID Long arrow_drop_down search Condition Equals…" at bounding box center [821, 157] width 125 height 48
drag, startPoint x: 867, startPoint y: 176, endPoint x: 875, endPoint y: 176, distance: 8.3
click at [869, 176] on input "6882ddcee201f374842239f9" at bounding box center [843, 174] width 79 height 11
click at [877, 175] on input "6882ddcee201f374842239f9" at bounding box center [843, 174] width 79 height 11
drag, startPoint x: 804, startPoint y: 175, endPoint x: 810, endPoint y: 175, distance: 6.8
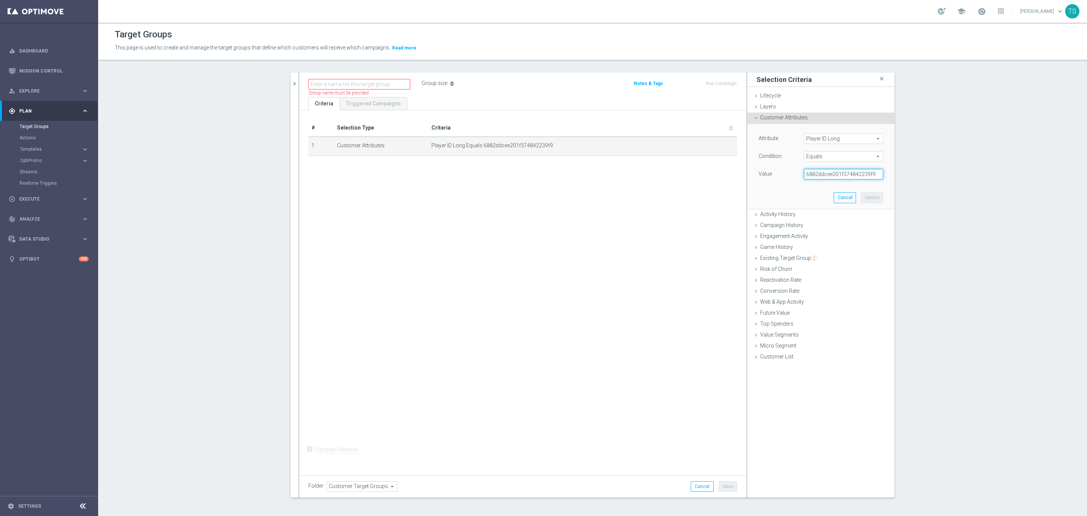
click at [804, 175] on input "6882ddcee201f374842239f9" at bounding box center [843, 174] width 79 height 11
click at [830, 161] on span "Equals" at bounding box center [844, 156] width 79 height 10
click at [827, 176] on span "Contains" at bounding box center [844, 177] width 72 height 6
type input "Contains"
click at [838, 176] on input "text" at bounding box center [843, 174] width 79 height 11
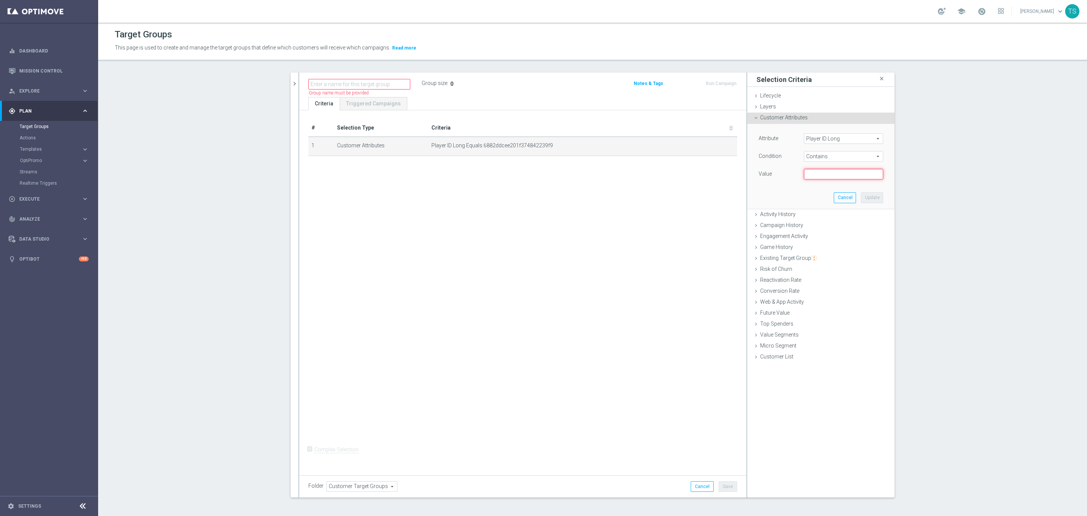
paste input "424683754"
type input "424683754"
click at [870, 196] on button "Update" at bounding box center [872, 197] width 22 height 11
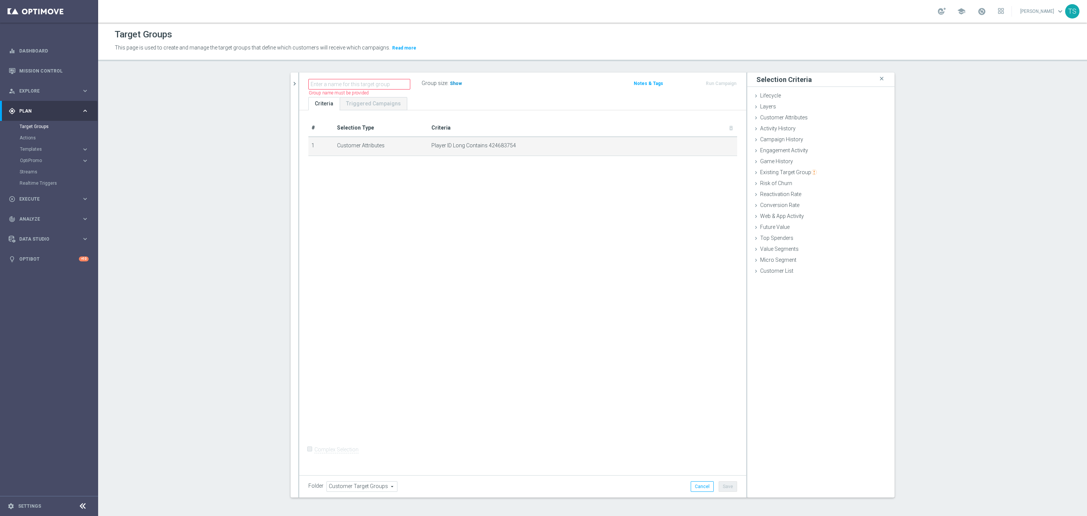
click at [450, 82] on span "Show" at bounding box center [456, 83] width 12 height 5
click at [710, 147] on icon "mode_edit" at bounding box center [713, 146] width 6 height 6
drag, startPoint x: 841, startPoint y: 179, endPoint x: 628, endPoint y: 178, distance: 213.0
click at [613, 176] on as-split "search more_vert Prioritize Customer Target Groups library_add create_new_folder" at bounding box center [593, 284] width 604 height 425
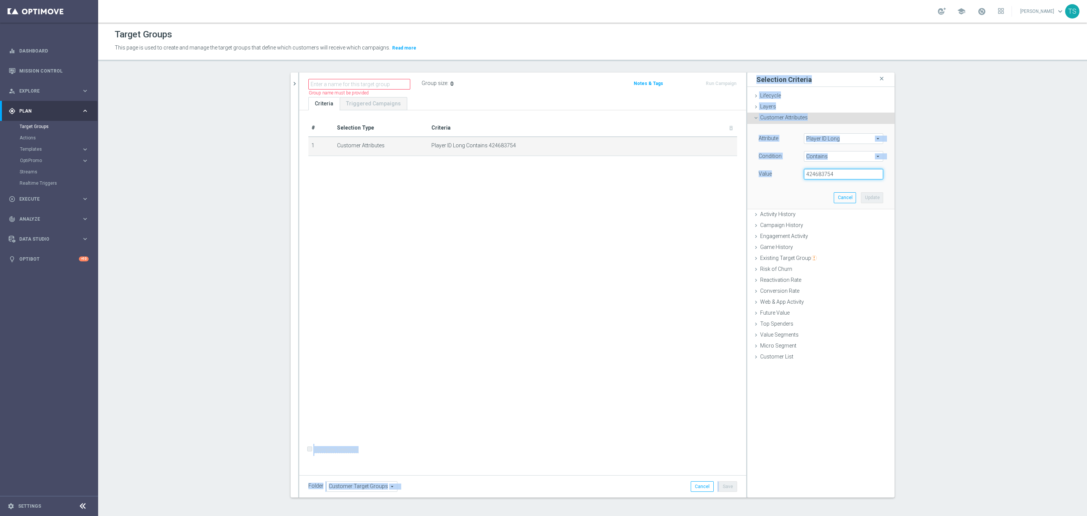
click at [831, 178] on input "424683754" at bounding box center [843, 174] width 79 height 11
click at [813, 176] on input "424683754" at bounding box center [843, 174] width 79 height 11
paste input "3112619"
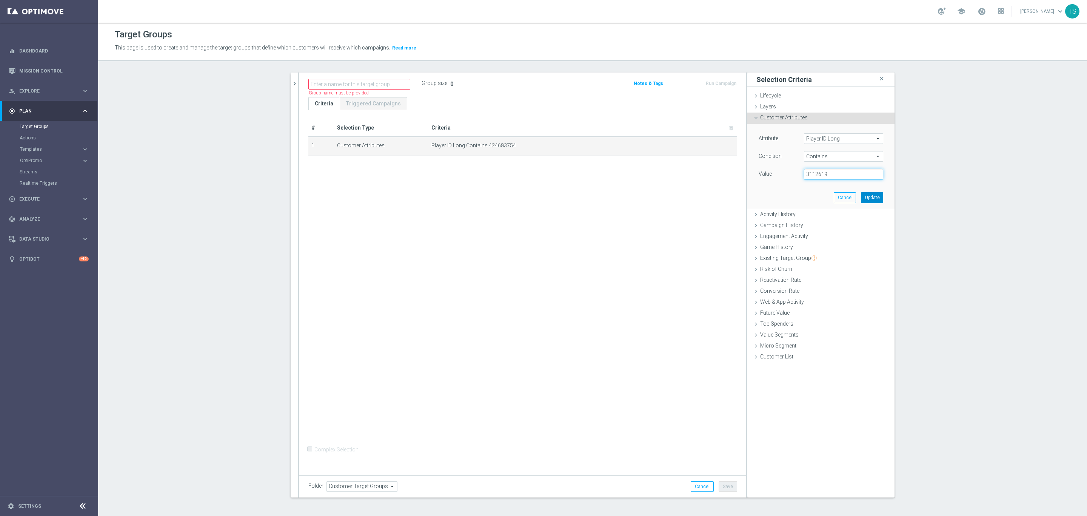
type input "3112619"
click at [862, 196] on button "Update" at bounding box center [872, 197] width 22 height 11
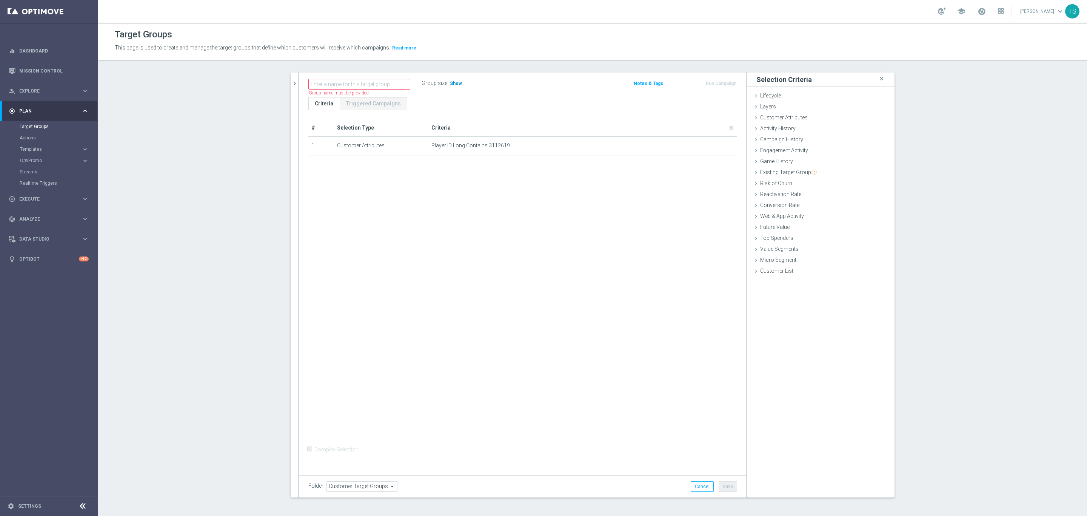
click at [455, 83] on span "Show" at bounding box center [456, 83] width 12 height 5
click at [710, 145] on icon "mode_edit" at bounding box center [713, 146] width 6 height 6
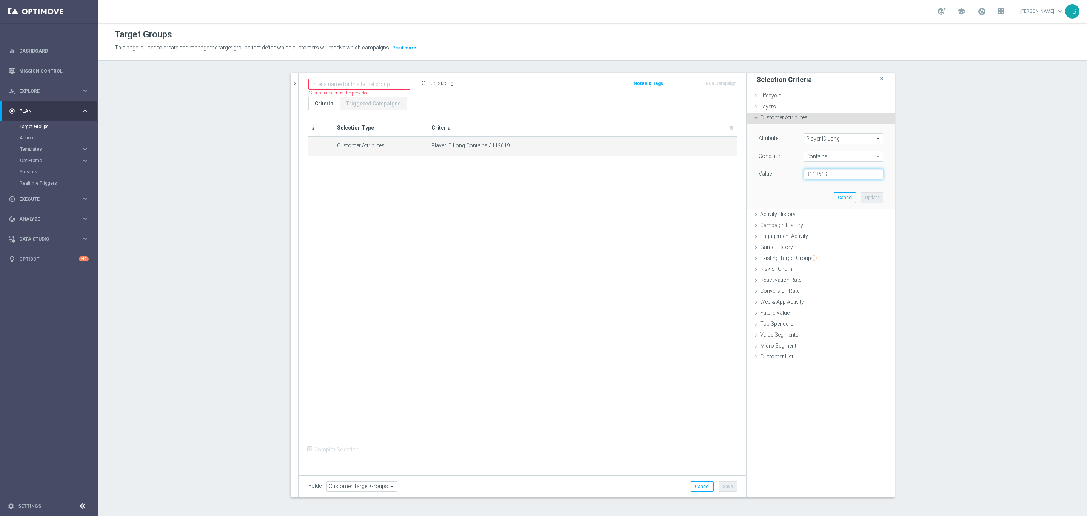
drag, startPoint x: 719, startPoint y: 174, endPoint x: 715, endPoint y: 186, distance: 12.7
click at [666, 179] on as-split "search more_vert Prioritize Customer Target Groups library_add create_new_folder" at bounding box center [593, 284] width 604 height 425
paste input "6850c60f65f44c3c934fa71a"
type input "6850c60f65f44c3c934fa71a"
click at [870, 201] on button "Update" at bounding box center [872, 197] width 22 height 11
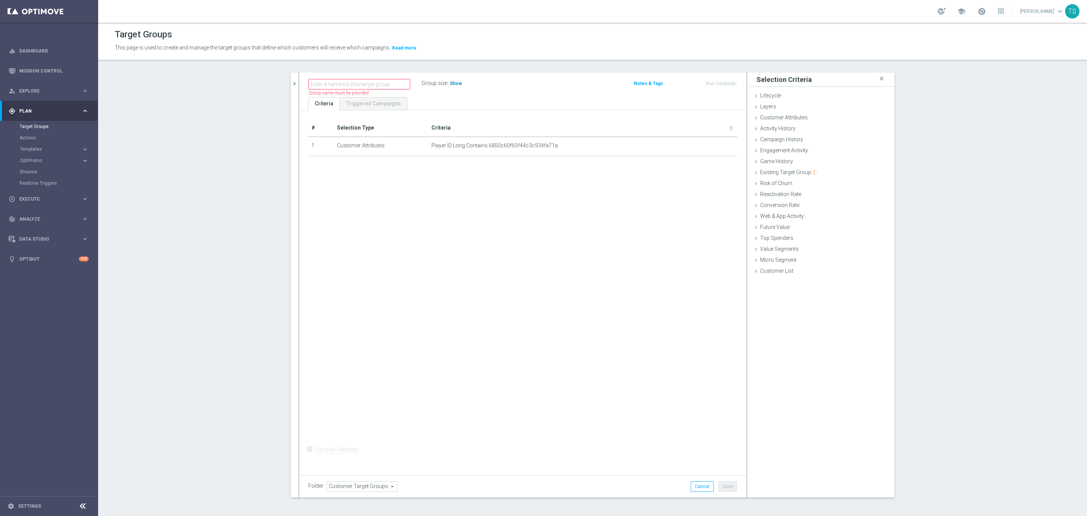
click at [451, 81] on span "Show" at bounding box center [456, 83] width 12 height 5
click at [710, 144] on icon "mode_edit" at bounding box center [713, 146] width 6 height 6
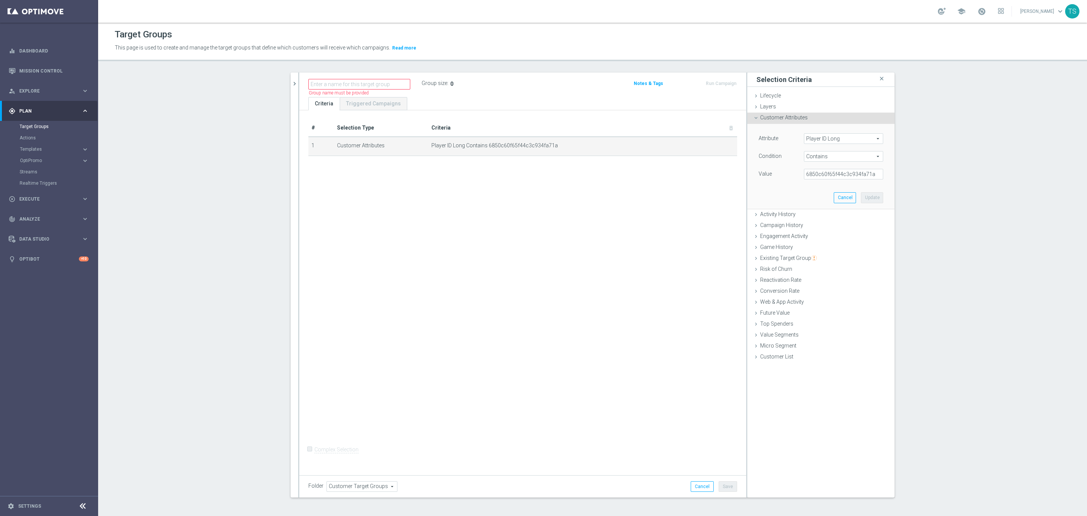
click at [828, 139] on span "Player ID Long" at bounding box center [844, 139] width 79 height 10
click at [834, 142] on input "search" at bounding box center [843, 138] width 79 height 11
type input "id"
click at [838, 178] on span "CustomerID" at bounding box center [844, 179] width 72 height 6
type input "CustomerID"
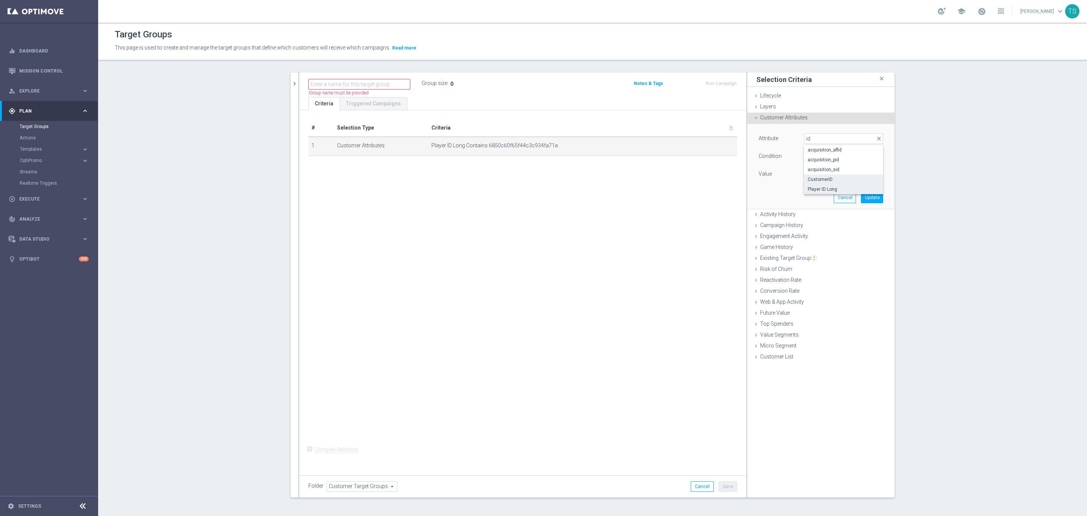
type input "Equals"
click at [830, 179] on input "text" at bounding box center [843, 174] width 79 height 11
paste input "6850c60f65f44c3c934fa71a"
type input "6850c60f65f44c3c934fa71a"
click at [868, 197] on button "Update" at bounding box center [872, 197] width 22 height 11
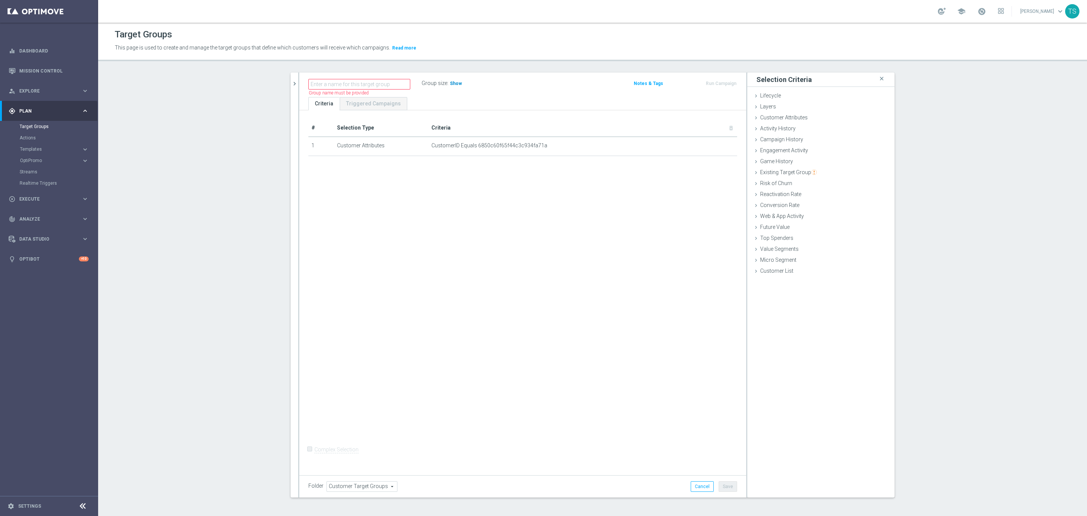
click at [450, 81] on span "Show" at bounding box center [456, 83] width 12 height 5
click at [710, 147] on icon "mode_edit" at bounding box center [713, 146] width 6 height 6
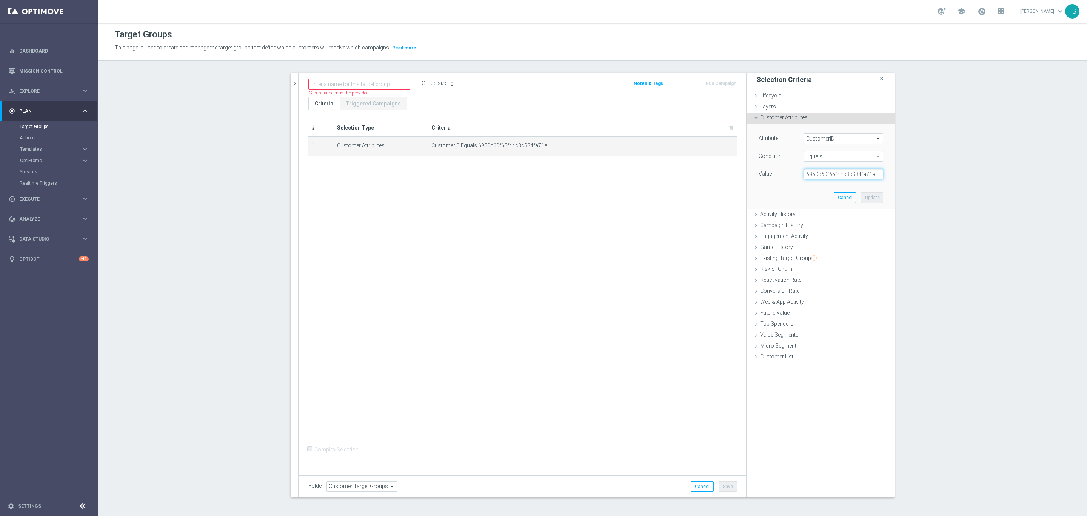
click at [839, 174] on input "6850c60f65f44c3c934fa71a" at bounding box center [843, 174] width 79 height 11
click at [839, 173] on input "6850c60f65f44c3c934fa71a" at bounding box center [843, 174] width 79 height 11
paste input "324676505"
type input "324676505"
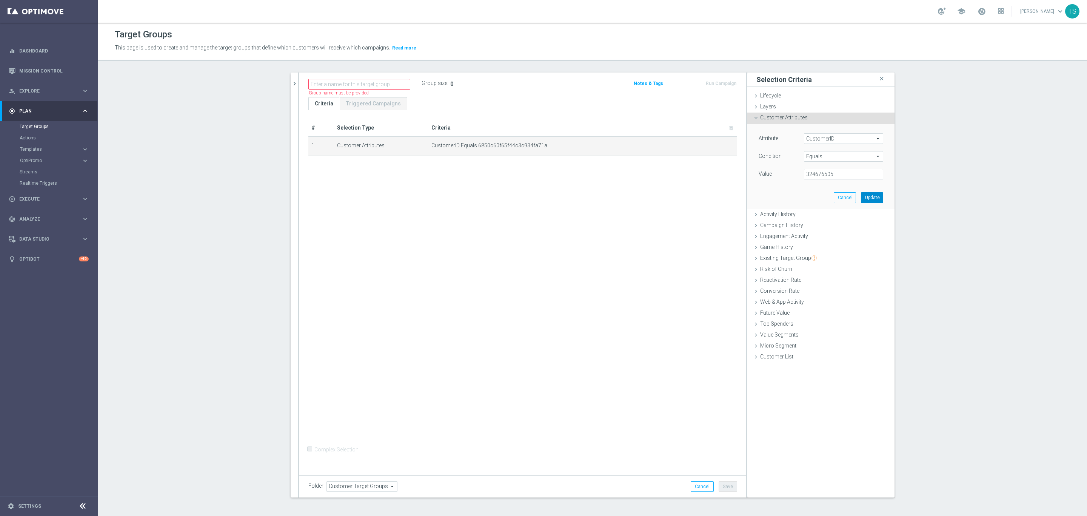
click at [868, 199] on button "Update" at bounding box center [872, 197] width 22 height 11
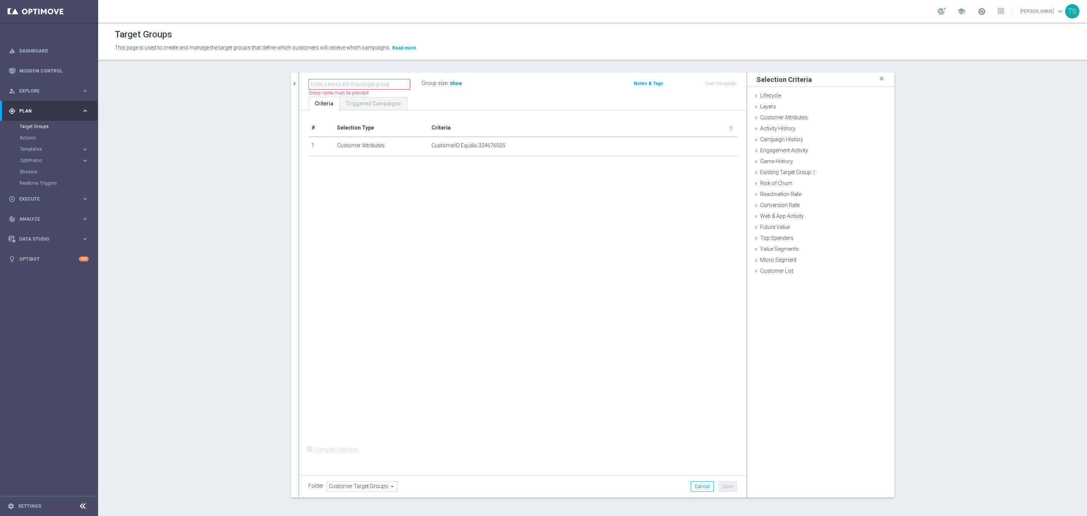
click at [449, 83] on h3 "Show" at bounding box center [456, 83] width 14 height 8
drag, startPoint x: 708, startPoint y: 144, endPoint x: 563, endPoint y: 162, distance: 146.5
click at [0, 0] on icon "mode_edit" at bounding box center [0, 0] width 0 height 0
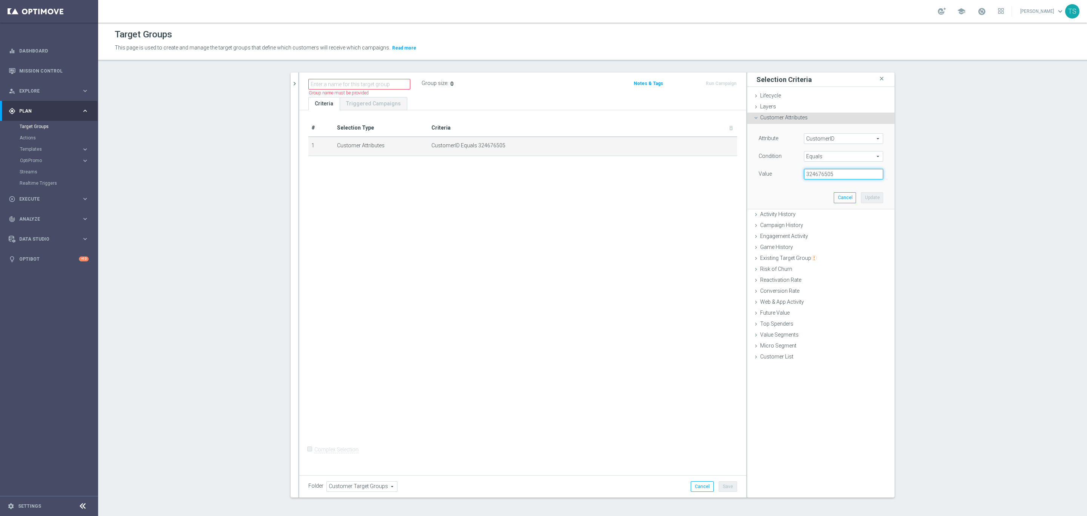
drag, startPoint x: 845, startPoint y: 175, endPoint x: 548, endPoint y: 190, distance: 297.2
click at [666, 182] on as-split "search more_vert Prioritize Customer Target Groups library_add create_new_folder" at bounding box center [593, 284] width 604 height 425
paste input "424693931"
type input "424693931"
click at [871, 199] on button "Update" at bounding box center [872, 197] width 22 height 11
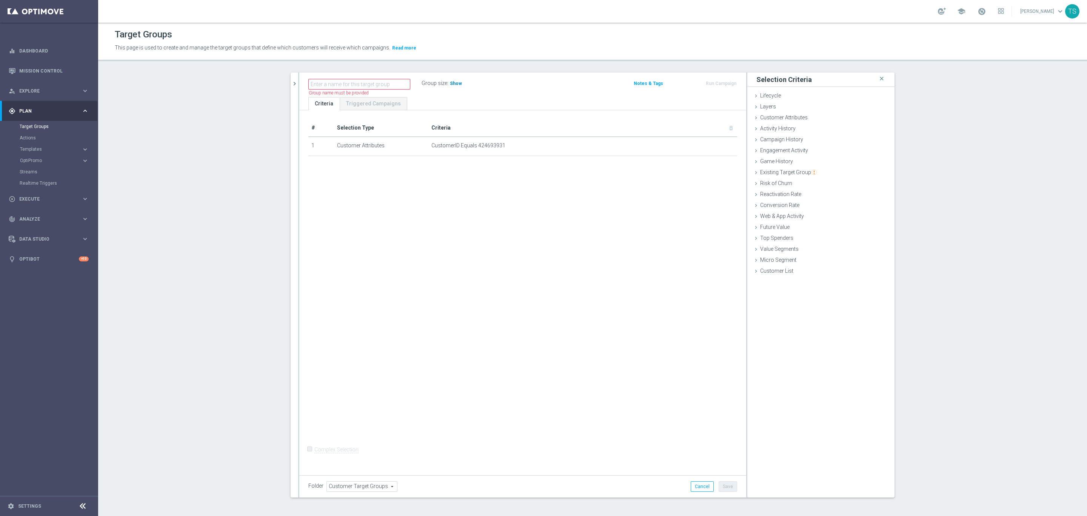
click at [454, 81] on span "Show" at bounding box center [456, 83] width 12 height 5
click at [705, 148] on span "CustomerID Equals 424693931" at bounding box center [571, 145] width 279 height 6
click at [710, 147] on icon "mode_edit" at bounding box center [713, 146] width 6 height 6
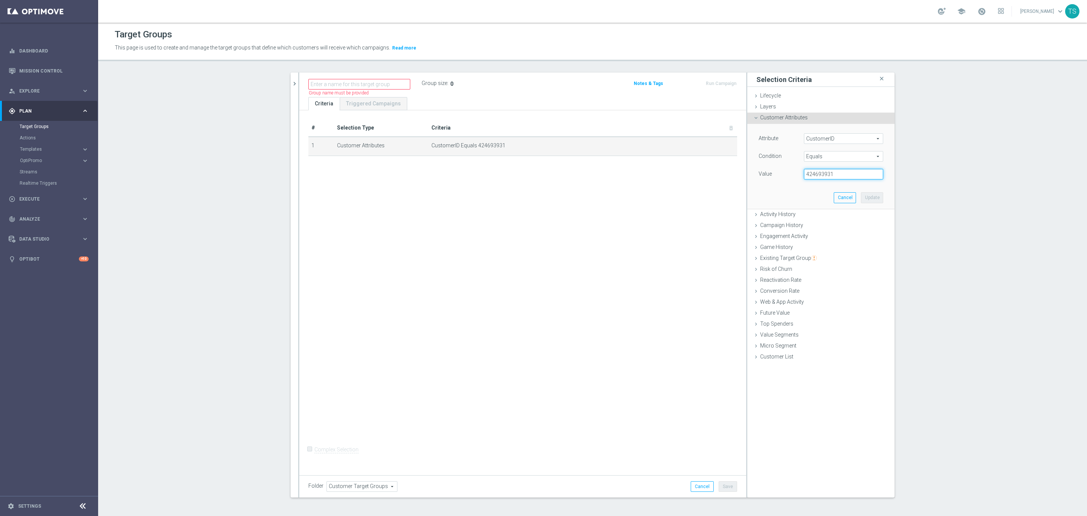
click at [825, 173] on input "424693931" at bounding box center [843, 174] width 79 height 11
paste input "805283"
type input "4805283"
click at [863, 196] on button "Update" at bounding box center [872, 197] width 22 height 11
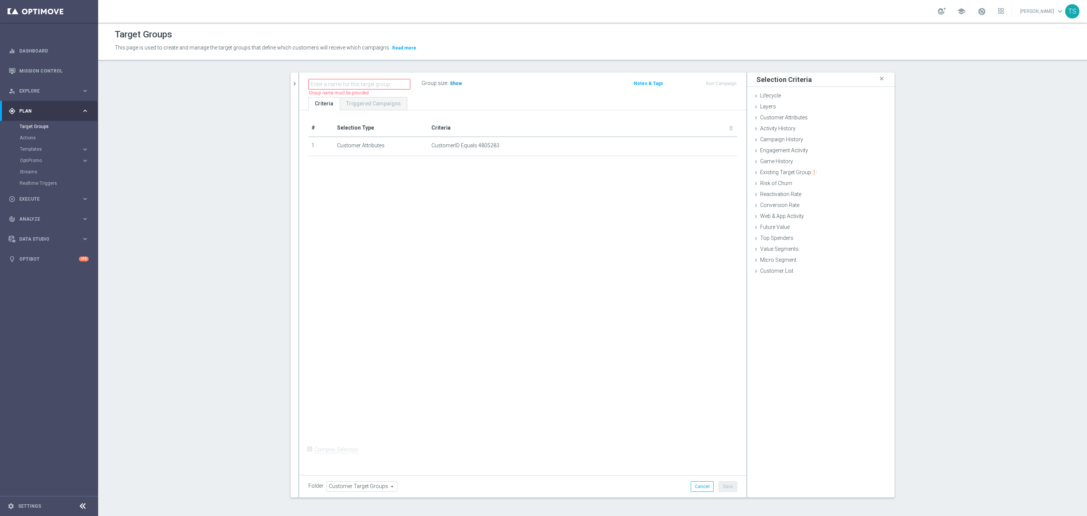
click at [450, 84] on span "Show" at bounding box center [456, 83] width 12 height 5
click at [19, 148] on section "Target Groups Actions Templates keyboard_arrow_right Optimail OptiMobile In-App" at bounding box center [48, 155] width 97 height 68
click at [26, 148] on span "Templates" at bounding box center [47, 149] width 54 height 5
click at [40, 270] on div "play_circle_outline Execute" at bounding box center [45, 267] width 73 height 7
drag, startPoint x: 40, startPoint y: 270, endPoint x: 16, endPoint y: 303, distance: 40.9
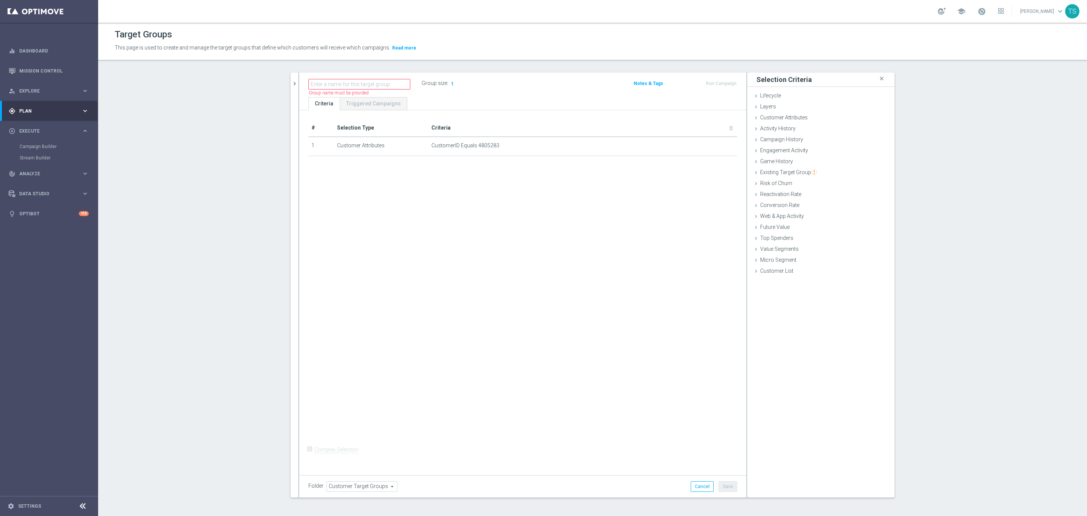
click at [16, 312] on nav "equalizer Dashboard Mission Control" at bounding box center [48, 277] width 97 height 473
click at [39, 179] on div "track_changes Analyze keyboard_arrow_right" at bounding box center [48, 174] width 97 height 20
click at [45, 165] on link "Customer 360" at bounding box center [49, 167] width 59 height 6
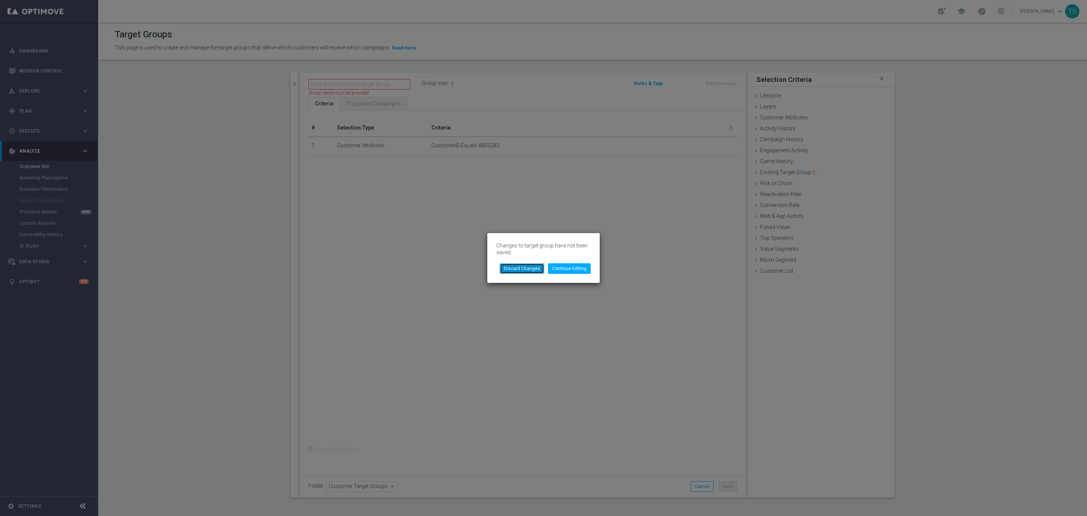
click at [536, 266] on button "Discard Changes" at bounding box center [522, 268] width 45 height 11
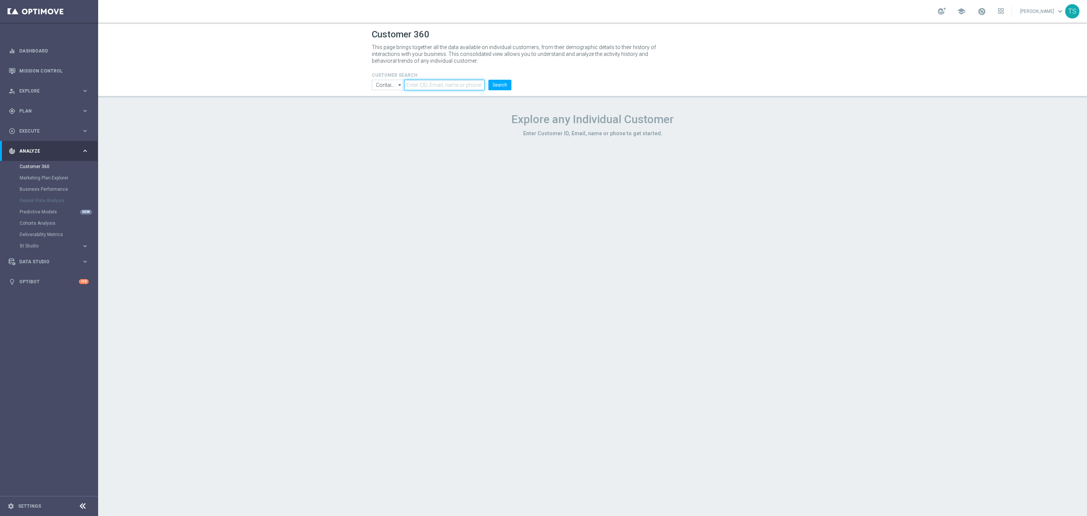
click at [423, 88] on input "text" at bounding box center [444, 85] width 80 height 11
paste input "4805283"
click at [498, 87] on button "Search" at bounding box center [500, 85] width 23 height 11
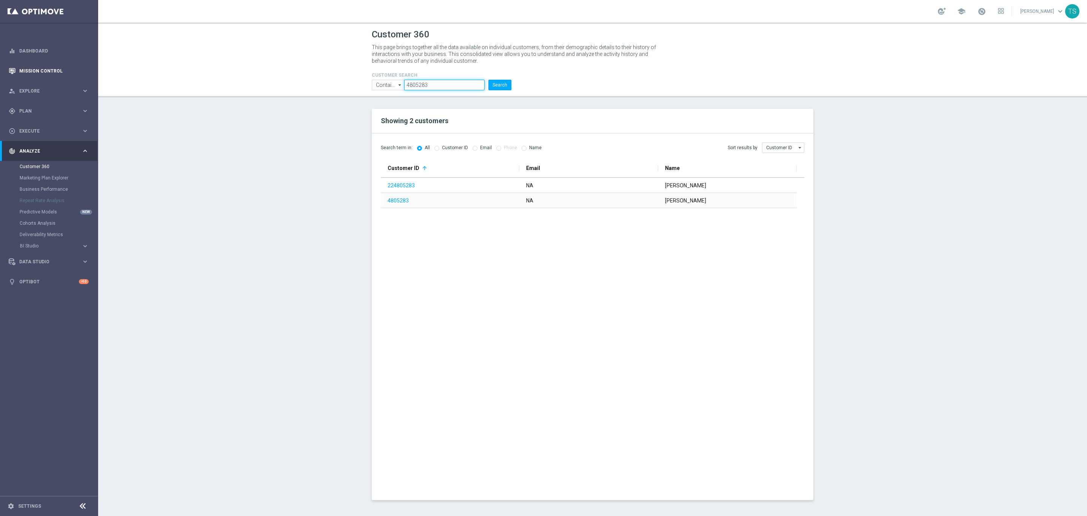
drag, startPoint x: 460, startPoint y: 83, endPoint x: 68, endPoint y: 69, distance: 392.2
click at [73, 69] on main "equalizer Dashboard Mission Control" at bounding box center [543, 258] width 1087 height 516
paste input "3112619"
type input "3112619"
click at [504, 93] on header "Customer 360 This page brings together all the data available on individual cus…" at bounding box center [592, 60] width 989 height 75
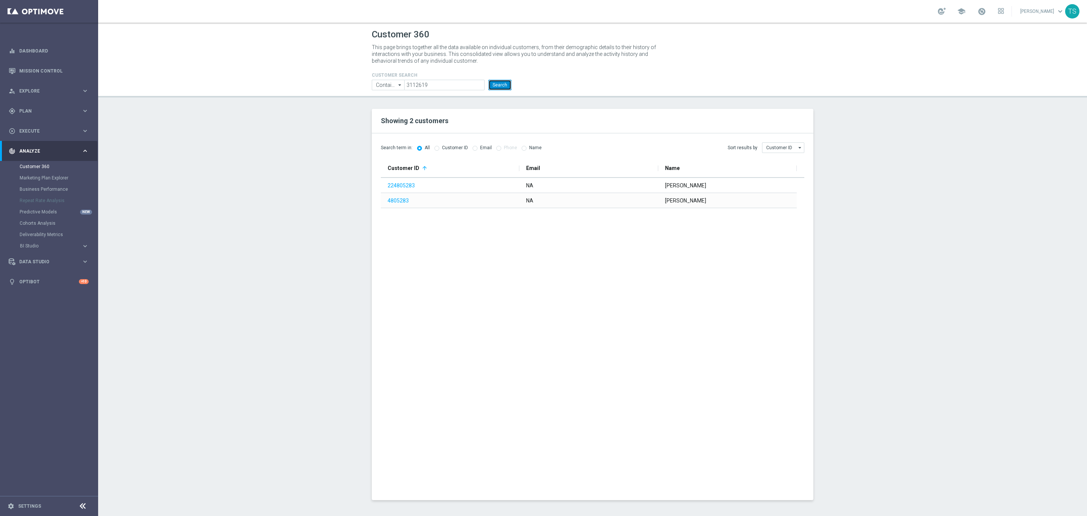
click at [498, 81] on button "Search" at bounding box center [500, 85] width 23 height 11
click at [43, 117] on div "gps_fixed Plan keyboard_arrow_right" at bounding box center [48, 111] width 97 height 20
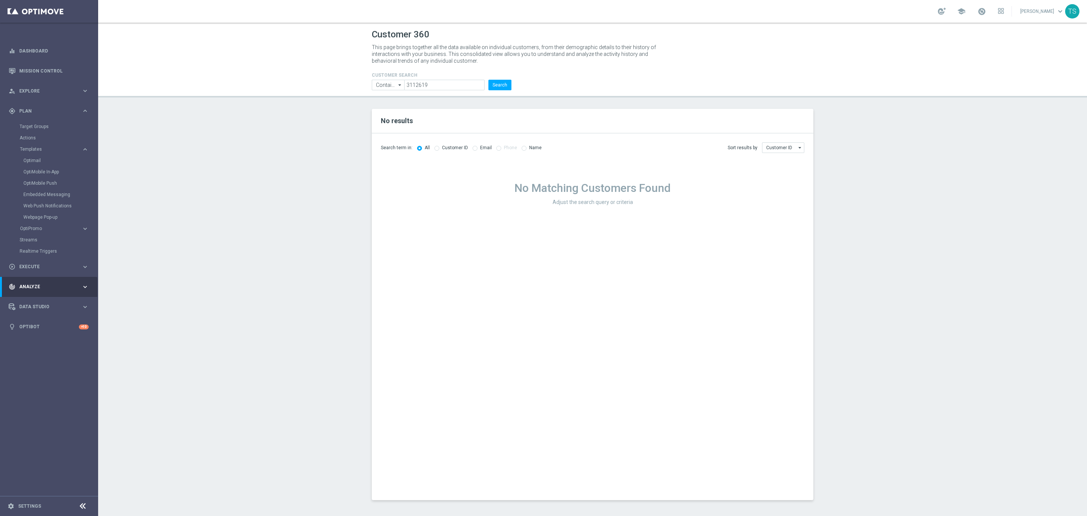
click at [51, 121] on div "Target Groups" at bounding box center [59, 126] width 78 height 11
click at [41, 101] on div "gps_fixed Plan keyboard_arrow_right" at bounding box center [48, 111] width 97 height 20
click at [42, 92] on span "Explore" at bounding box center [50, 91] width 62 height 5
click at [51, 108] on link "Customer Explorer" at bounding box center [49, 106] width 59 height 6
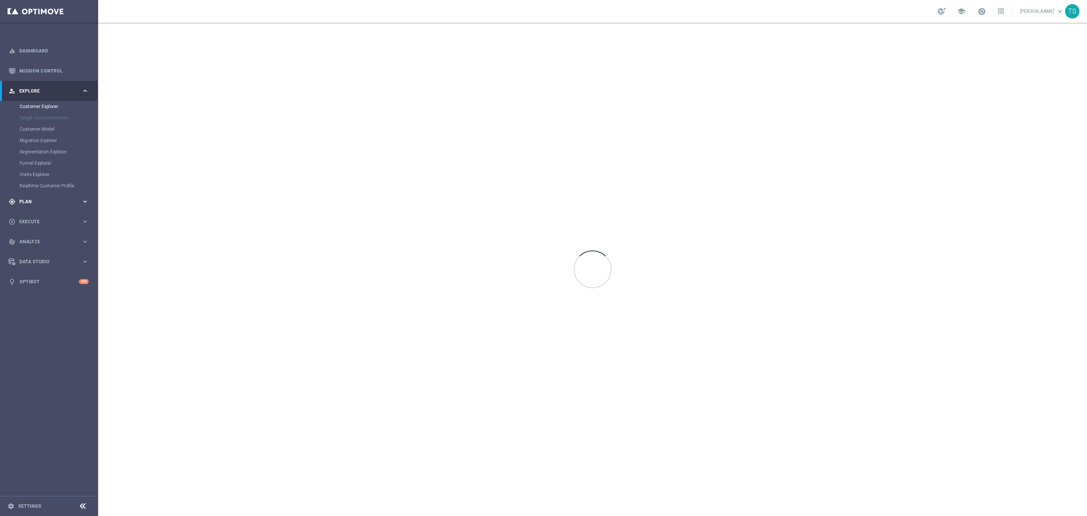
click at [38, 201] on span "Plan" at bounding box center [50, 201] width 62 height 5
click at [45, 126] on link "Target Groups" at bounding box center [49, 126] width 59 height 6
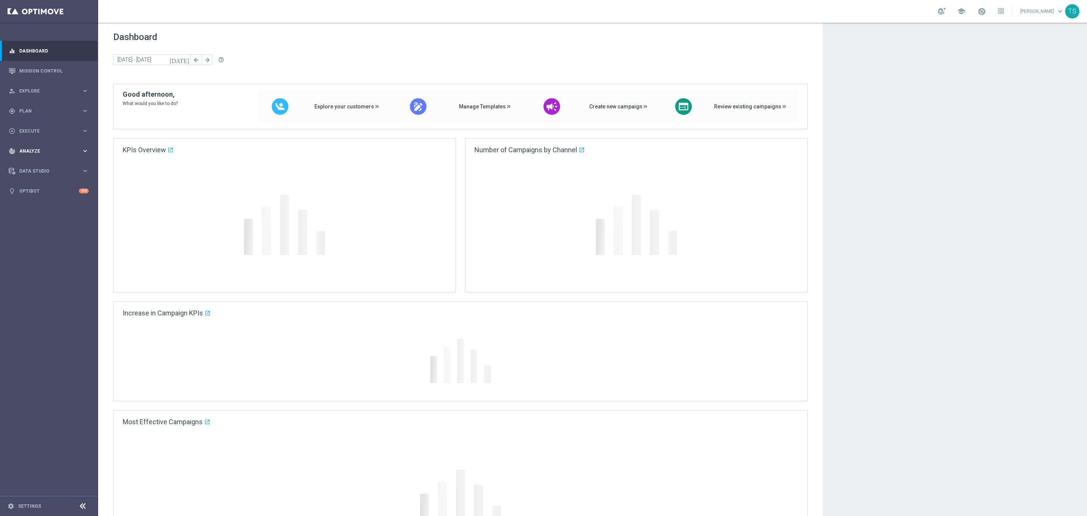
click at [39, 151] on span "Analyze" at bounding box center [50, 151] width 62 height 5
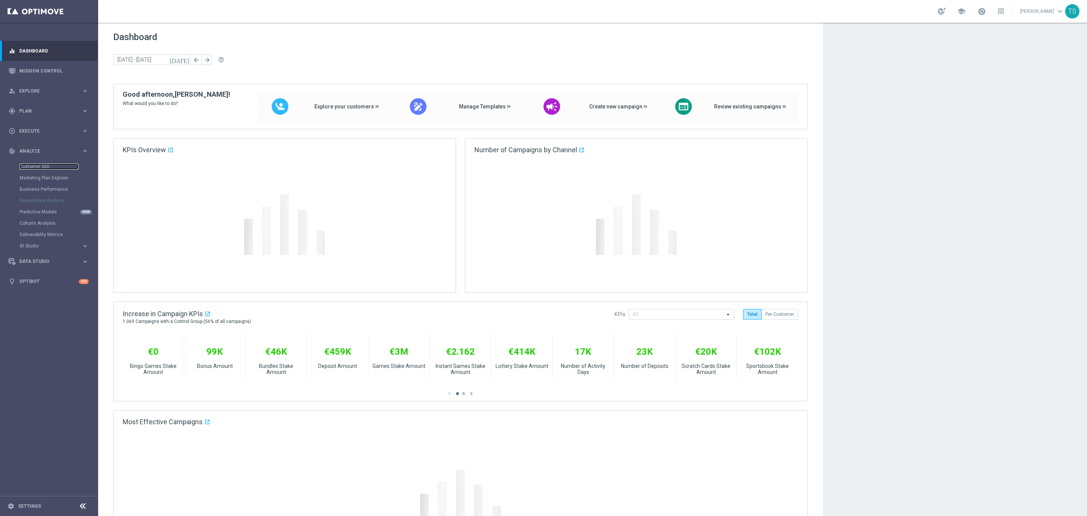
click at [45, 167] on link "Customer 360" at bounding box center [49, 167] width 59 height 6
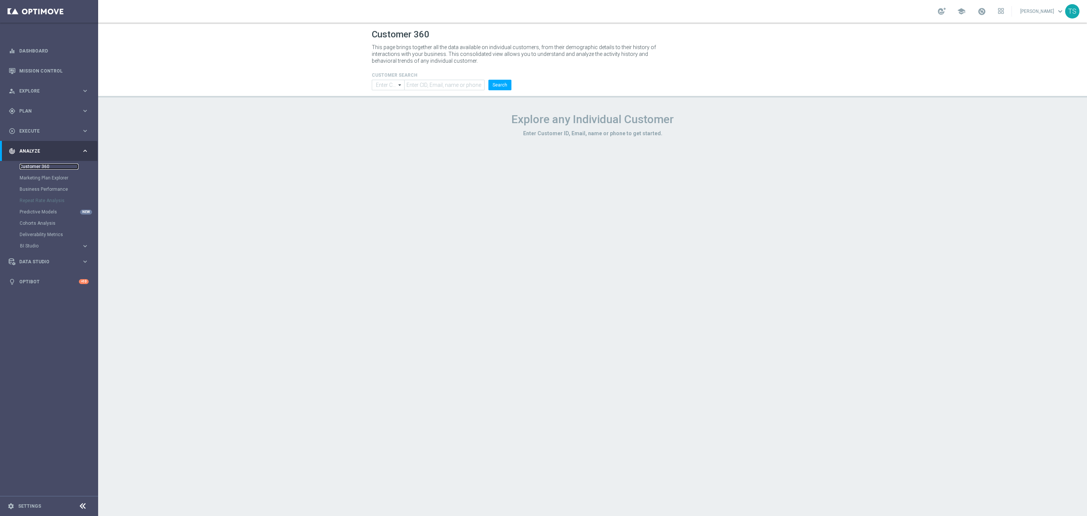
type input "Contains"
click at [37, 94] on div "person_search Explore keyboard_arrow_right" at bounding box center [48, 91] width 97 height 20
click at [40, 108] on link "Customer Explorer" at bounding box center [49, 106] width 59 height 6
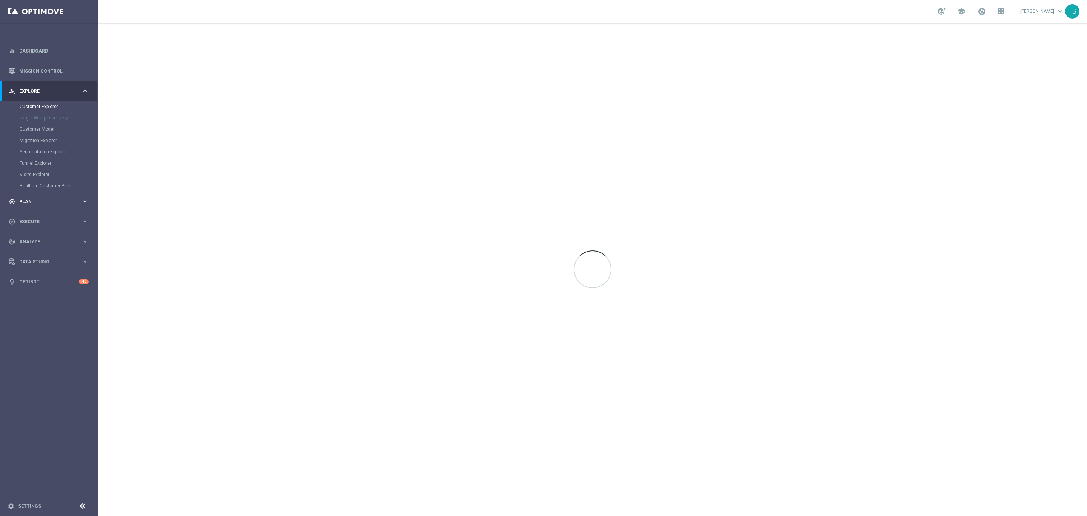
click at [24, 202] on span "Plan" at bounding box center [50, 201] width 62 height 5
click at [47, 127] on link "Target Groups" at bounding box center [49, 126] width 59 height 6
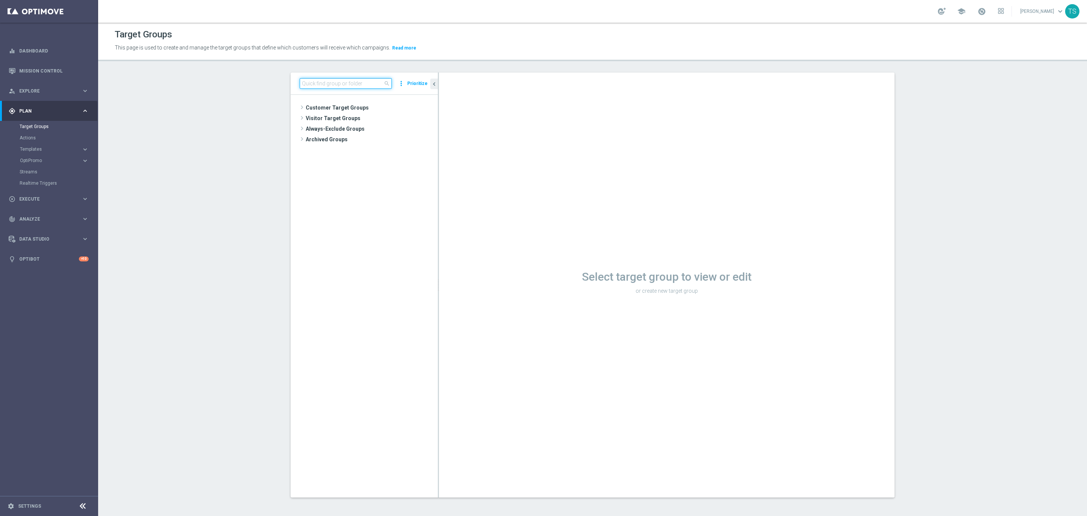
click at [318, 85] on input at bounding box center [346, 83] width 92 height 11
click at [421, 108] on icon "library_add" at bounding box center [424, 108] width 6 height 6
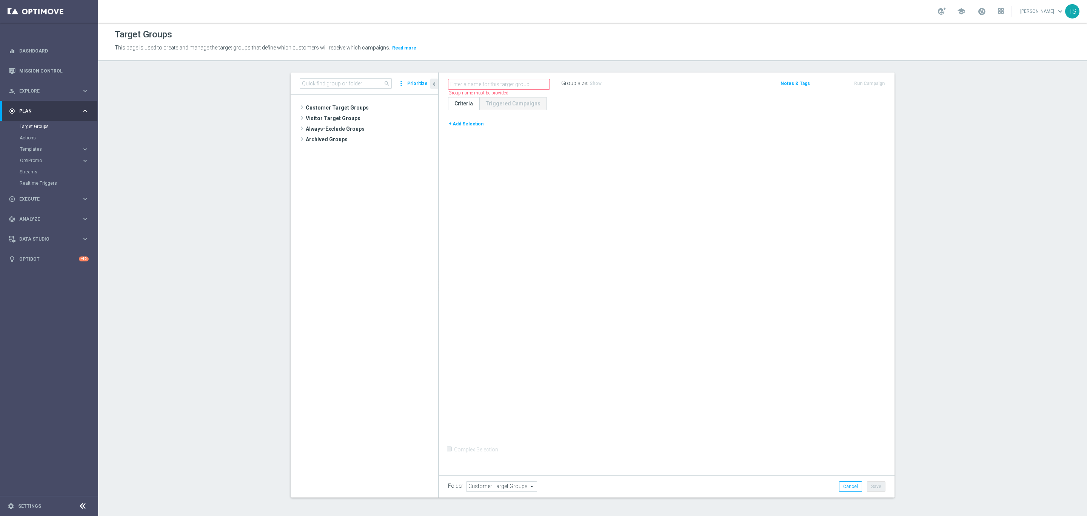
click at [474, 127] on button "+ Add Selection" at bounding box center [466, 124] width 36 height 8
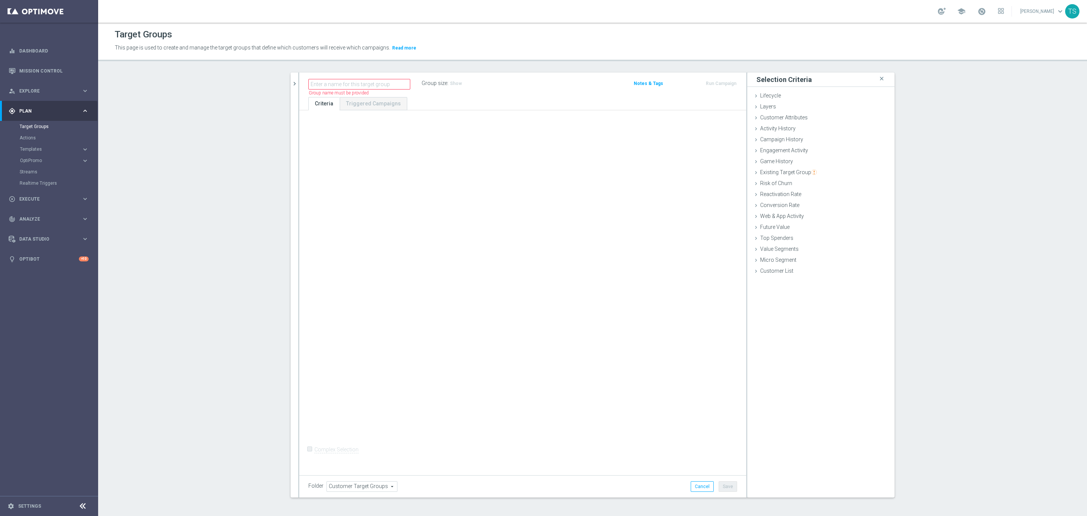
click at [811, 120] on div "Customer Attributes done" at bounding box center [821, 118] width 147 height 11
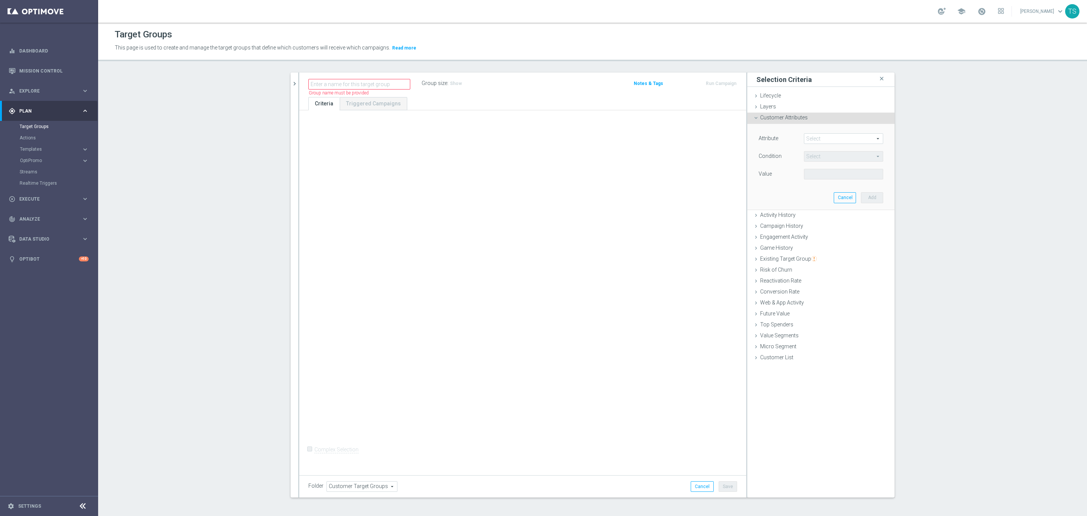
click at [822, 137] on span at bounding box center [844, 139] width 79 height 10
click at [822, 137] on input "search" at bounding box center [843, 138] width 79 height 11
click at [836, 142] on input "player" at bounding box center [843, 138] width 79 height 11
type input "if"
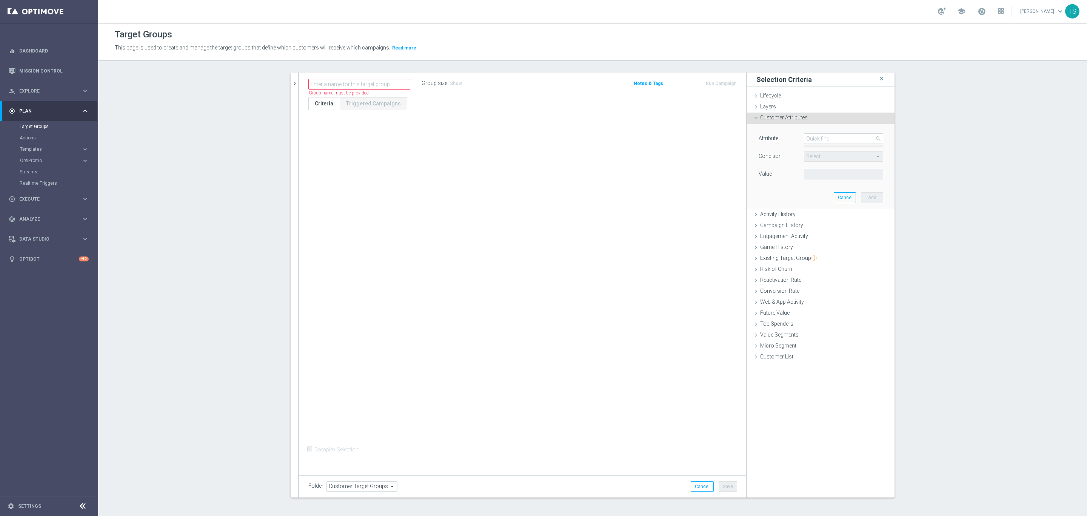
drag, startPoint x: 981, startPoint y: 127, endPoint x: 963, endPoint y: 130, distance: 18.1
click at [980, 127] on section "search more_vert Prioritize Customer Target Groups library_add create_new_folder" at bounding box center [592, 290] width 989 height 437
click at [833, 117] on div "Customer Attributes done" at bounding box center [821, 118] width 147 height 11
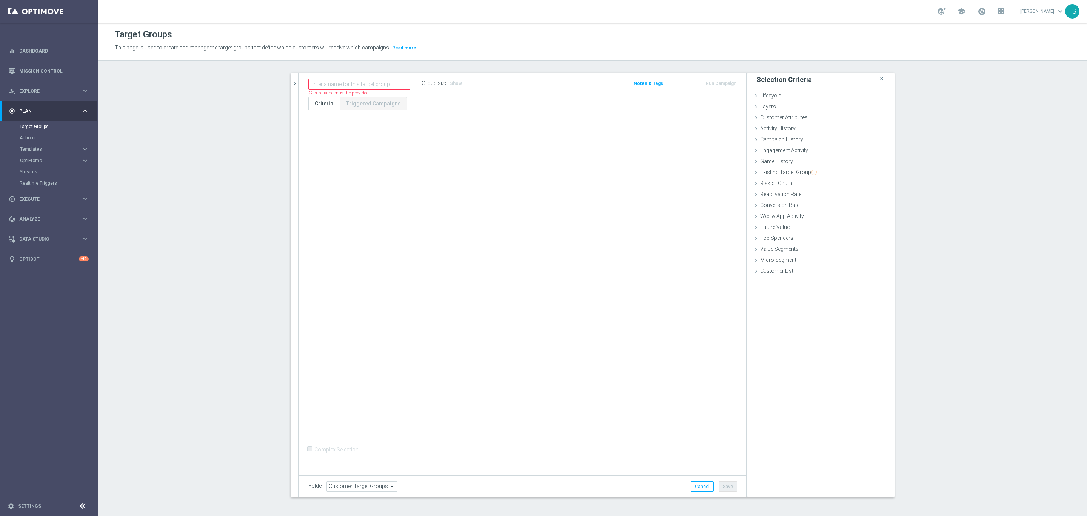
click at [383, 71] on div "Target Groups This page is used to create and manage the target groups that def…" at bounding box center [592, 269] width 989 height 493
click at [803, 117] on div "Customer Attributes done" at bounding box center [821, 118] width 147 height 11
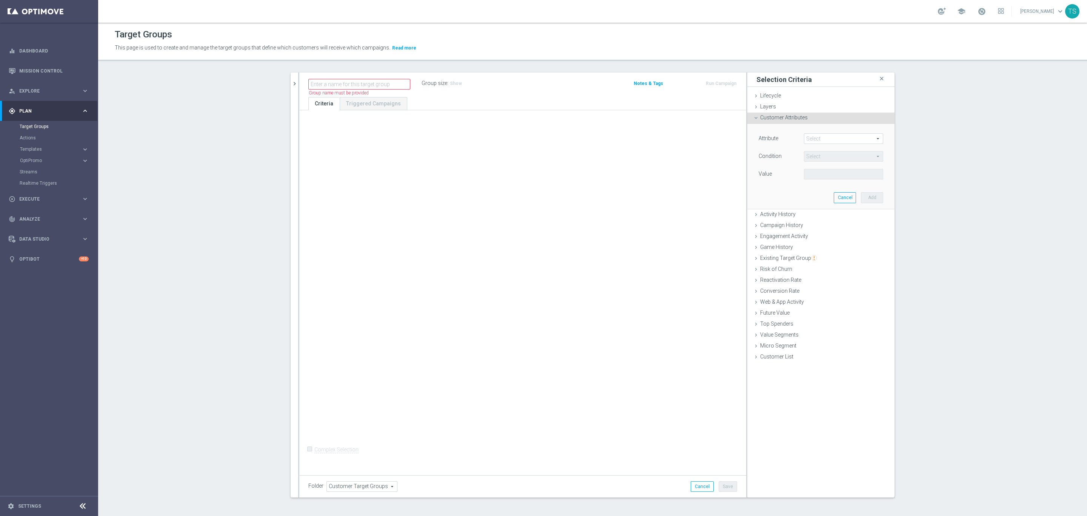
click at [812, 138] on span at bounding box center [844, 139] width 79 height 10
click at [835, 138] on input "search" at bounding box center [843, 138] width 79 height 11
type input "id"
click at [52, 50] on link "Dashboard" at bounding box center [53, 51] width 69 height 20
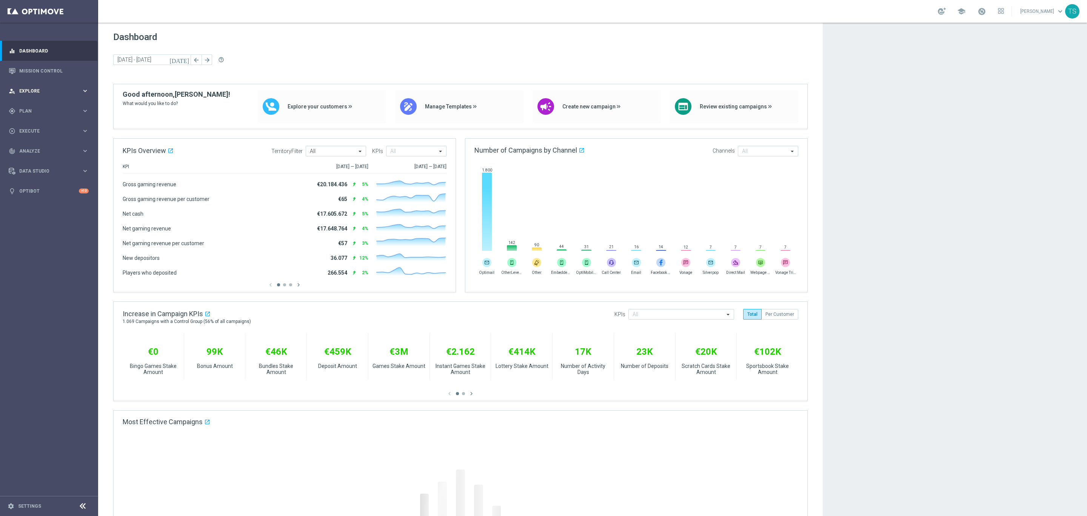
click at [42, 89] on span "Explore" at bounding box center [50, 91] width 62 height 5
click at [45, 90] on span "Explore" at bounding box center [50, 91] width 62 height 5
click at [43, 111] on span "Plan" at bounding box center [50, 111] width 62 height 5
click at [45, 124] on link "Target Groups" at bounding box center [49, 126] width 59 height 6
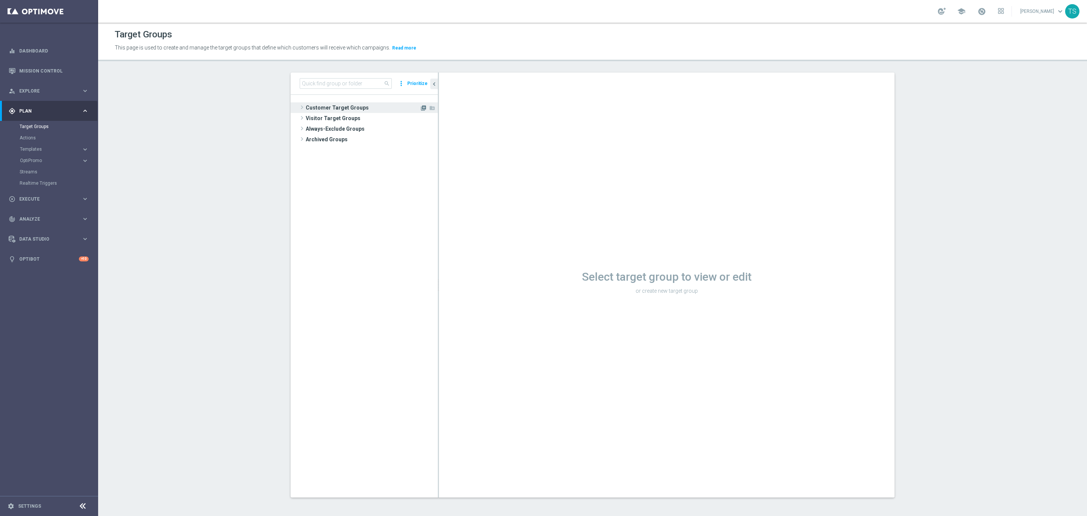
click at [421, 108] on icon "library_add" at bounding box center [424, 108] width 6 height 6
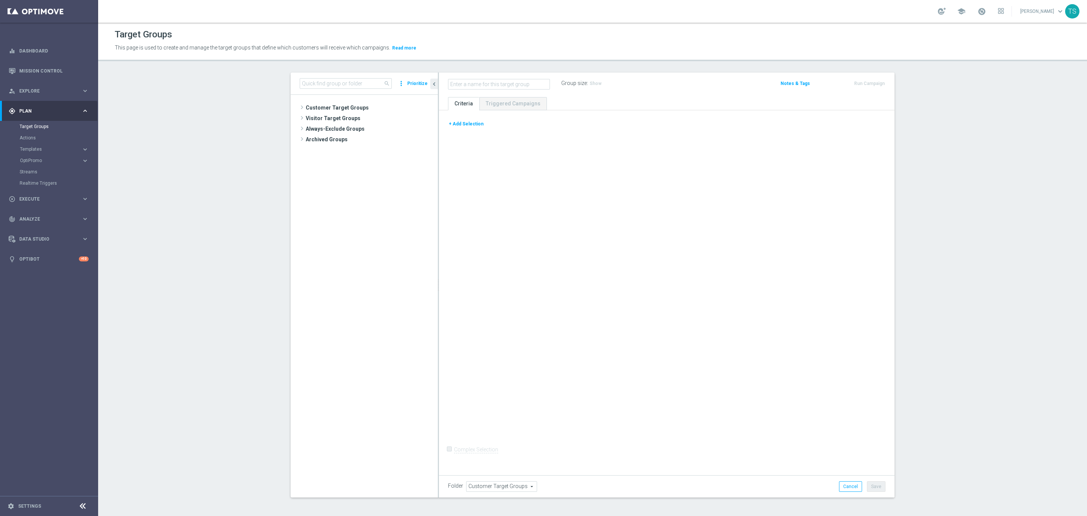
click at [457, 126] on button "+ Add Selection" at bounding box center [466, 124] width 36 height 8
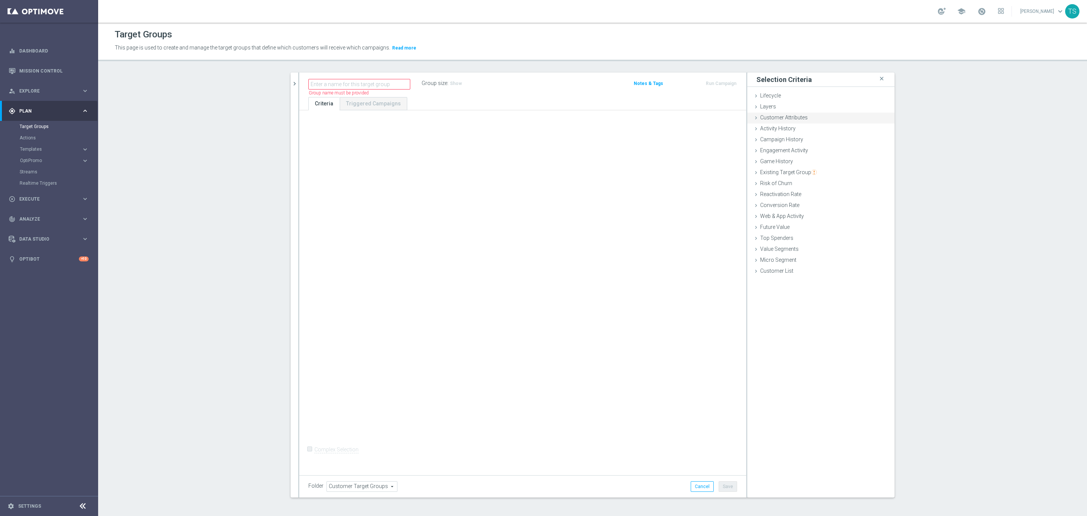
drag, startPoint x: 794, startPoint y: 116, endPoint x: 800, endPoint y: 120, distance: 7.3
click at [794, 116] on span "Customer Attributes" at bounding box center [784, 117] width 48 height 6
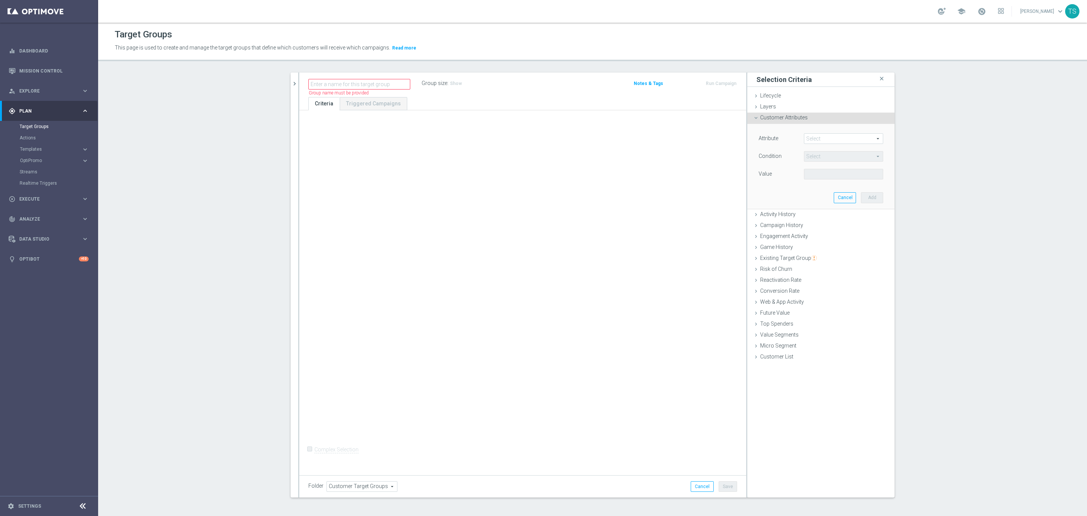
click at [830, 141] on span at bounding box center [844, 139] width 79 height 10
click at [830, 143] on input "search" at bounding box center [843, 138] width 79 height 11
type input "a"
type input "id"
click at [765, 107] on span "Layers" at bounding box center [768, 106] width 16 height 6
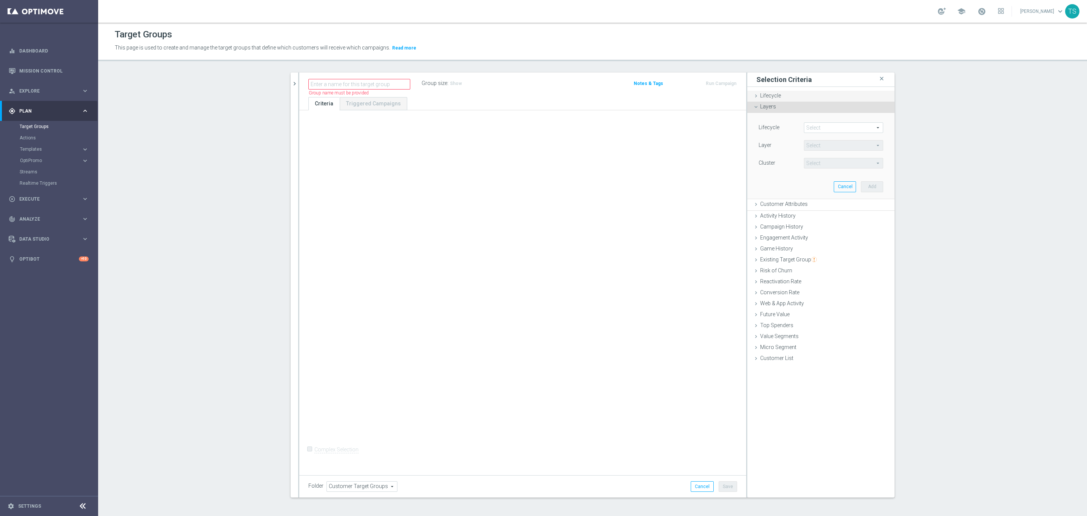
click at [805, 94] on div "Lifecycle done" at bounding box center [821, 96] width 147 height 11
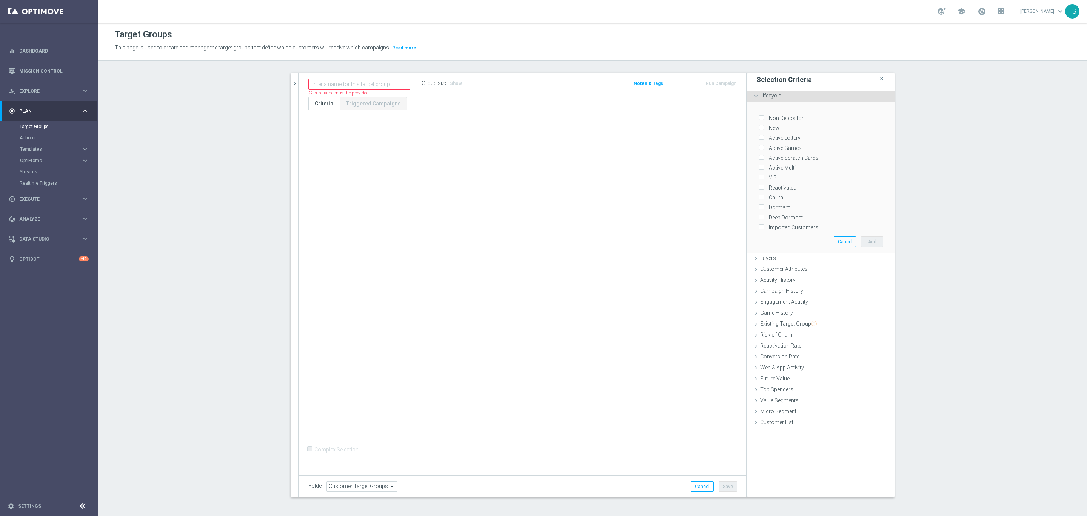
click at [785, 103] on div "Non Depositor New Active Lottery Active Games Active Scratch Cards Active Multi…" at bounding box center [821, 177] width 136 height 151
click at [785, 94] on div "Lifecycle done" at bounding box center [821, 96] width 147 height 11
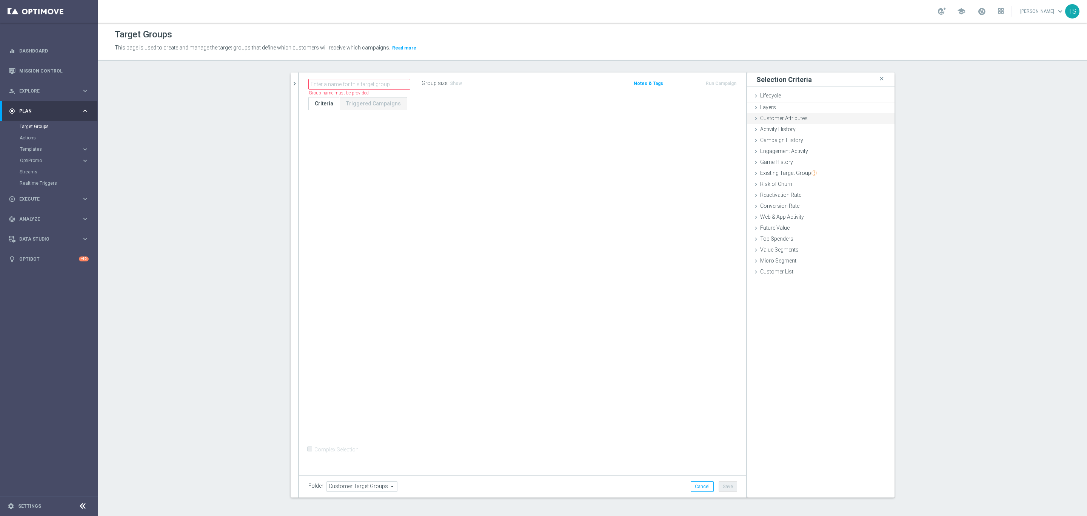
click at [798, 113] on div "Customer Attributes done" at bounding box center [821, 118] width 147 height 11
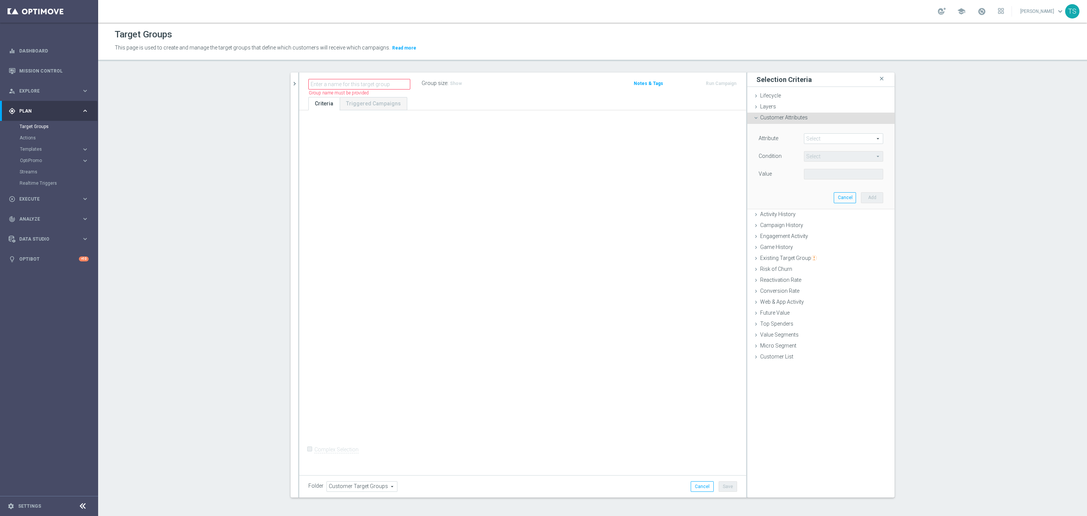
click at [848, 140] on span at bounding box center [844, 139] width 79 height 10
click at [839, 136] on input "search" at bounding box center [843, 138] width 79 height 11
type input "id"
click at [837, 188] on span "Player ID Long" at bounding box center [844, 189] width 72 height 6
type input "Player ID Long"
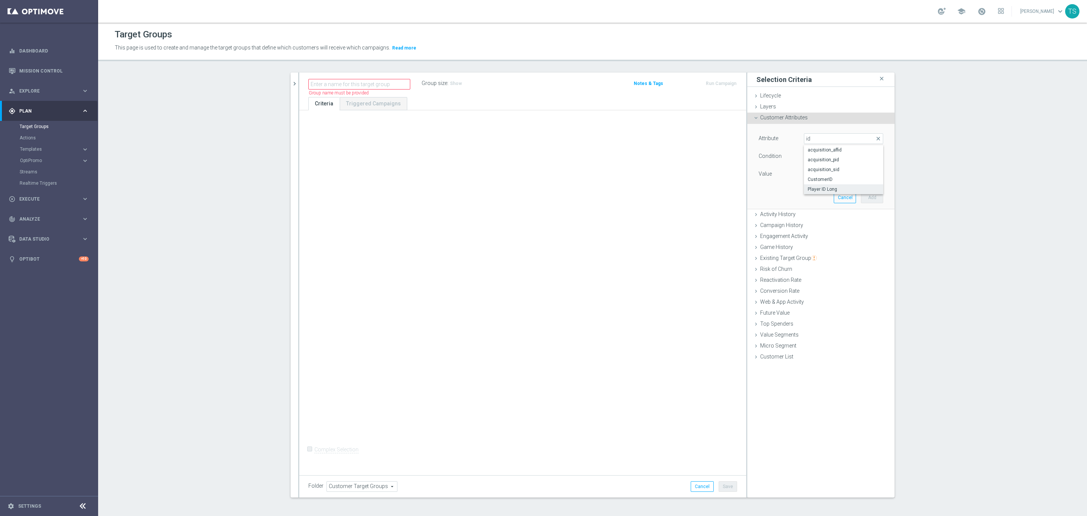
type input "Equals"
click at [826, 171] on input "text" at bounding box center [843, 174] width 79 height 11
paste input "687ef1a3115aeb74bf625d6c"
type input "687ef1a3115aeb74bf625d6c"
click at [868, 201] on button "Add" at bounding box center [872, 197] width 22 height 11
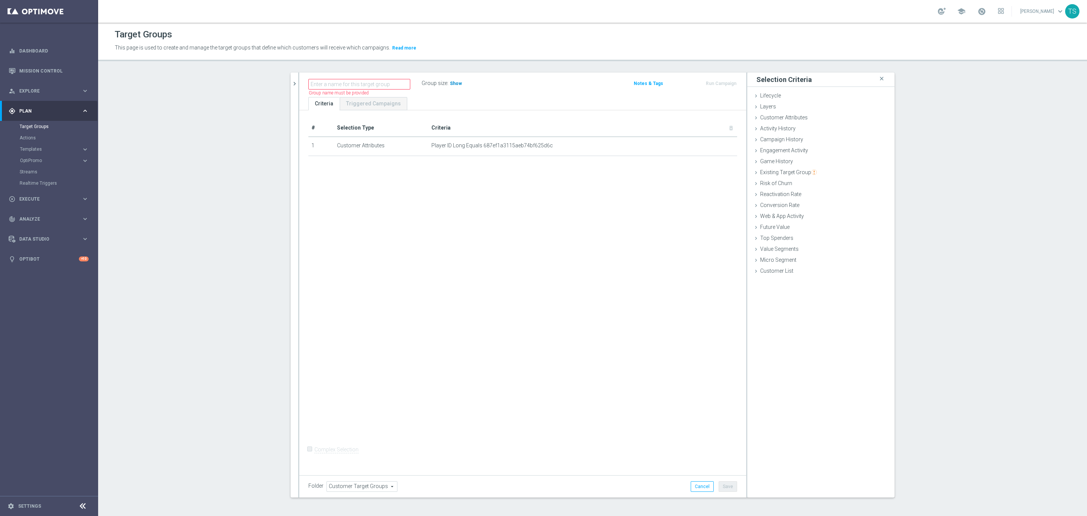
click at [451, 80] on h3 "Show" at bounding box center [456, 83] width 14 height 8
